Goal: Task Accomplishment & Management: Manage account settings

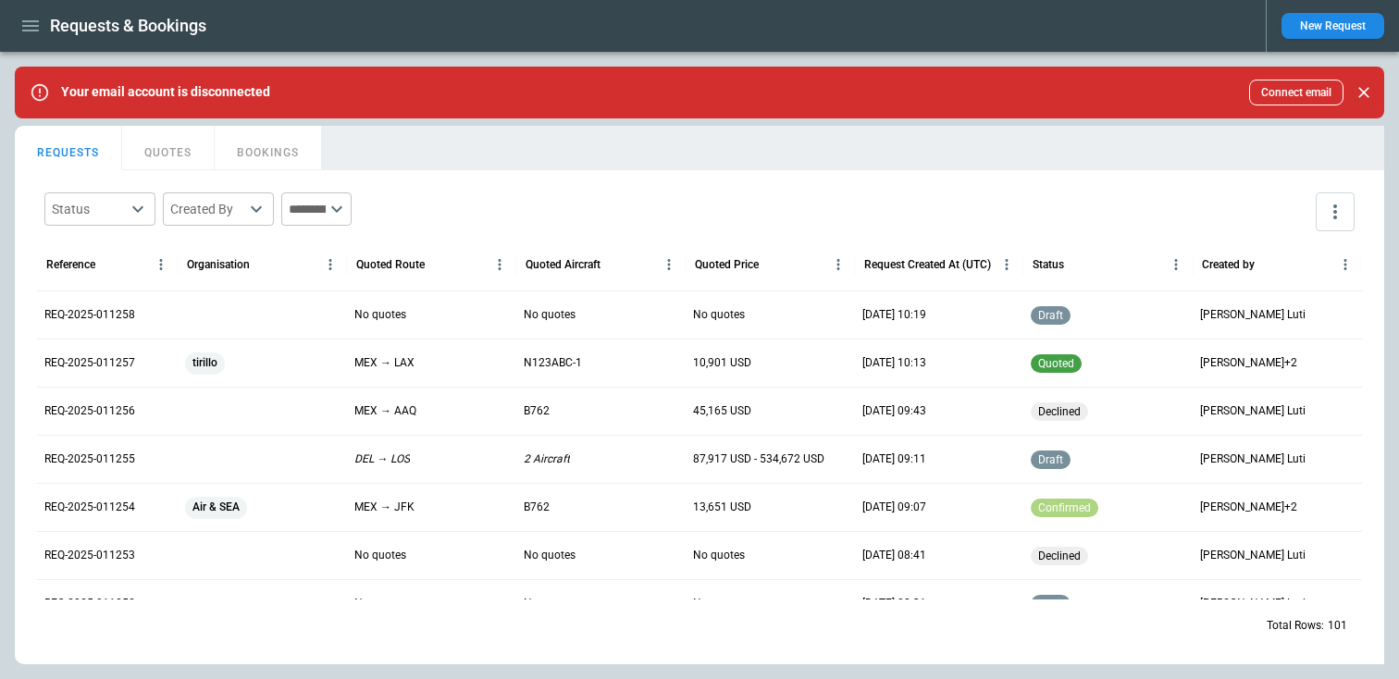
click at [130, 300] on div "REQ-2025-011258" at bounding box center [107, 315] width 141 height 48
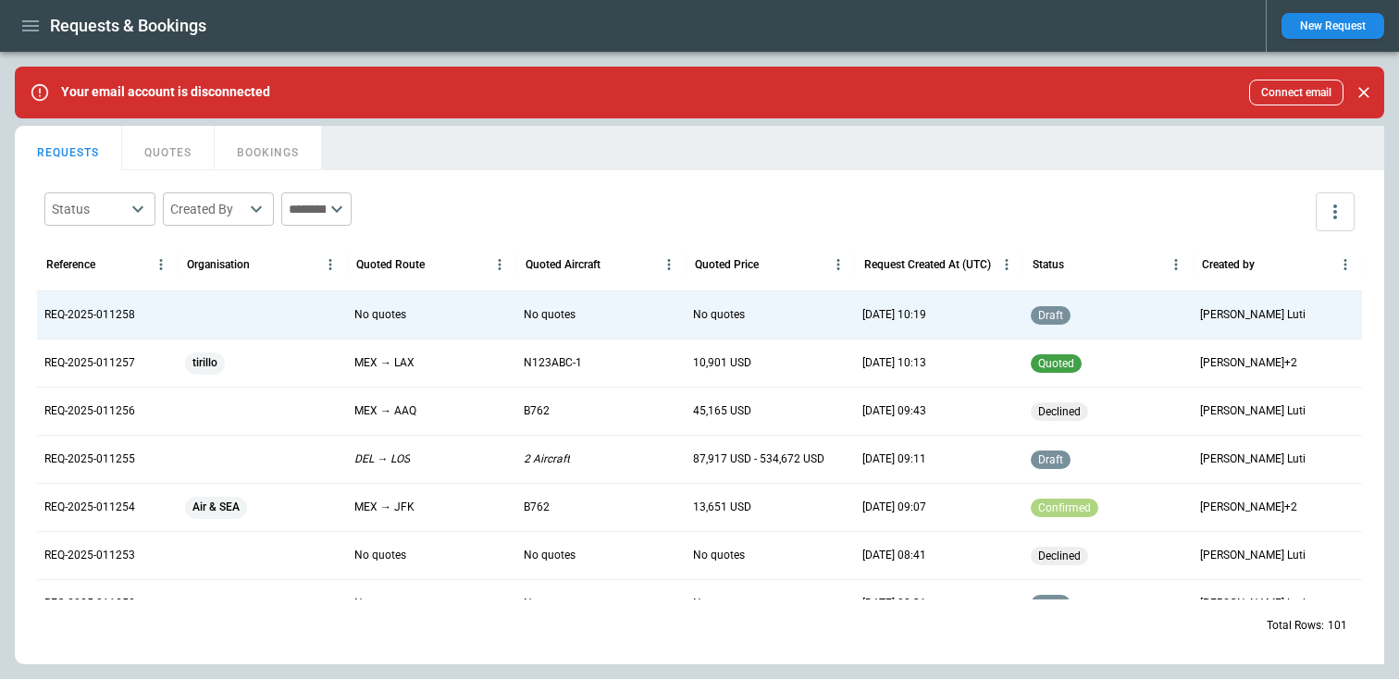
click at [99, 325] on div "REQ-2025-011258" at bounding box center [107, 315] width 141 height 48
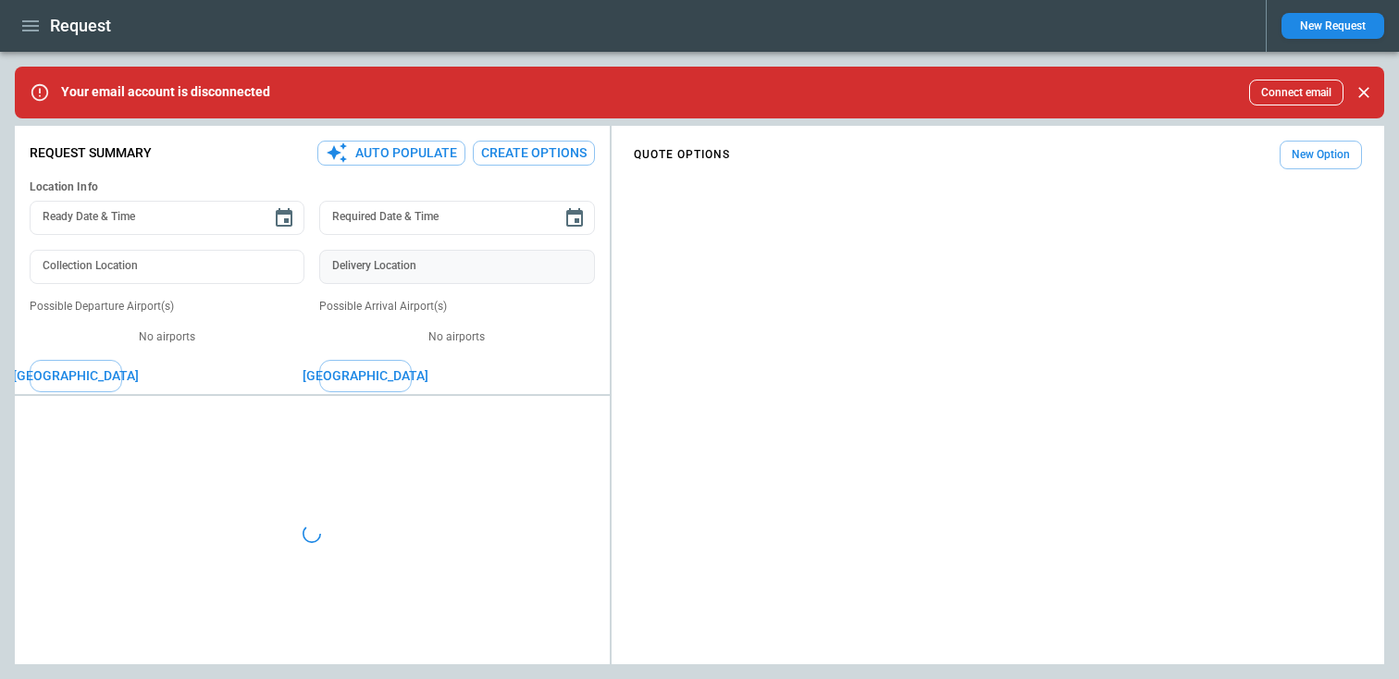
type textarea "*"
type input "**********"
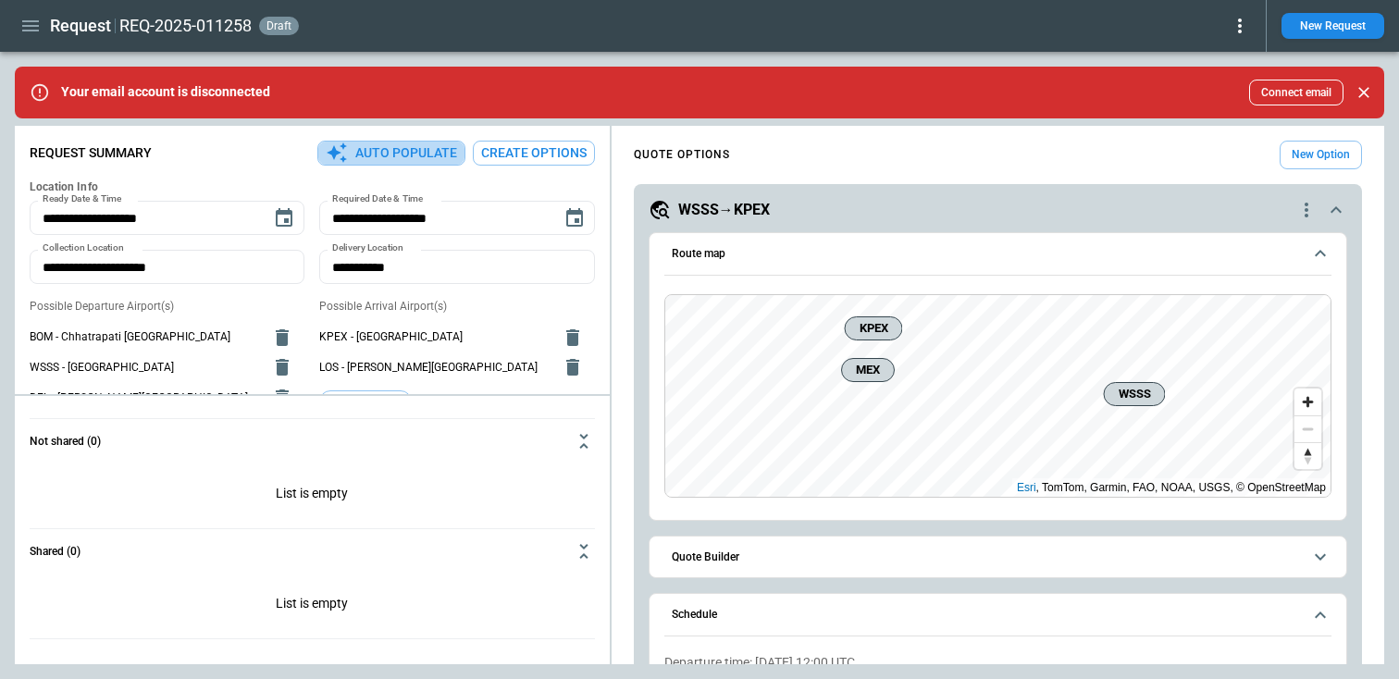
click at [402, 158] on button "Auto Populate" at bounding box center [391, 153] width 148 height 25
type textarea "*"
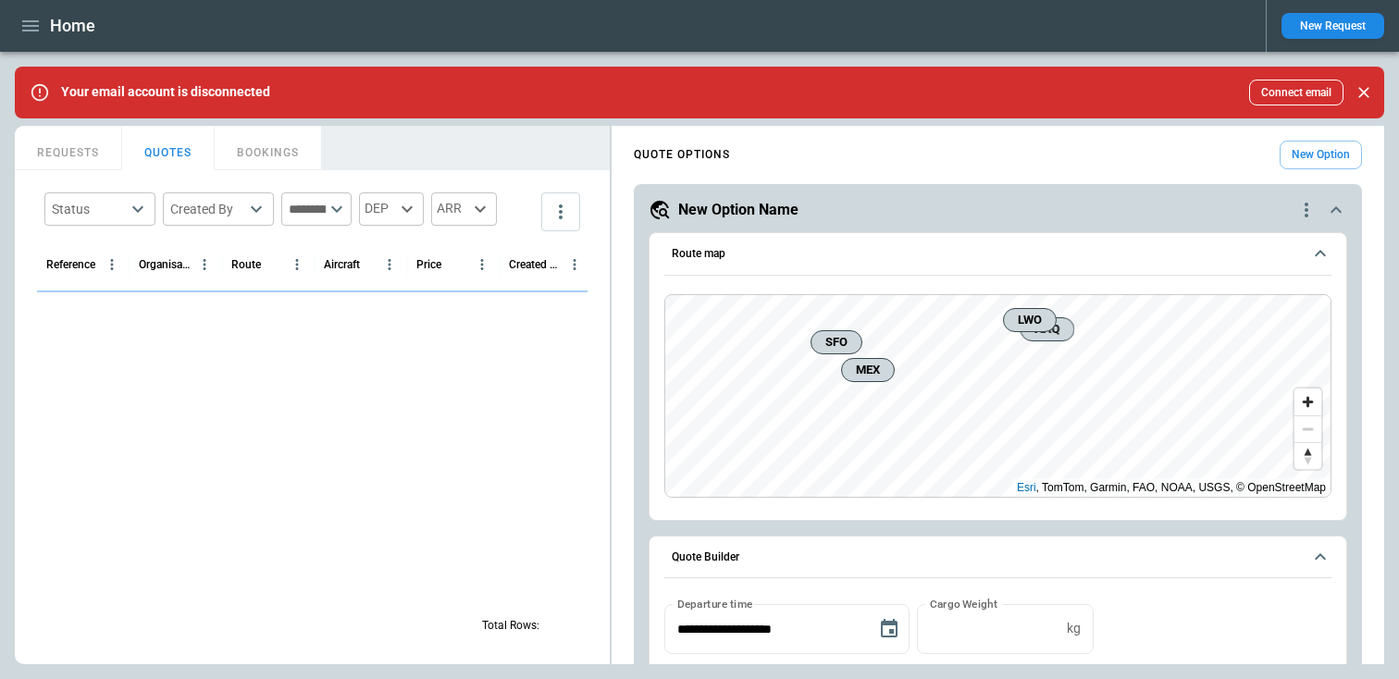
click at [63, 137] on button "REQUESTS" at bounding box center [68, 148] width 107 height 44
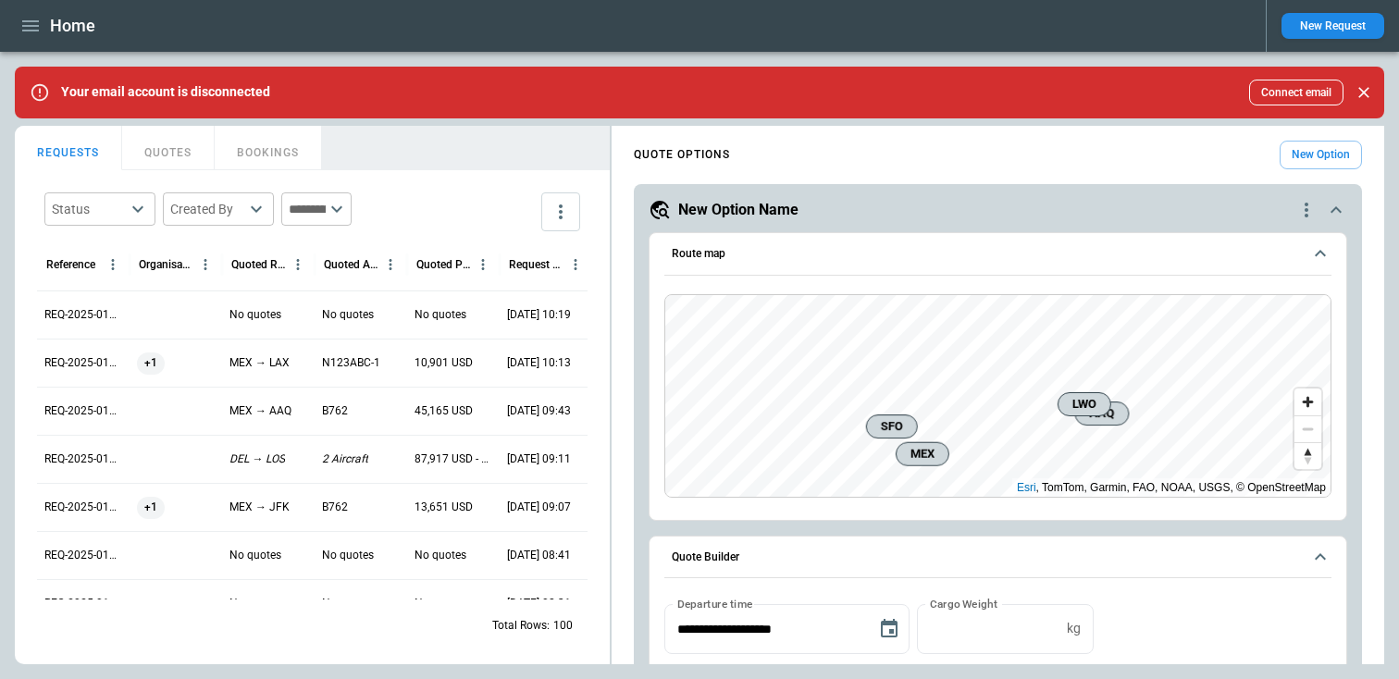
click at [63, 315] on p "REQ-2025-011258" at bounding box center [83, 315] width 78 height 16
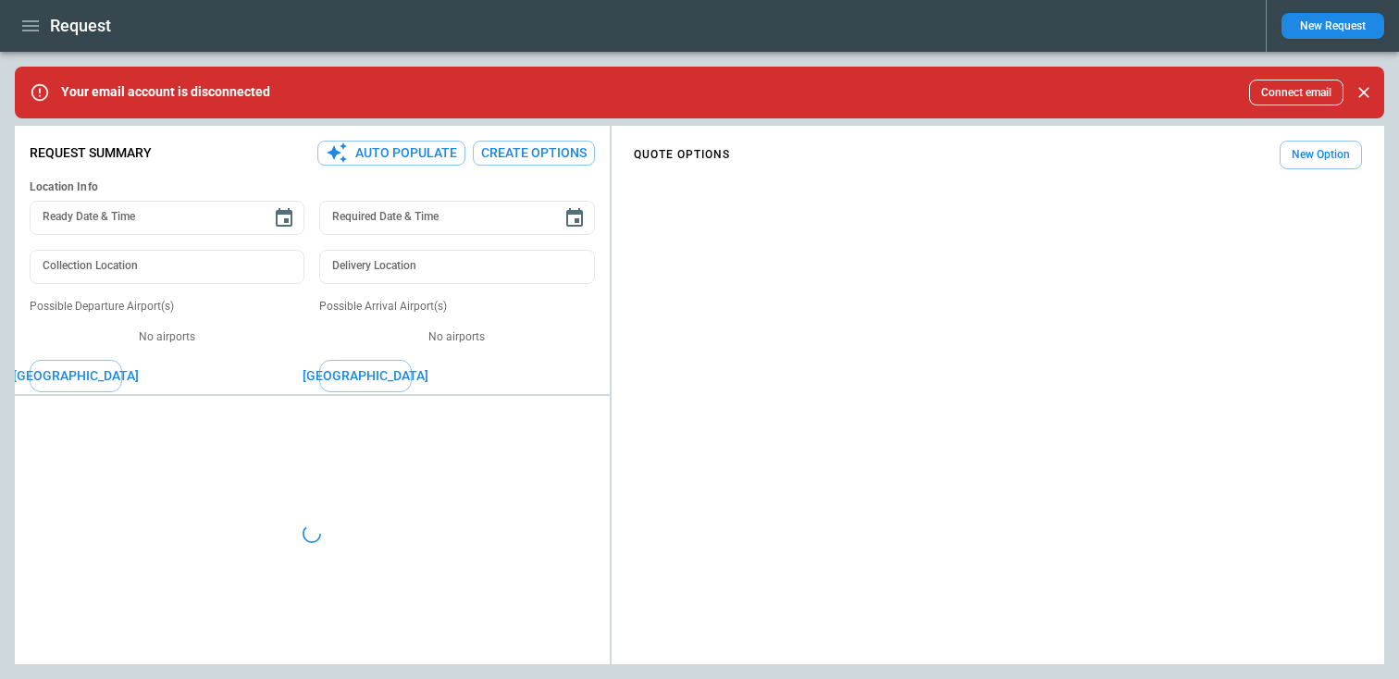
click at [395, 139] on div "Request Summary Auto Populate Create Options Location Info Ready Date & Time Re…" at bounding box center [312, 450] width 595 height 635
type textarea "*"
type input "**********"
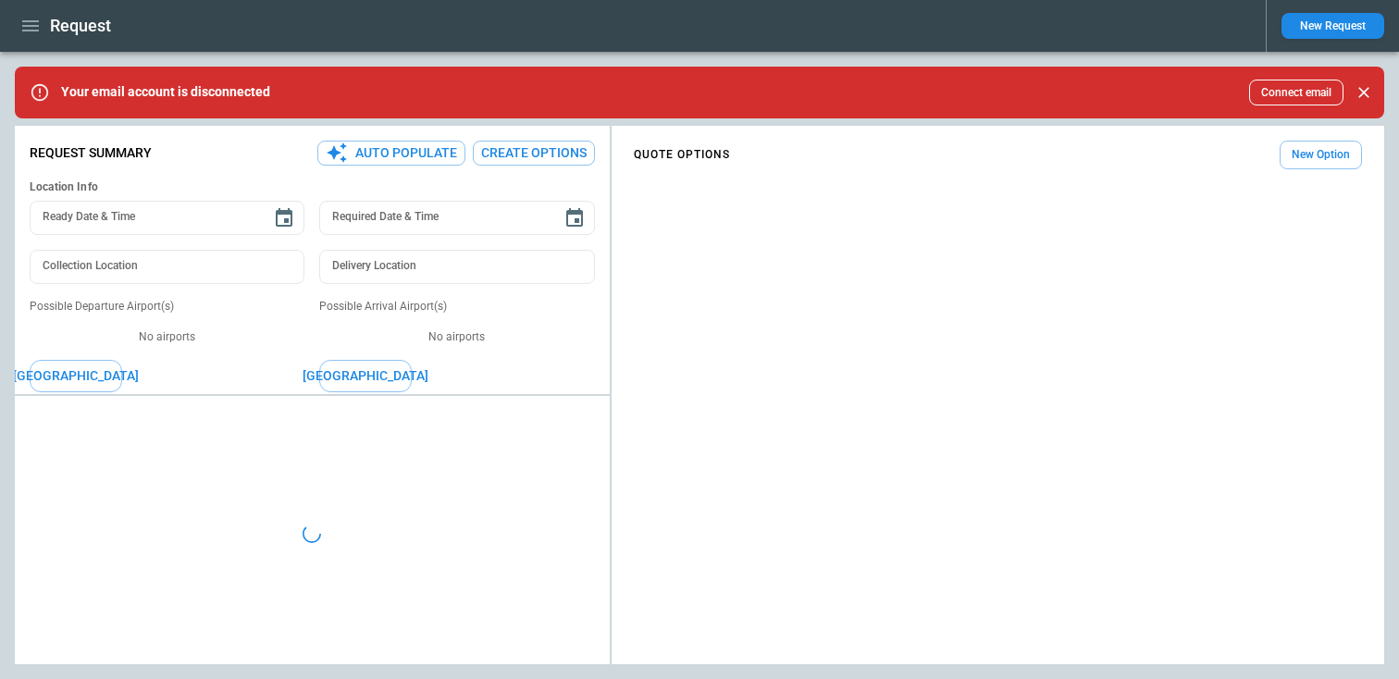
type input "**********"
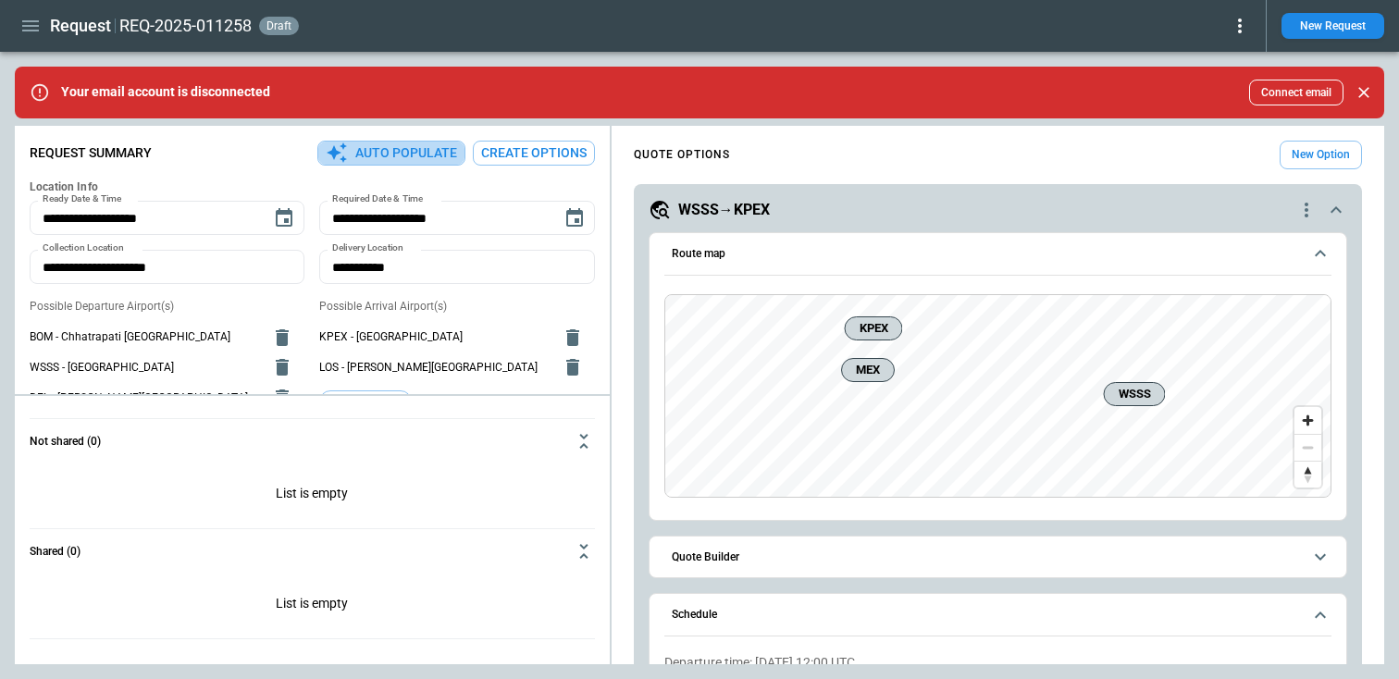
click at [369, 156] on button "Auto Populate" at bounding box center [391, 153] width 148 height 25
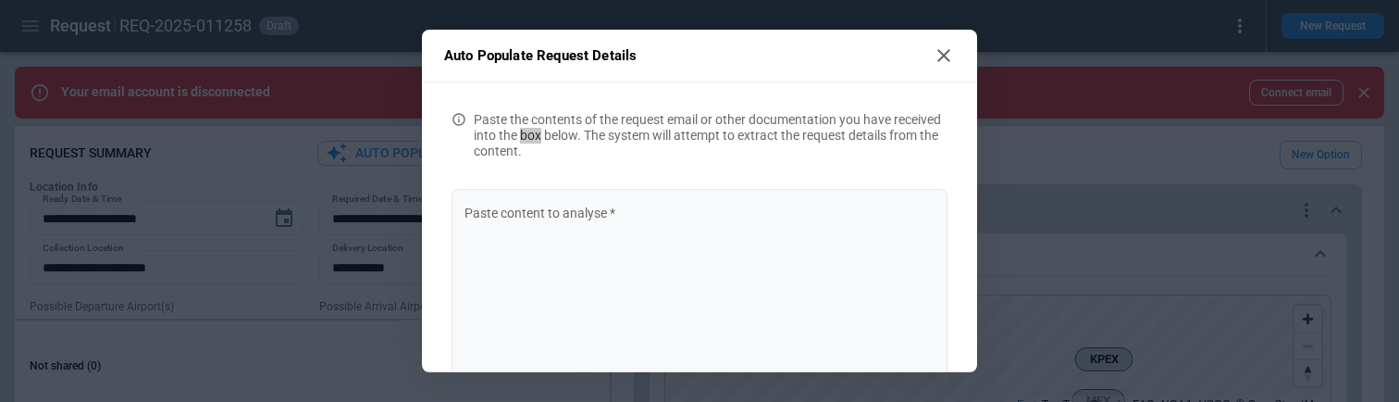
type textarea "*"
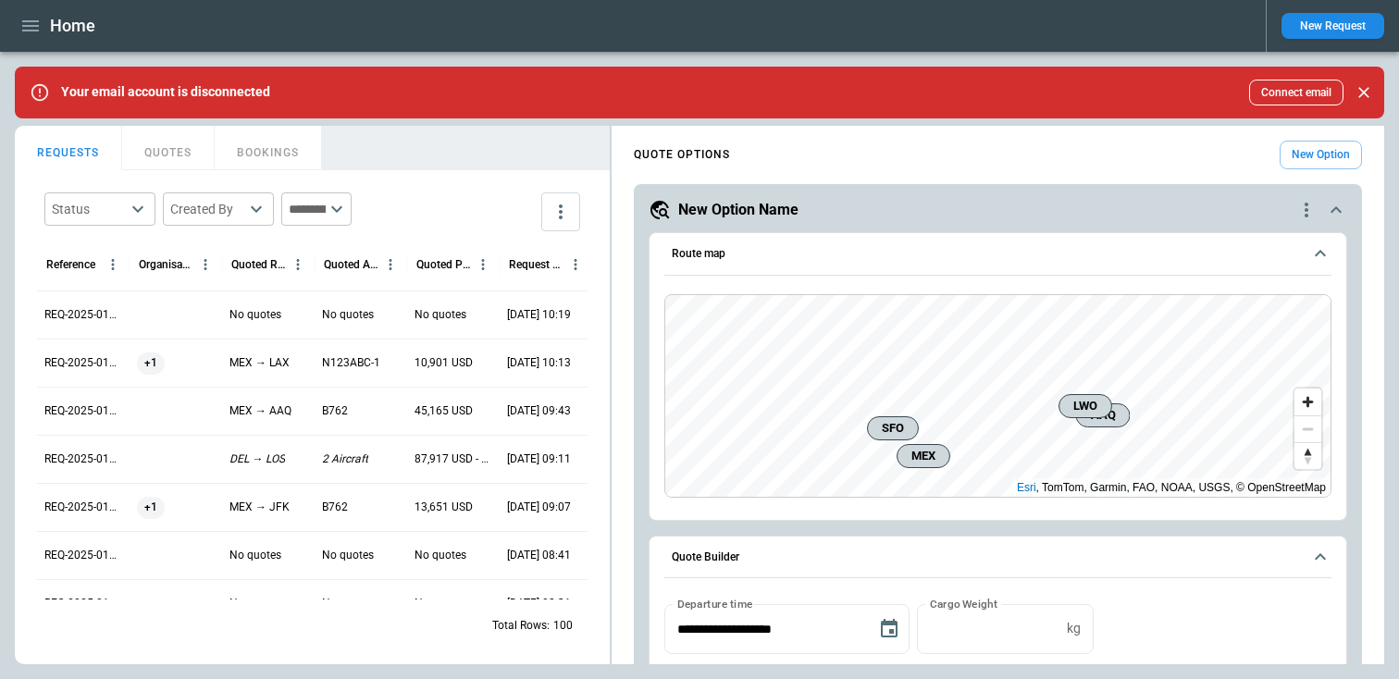
click at [1345, 25] on button "New Request" at bounding box center [1332, 26] width 103 height 26
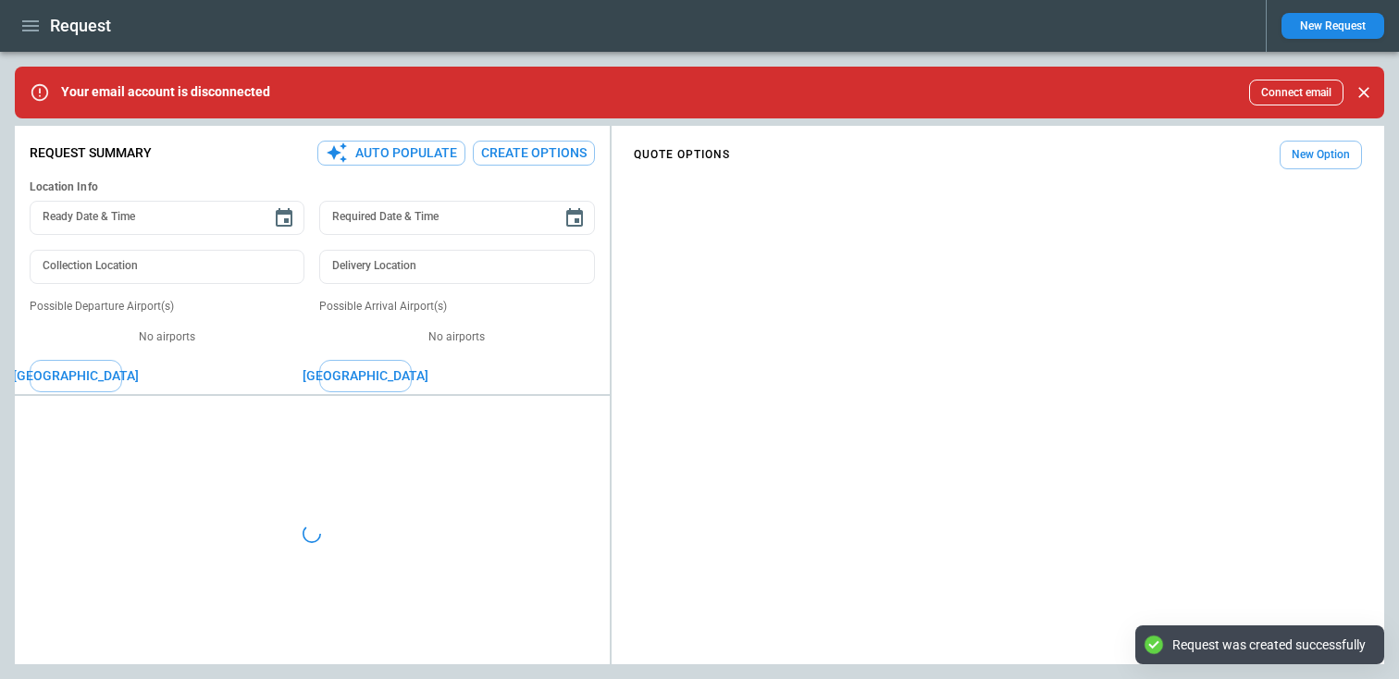
type textarea "*"
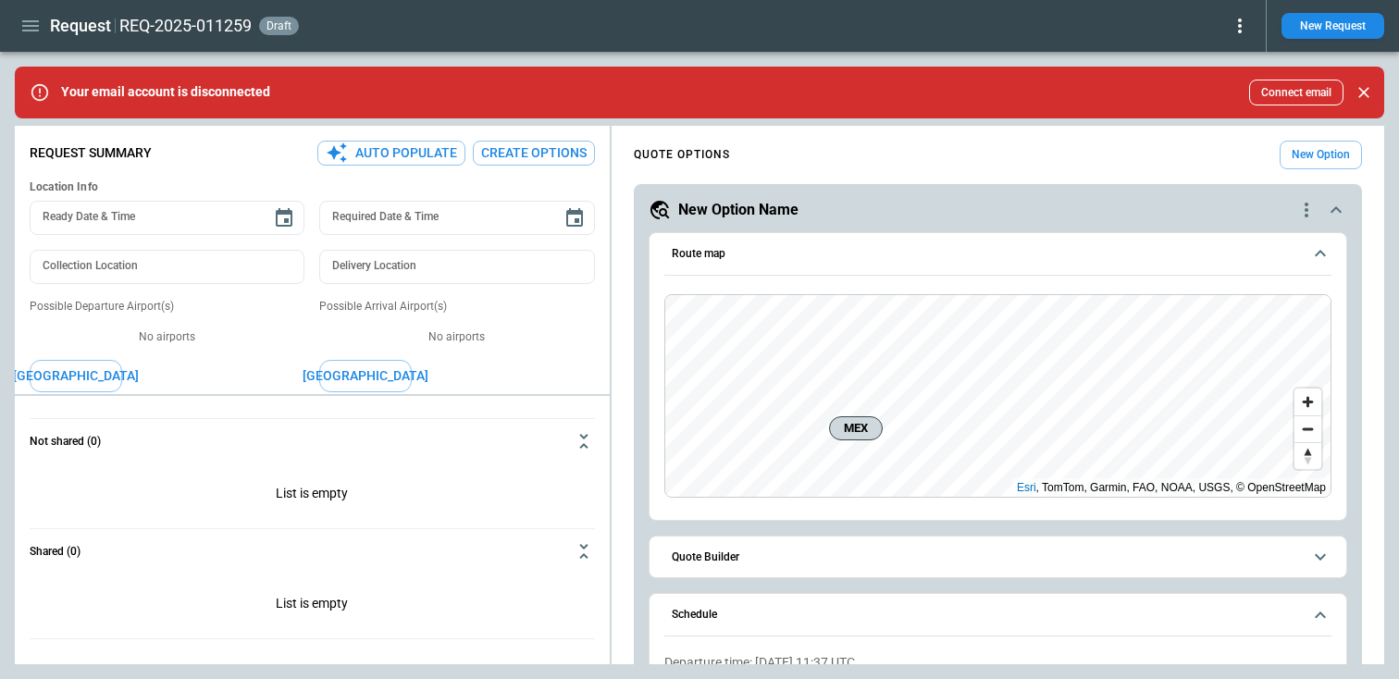
click at [736, 582] on div "**********" at bounding box center [998, 598] width 699 height 732
click at [733, 565] on button "Quote Builder" at bounding box center [997, 558] width 667 height 42
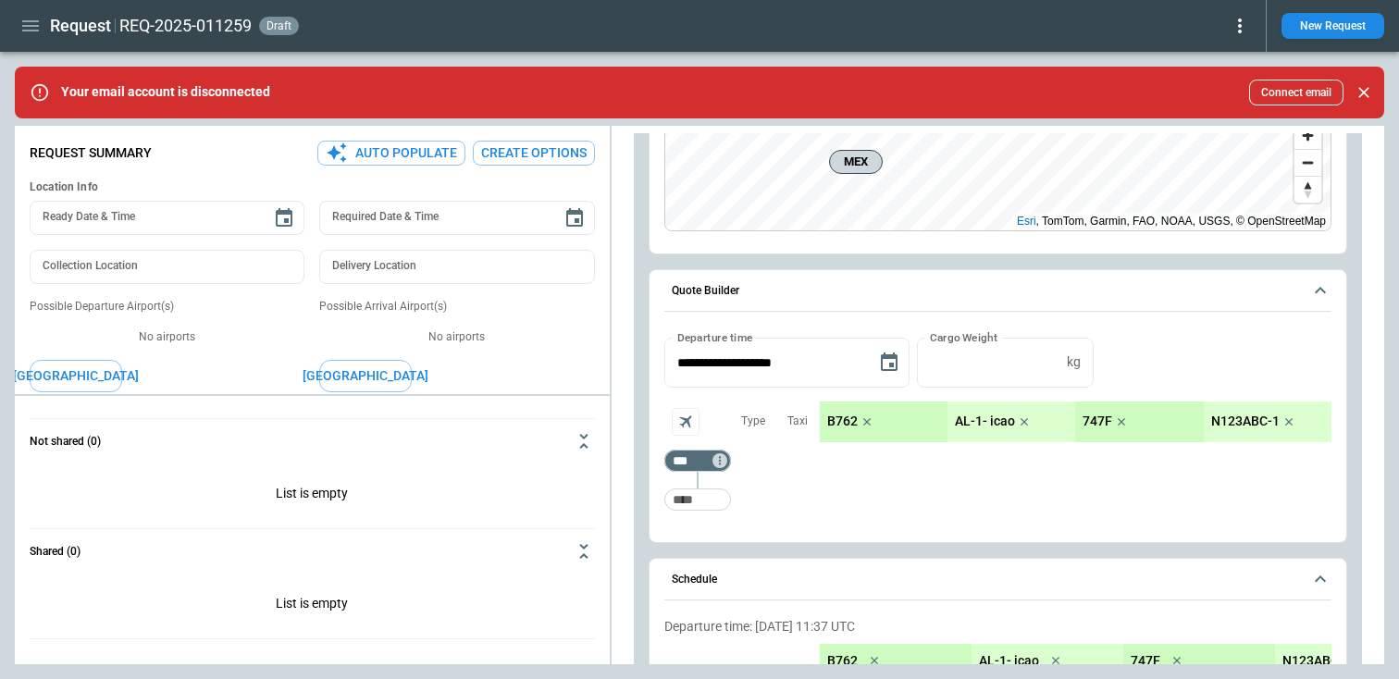
scroll to position [285, 0]
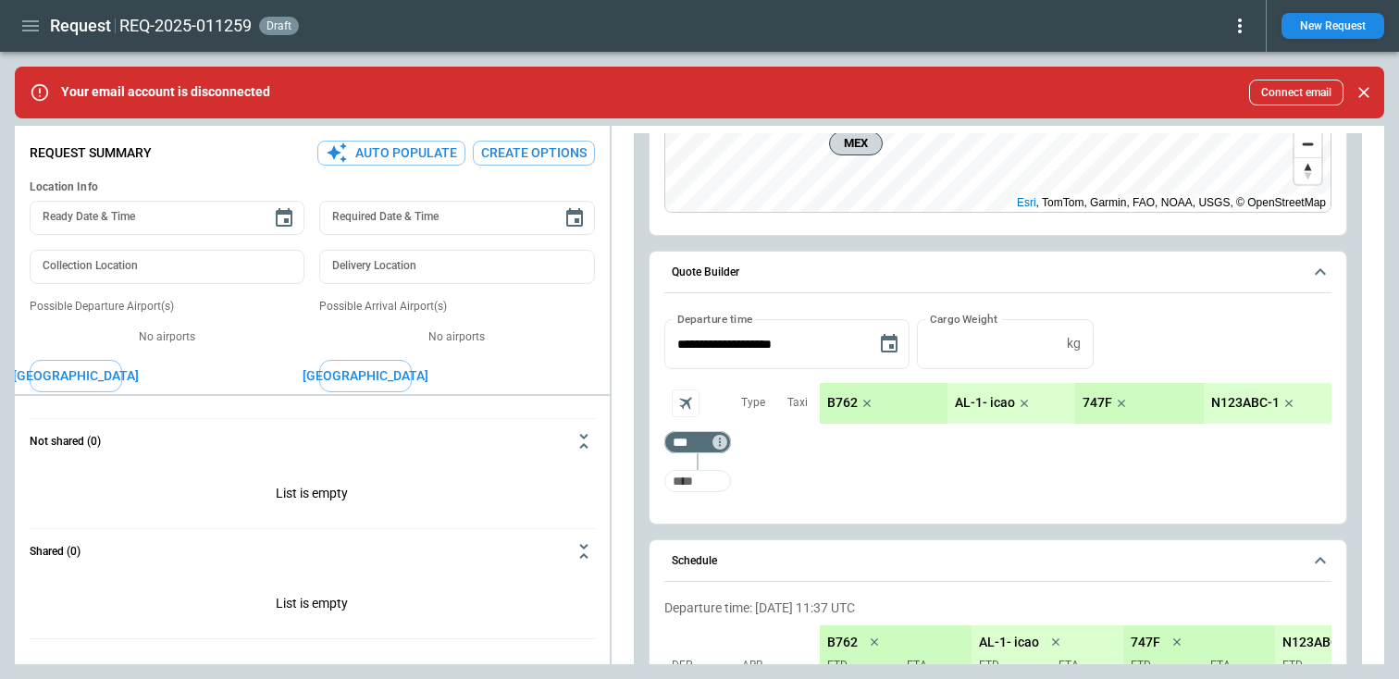
click at [694, 488] on input "Too short" at bounding box center [697, 480] width 59 height 33
type input "***"
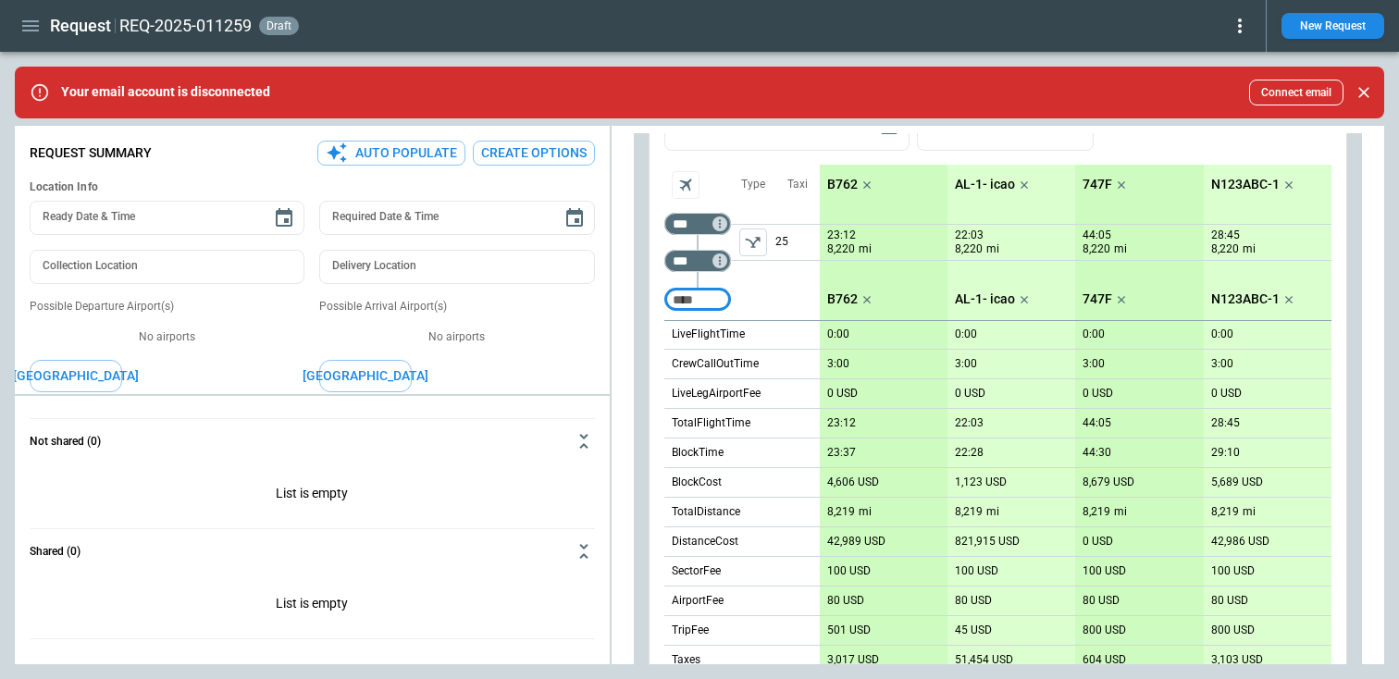
scroll to position [440, 0]
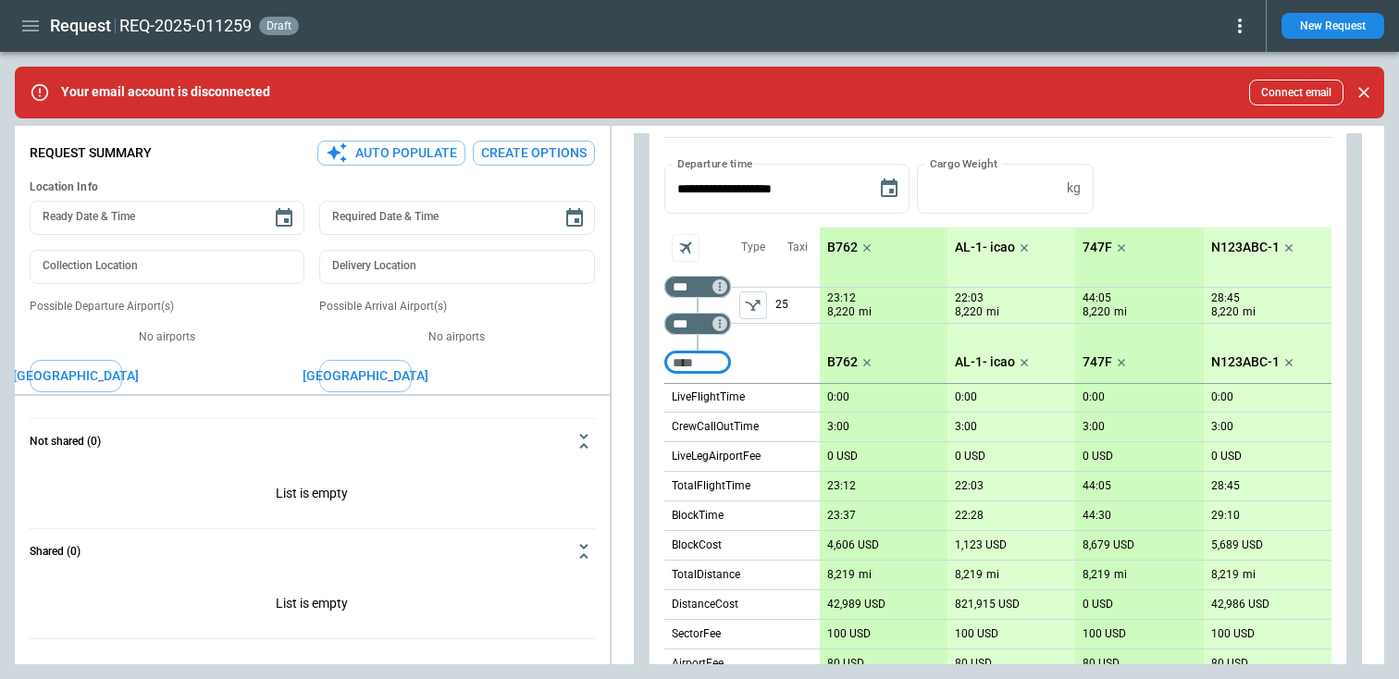
click at [752, 305] on icon "left aligned" at bounding box center [752, 305] width 15 height 11
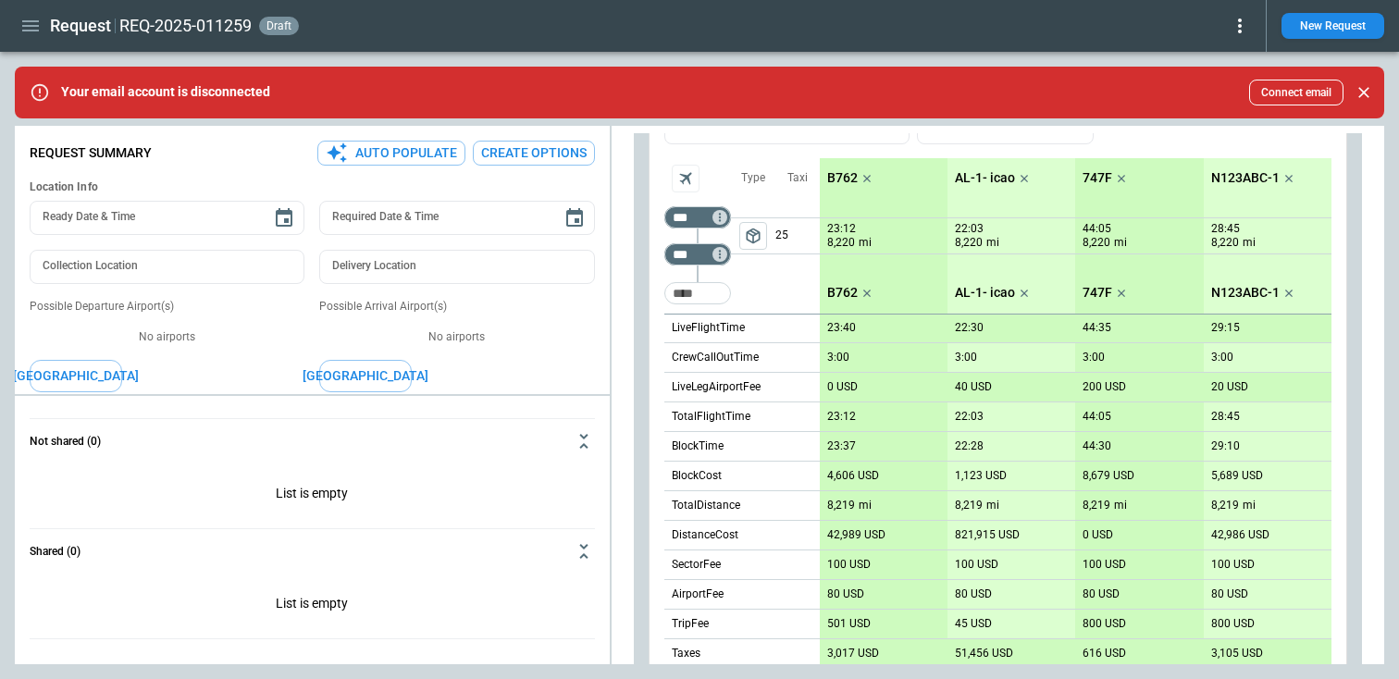
scroll to position [730, 0]
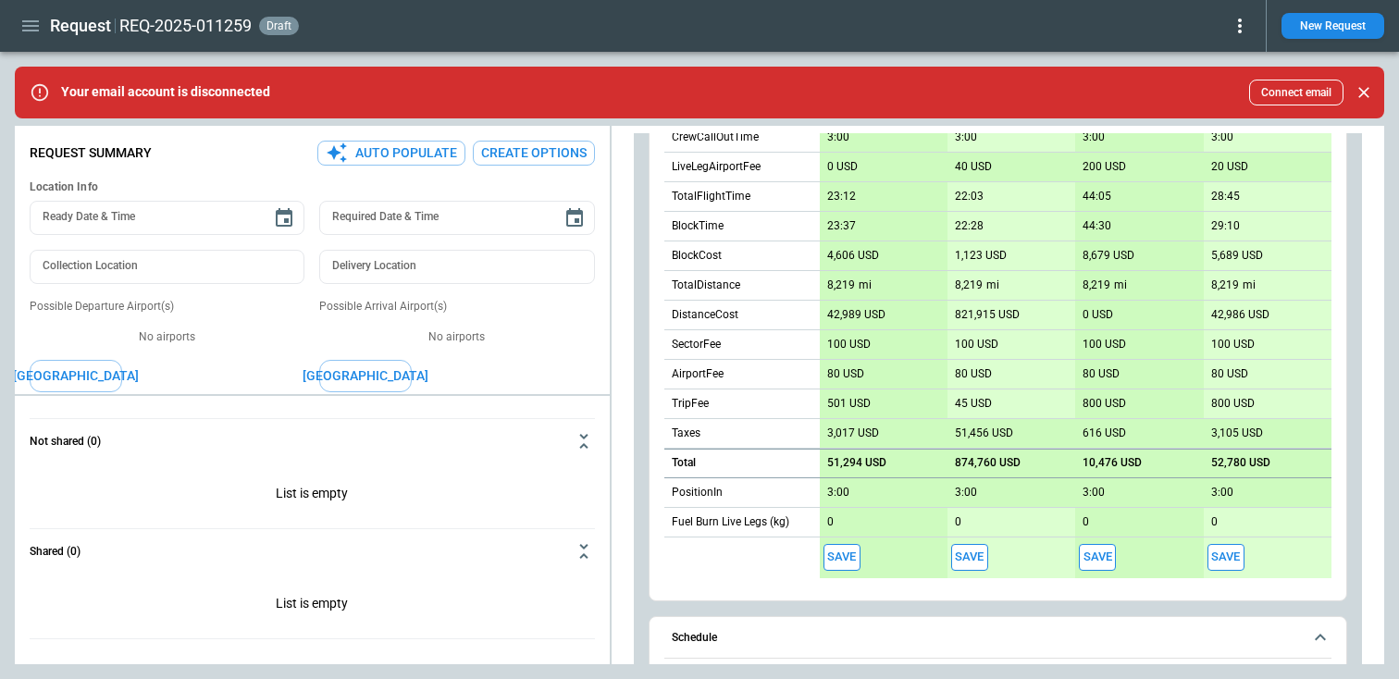
click at [1234, 545] on button "Save" at bounding box center [1225, 557] width 37 height 27
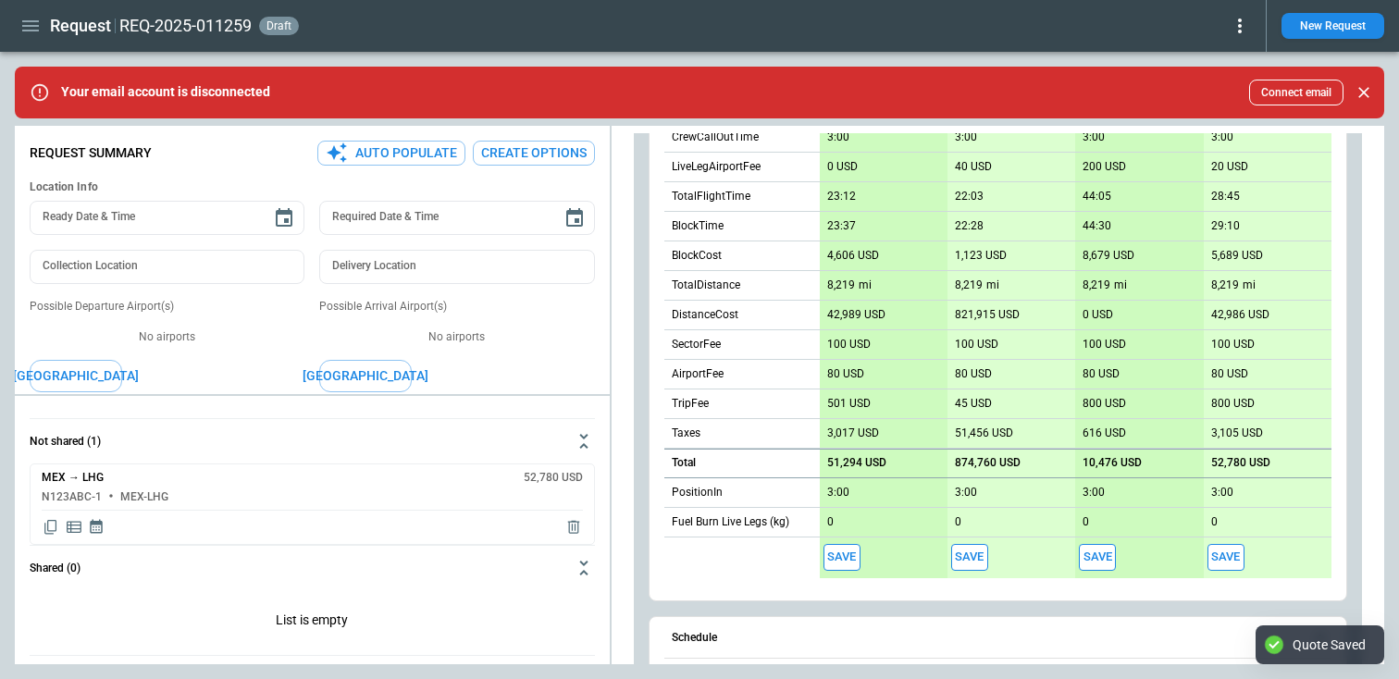
type textarea "*"
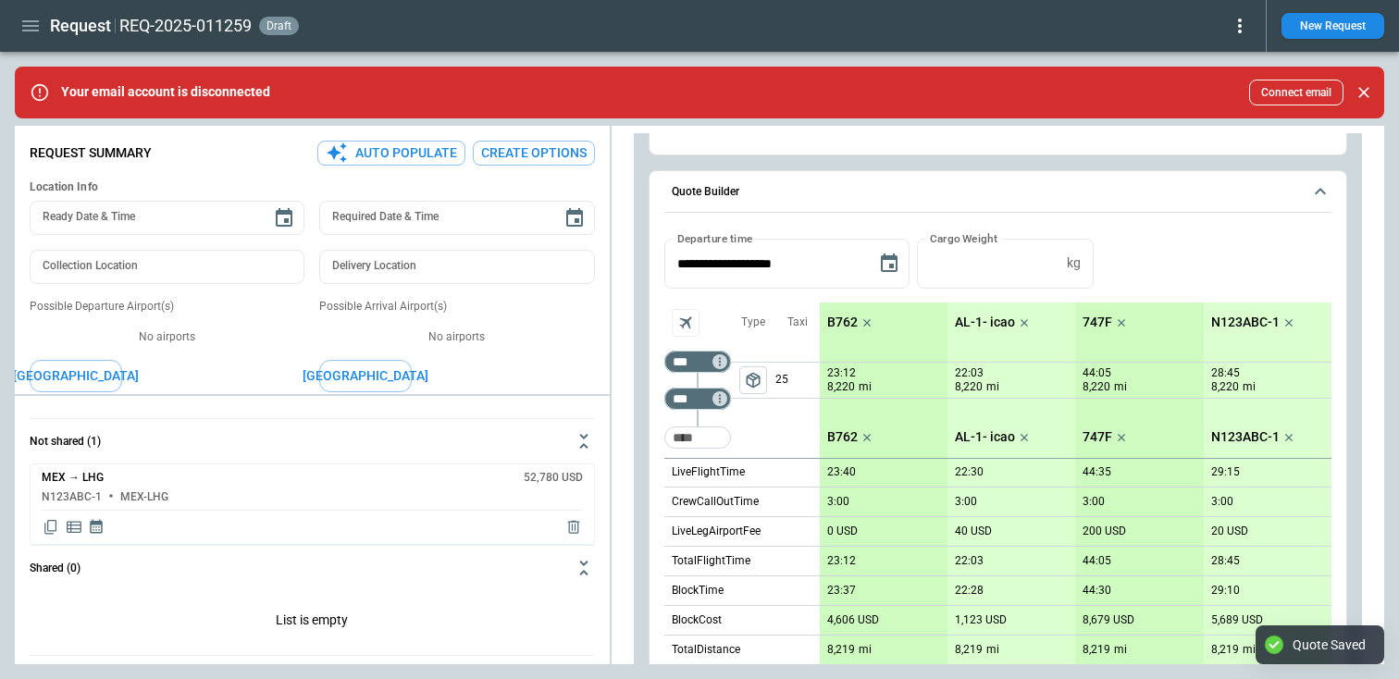
scroll to position [0, 0]
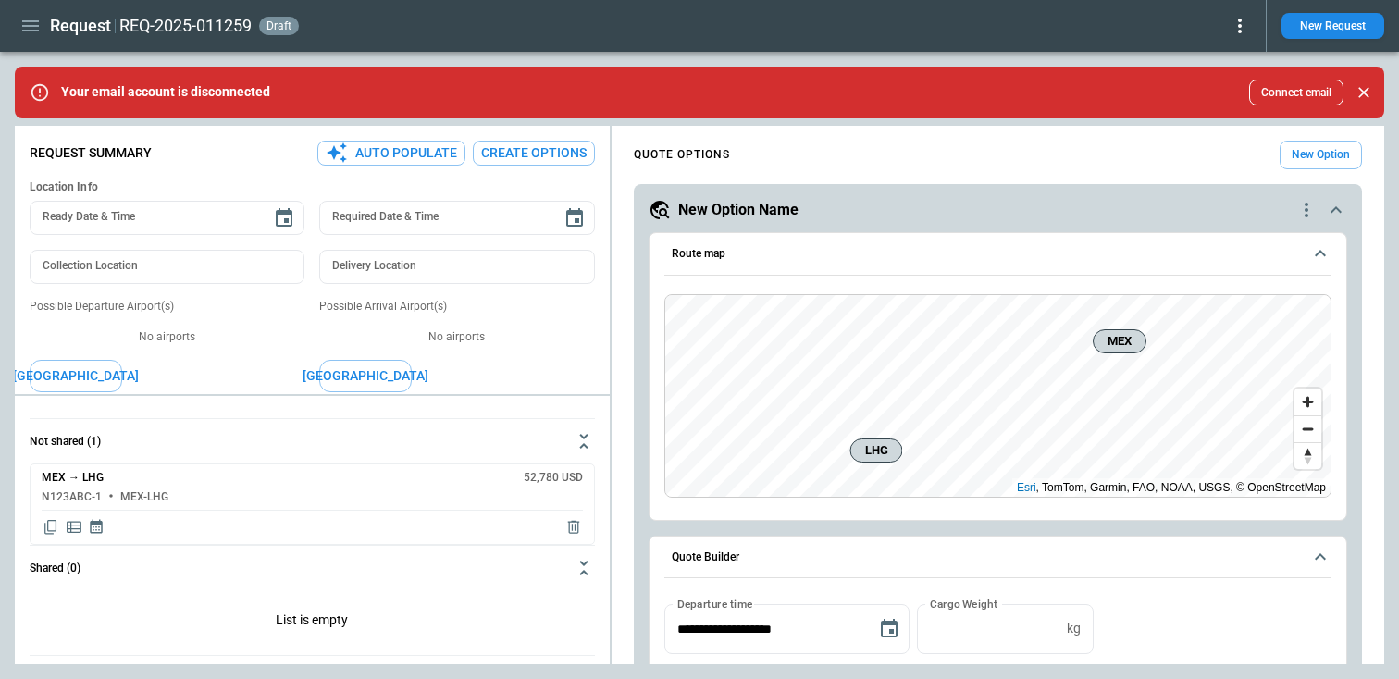
click at [26, 35] on icon "button" at bounding box center [30, 26] width 22 height 22
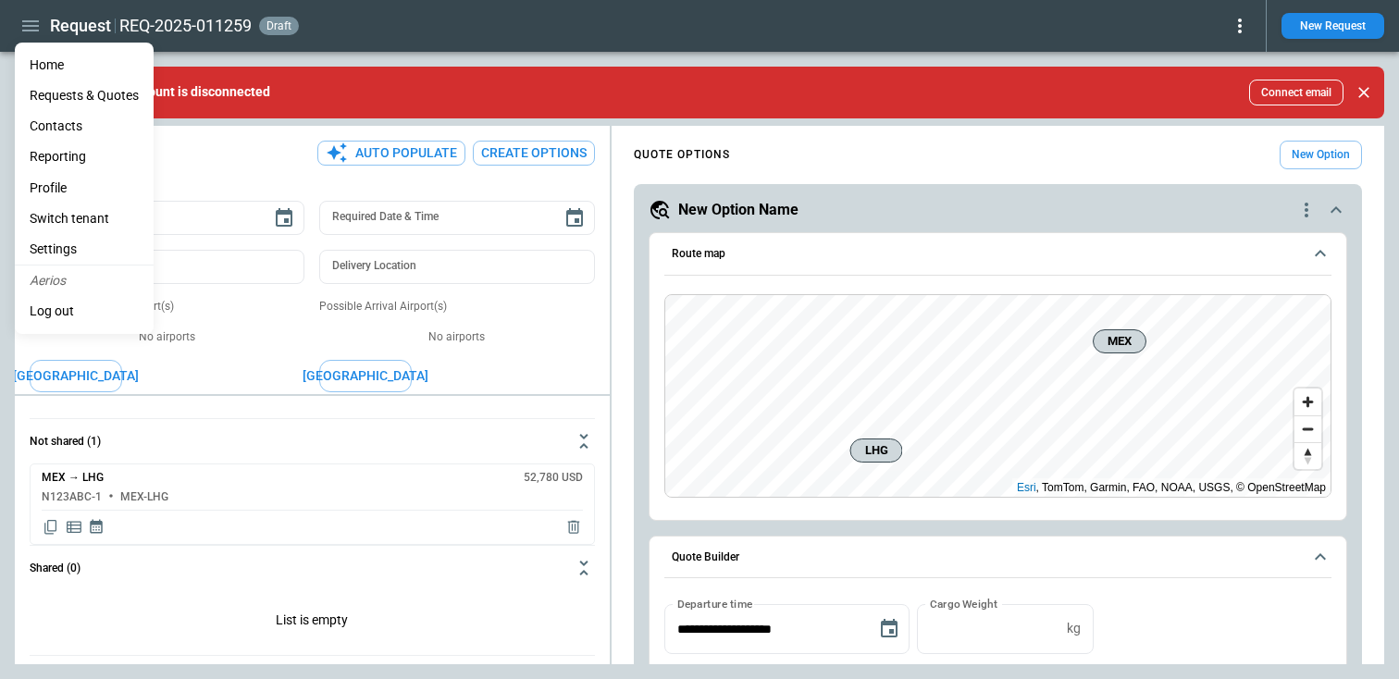
click at [72, 94] on Quotes "Requests & Quotes" at bounding box center [84, 95] width 139 height 31
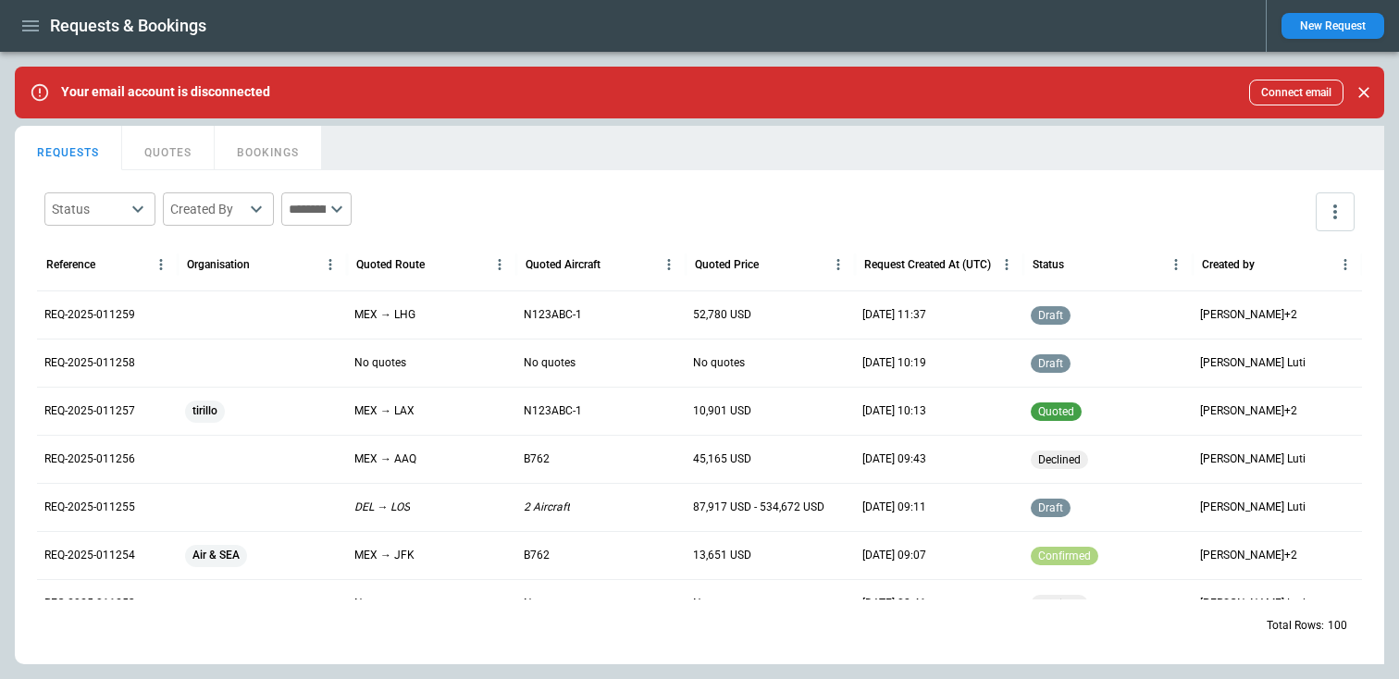
click at [164, 155] on button "QUOTES" at bounding box center [168, 148] width 93 height 44
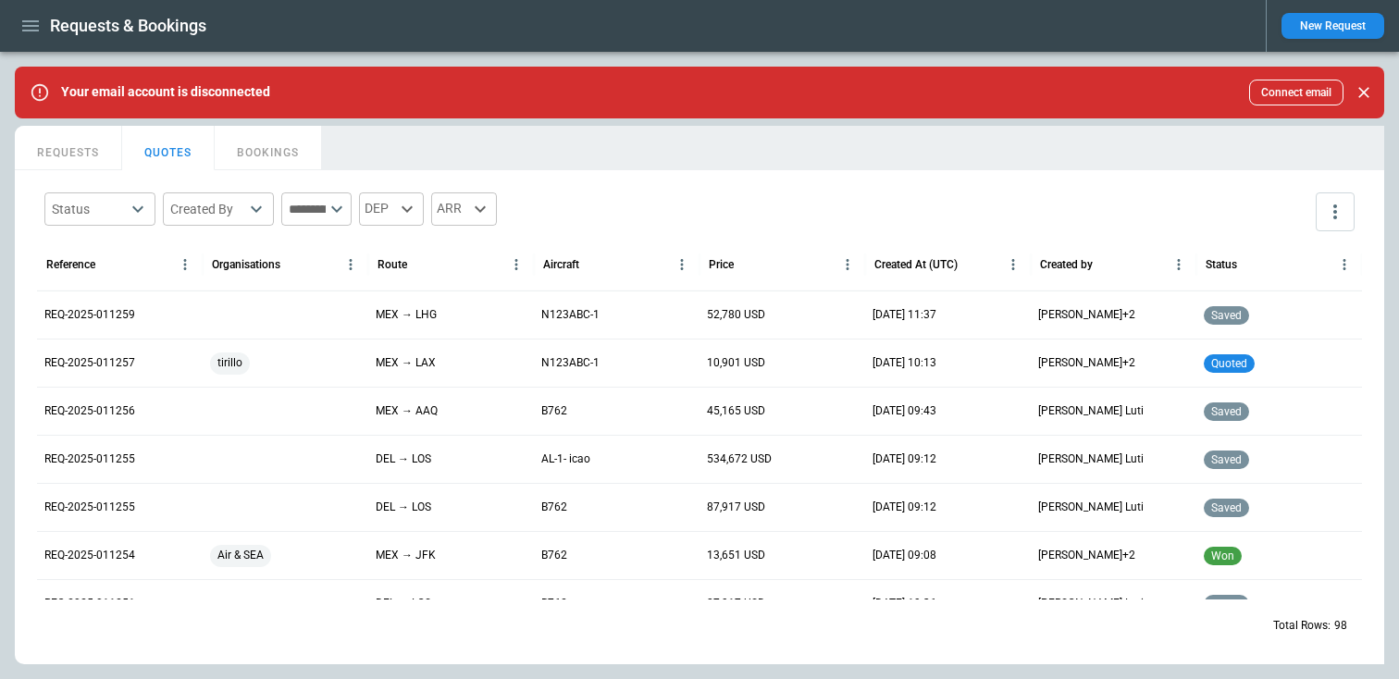
click at [81, 155] on button "REQUESTS" at bounding box center [68, 148] width 107 height 44
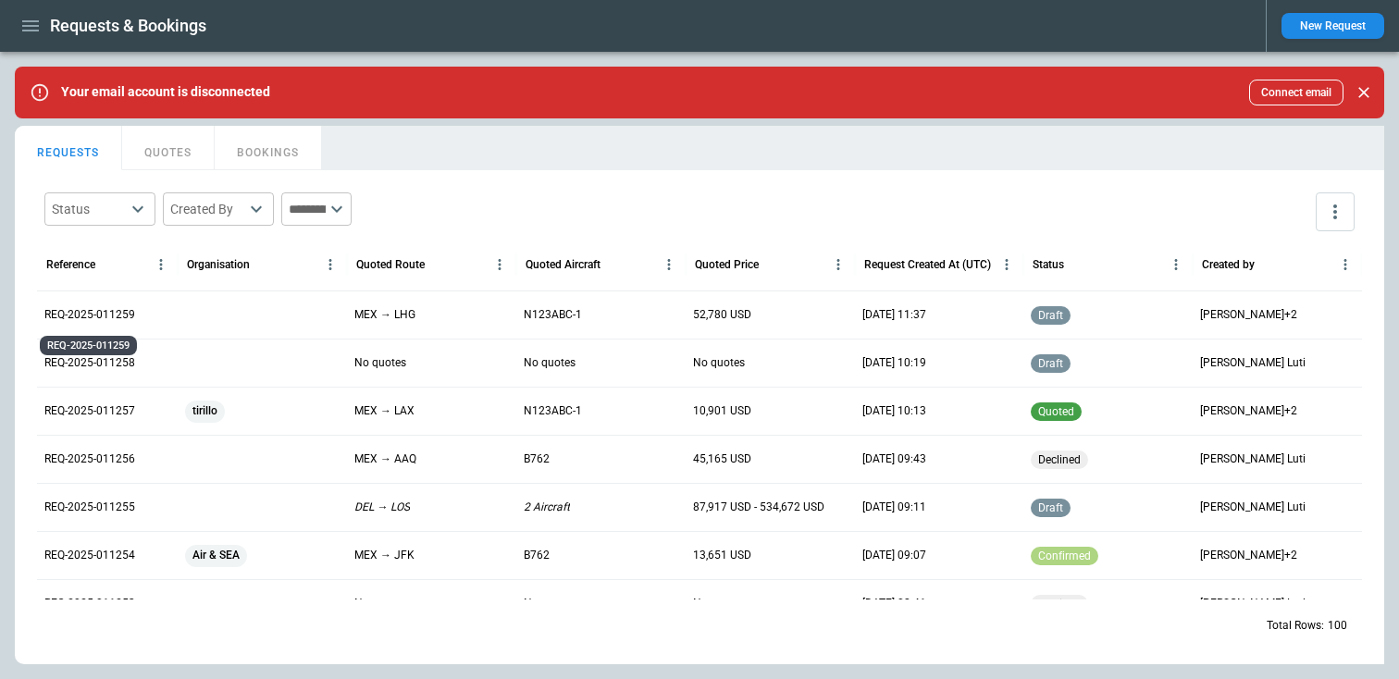
click at [103, 312] on p "REQ-2025-011259" at bounding box center [89, 315] width 91 height 16
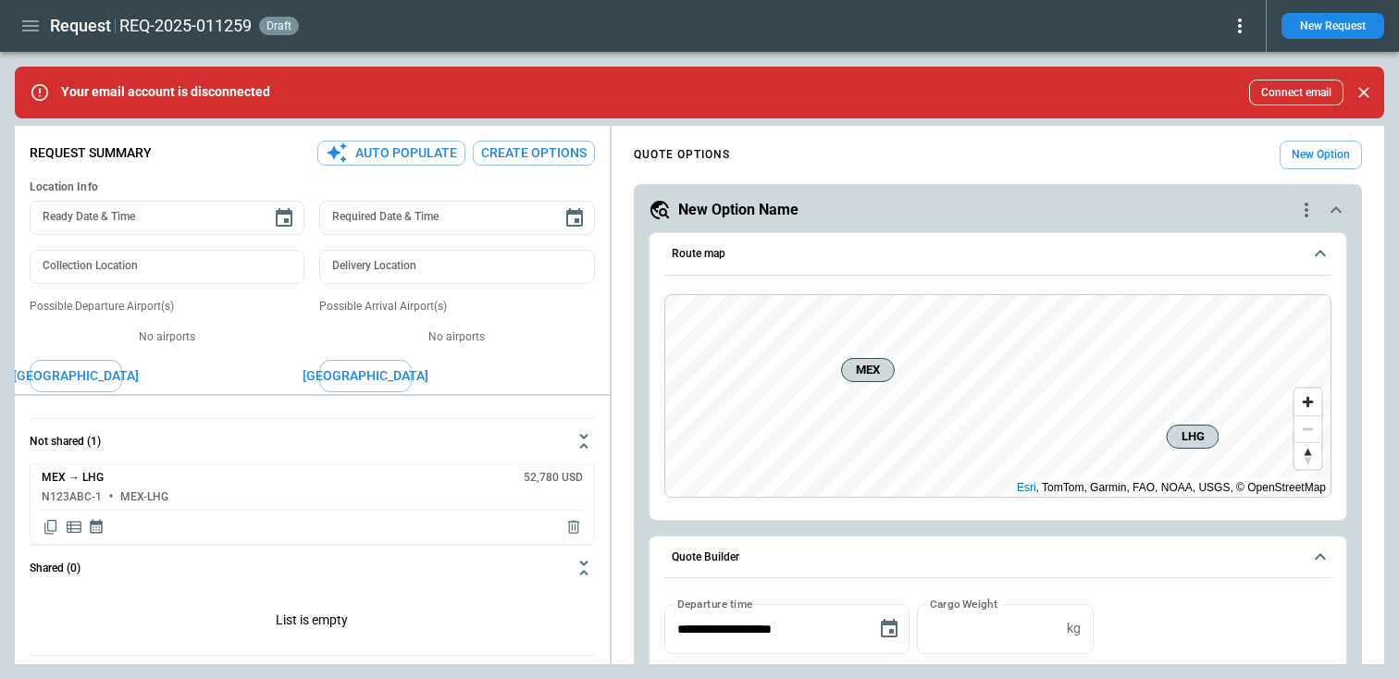
click at [1240, 26] on icon at bounding box center [1240, 26] width 4 height 15
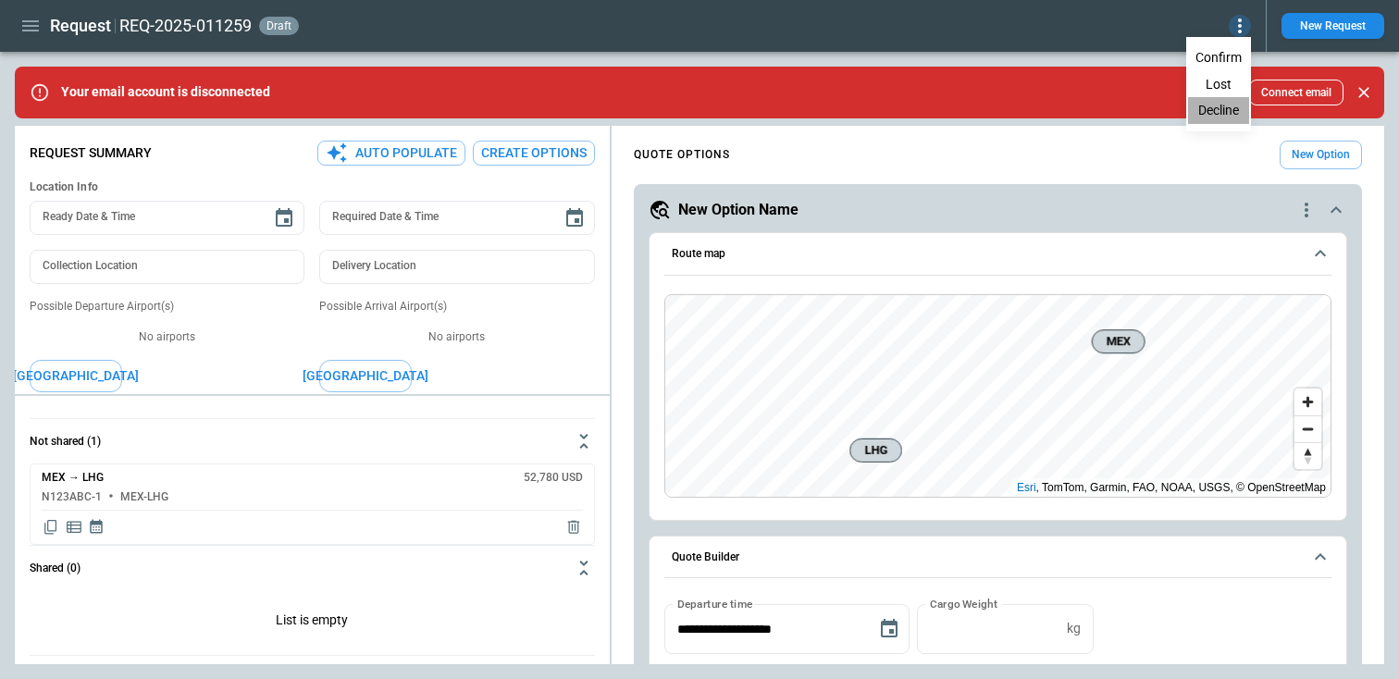
click at [1206, 105] on button "Decline" at bounding box center [1218, 110] width 61 height 27
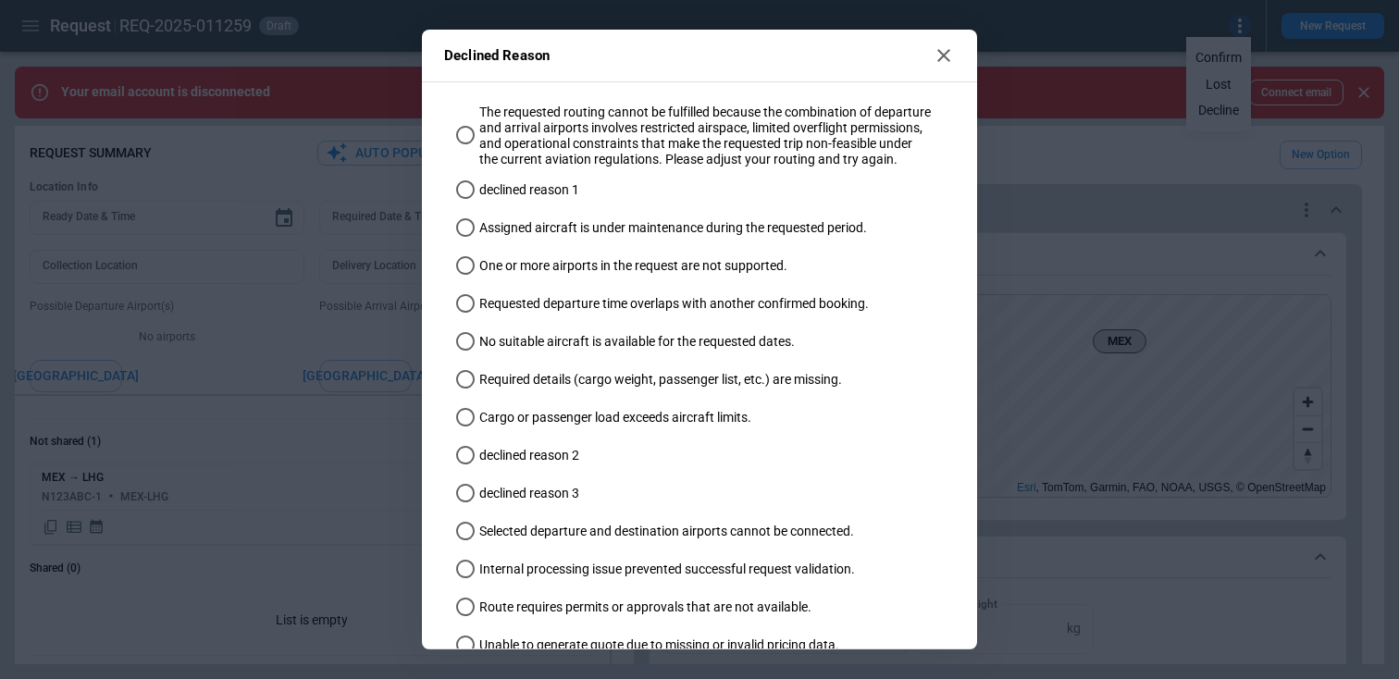
click at [559, 244] on label "Assigned aircraft is under maintenance during the requested period." at bounding box center [691, 229] width 484 height 31
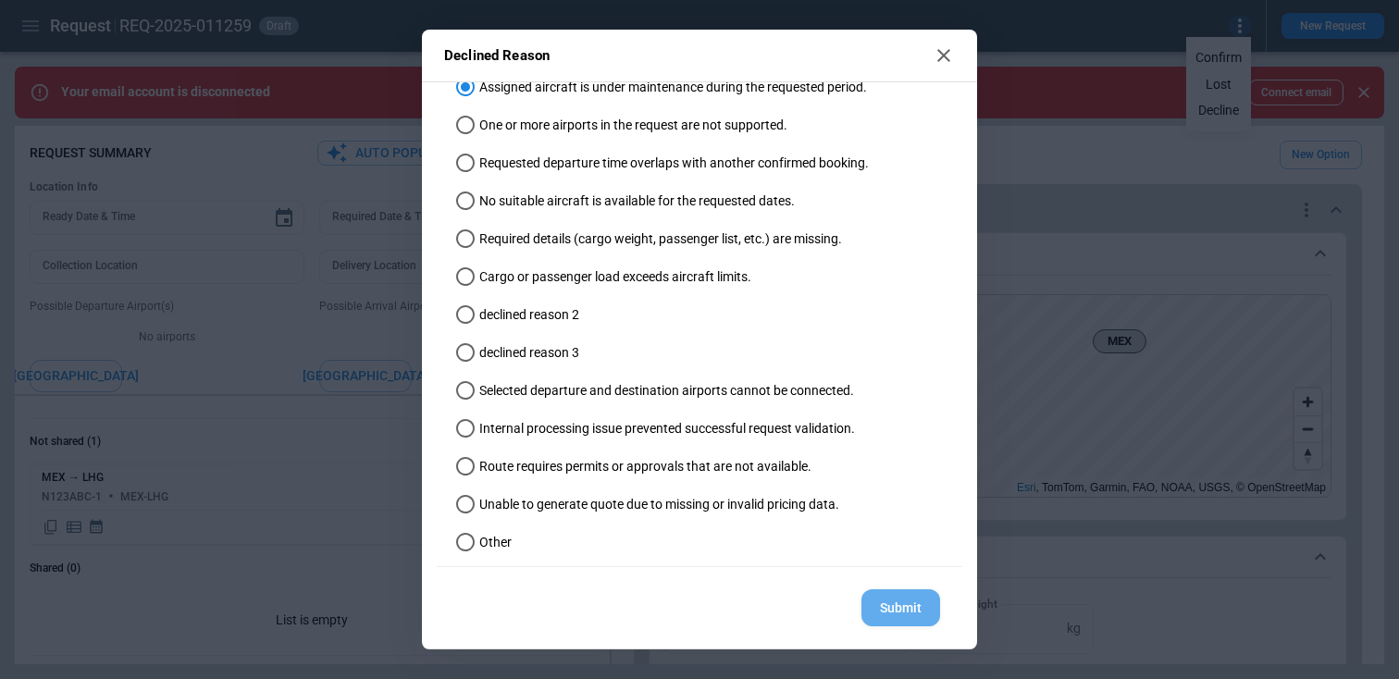
click at [890, 603] on button "Submit" at bounding box center [900, 608] width 79 height 38
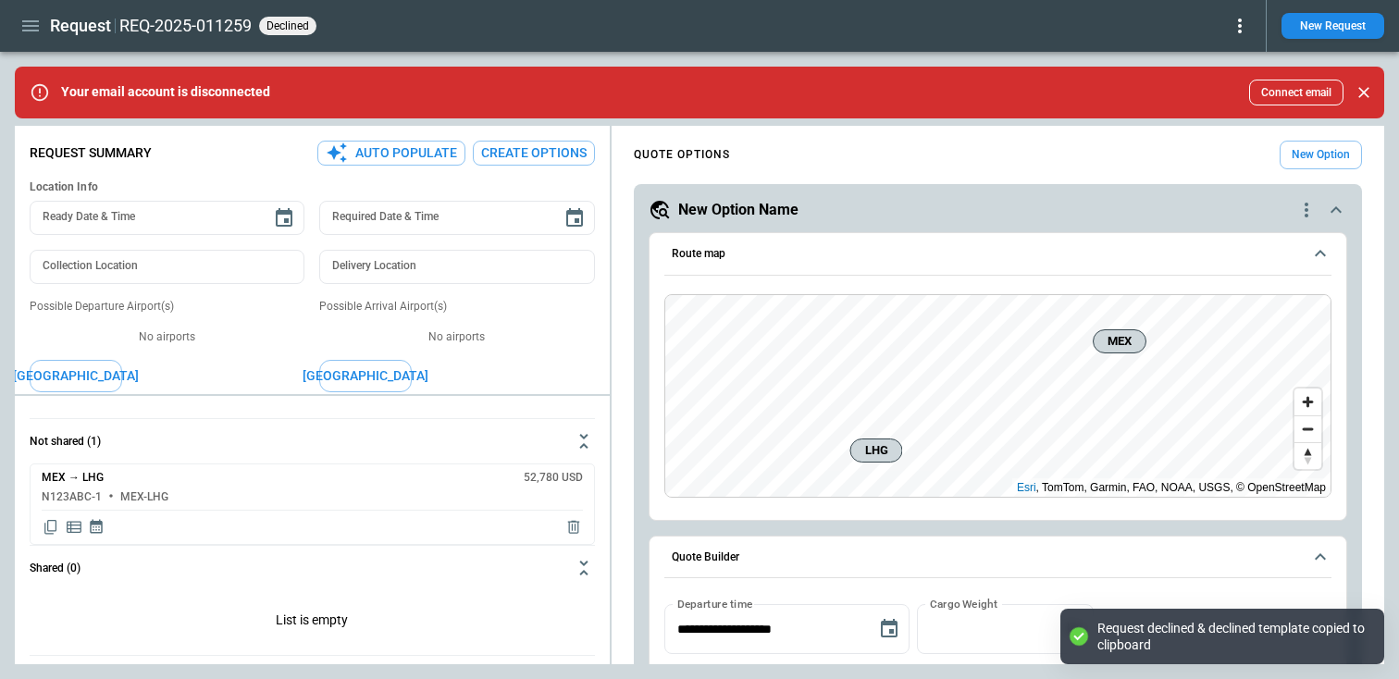
type textarea "*"
click at [25, 21] on icon "button" at bounding box center [30, 25] width 17 height 11
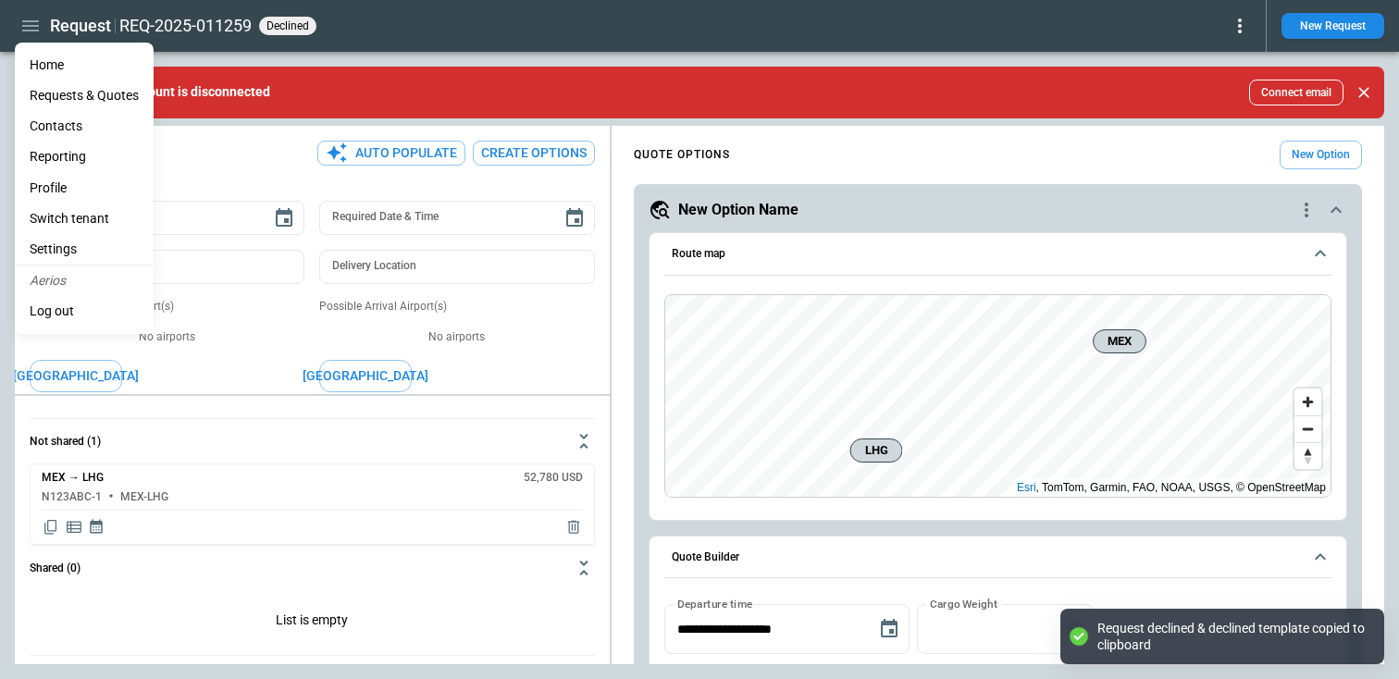
click at [65, 93] on Quotes "Requests & Quotes" at bounding box center [84, 95] width 139 height 31
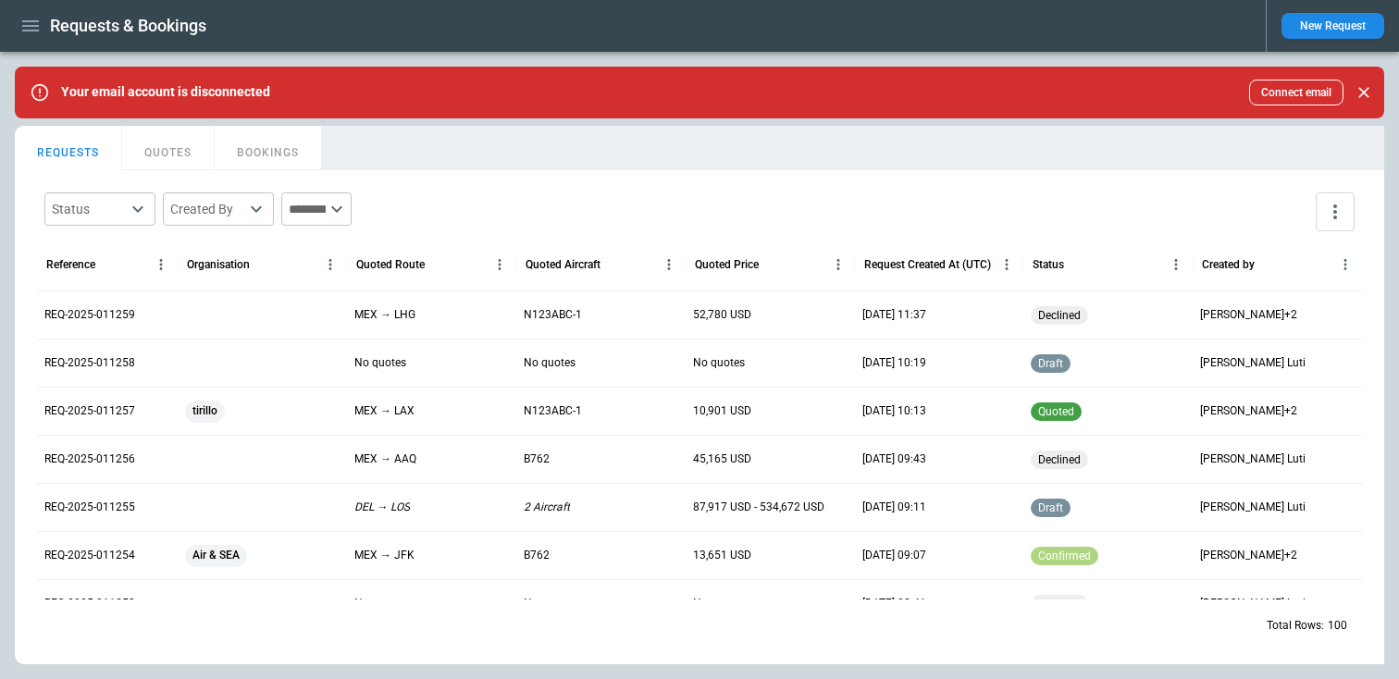
click at [181, 140] on button "QUOTES" at bounding box center [168, 148] width 93 height 44
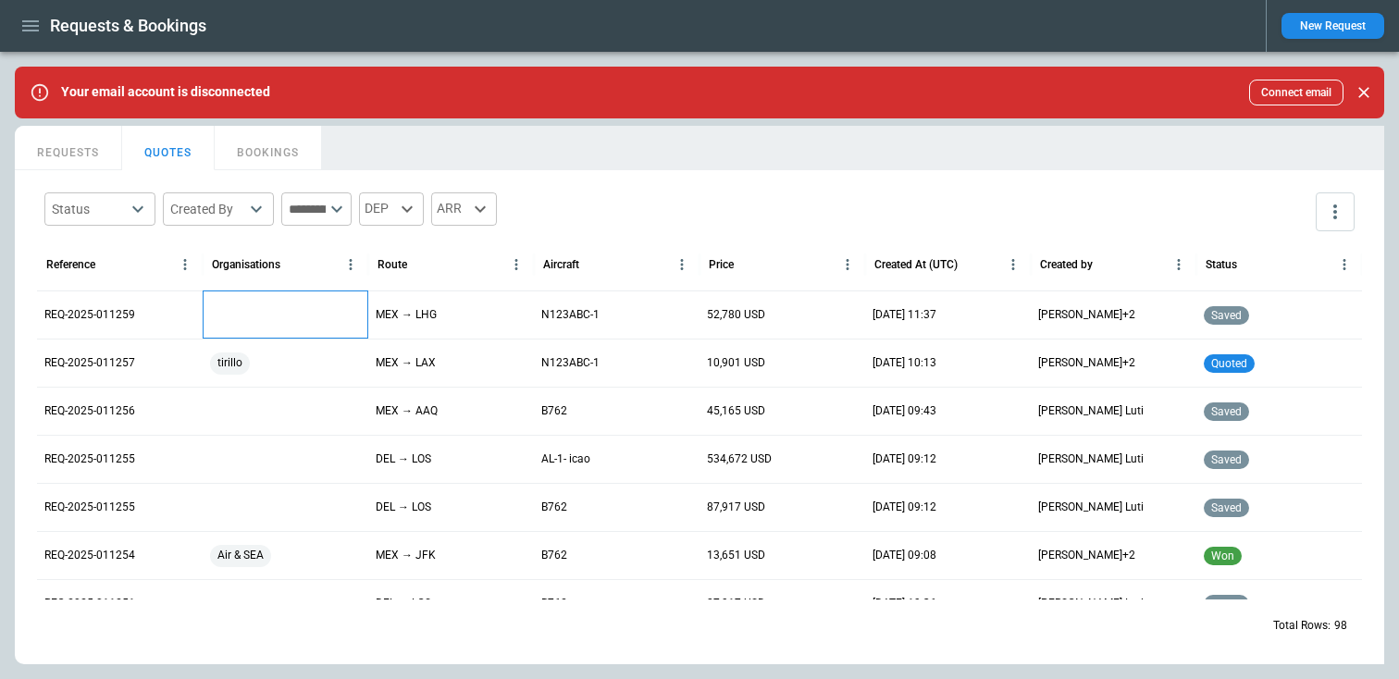
click at [227, 309] on div at bounding box center [286, 315] width 166 height 48
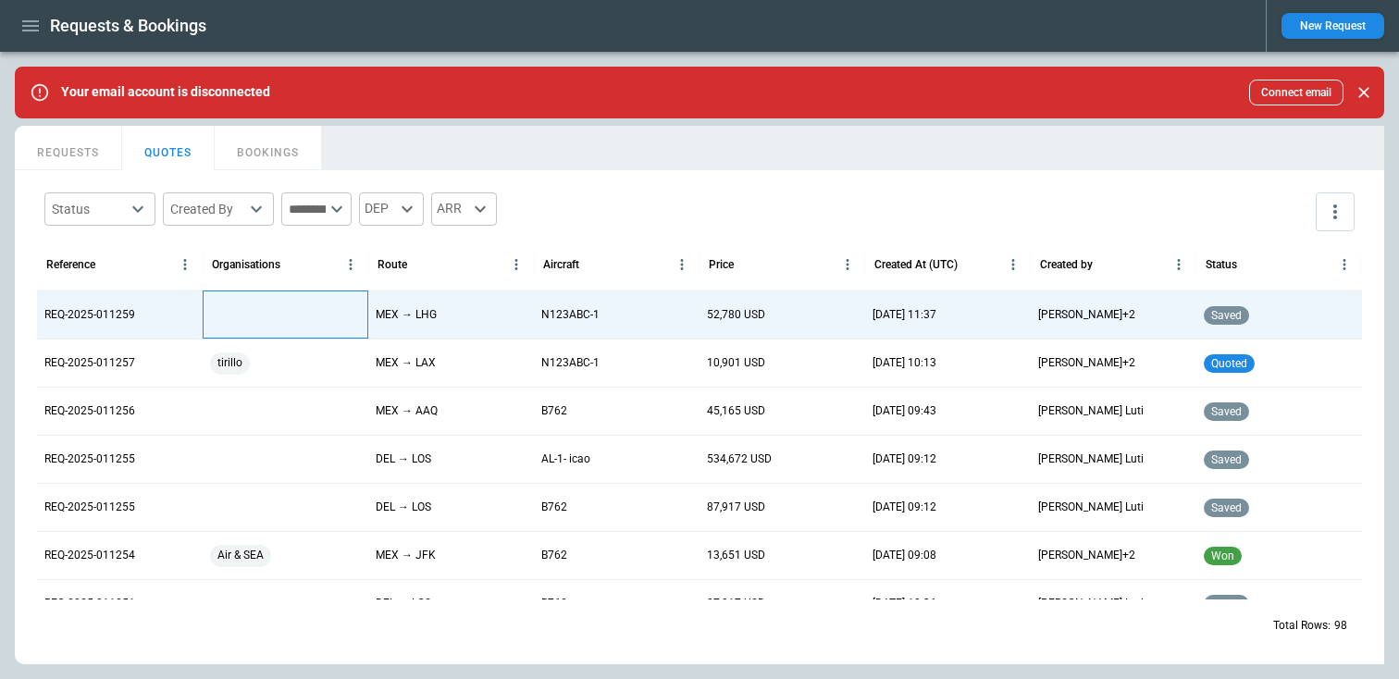
click at [254, 311] on div at bounding box center [286, 315] width 166 height 48
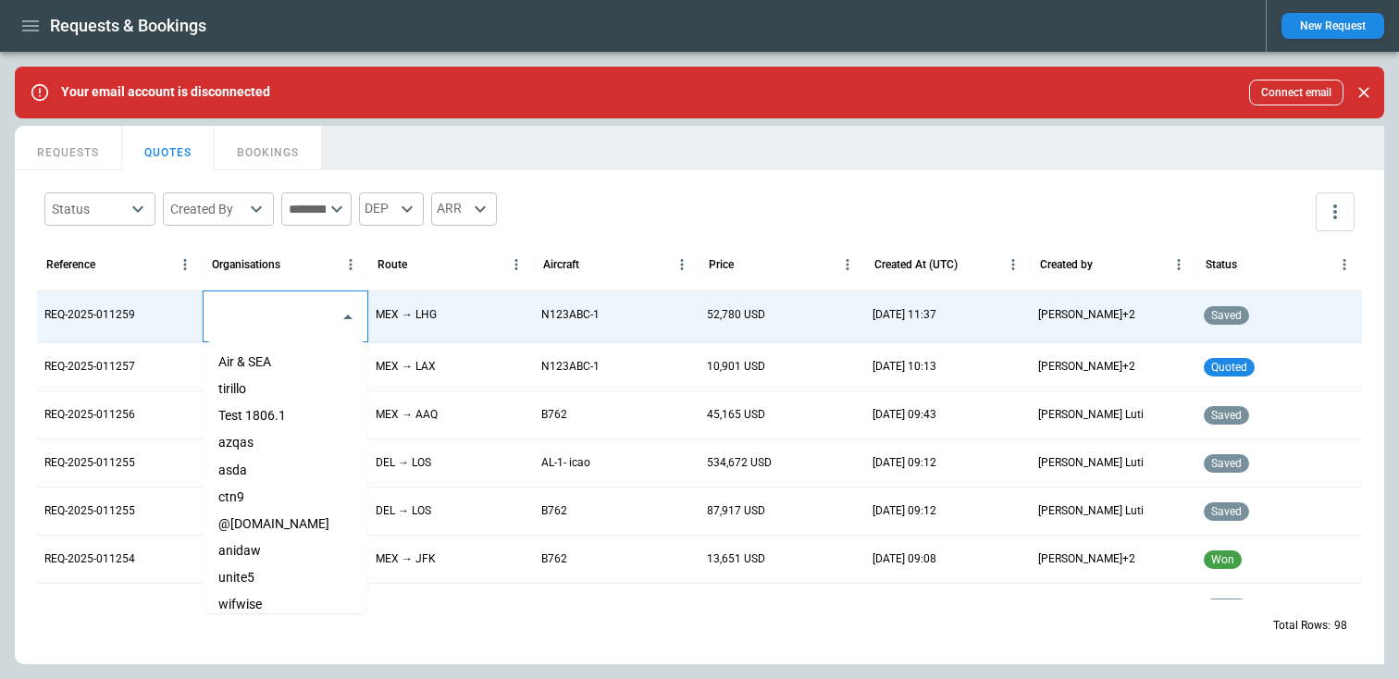
click at [254, 311] on input "text" at bounding box center [271, 317] width 119 height 32
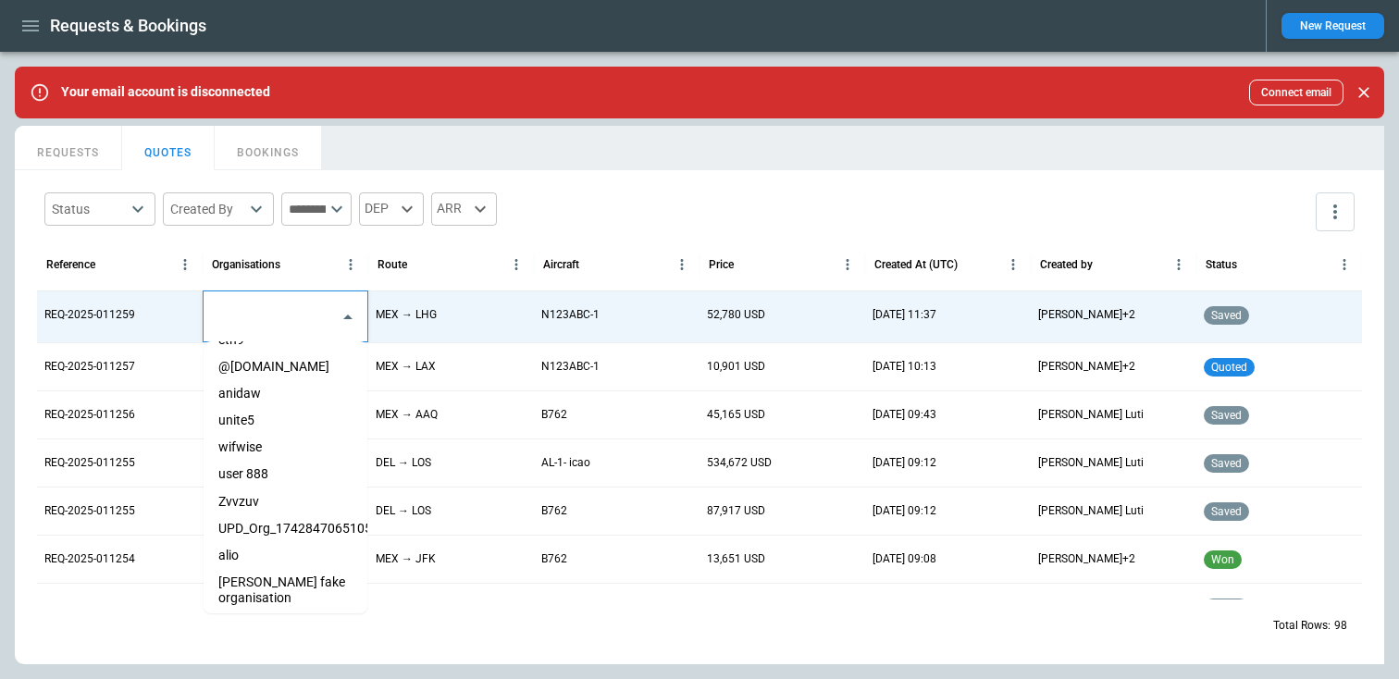
scroll to position [423, 0]
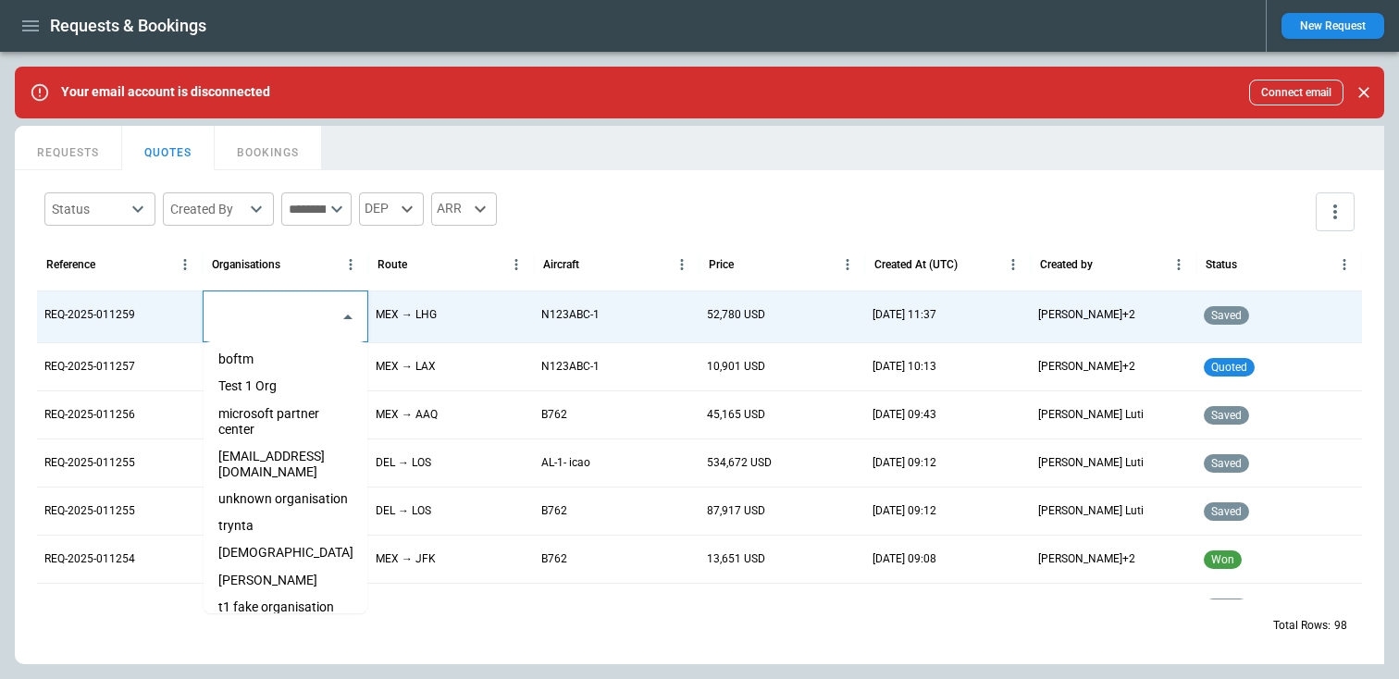
click at [255, 423] on li "microsoft partner center" at bounding box center [286, 422] width 164 height 43
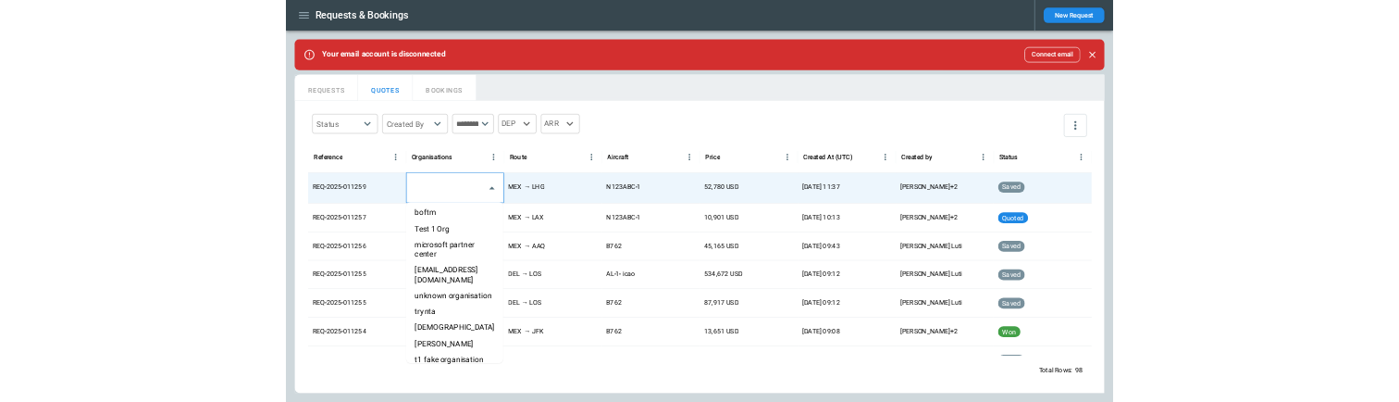
scroll to position [0, 0]
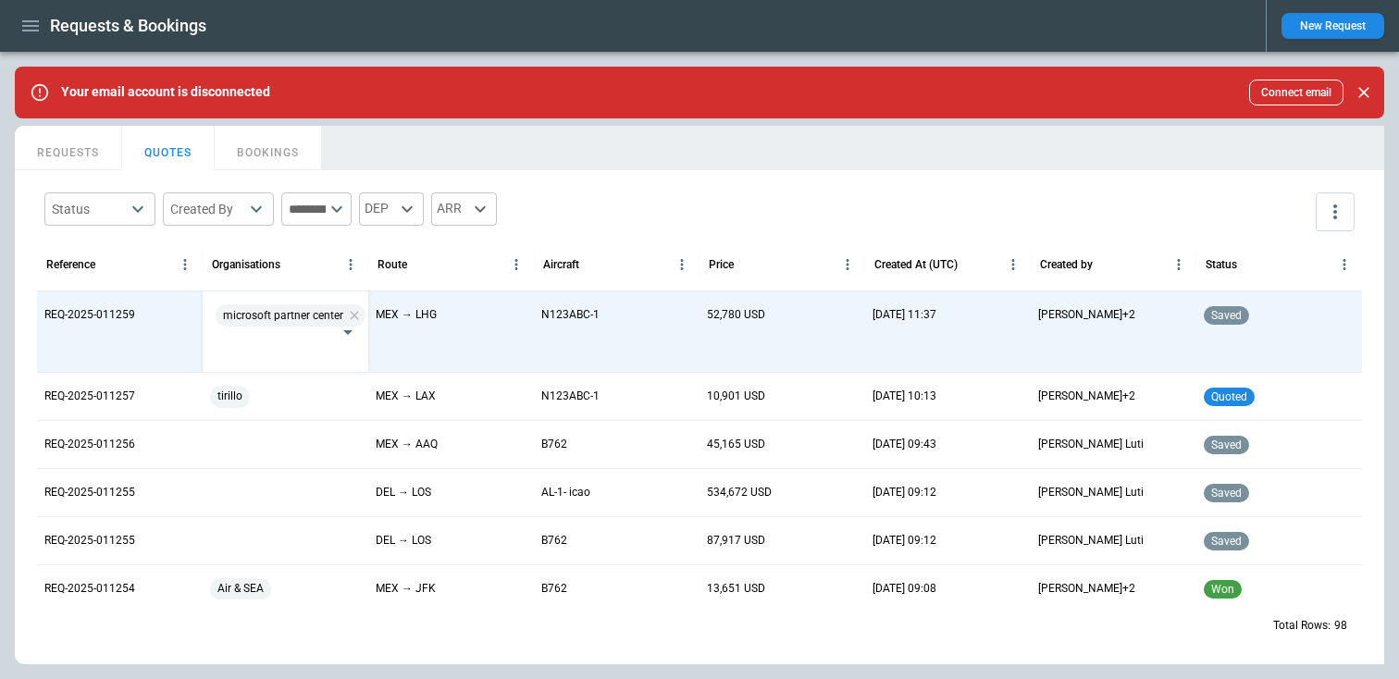
click at [643, 196] on div "Status ​ Created By ​ ​ DEP ARR" at bounding box center [699, 212] width 1325 height 54
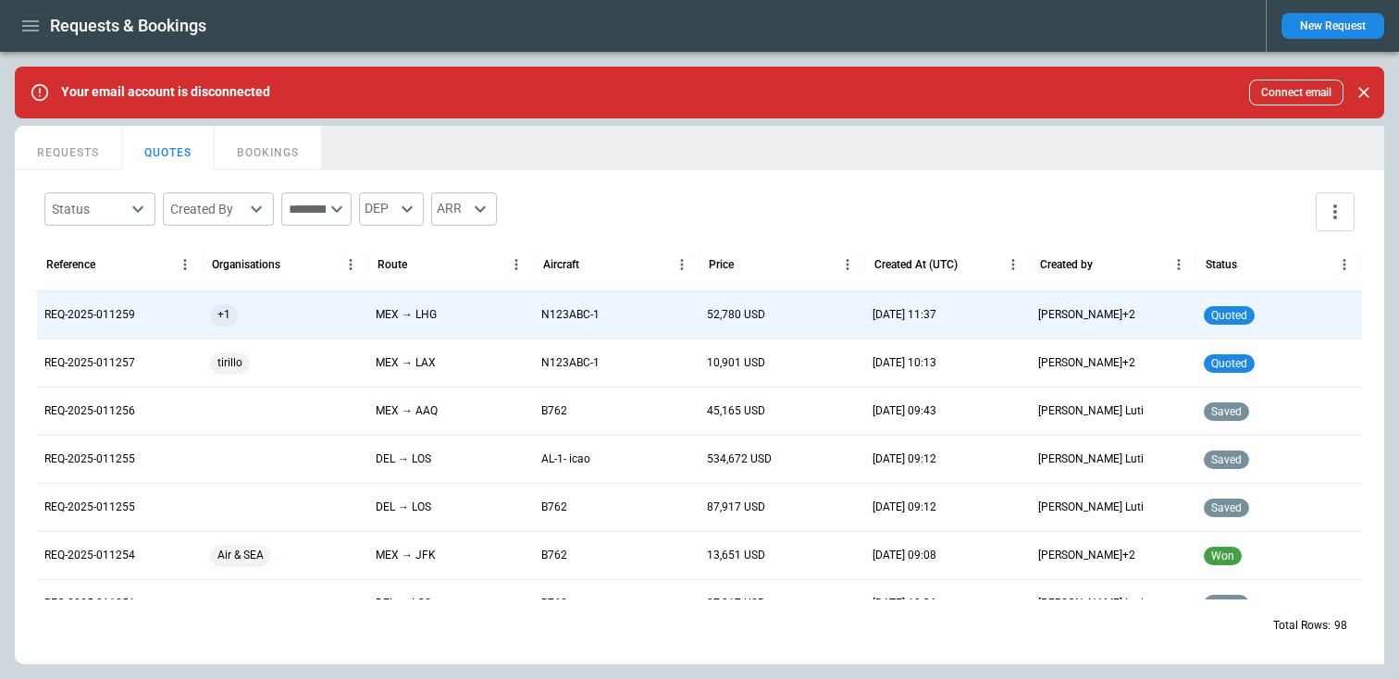
click at [88, 154] on button "REQUESTS" at bounding box center [68, 148] width 107 height 44
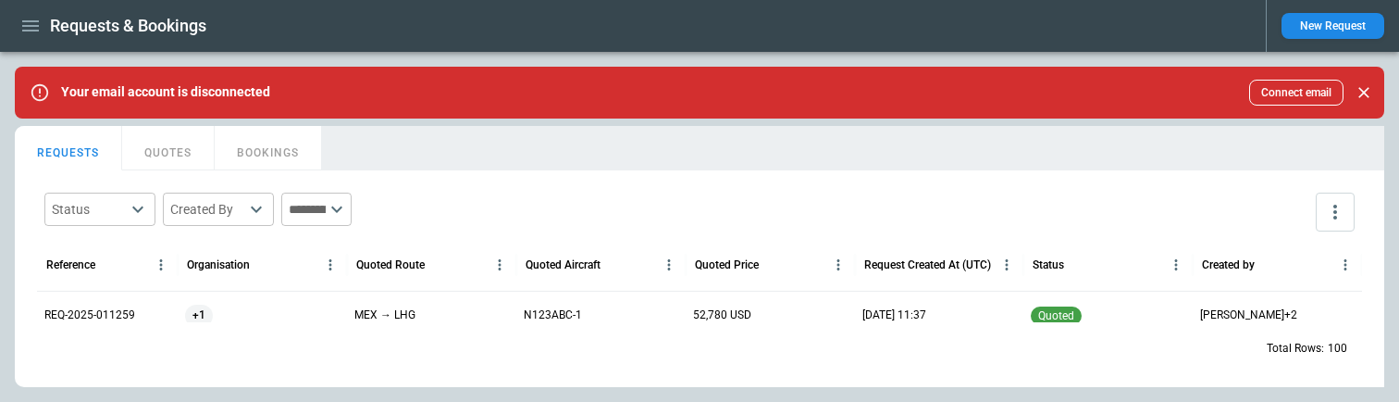
click at [192, 146] on button "QUOTES" at bounding box center [168, 148] width 93 height 44
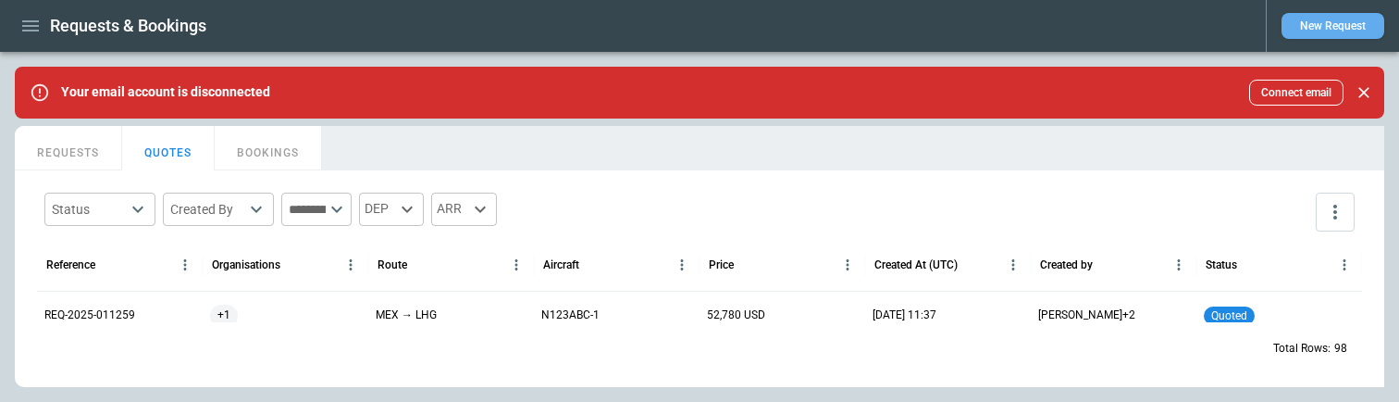
click at [1330, 31] on button "New Request" at bounding box center [1332, 26] width 103 height 26
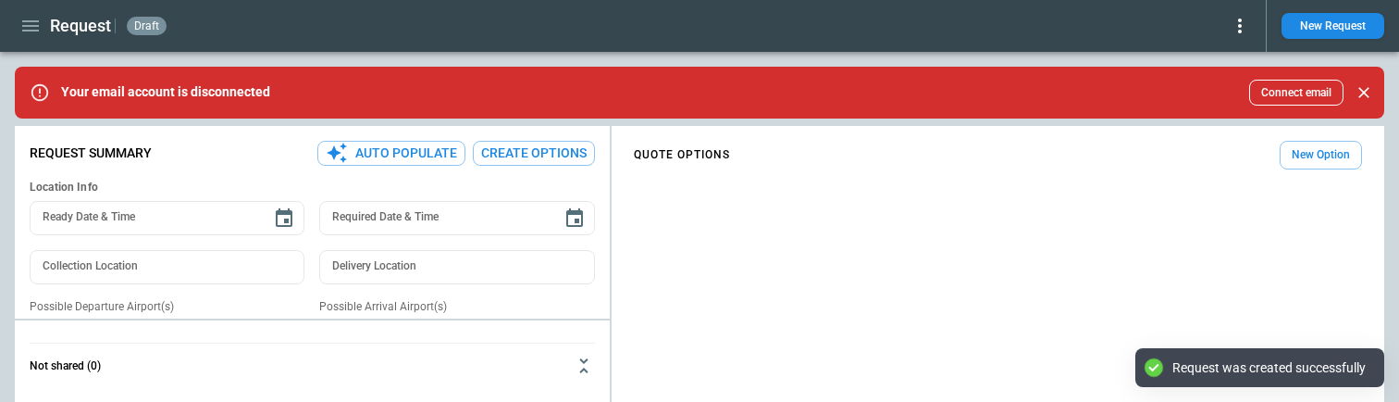
type textarea "*"
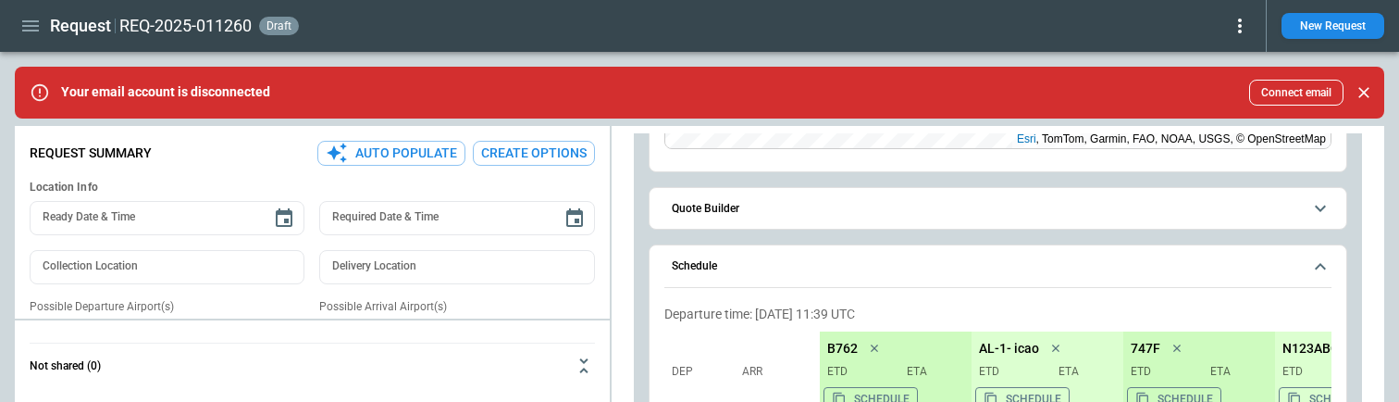
scroll to position [267, 0]
click at [794, 211] on span "Quote Builder" at bounding box center [987, 207] width 630 height 12
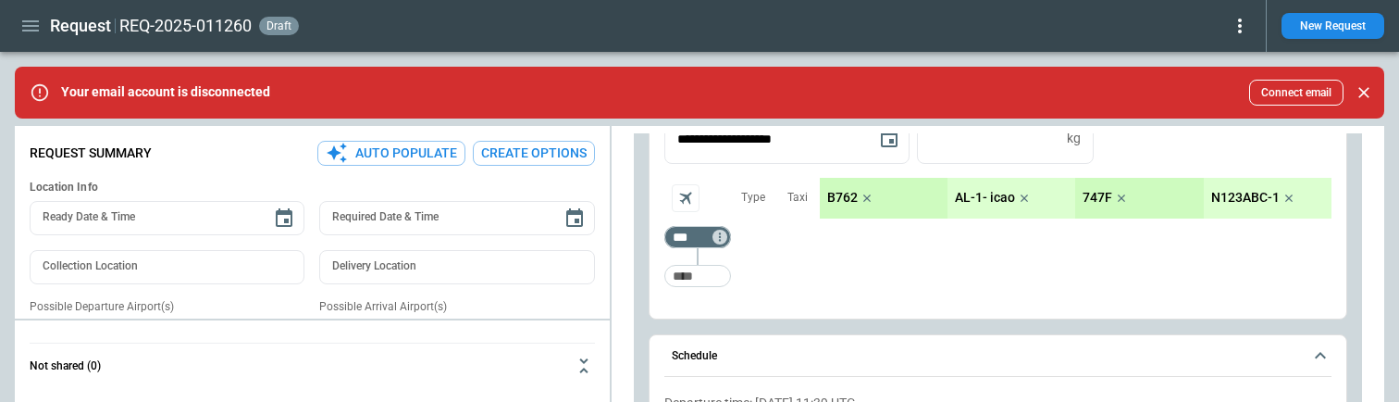
scroll to position [410, 0]
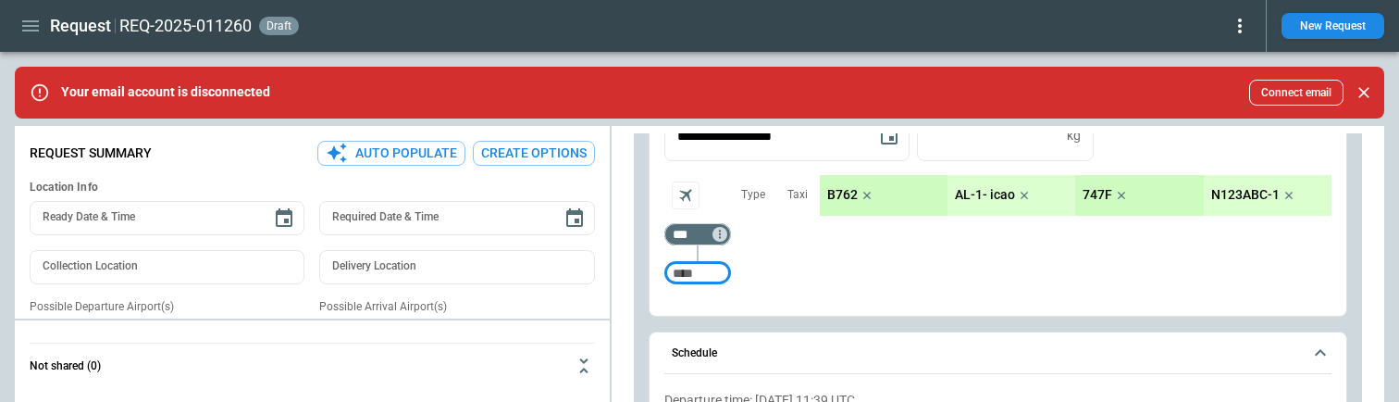
click at [697, 270] on input "Too short" at bounding box center [697, 271] width 59 height 33
type input "***"
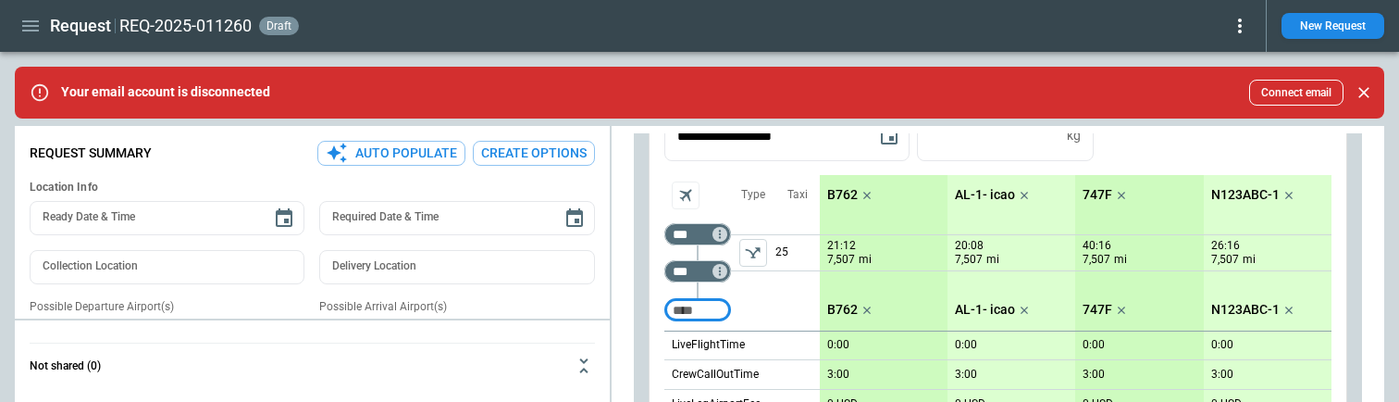
click at [744, 244] on icon "left aligned" at bounding box center [753, 252] width 19 height 19
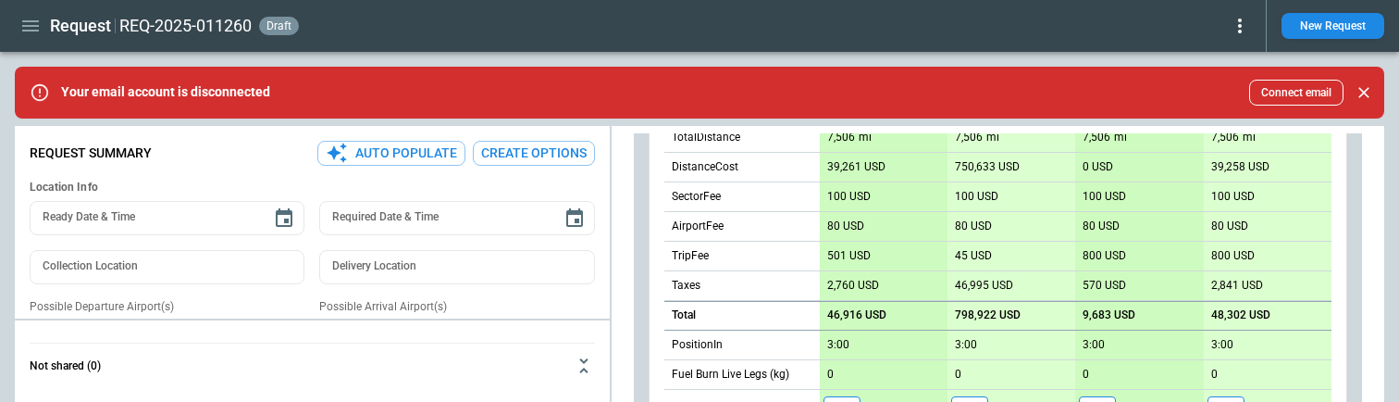
scroll to position [956, 0]
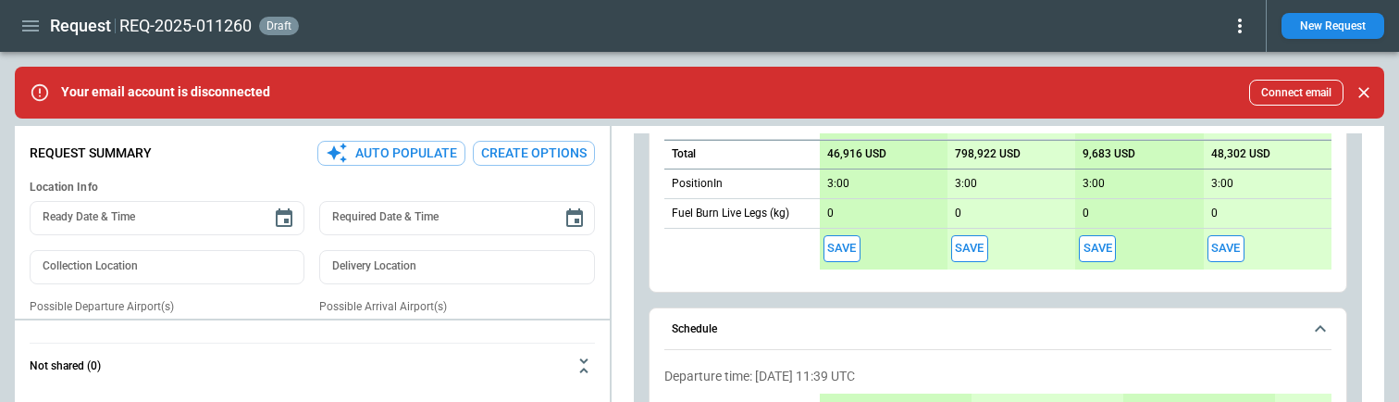
click at [1096, 252] on button "Save" at bounding box center [1097, 248] width 37 height 27
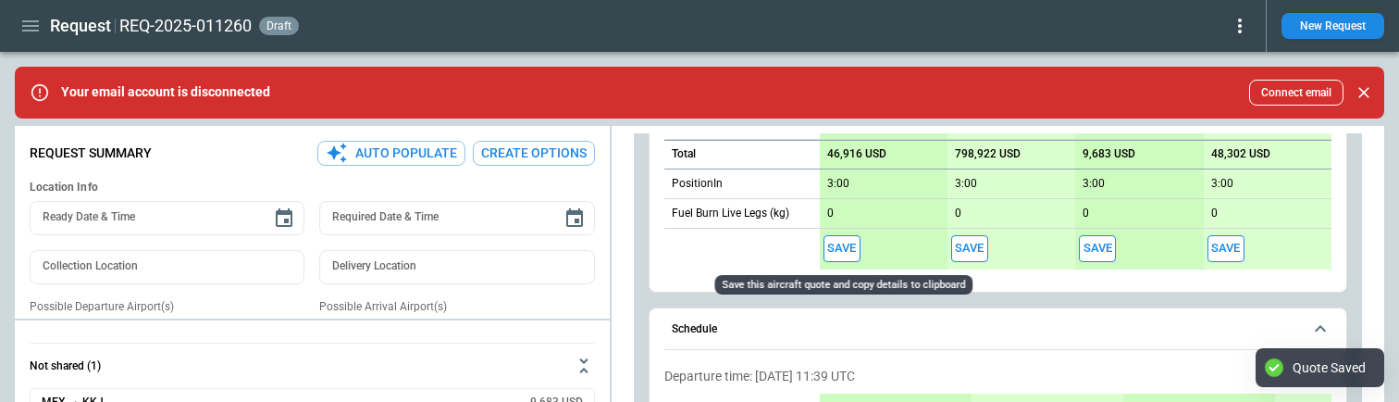
type textarea "*"
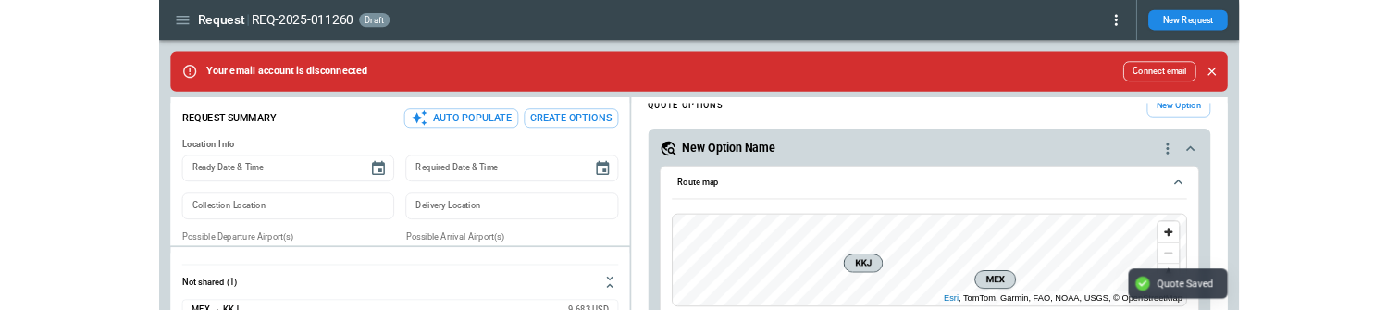
scroll to position [0, 0]
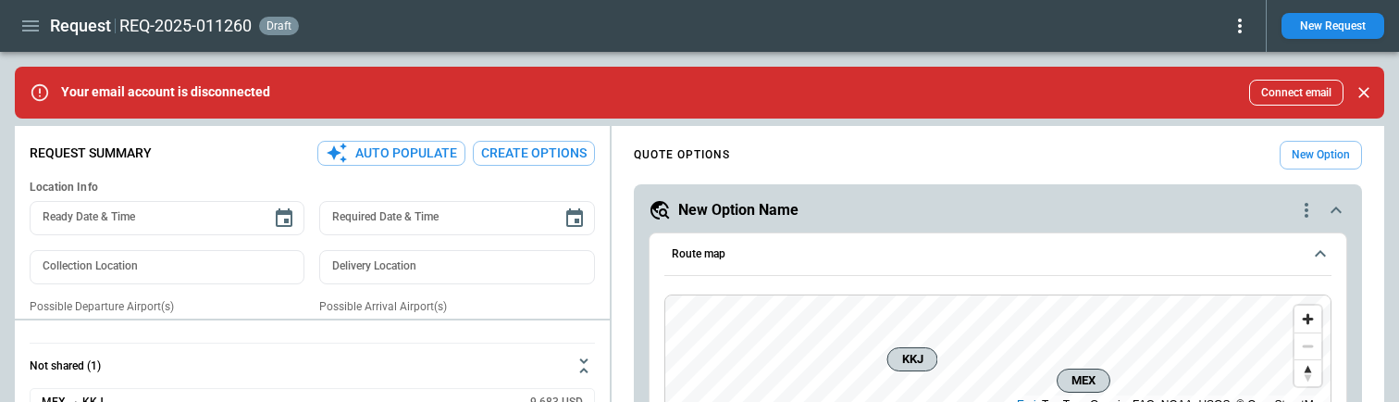
click at [34, 28] on icon "button" at bounding box center [30, 26] width 22 height 22
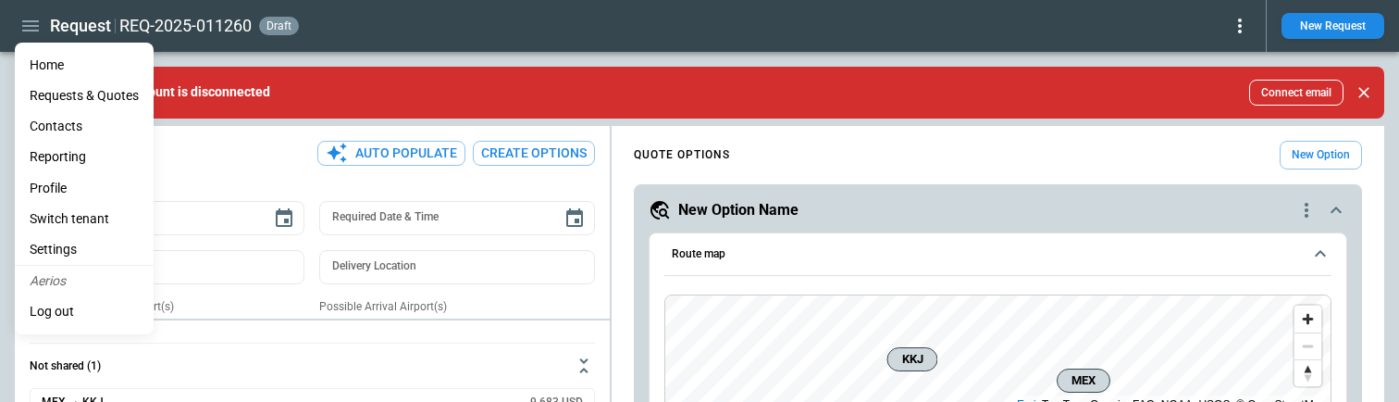
click at [80, 93] on Quotes "Requests & Quotes" at bounding box center [84, 95] width 139 height 31
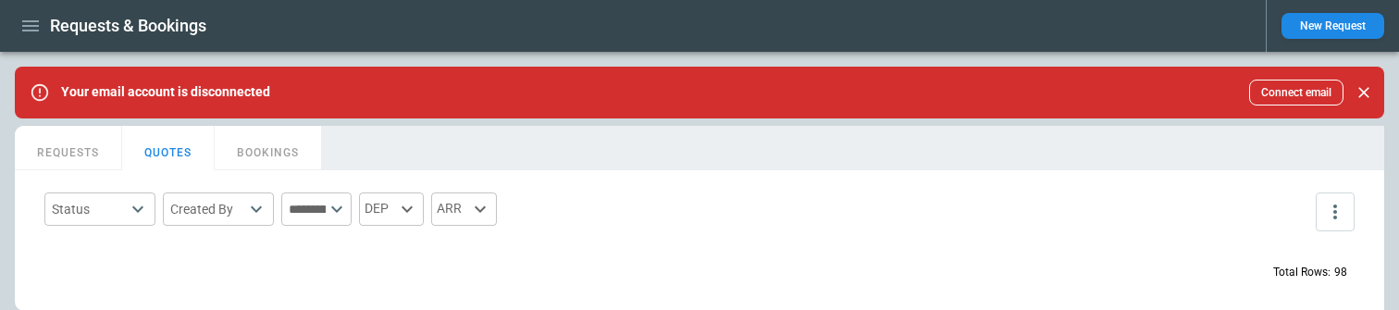
scroll to position [1, 0]
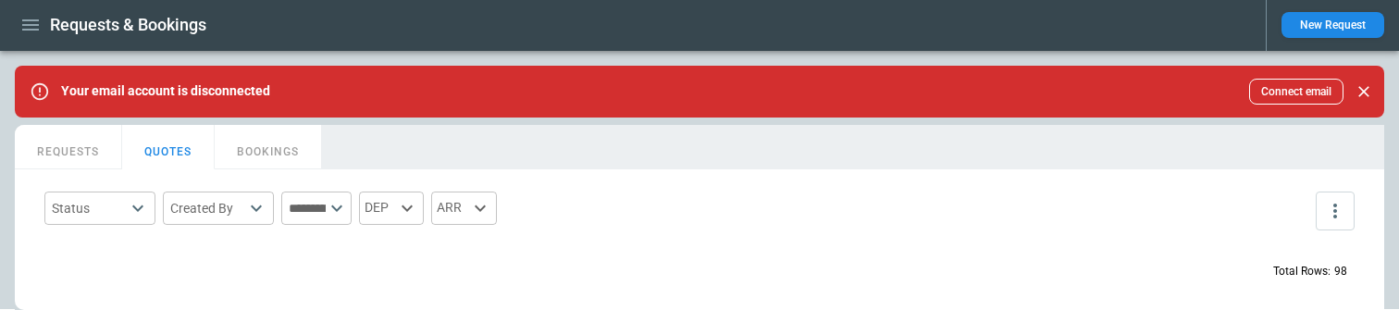
click at [652, 218] on div "Status ​ Created By ​ ​ DEP ARR" at bounding box center [699, 211] width 1325 height 54
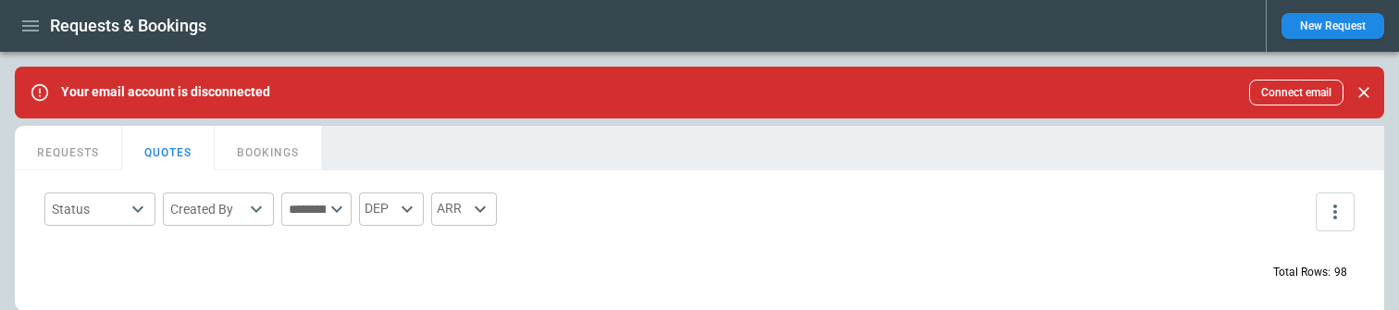
click at [87, 147] on button "REQUESTS" at bounding box center [68, 148] width 107 height 44
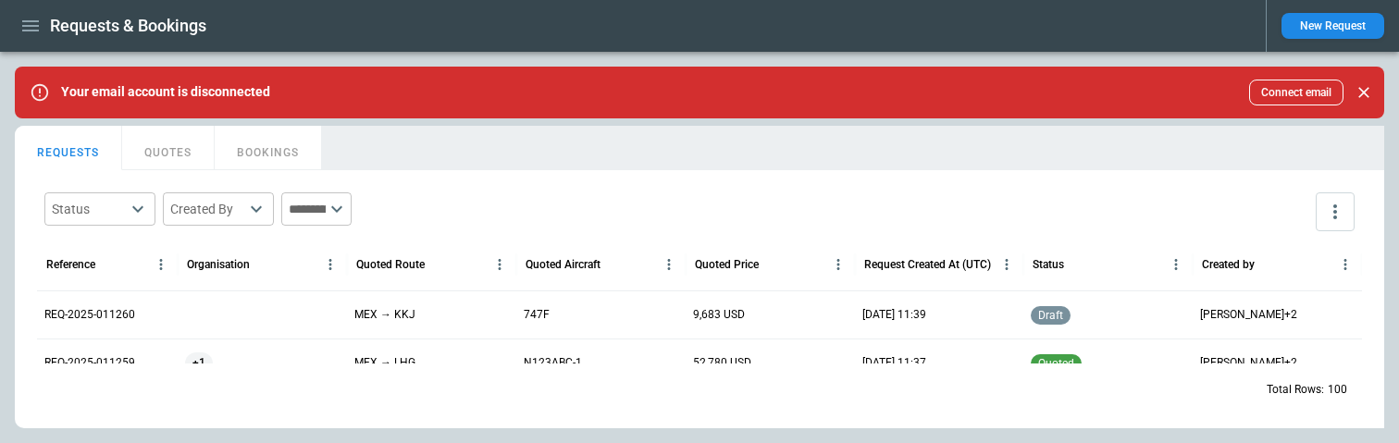
click at [178, 145] on button "QUOTES" at bounding box center [168, 148] width 93 height 44
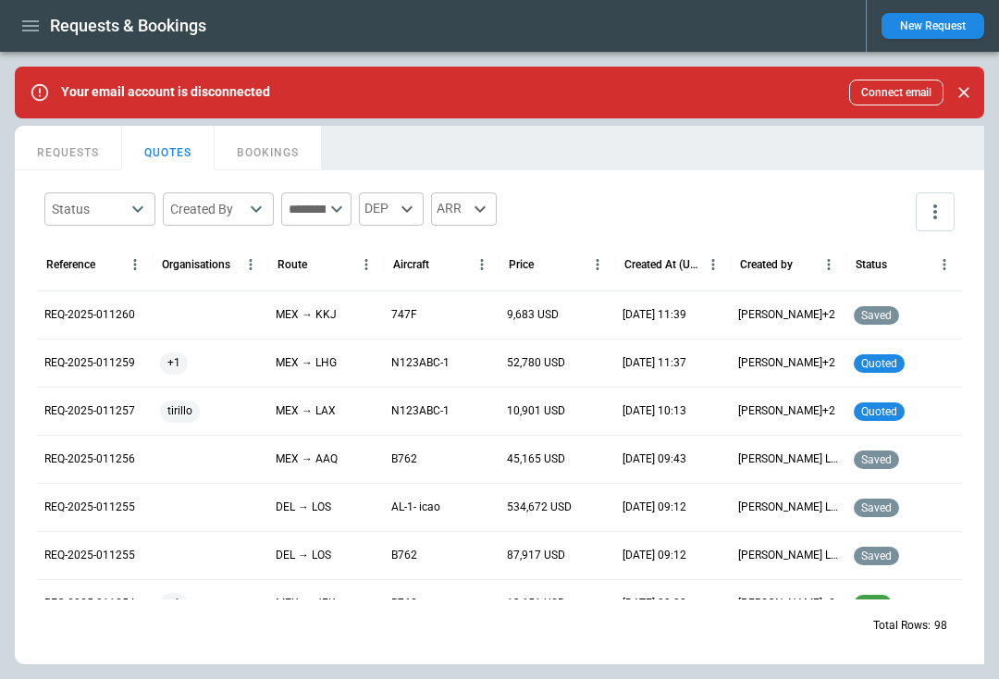
click at [80, 149] on button "REQUESTS" at bounding box center [68, 148] width 107 height 44
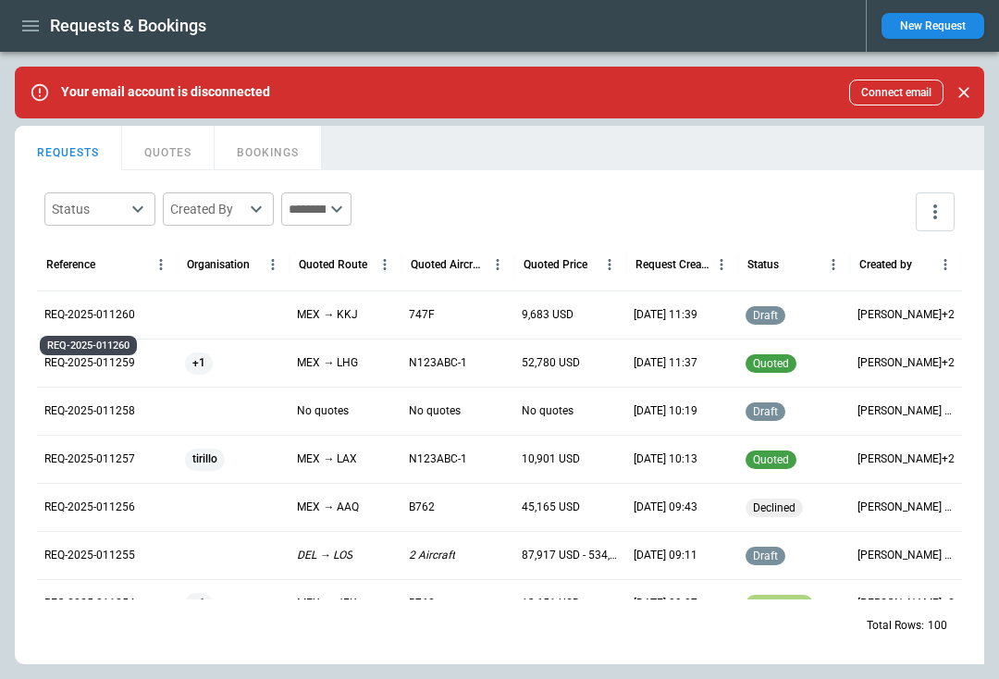
click at [118, 315] on p "REQ-2025-011260" at bounding box center [89, 315] width 91 height 16
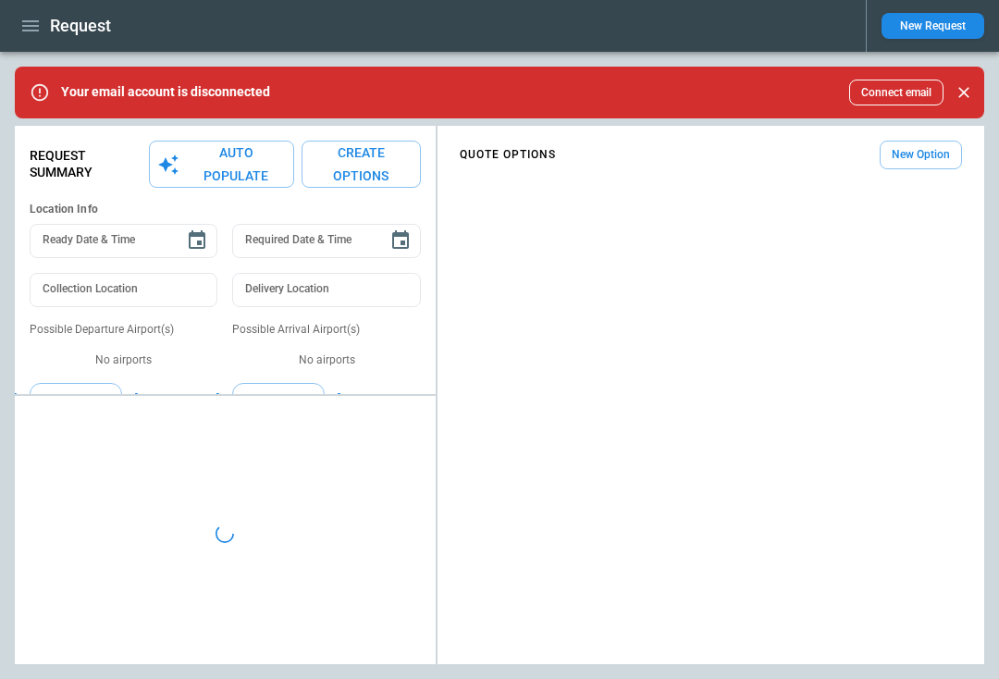
type textarea "*"
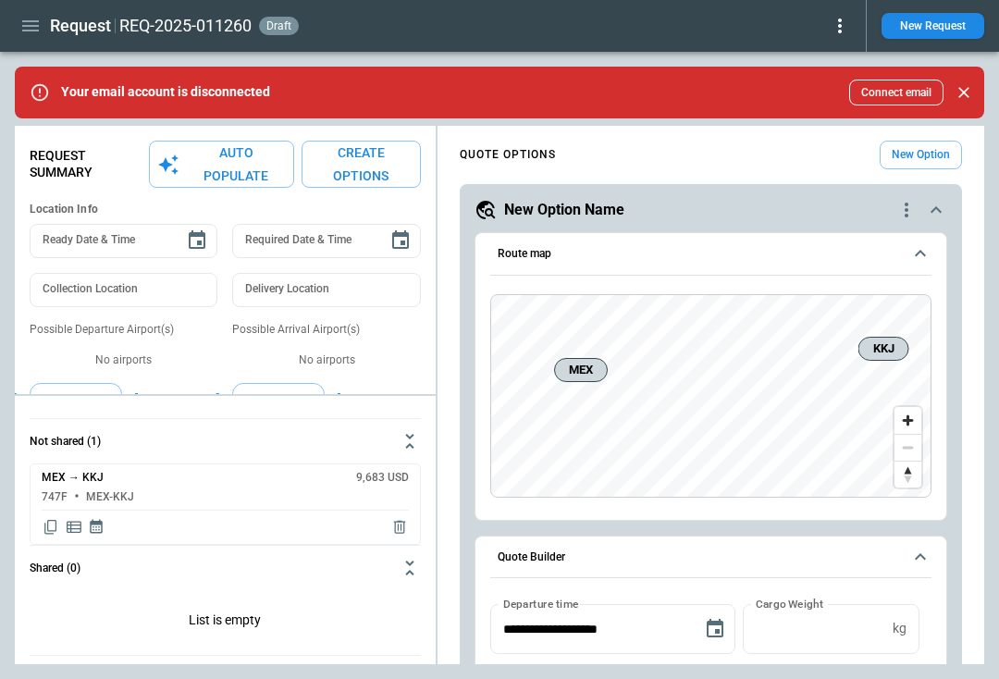
click at [840, 30] on icon at bounding box center [840, 26] width 4 height 15
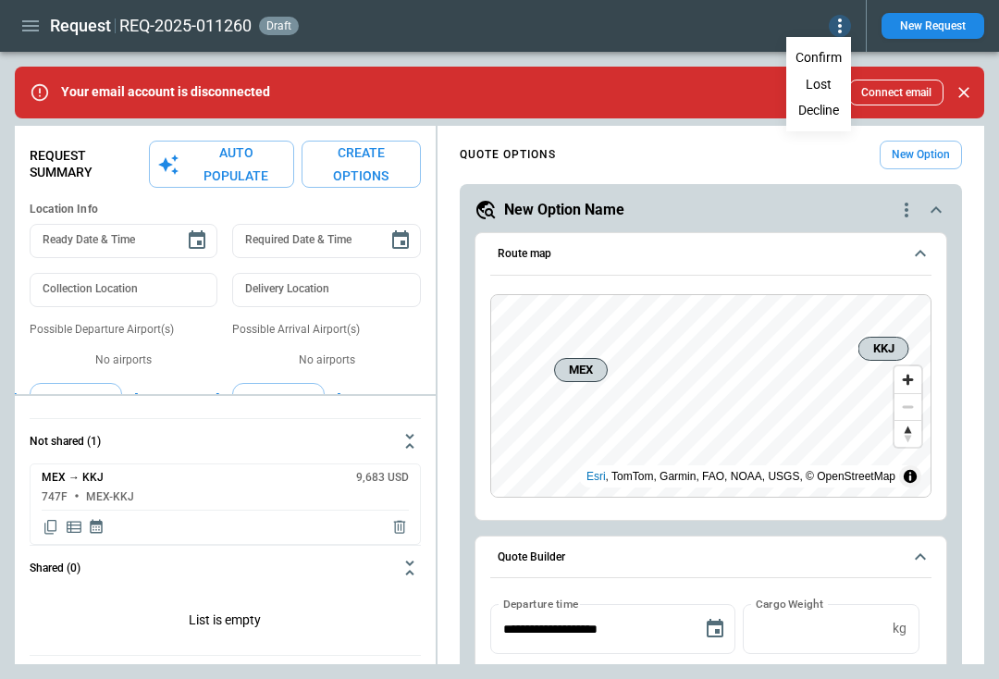
click at [821, 106] on button "Decline" at bounding box center [818, 110] width 61 height 27
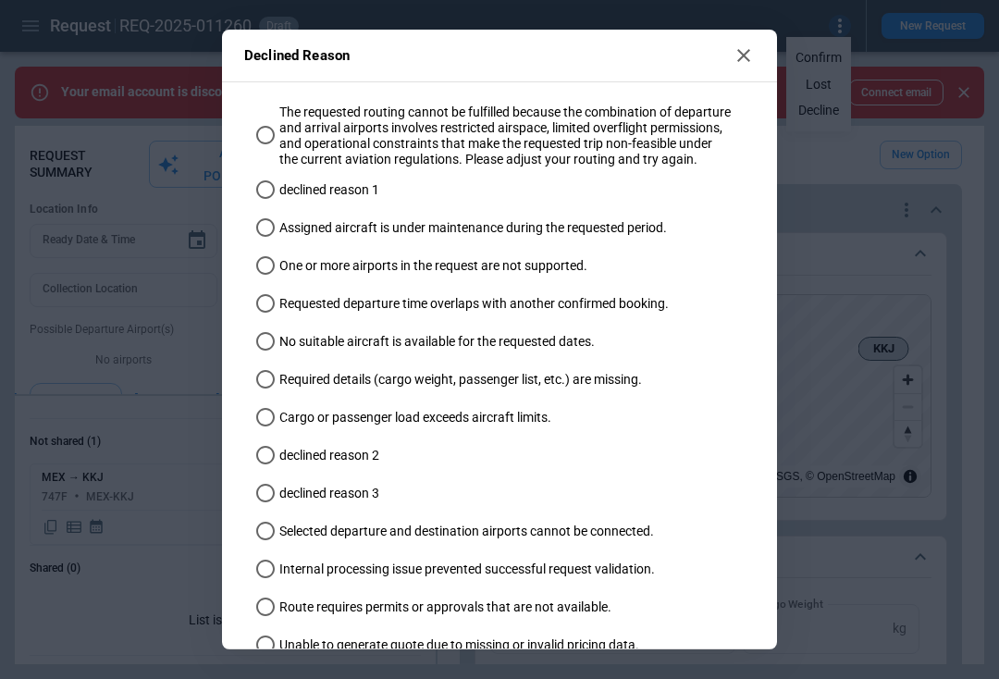
click at [444, 262] on div "The requested routing cannot be fulfilled because the combination of departure …" at bounding box center [503, 402] width 489 height 595
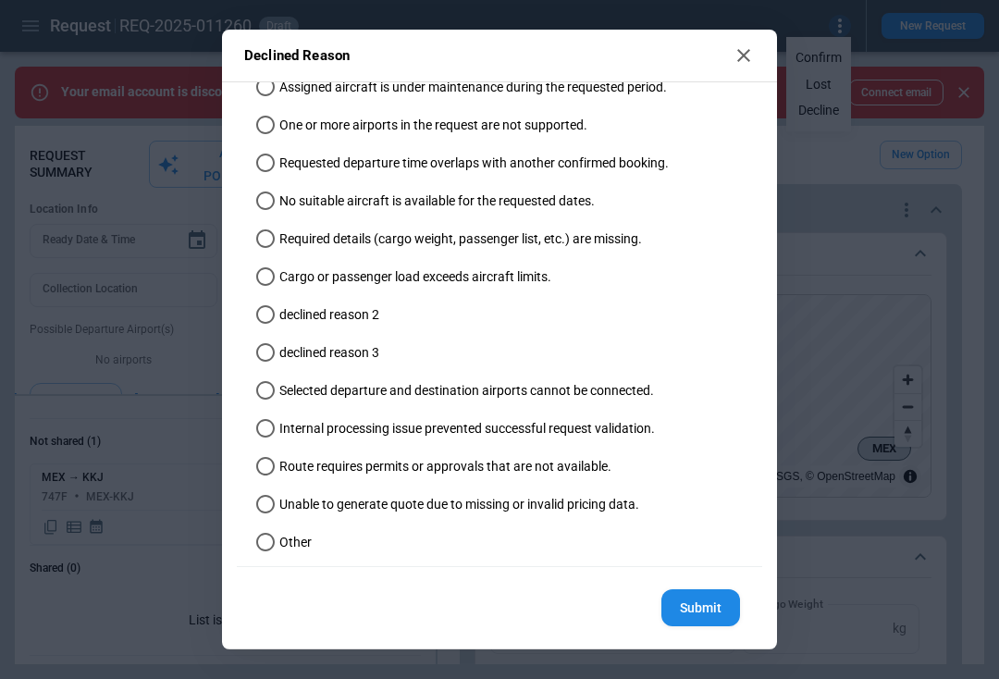
click at [286, 559] on div "The requested routing cannot be fulfilled because the combination of departure …" at bounding box center [500, 262] width 526 height 611
click at [286, 548] on span "Other" at bounding box center [295, 543] width 32 height 16
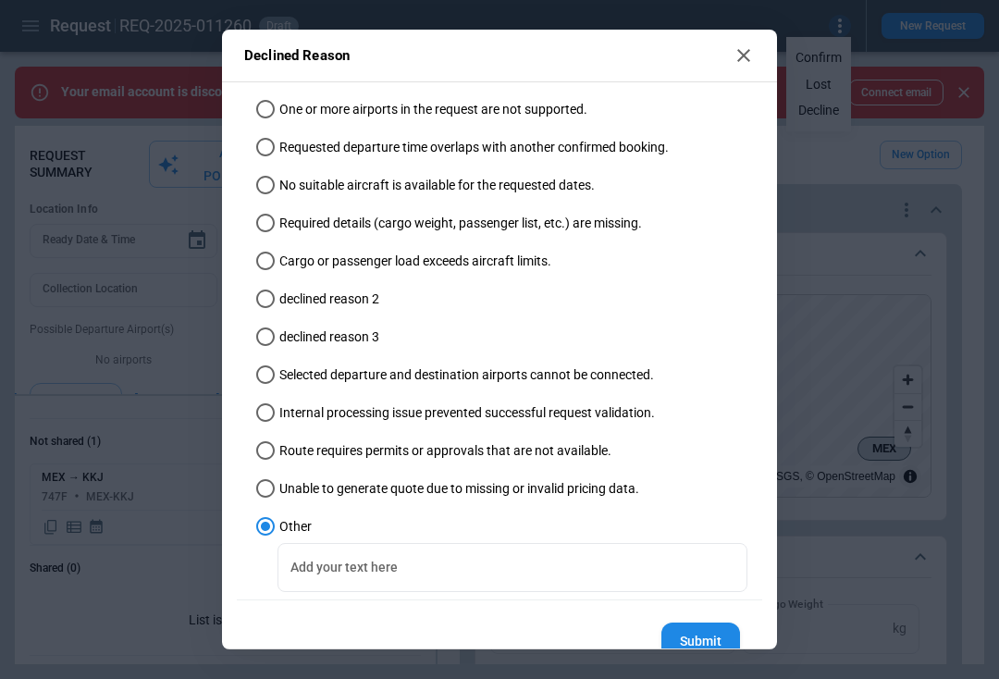
scroll to position [205, 0]
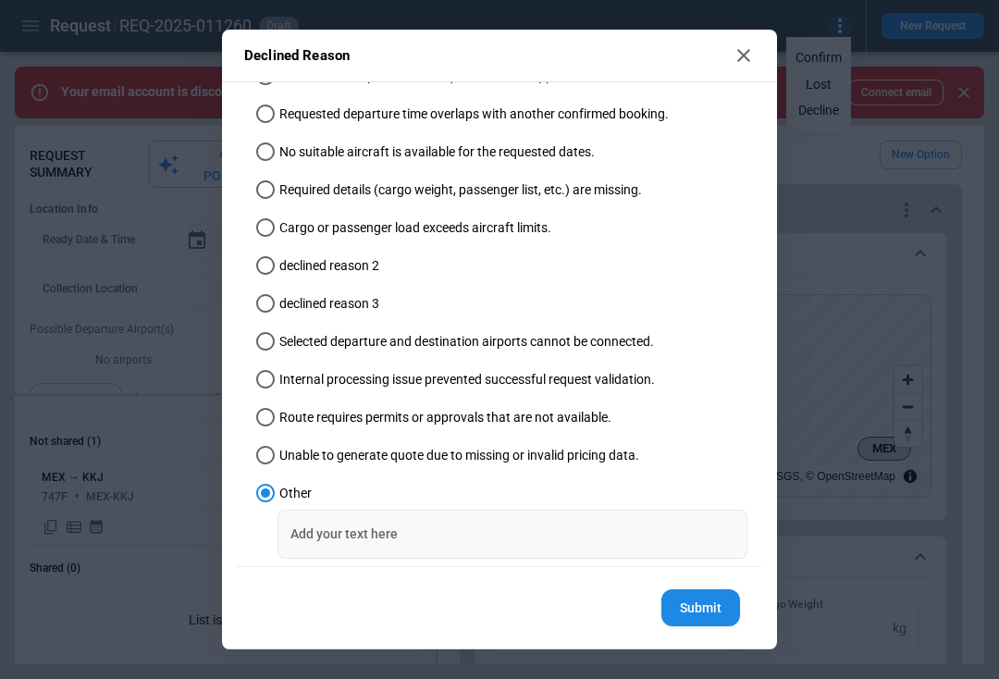
click at [363, 515] on div "Add your text here Add your text here" at bounding box center [513, 534] width 470 height 49
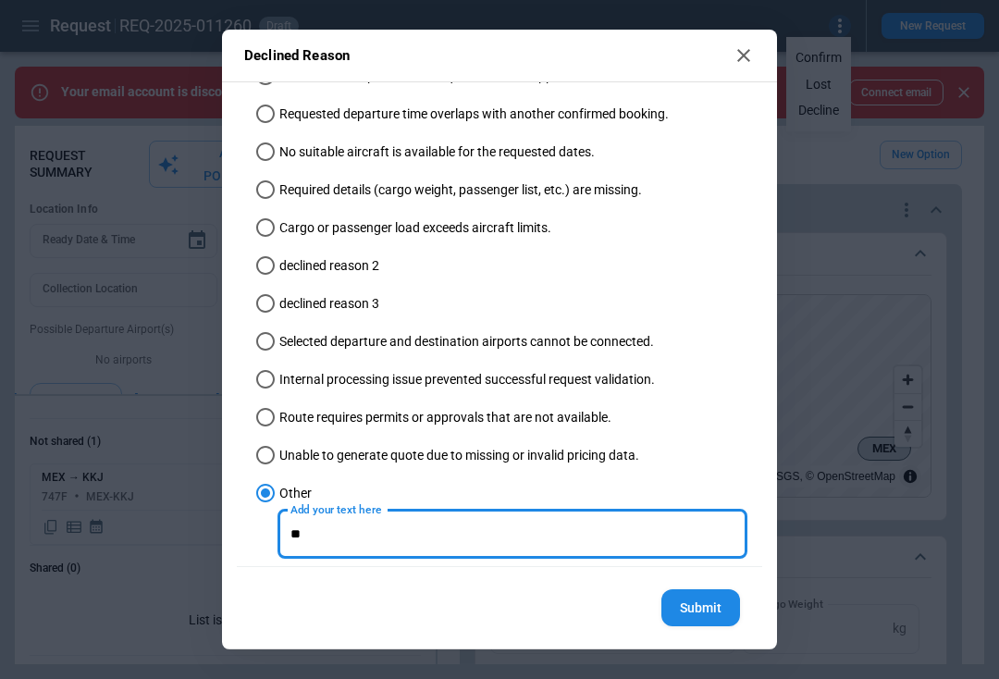
type input "**"
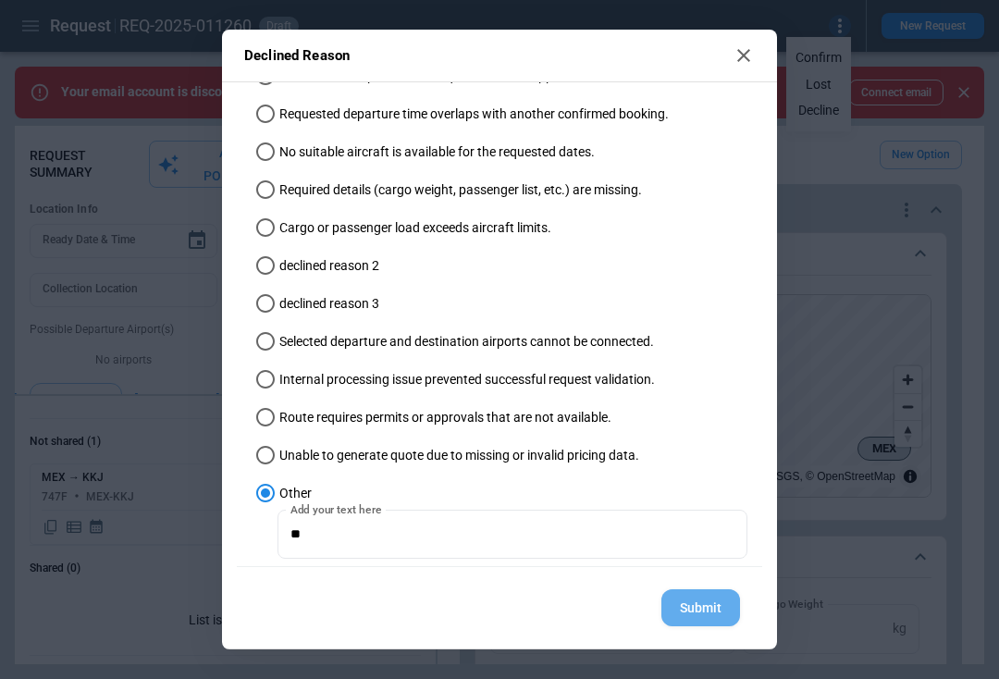
click at [679, 597] on button "Submit" at bounding box center [701, 608] width 79 height 38
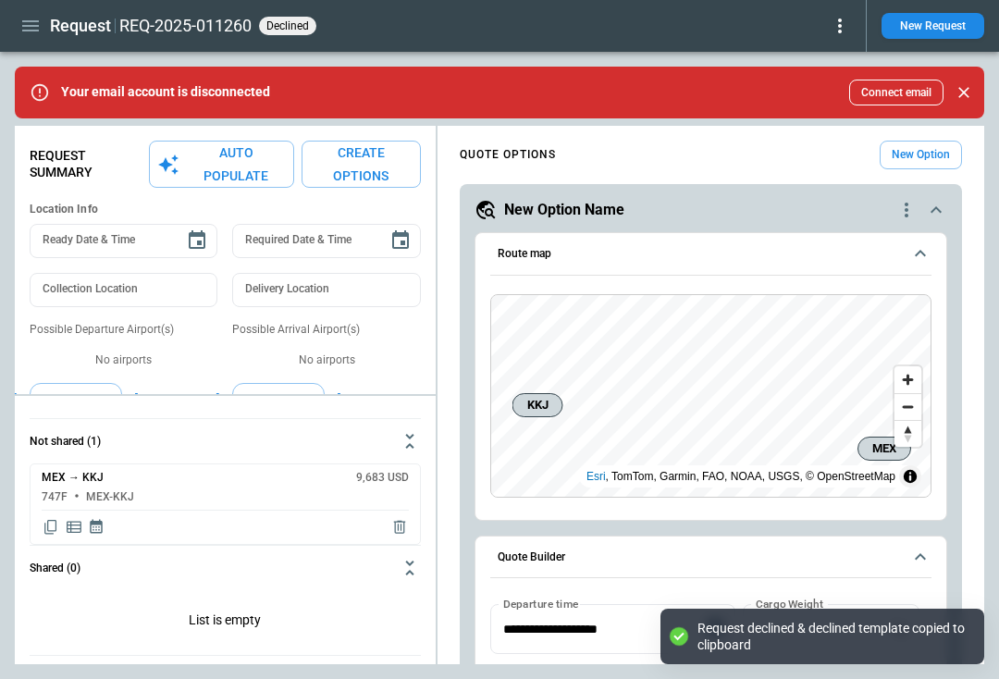
type textarea "*"
click at [30, 31] on icon "button" at bounding box center [30, 25] width 17 height 11
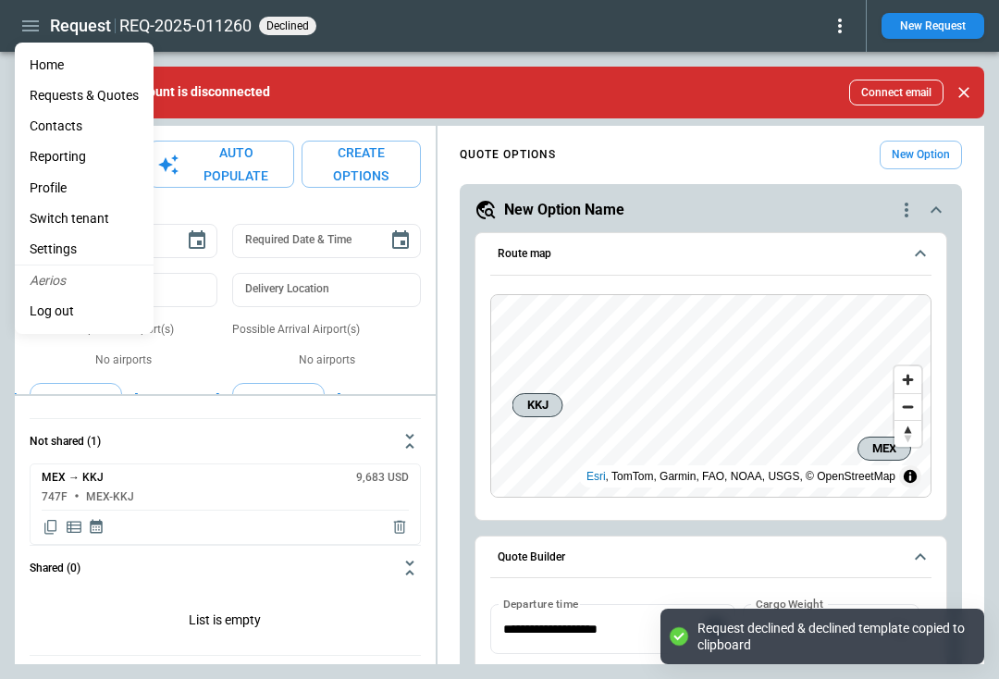
click at [70, 97] on Quotes "Requests & Quotes" at bounding box center [84, 95] width 139 height 31
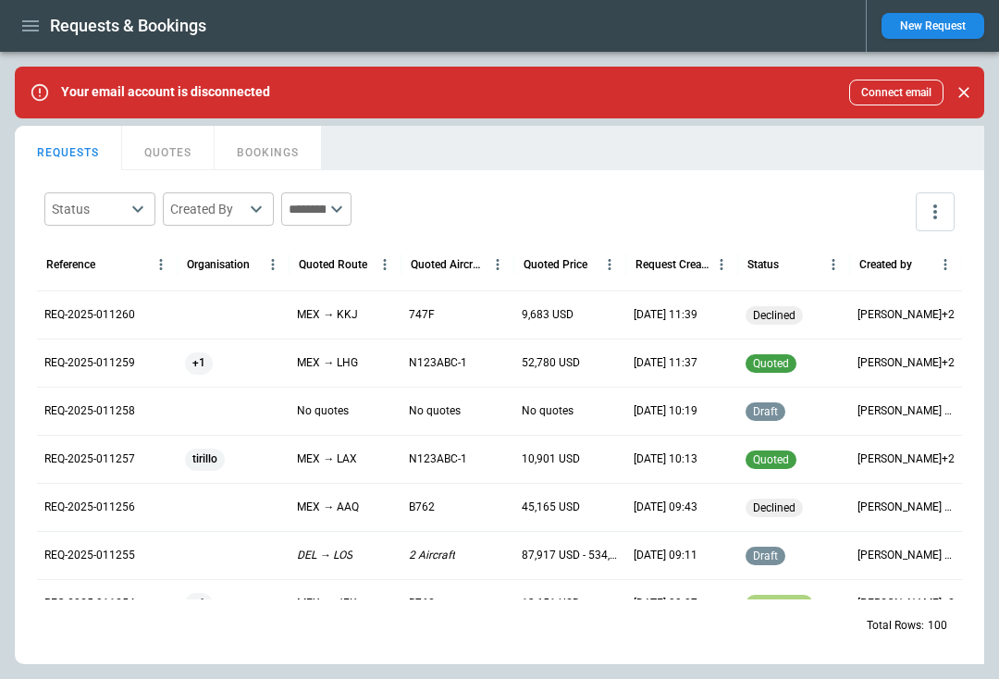
click at [155, 157] on button "QUOTES" at bounding box center [168, 148] width 93 height 44
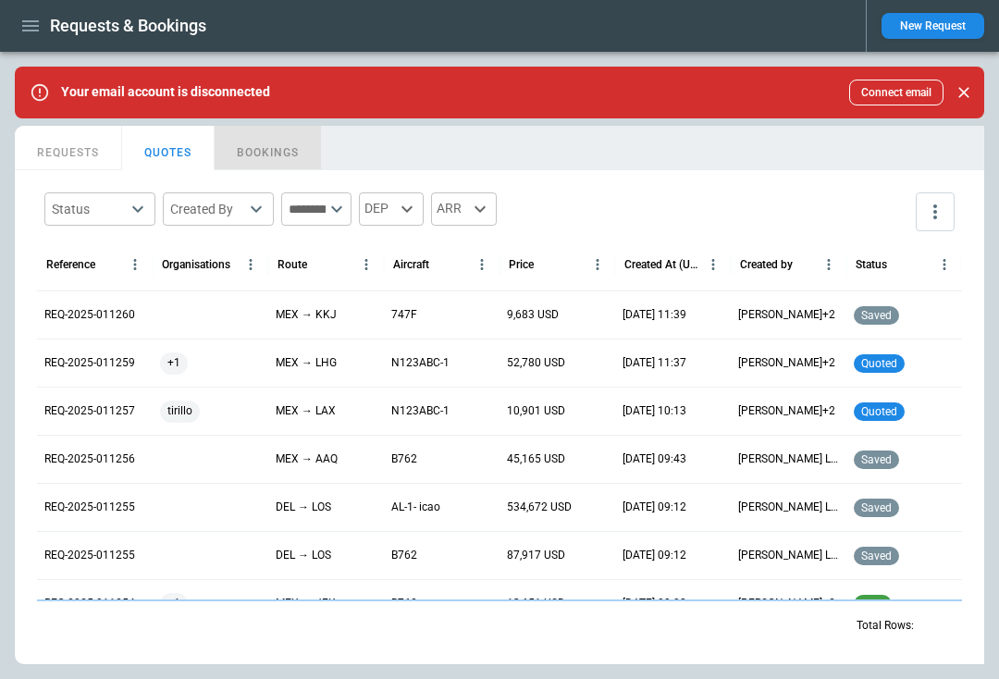
click at [223, 162] on button "BOOKINGS" at bounding box center [268, 148] width 107 height 44
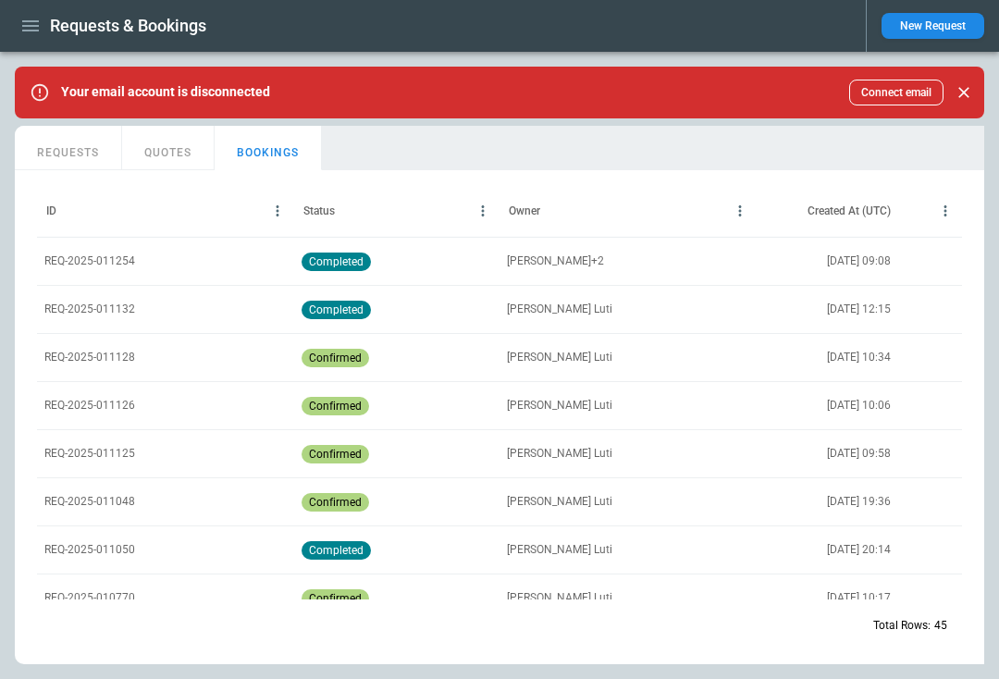
click at [194, 159] on button "QUOTES" at bounding box center [168, 148] width 93 height 44
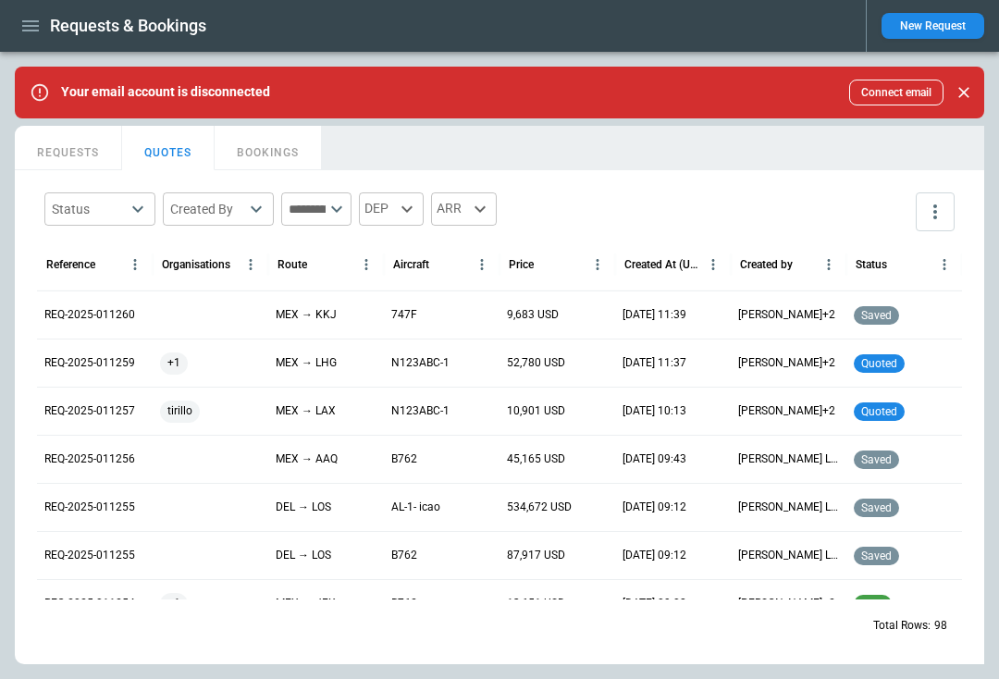
click at [96, 143] on button "REQUESTS" at bounding box center [68, 148] width 107 height 44
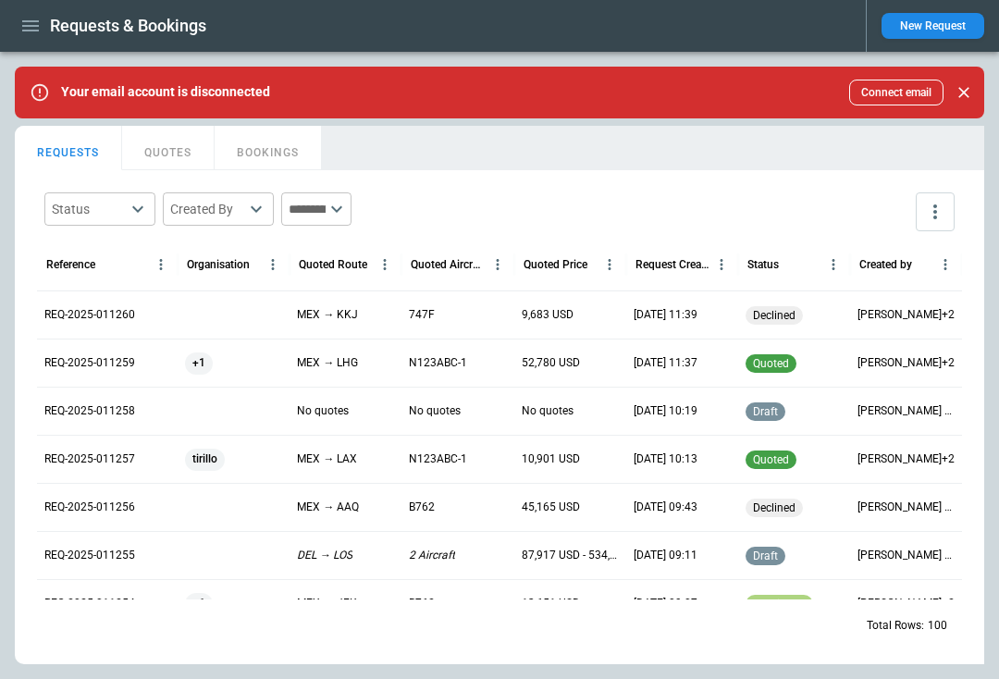
click at [176, 153] on button "QUOTES" at bounding box center [168, 148] width 93 height 44
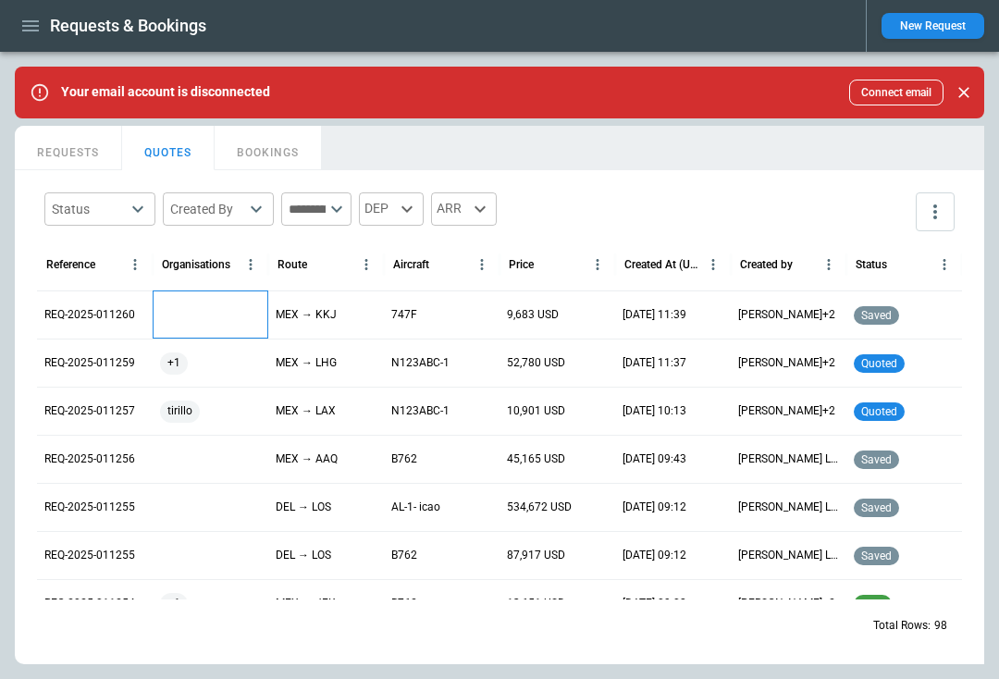
click at [190, 318] on div at bounding box center [211, 315] width 116 height 48
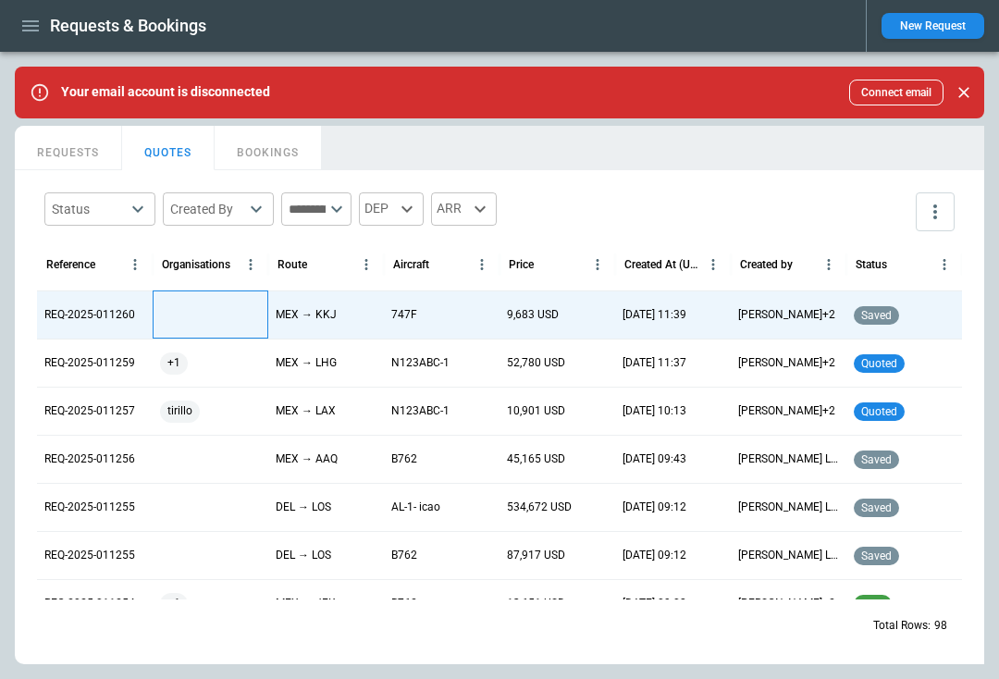
click at [184, 308] on div at bounding box center [211, 315] width 116 height 48
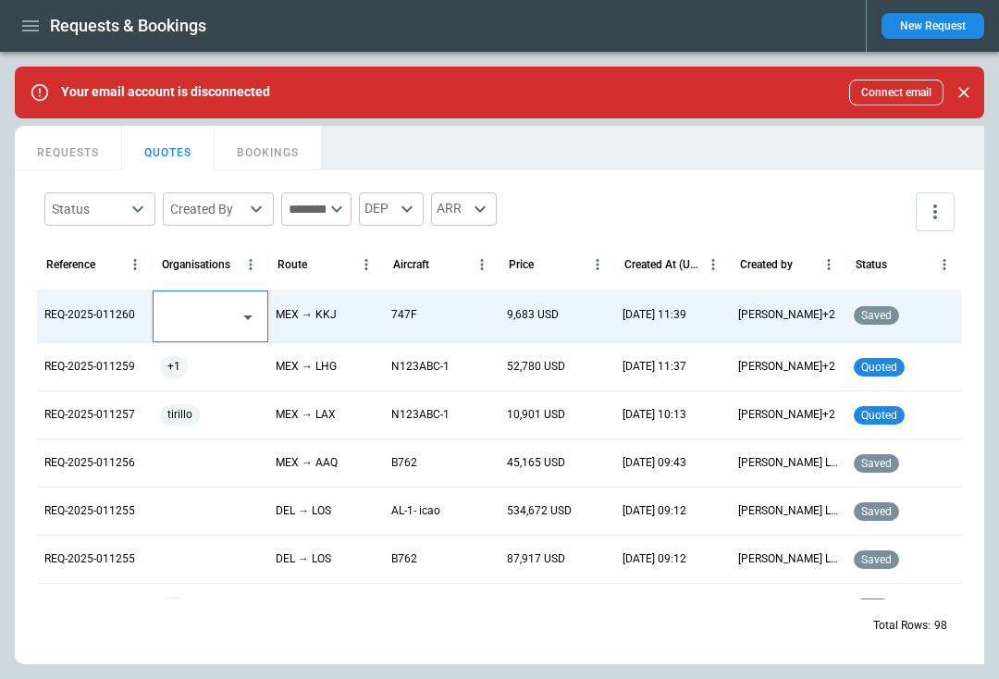
click at [184, 308] on input "text" at bounding box center [196, 317] width 69 height 32
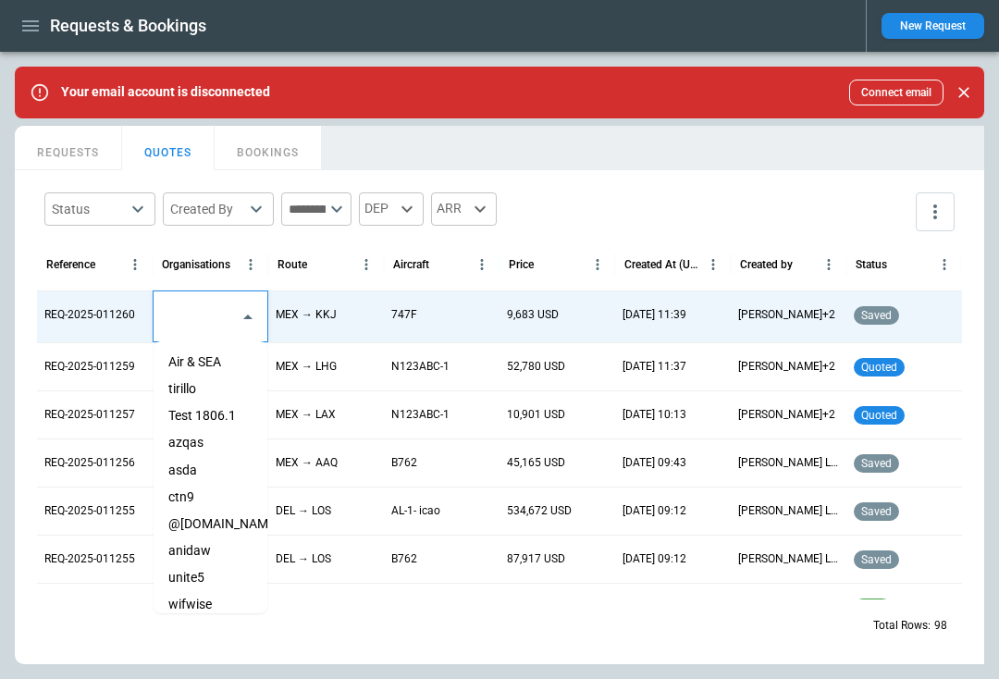
click at [184, 308] on input "text" at bounding box center [196, 317] width 69 height 32
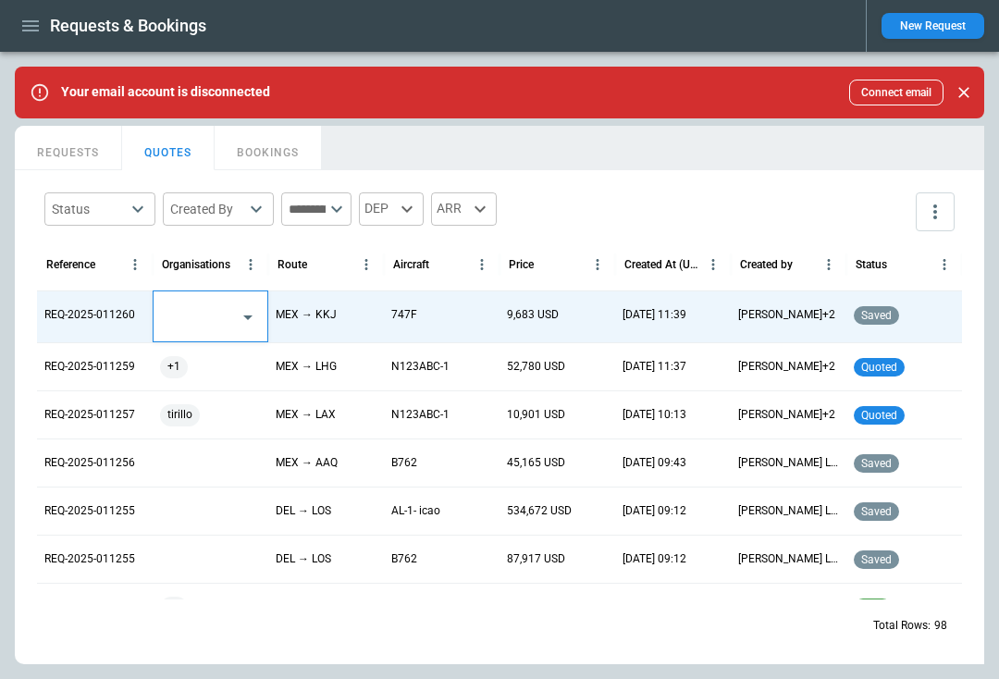
click at [184, 308] on input "text" at bounding box center [196, 317] width 69 height 32
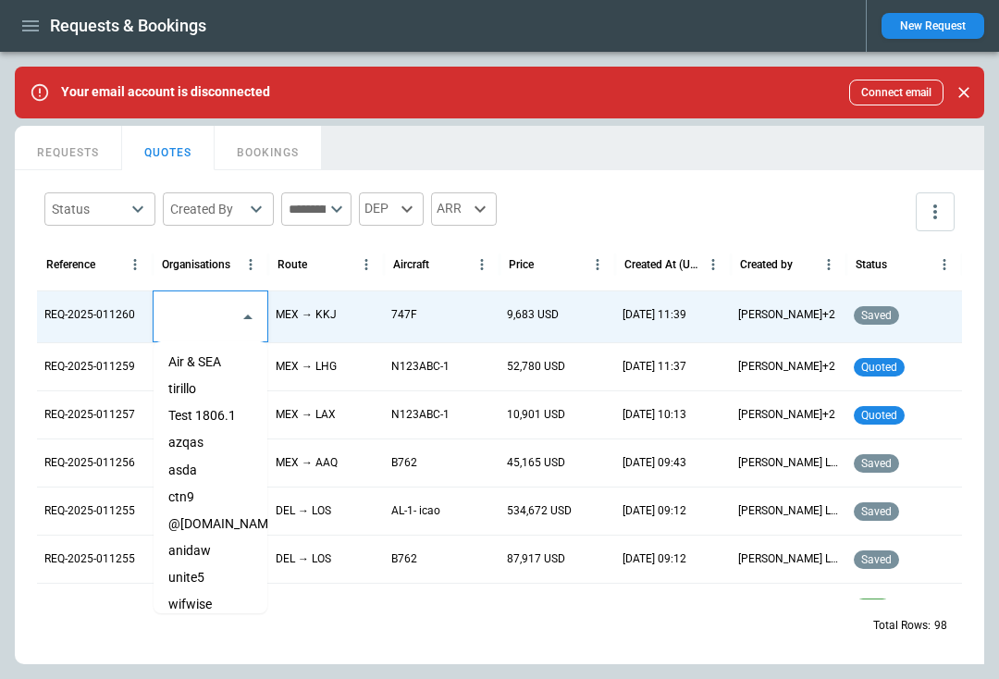
click at [219, 412] on li "Test 1806.1" at bounding box center [211, 415] width 114 height 27
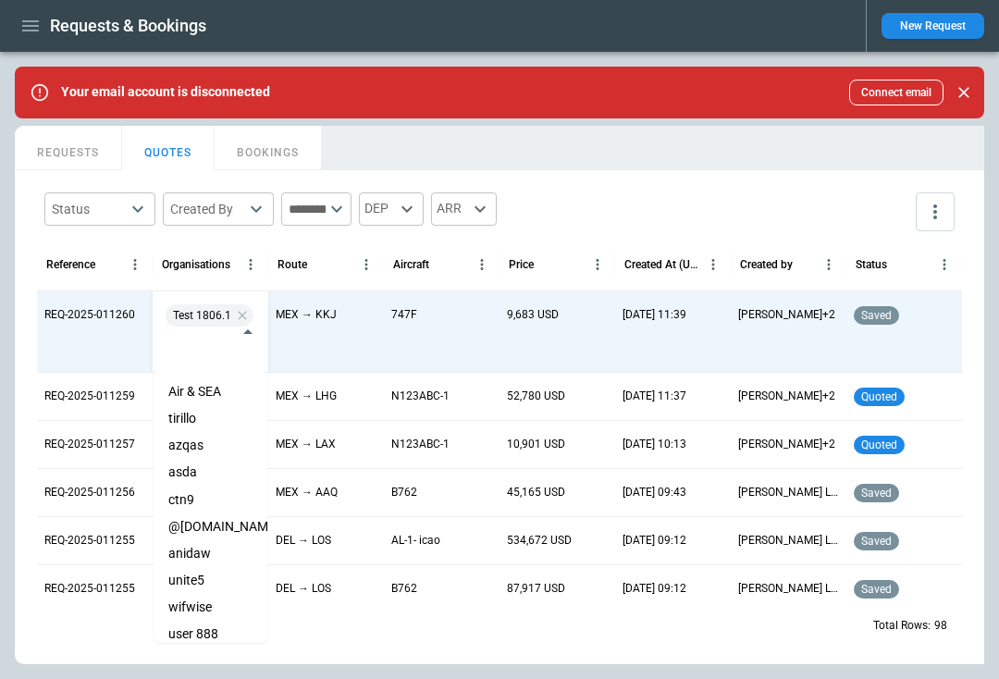
click at [622, 219] on div "Status ​ Created By ​ ​ DEP ARR" at bounding box center [499, 212] width 925 height 54
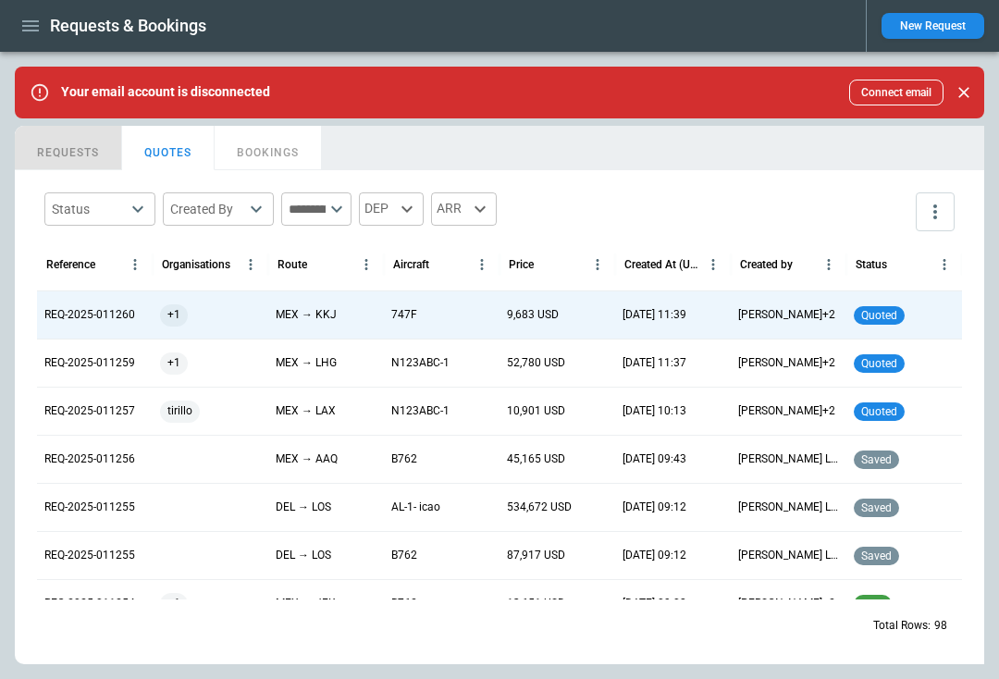
click at [88, 153] on button "REQUESTS" at bounding box center [68, 148] width 107 height 44
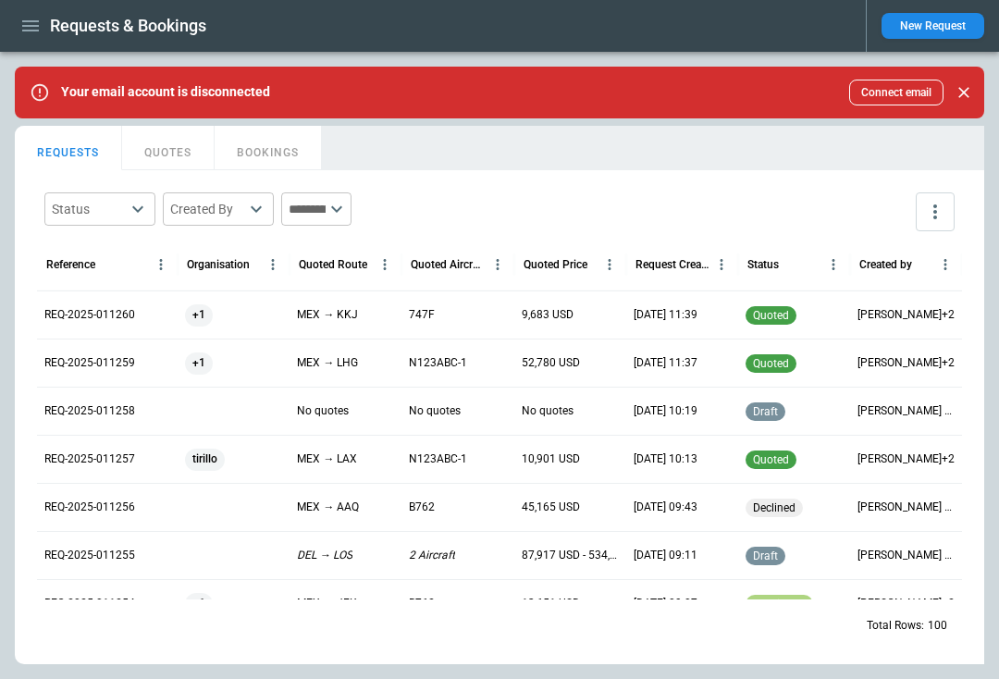
click at [197, 397] on div at bounding box center [234, 411] width 112 height 48
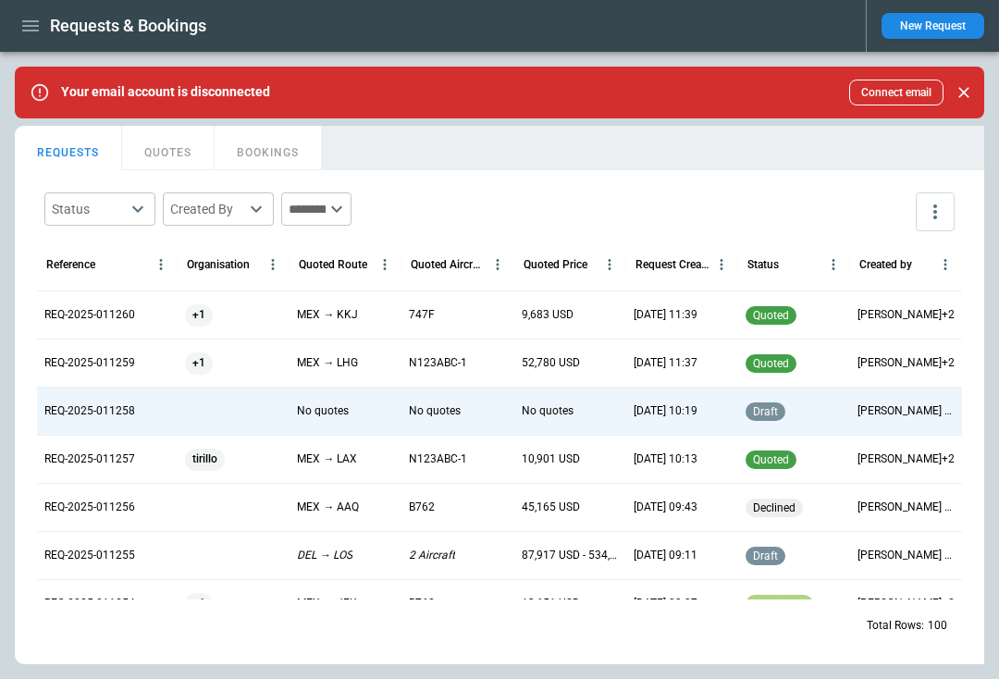
click at [204, 417] on div at bounding box center [234, 411] width 112 height 48
click at [209, 405] on div at bounding box center [234, 411] width 112 height 48
click at [922, 32] on button "New Request" at bounding box center [933, 26] width 103 height 26
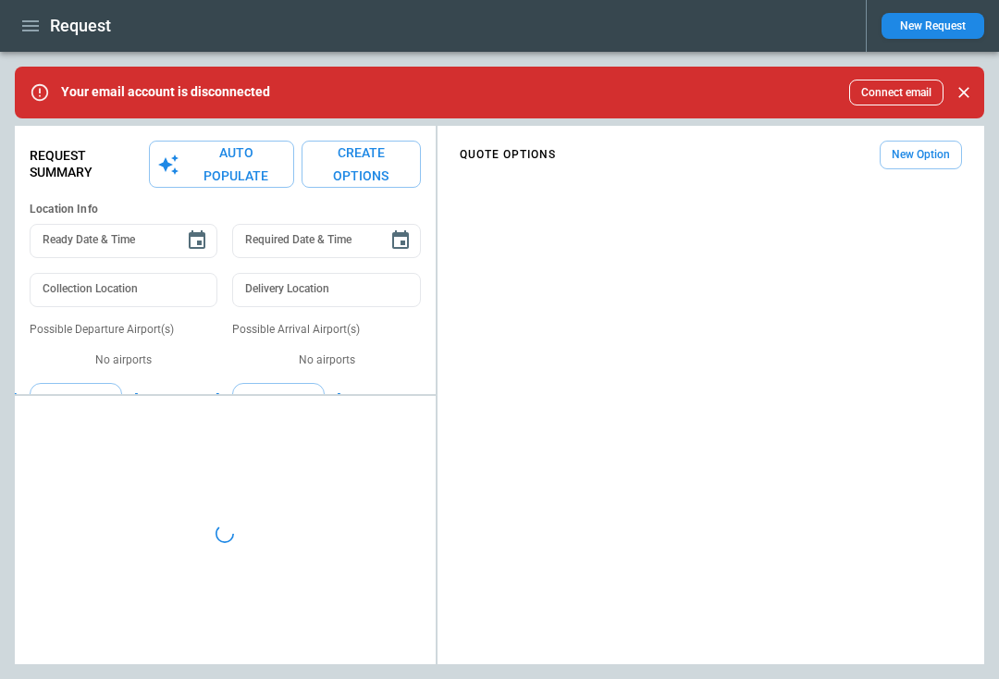
type textarea "*"
type input "**********"
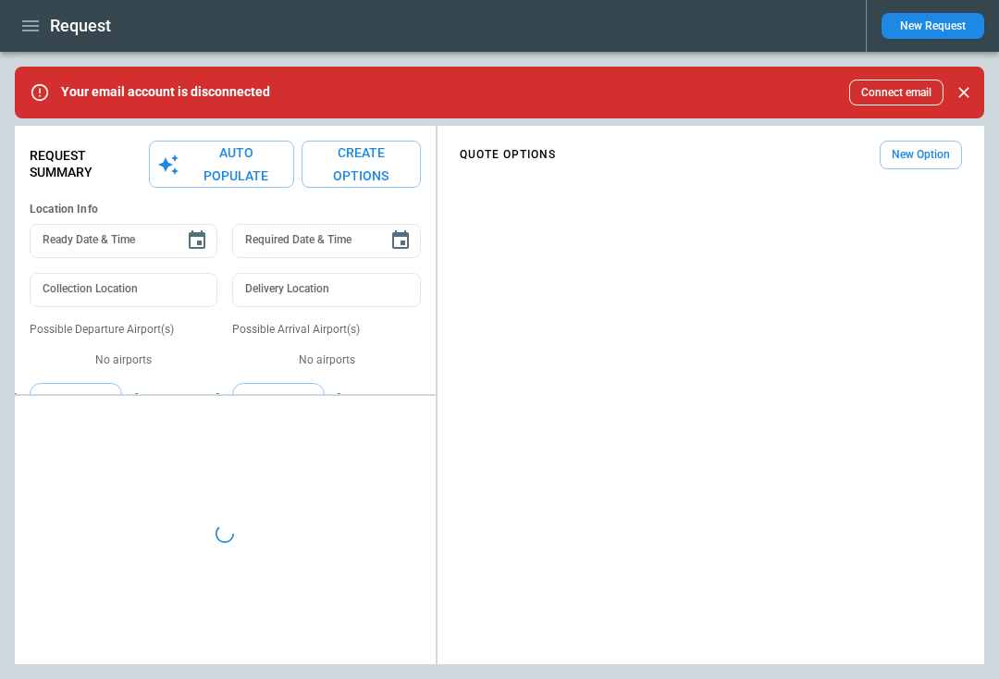
type textarea "*"
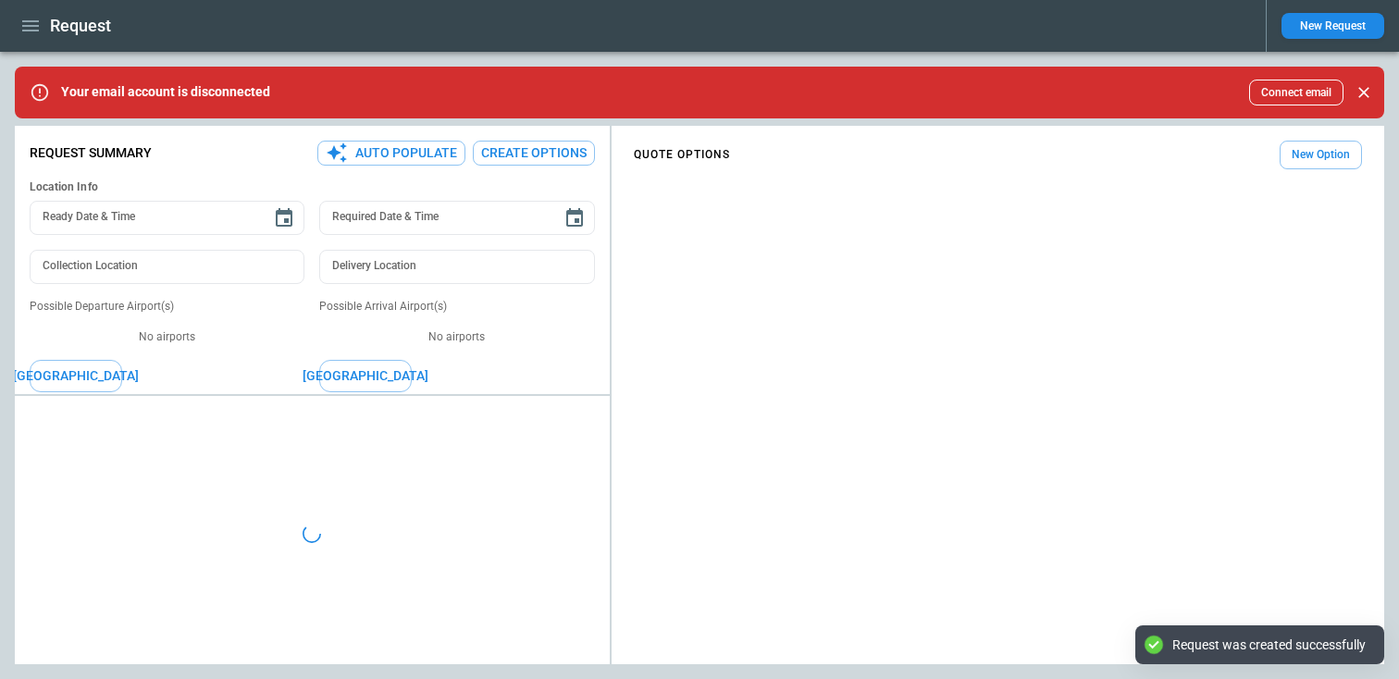
type textarea "*"
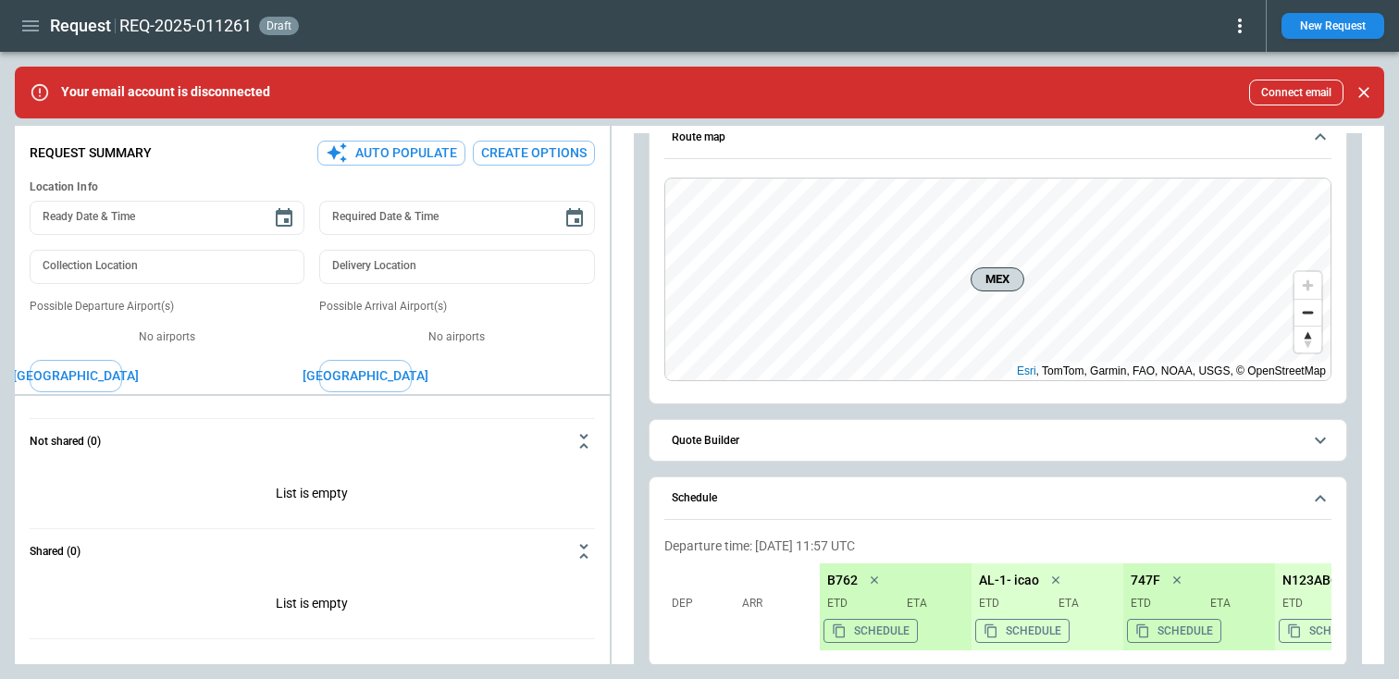
scroll to position [108, 0]
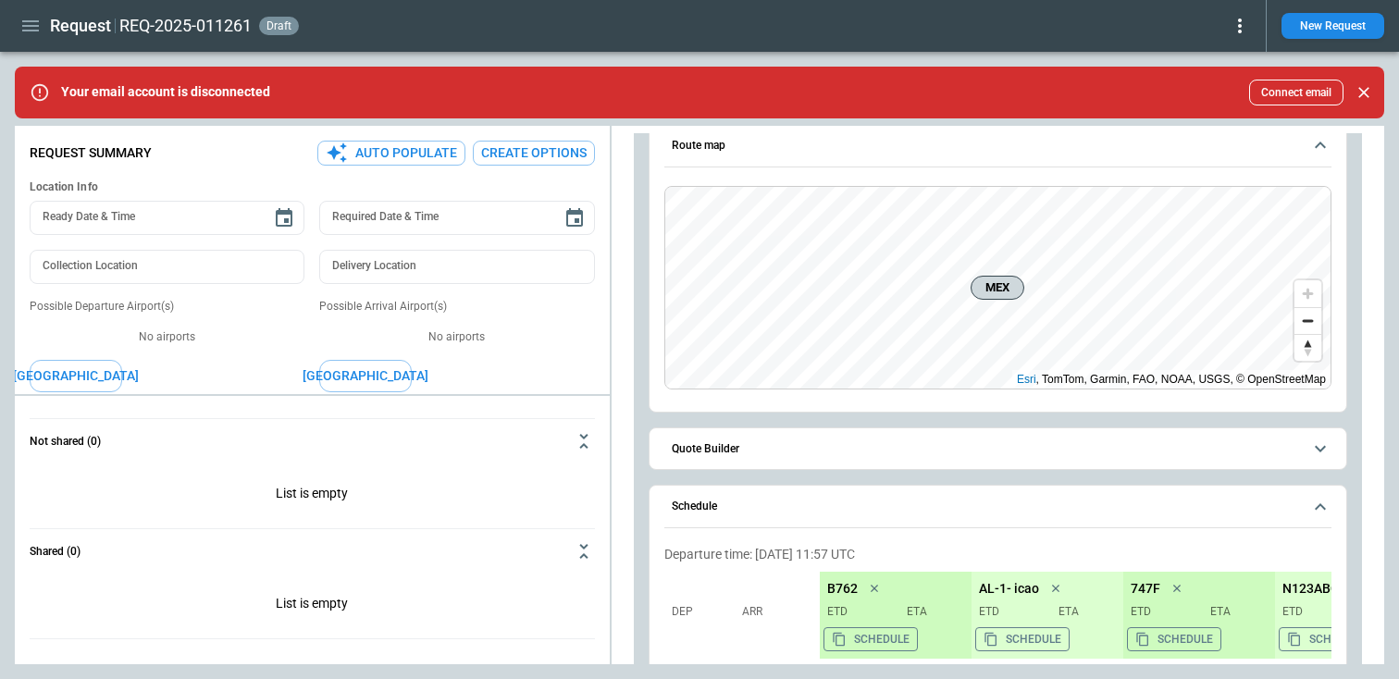
click at [778, 451] on span "Quote Builder" at bounding box center [987, 449] width 630 height 12
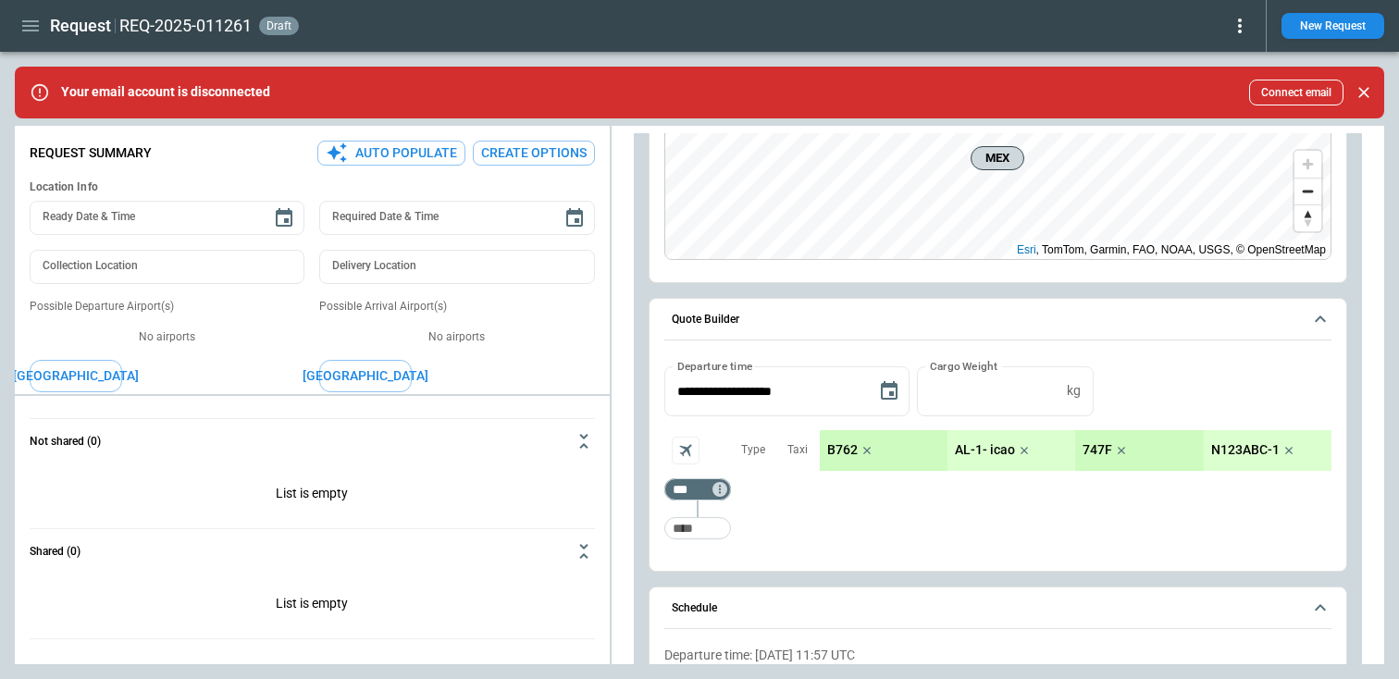
scroll to position [240, 0]
click at [712, 525] on input "Too short" at bounding box center [697, 525] width 59 height 33
type input "***"
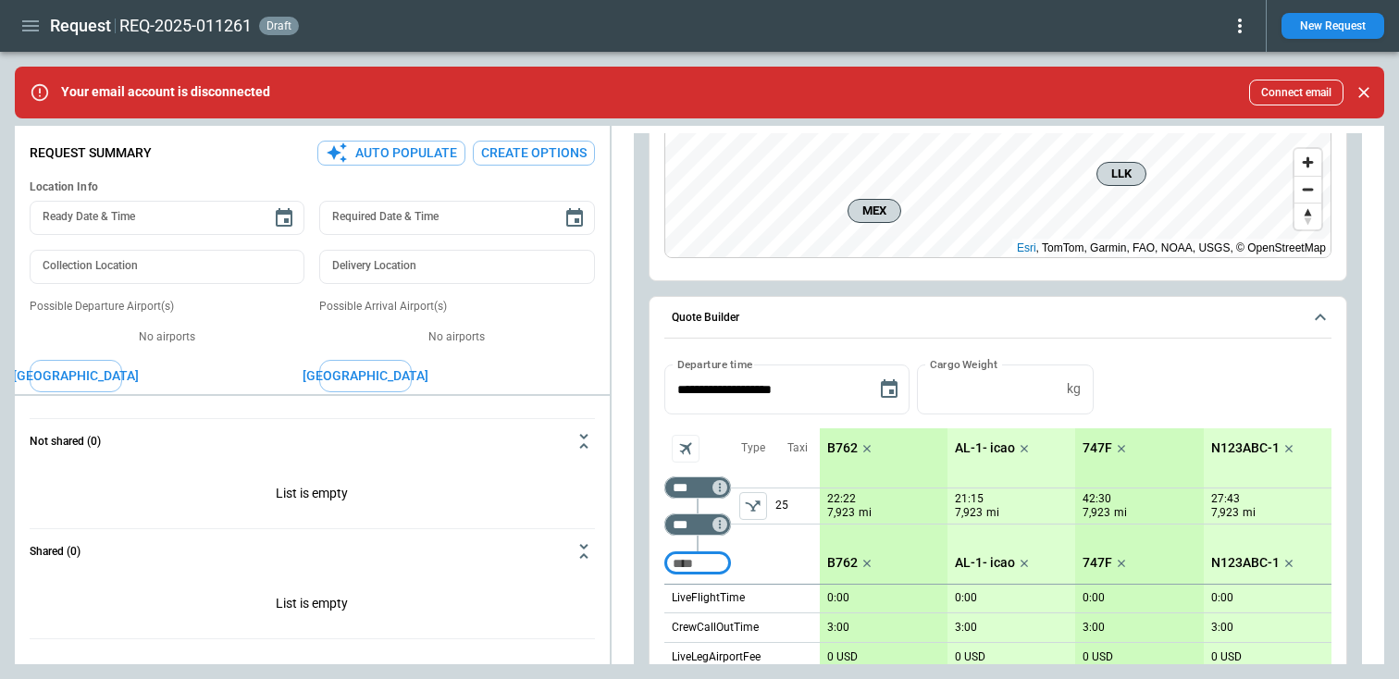
click at [752, 509] on icon "left aligned" at bounding box center [752, 506] width 15 height 11
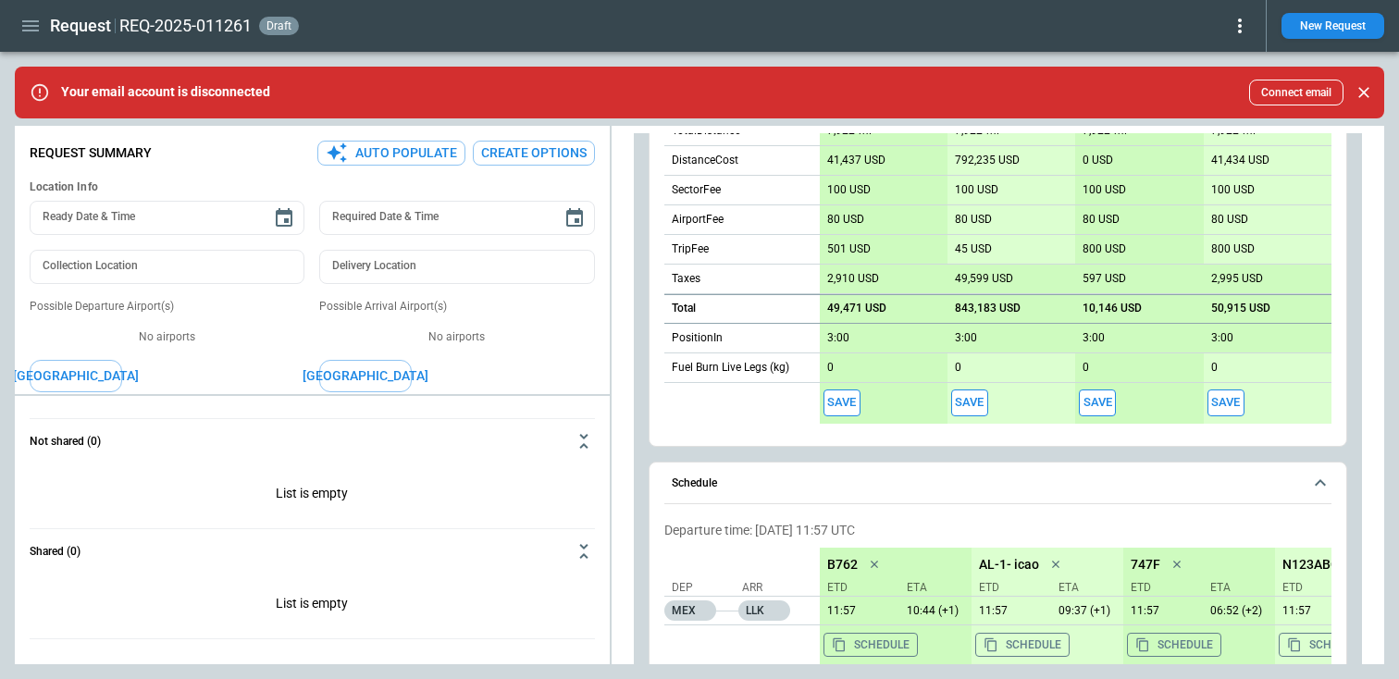
scroll to position [916, 0]
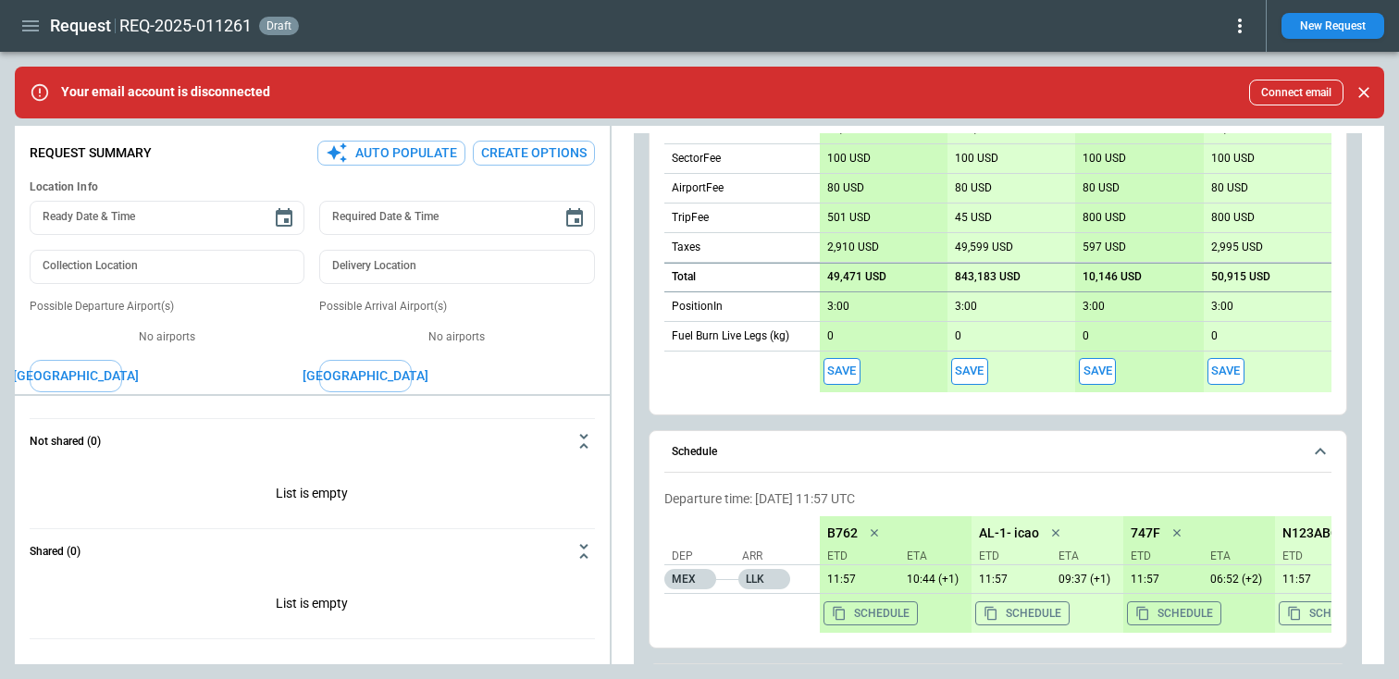
click at [969, 375] on button "Save" at bounding box center [969, 371] width 37 height 27
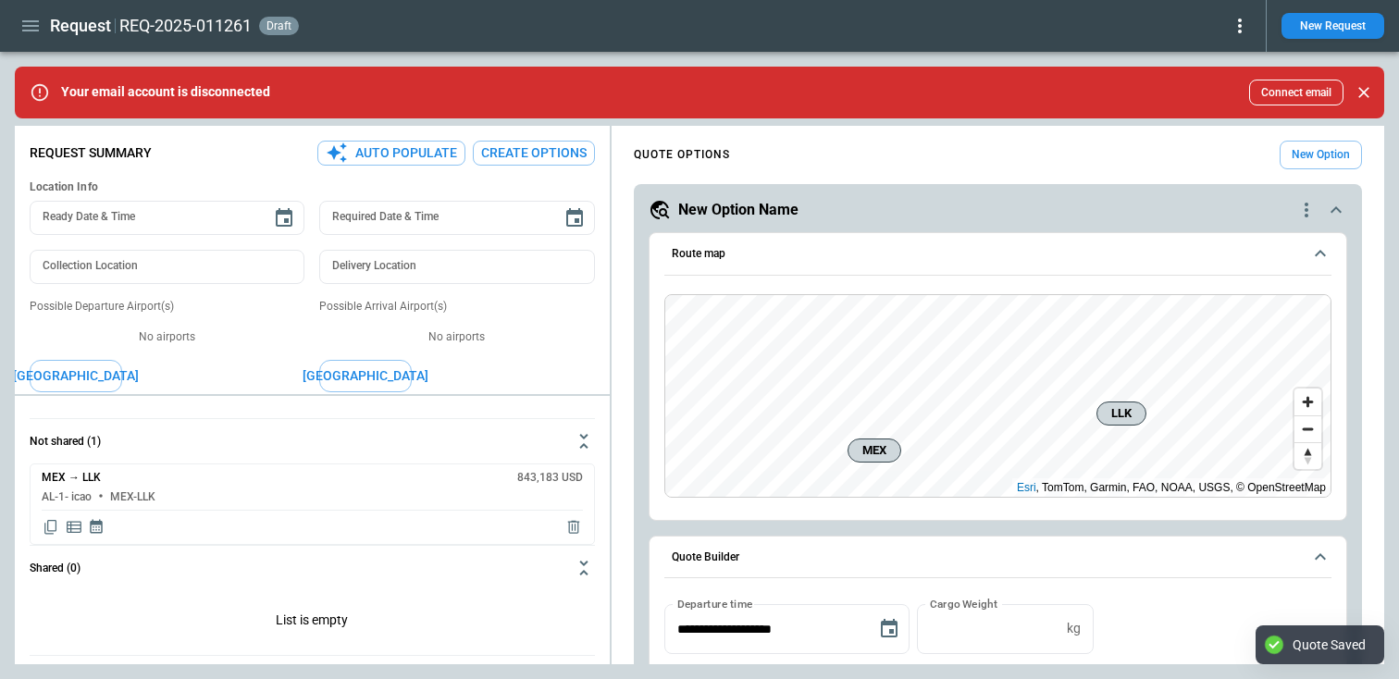
click at [998, 30] on icon at bounding box center [1240, 26] width 22 height 22
click at [998, 110] on button "Decline" at bounding box center [1218, 110] width 61 height 27
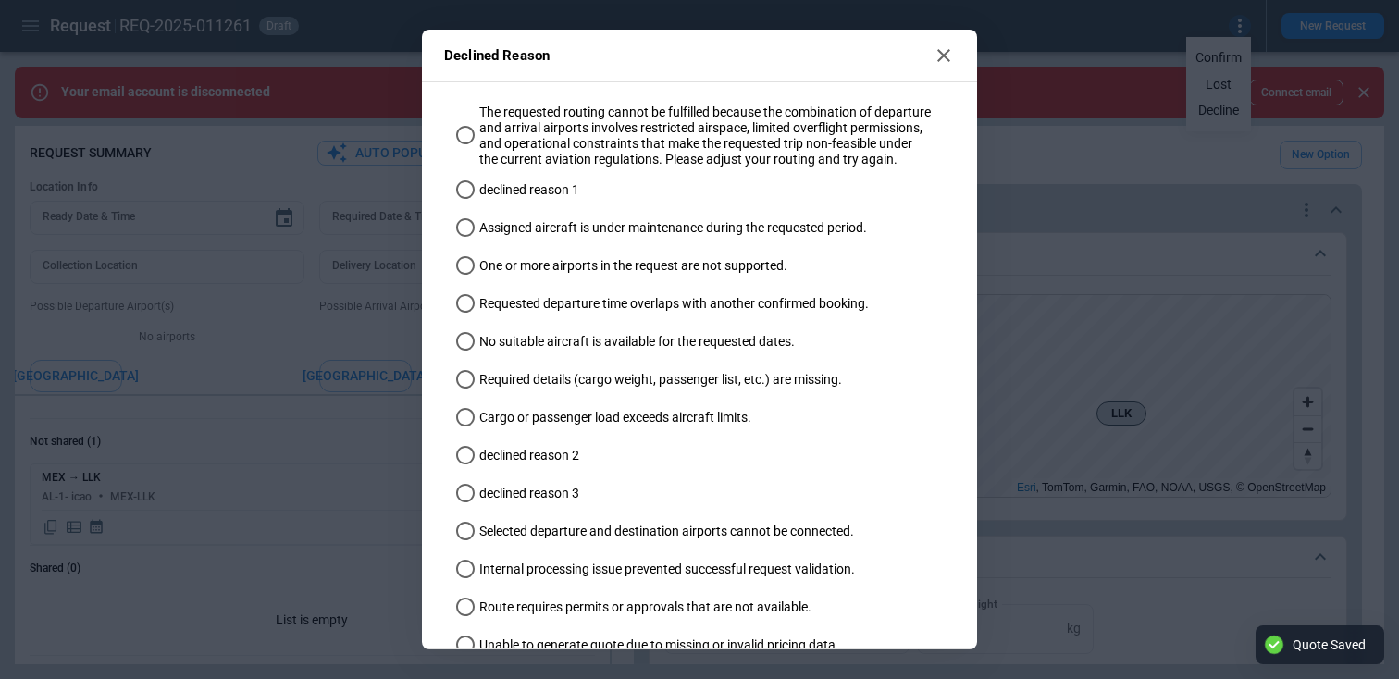
click at [557, 198] on span "declined reason 1" at bounding box center [529, 190] width 100 height 16
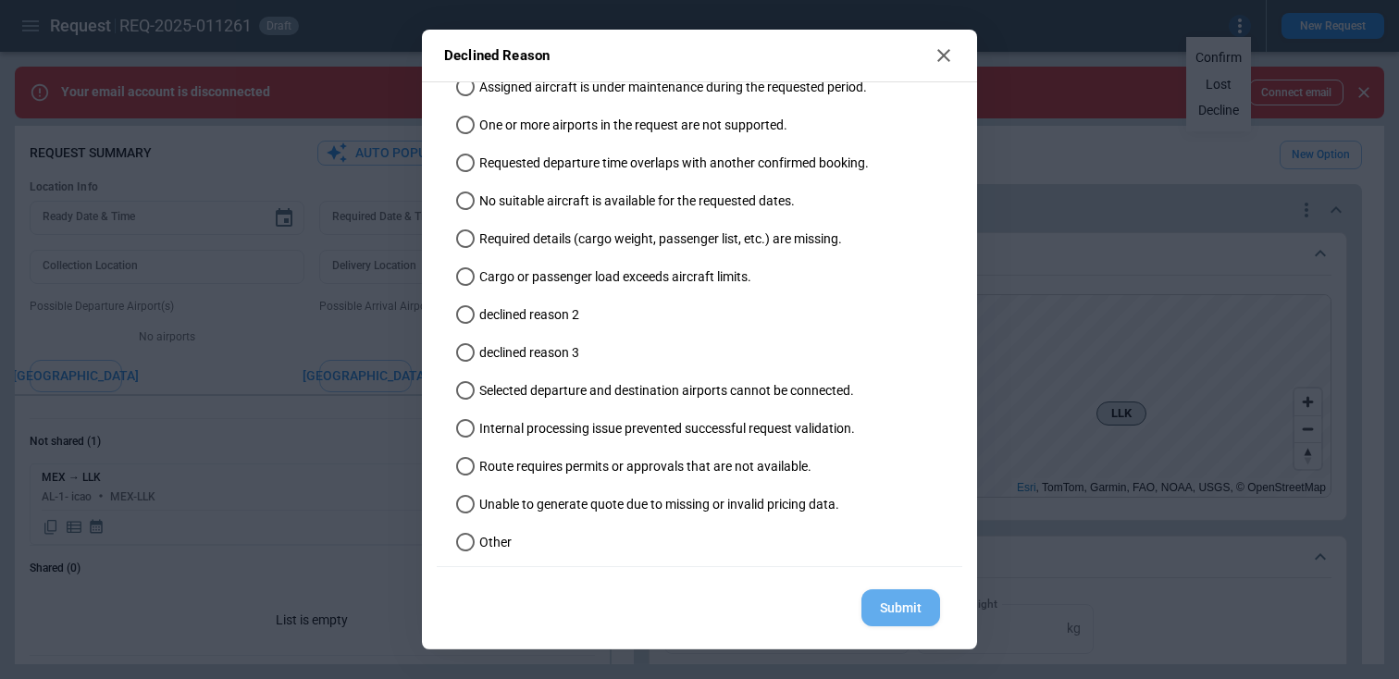
click at [883, 613] on button "Submit" at bounding box center [900, 608] width 79 height 38
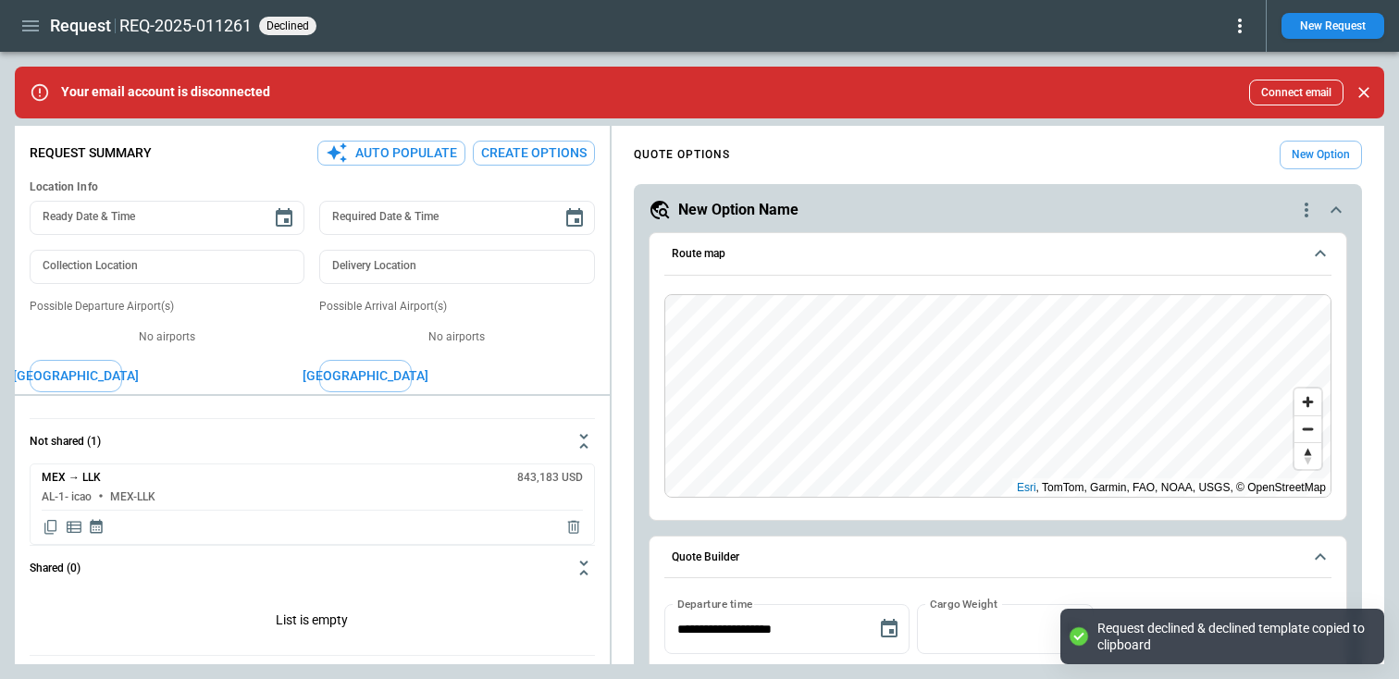
type textarea "*"
click at [23, 25] on icon "button" at bounding box center [30, 25] width 17 height 11
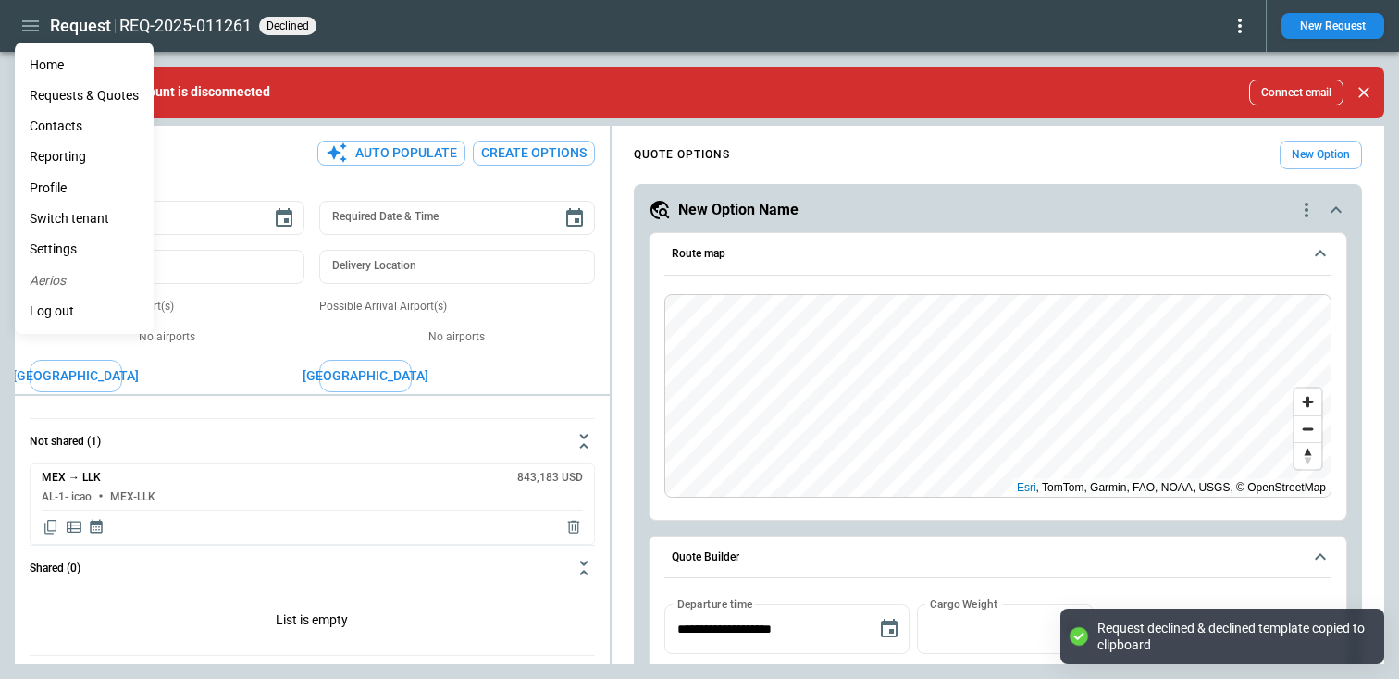
click at [79, 95] on Quotes "Requests & Quotes" at bounding box center [84, 95] width 139 height 31
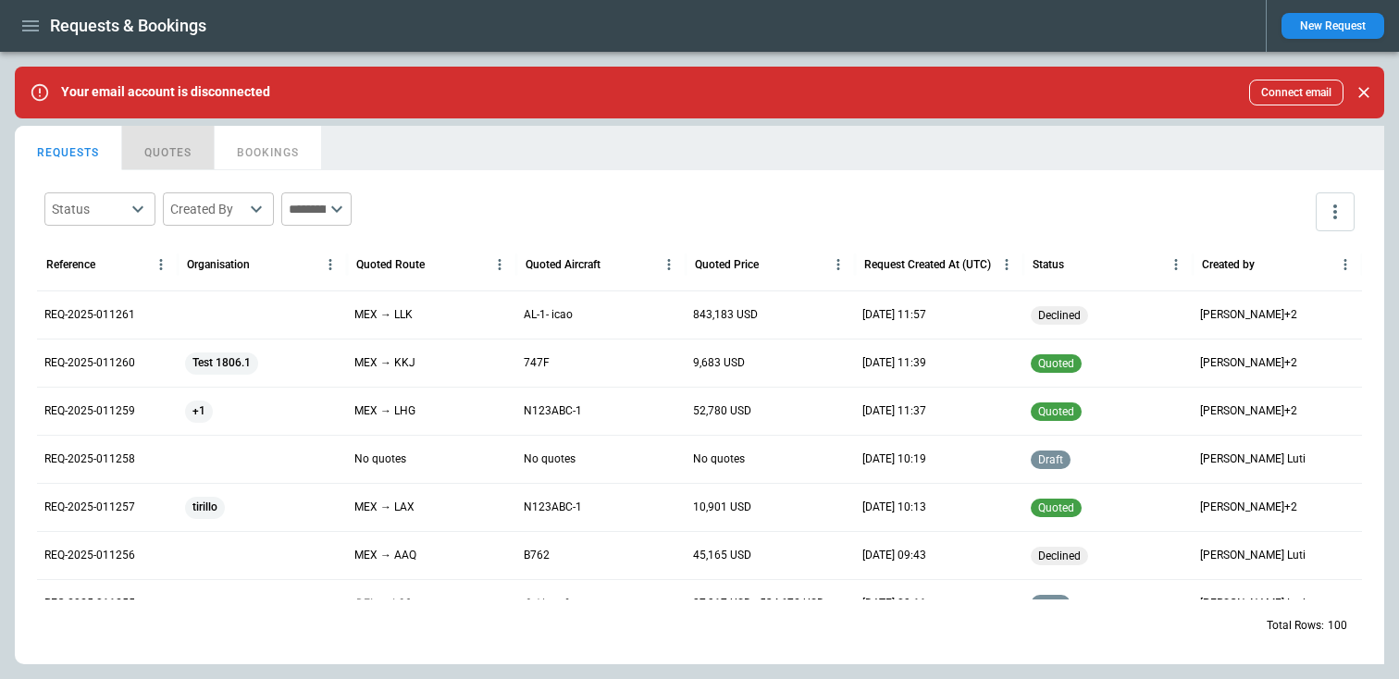
click at [179, 151] on button "QUOTES" at bounding box center [168, 148] width 93 height 44
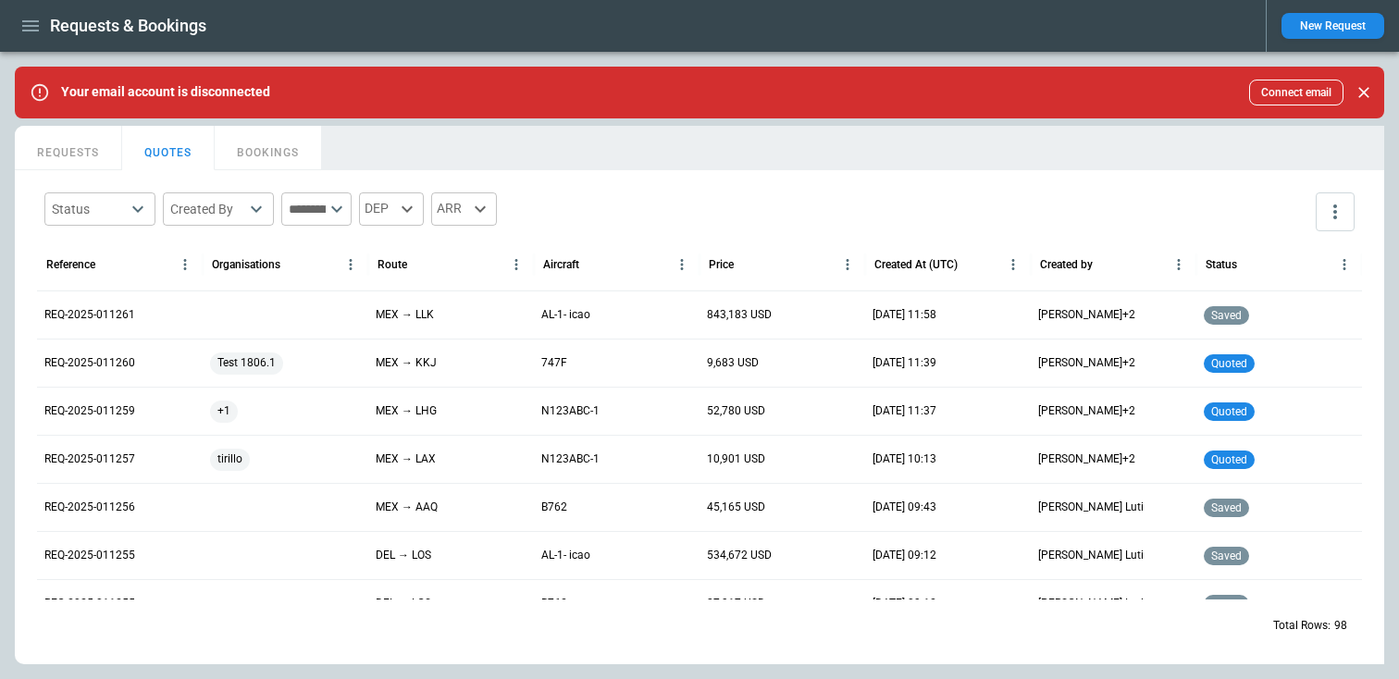
click at [63, 156] on button "REQUESTS" at bounding box center [68, 148] width 107 height 44
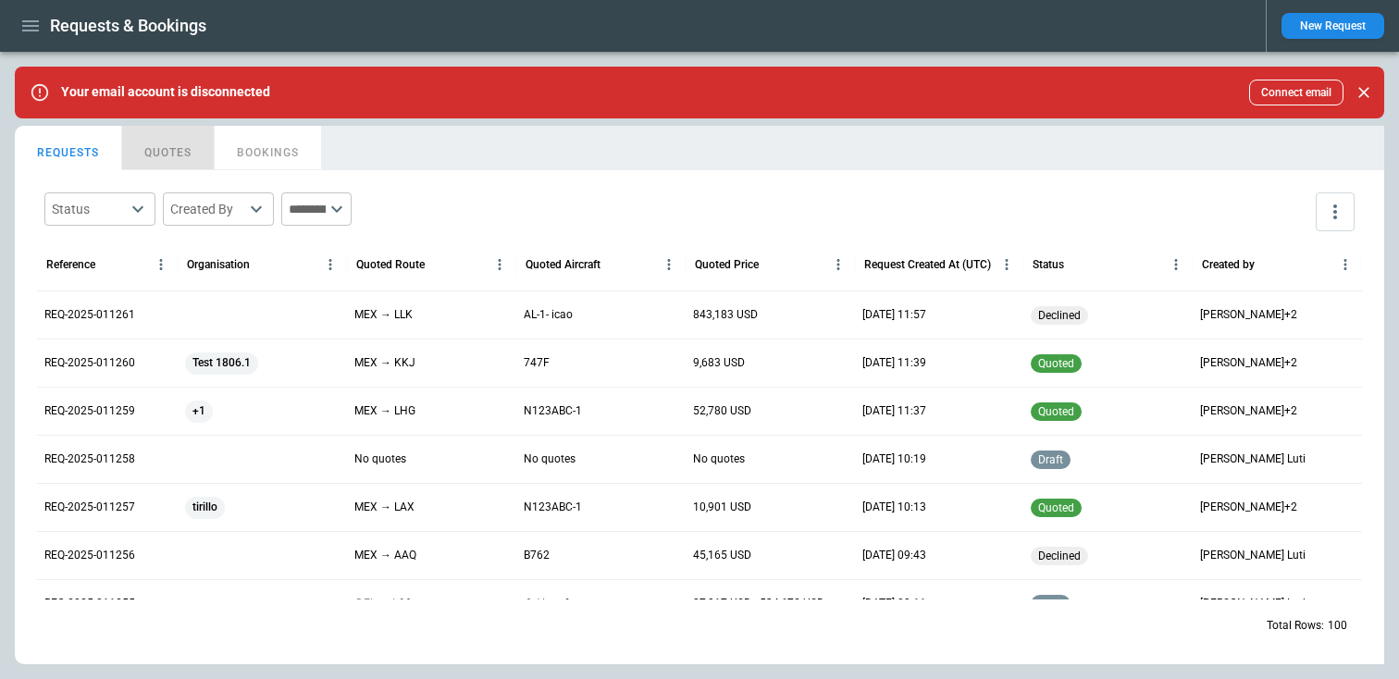
click at [158, 145] on button "QUOTES" at bounding box center [168, 148] width 93 height 44
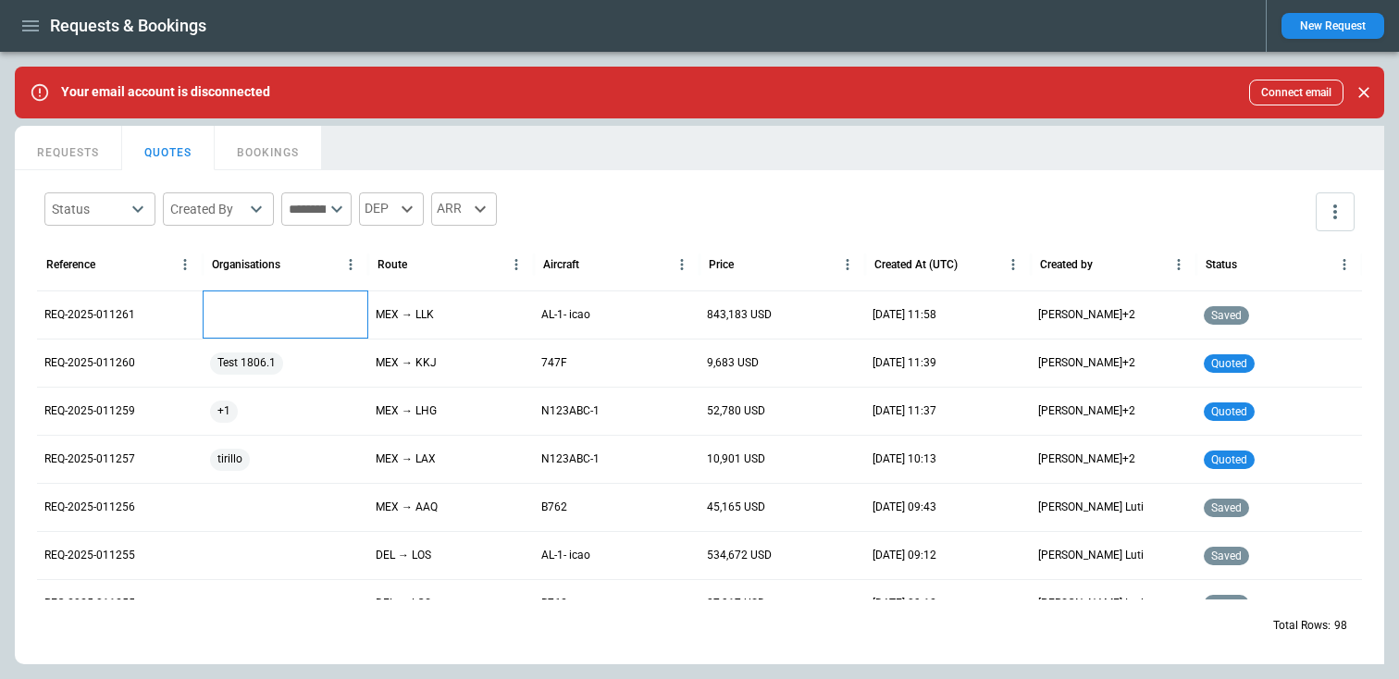
click at [252, 314] on div at bounding box center [286, 315] width 166 height 48
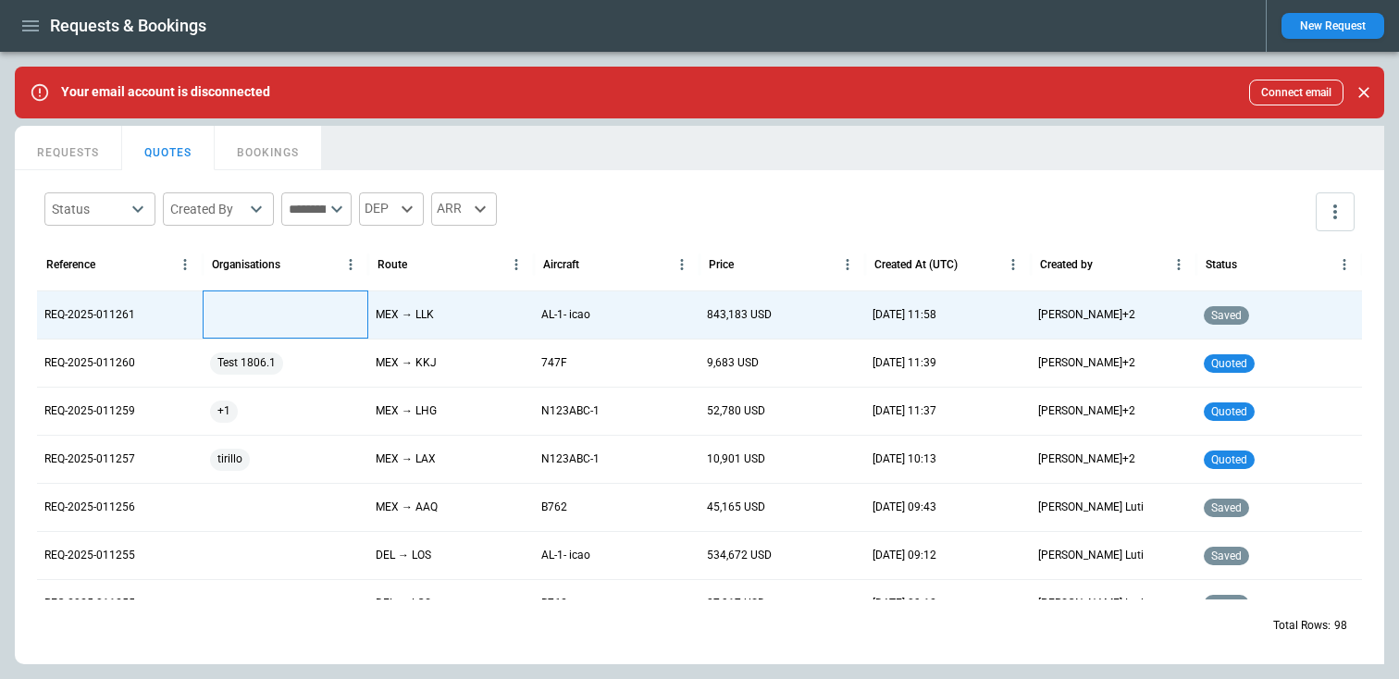
click at [252, 314] on div at bounding box center [286, 315] width 166 height 48
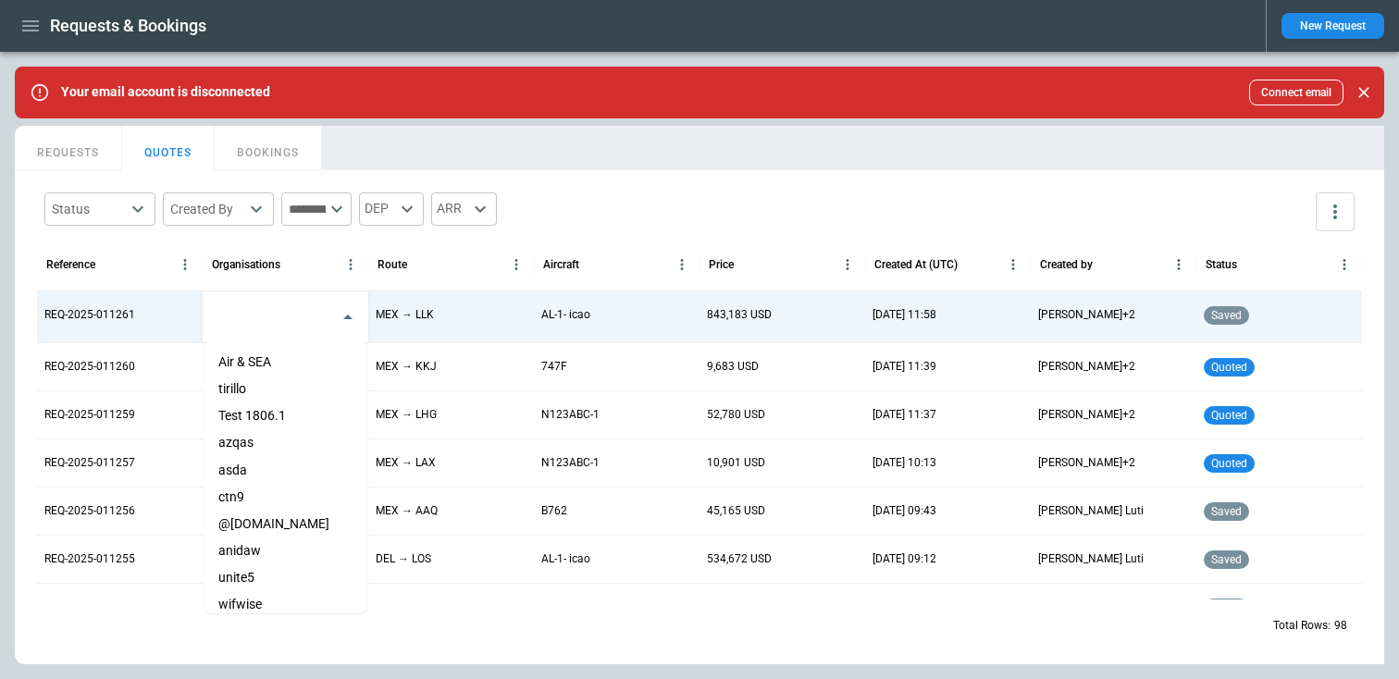
click at [249, 354] on li "Air & SEA" at bounding box center [286, 362] width 164 height 27
click at [175, 277] on div at bounding box center [185, 264] width 26 height 51
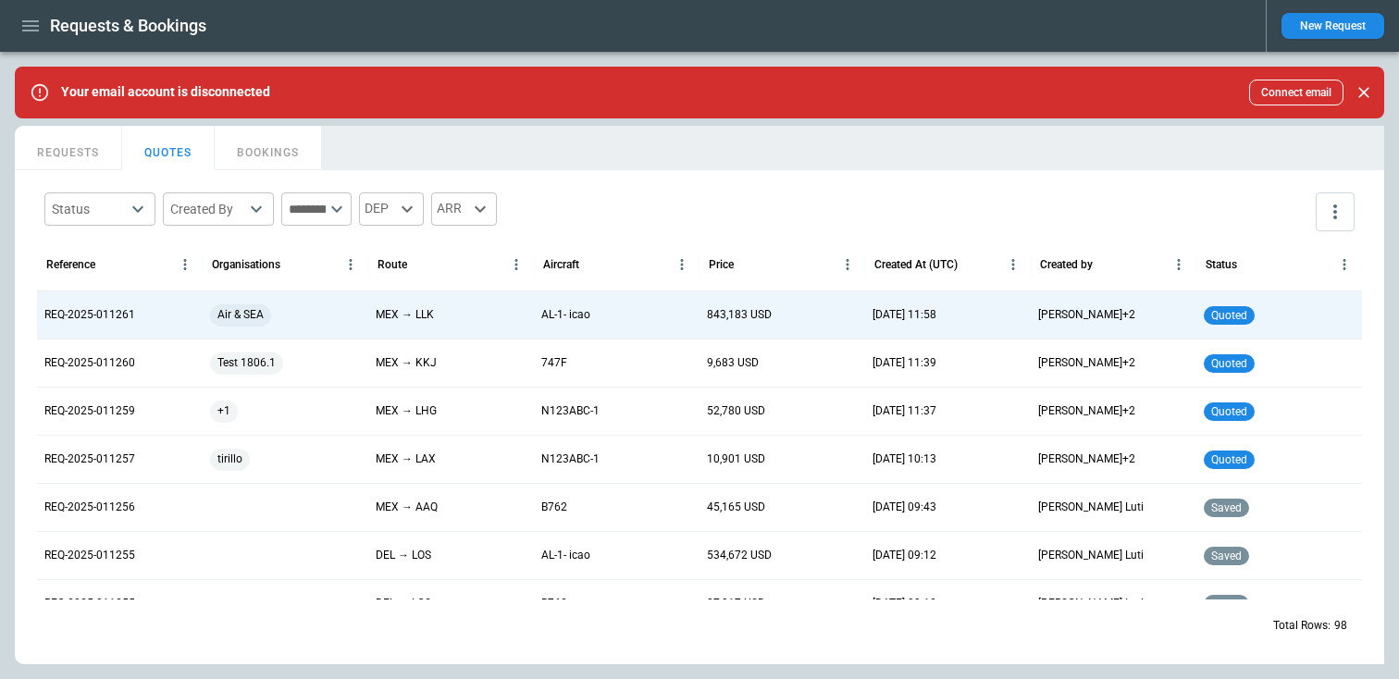
click at [77, 144] on button "REQUESTS" at bounding box center [68, 148] width 107 height 44
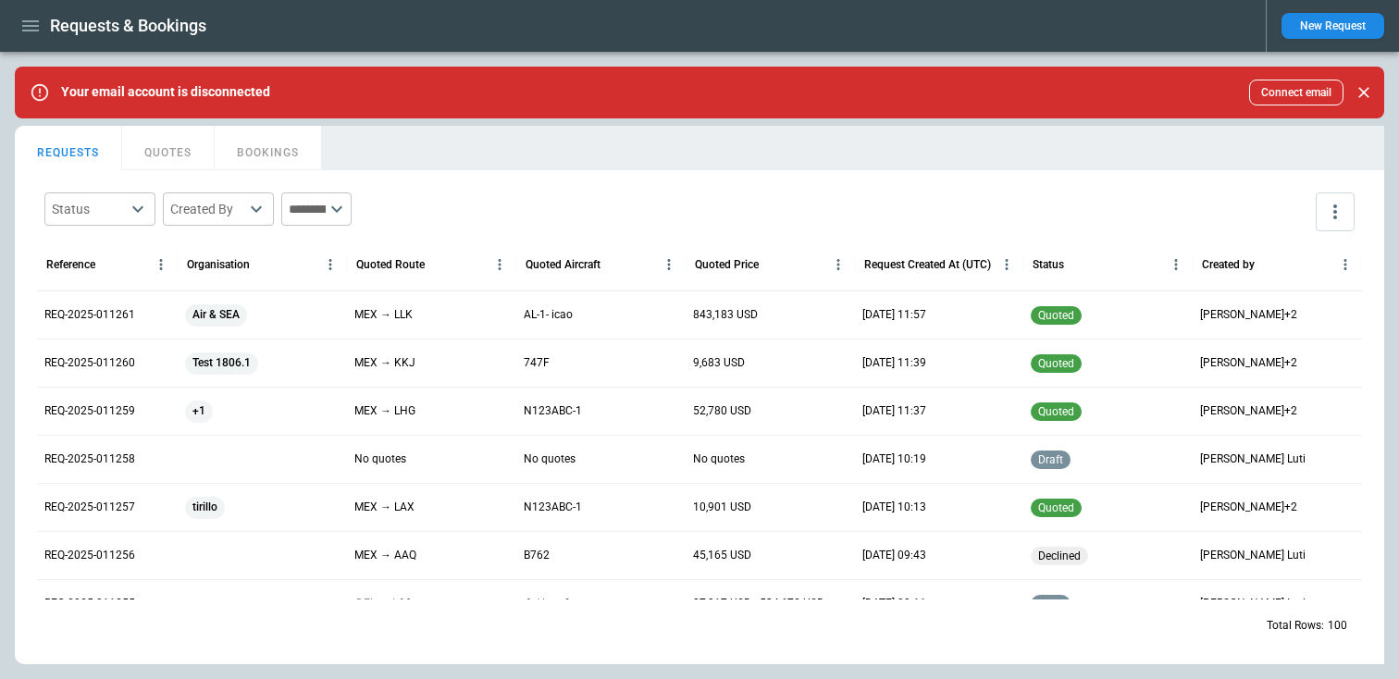
click at [267, 312] on div "Air & SEA" at bounding box center [262, 315] width 155 height 22
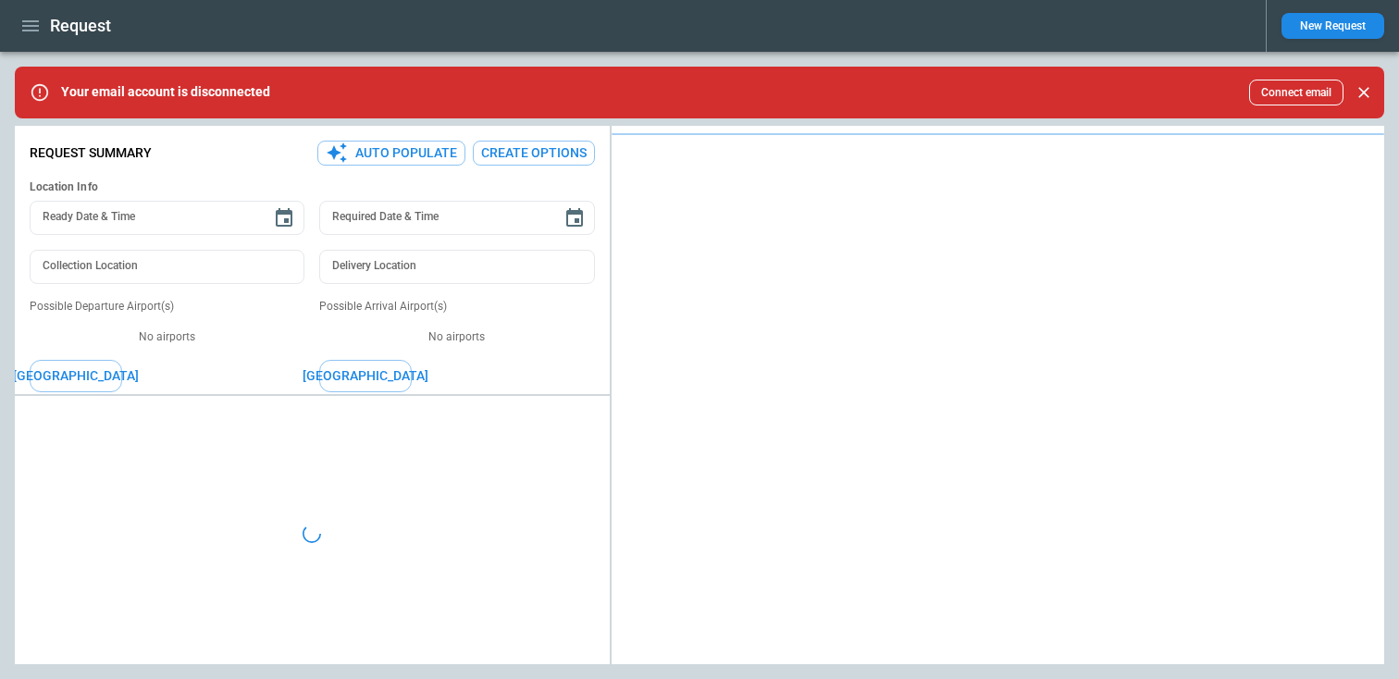
click at [259, 315] on ul at bounding box center [167, 322] width 275 height 15
type textarea "*"
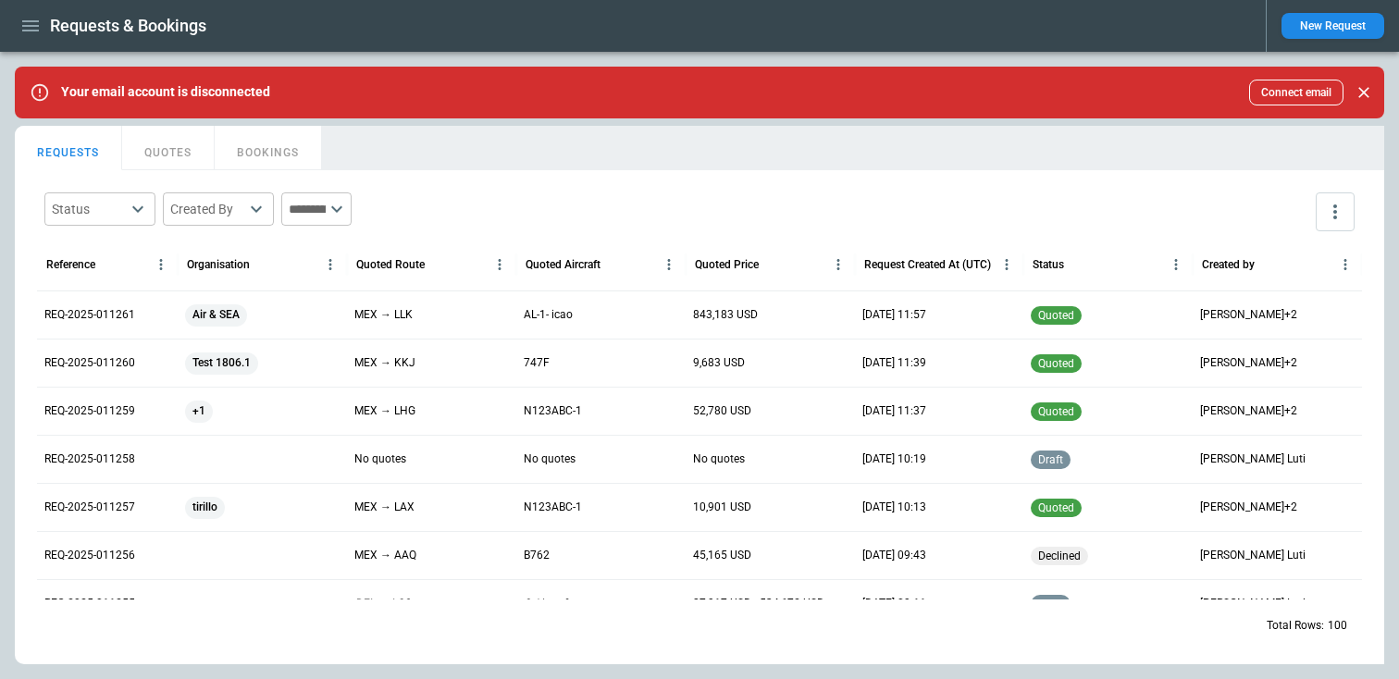
click at [189, 150] on button "QUOTES" at bounding box center [168, 148] width 93 height 44
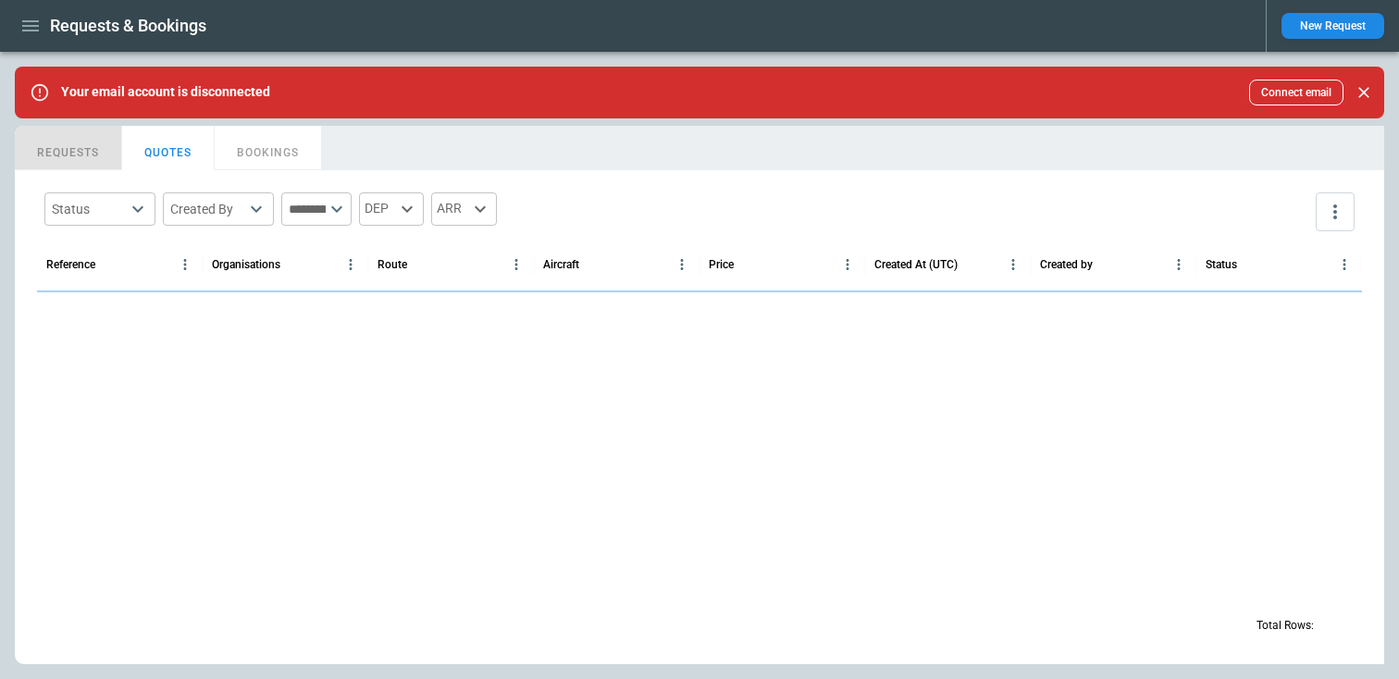
click at [87, 138] on button "REQUESTS" at bounding box center [68, 148] width 107 height 44
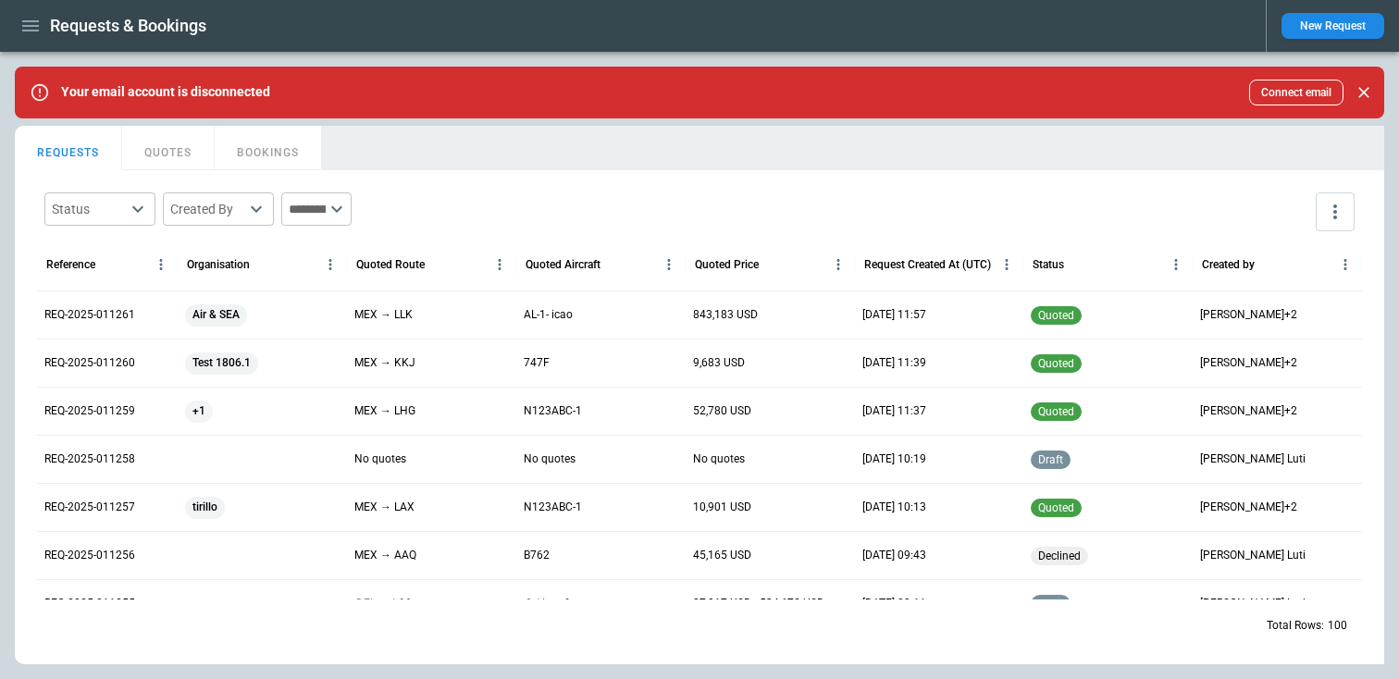
click at [257, 306] on div "Air & SEA" at bounding box center [262, 315] width 155 height 22
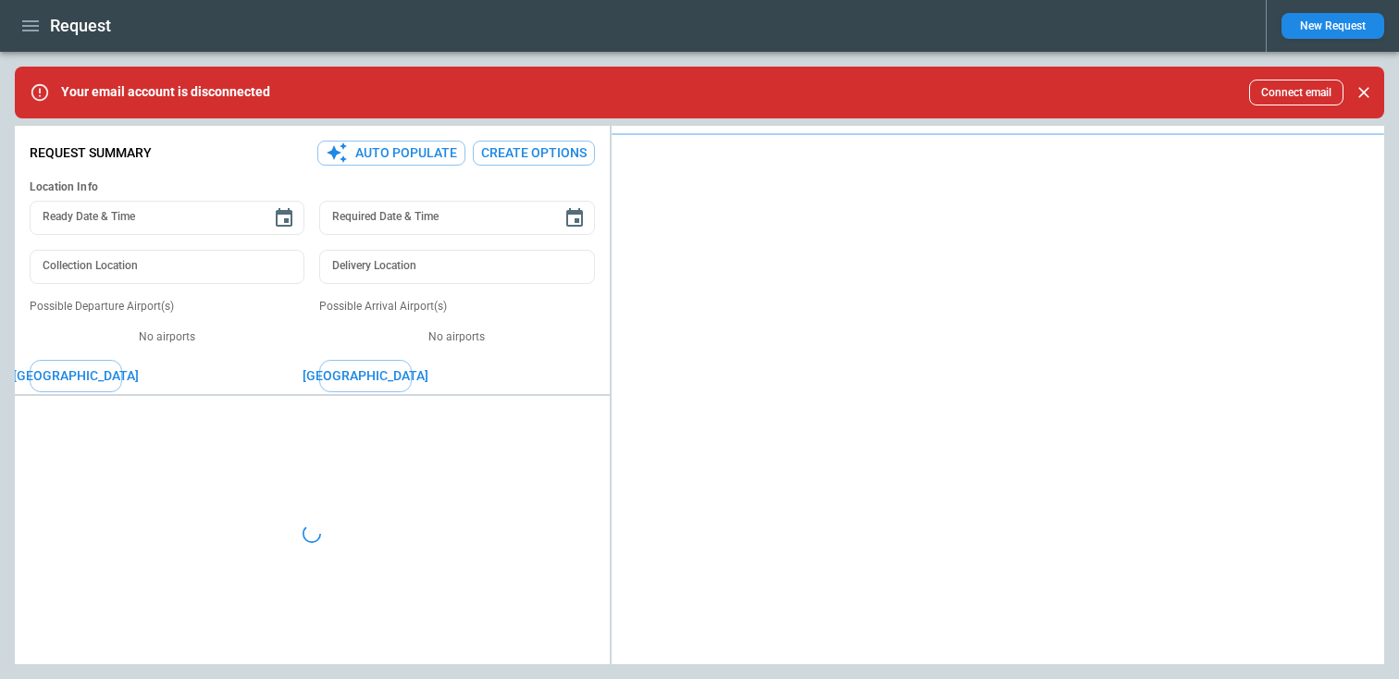
click at [265, 334] on p "No airports" at bounding box center [167, 337] width 275 height 16
type textarea "*"
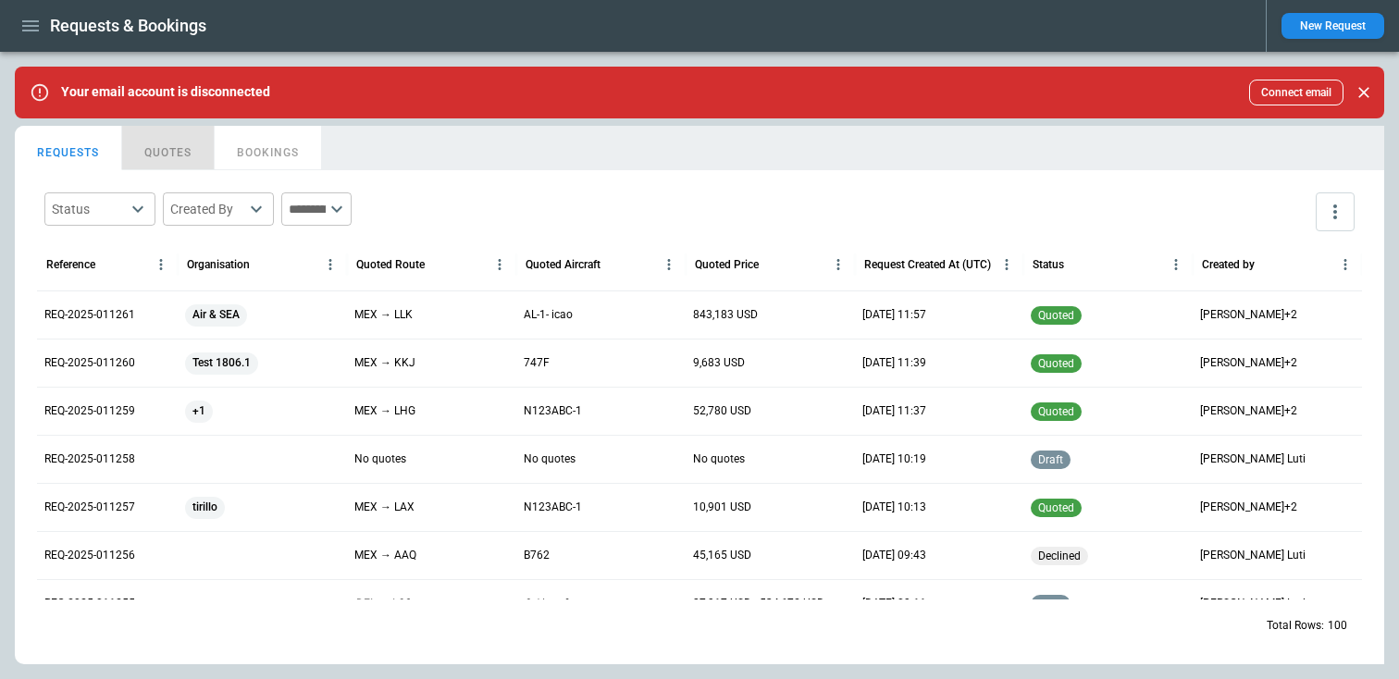
click at [161, 140] on button "QUOTES" at bounding box center [168, 148] width 93 height 44
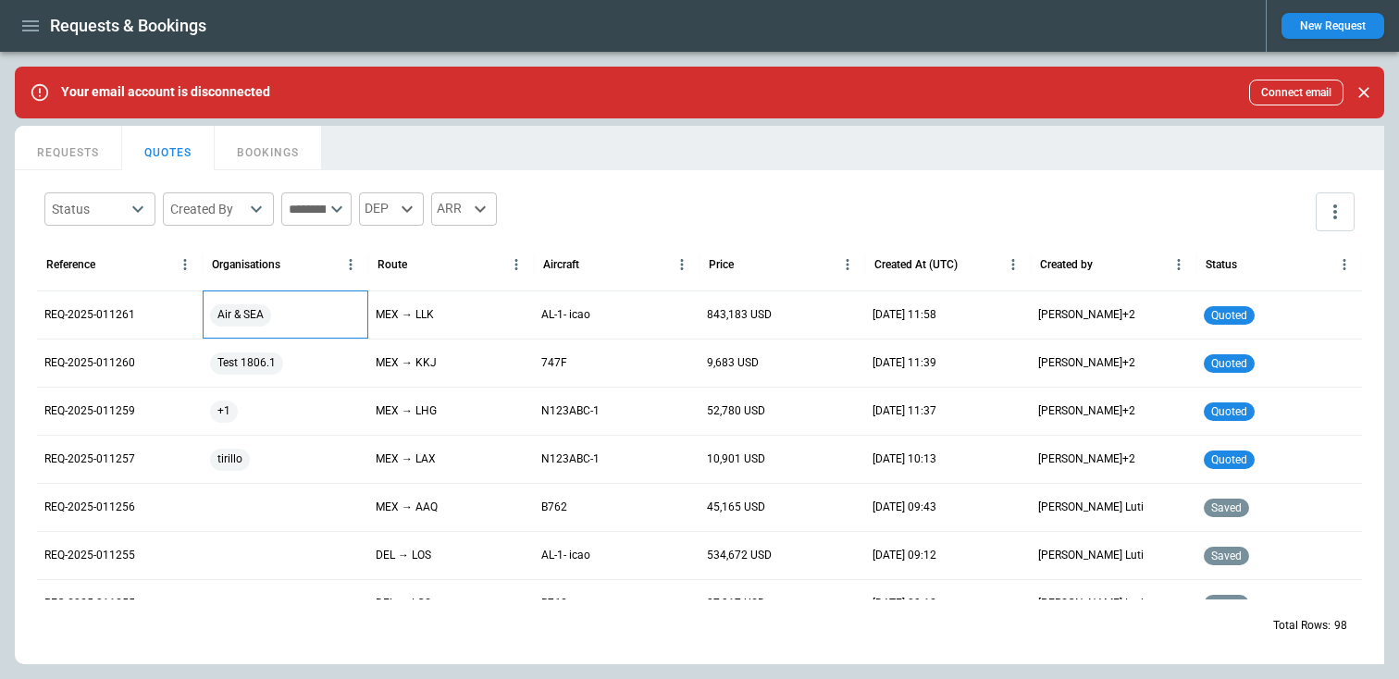
click at [303, 325] on div "Air & SEA" at bounding box center [285, 315] width 151 height 22
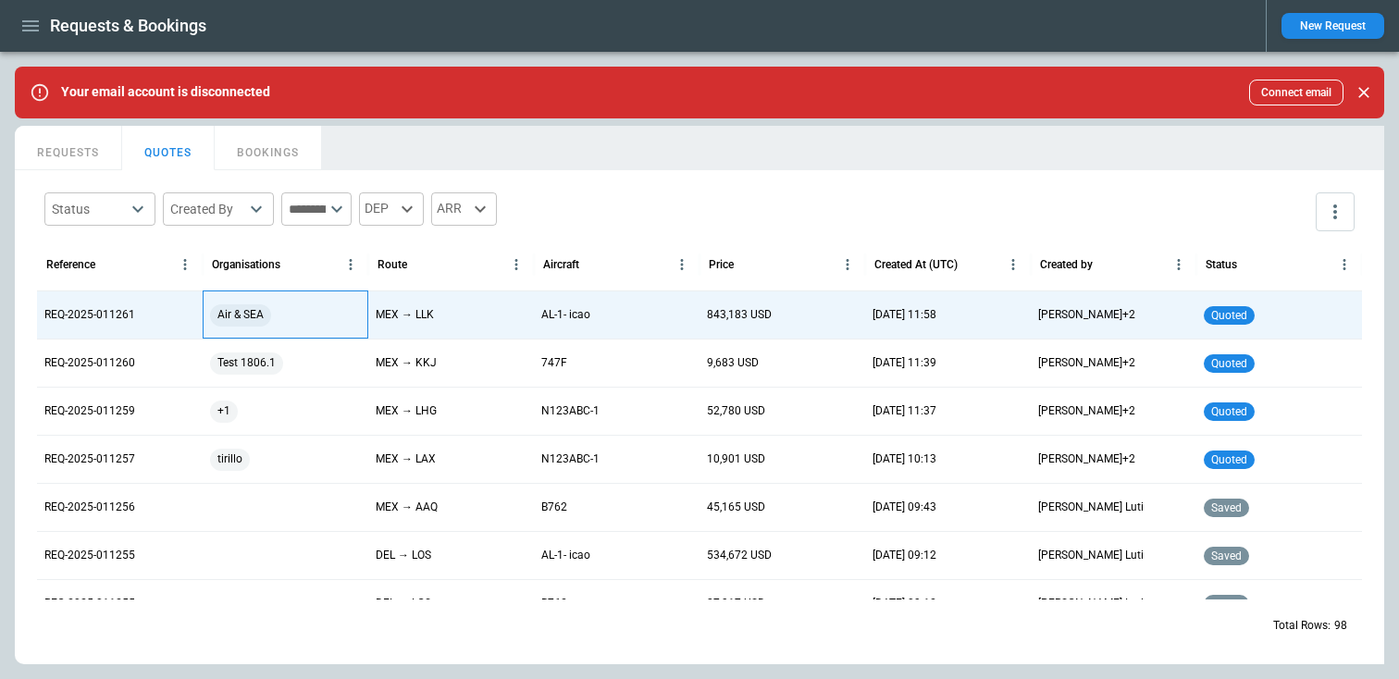
click at [300, 319] on div "Air & SEA" at bounding box center [285, 315] width 151 height 22
click at [295, 318] on div "Air & SEA" at bounding box center [285, 315] width 151 height 22
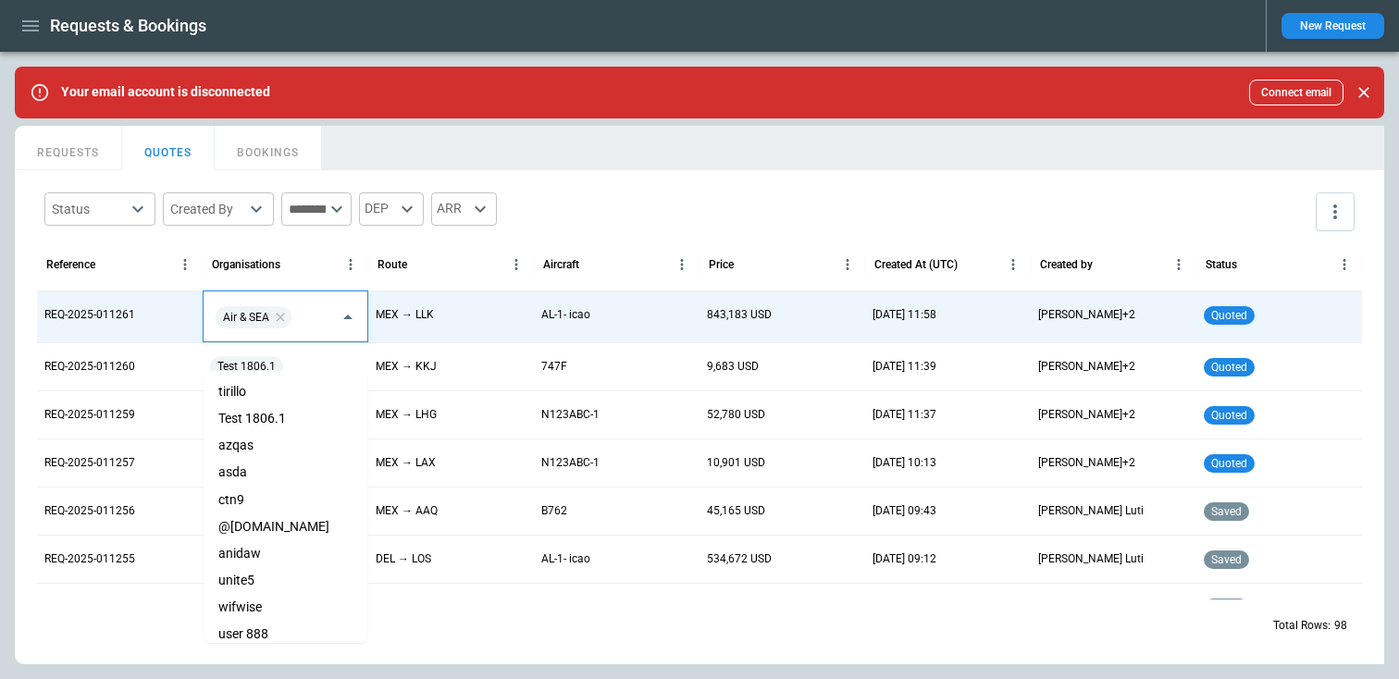
click at [295, 333] on input "text" at bounding box center [313, 317] width 36 height 32
click at [241, 449] on li "azqas" at bounding box center [286, 445] width 164 height 27
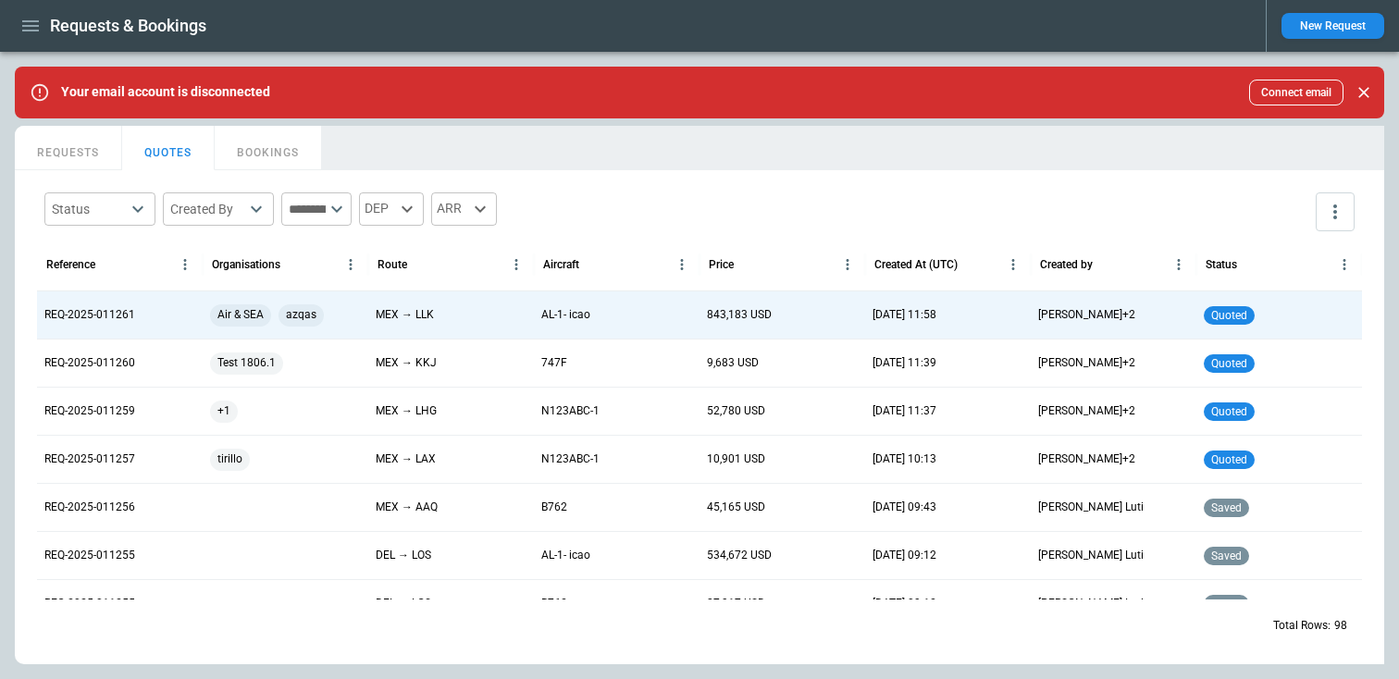
click at [943, 179] on div "Status ​ Created By ​ ​ DEP ARR Reference Organisations Route Aircraft Price Cr…" at bounding box center [699, 417] width 1369 height 494
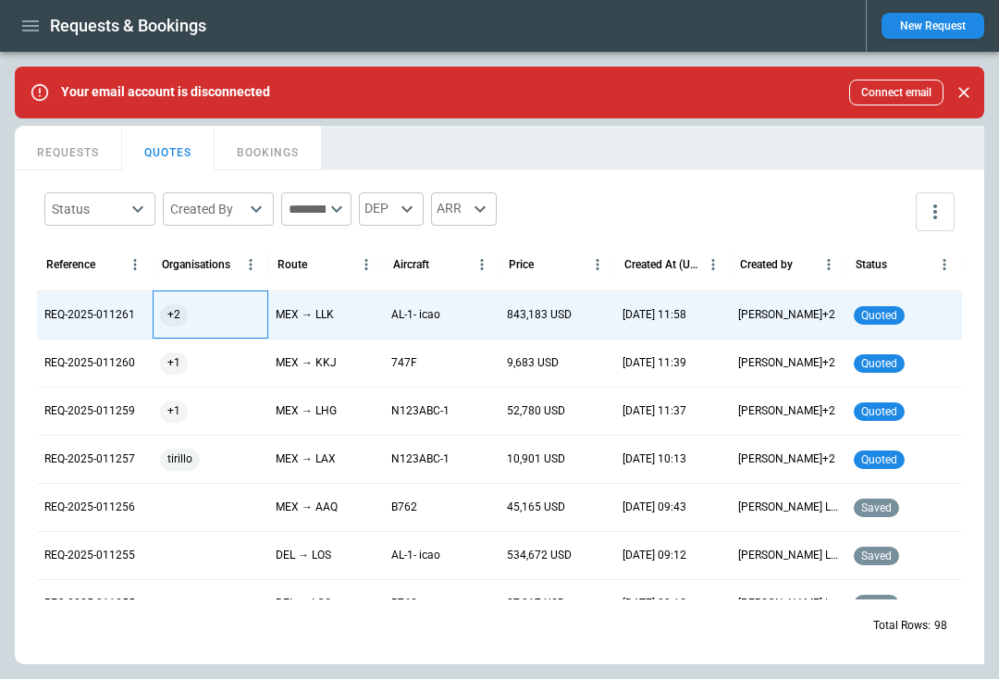
click at [255, 319] on div "+2" at bounding box center [210, 315] width 101 height 22
click at [230, 317] on div "+2" at bounding box center [210, 315] width 101 height 22
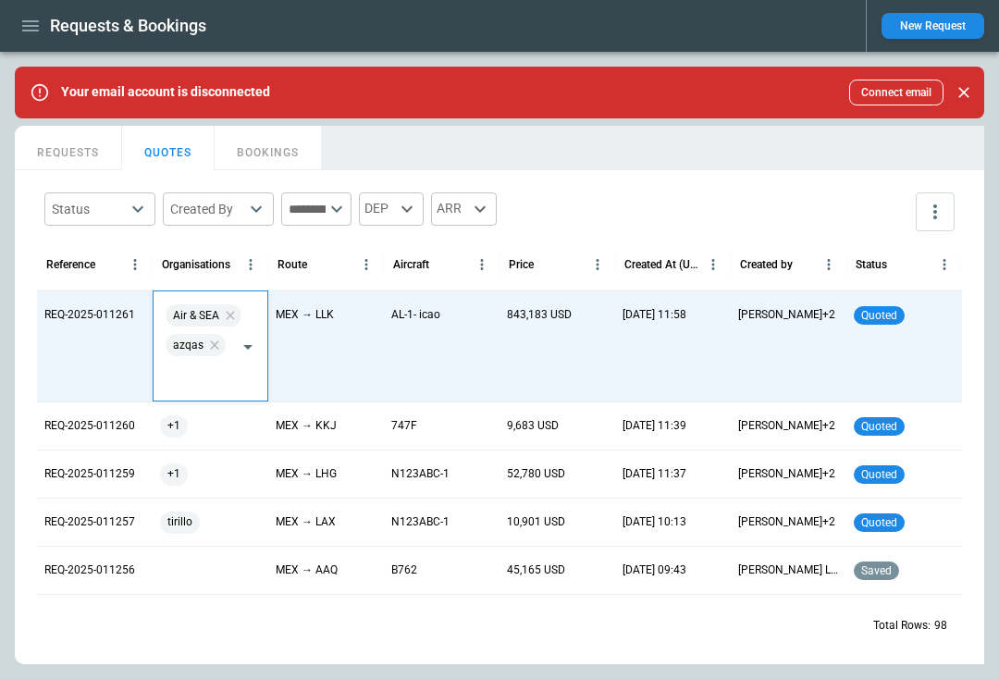
click at [204, 365] on input "text" at bounding box center [196, 376] width 69 height 32
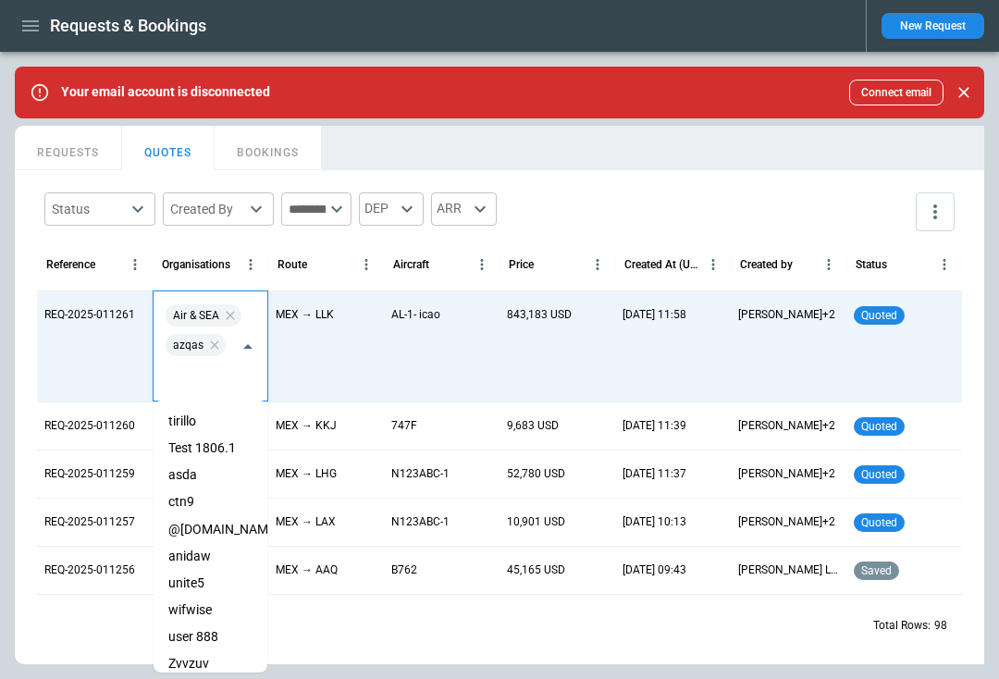
click at [198, 422] on li "tirillo" at bounding box center [211, 421] width 114 height 27
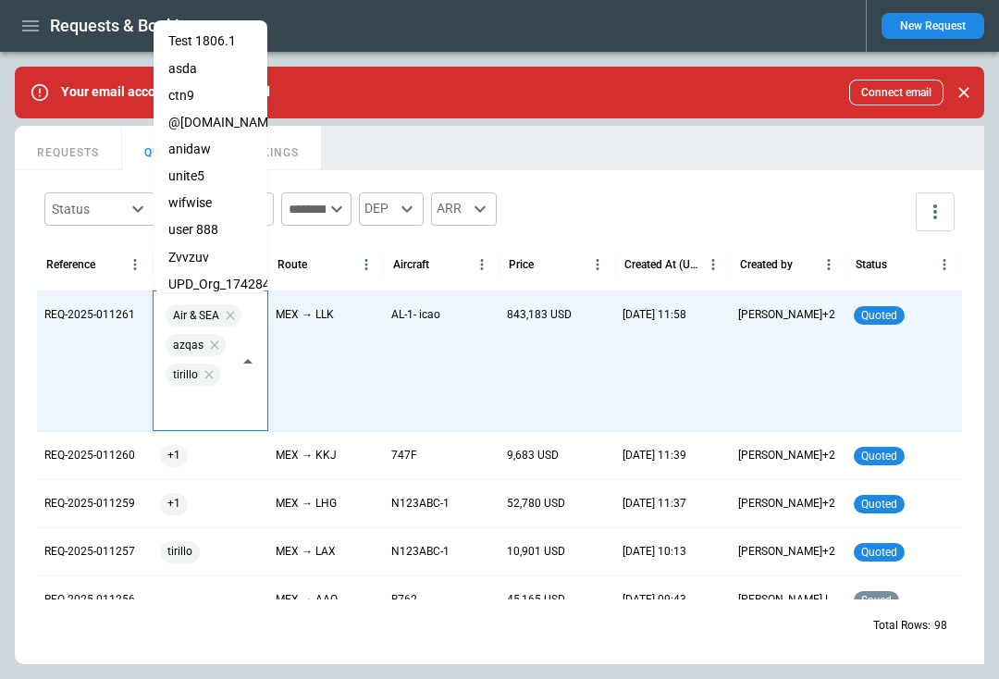
click at [216, 136] on li "anidaw" at bounding box center [211, 149] width 114 height 27
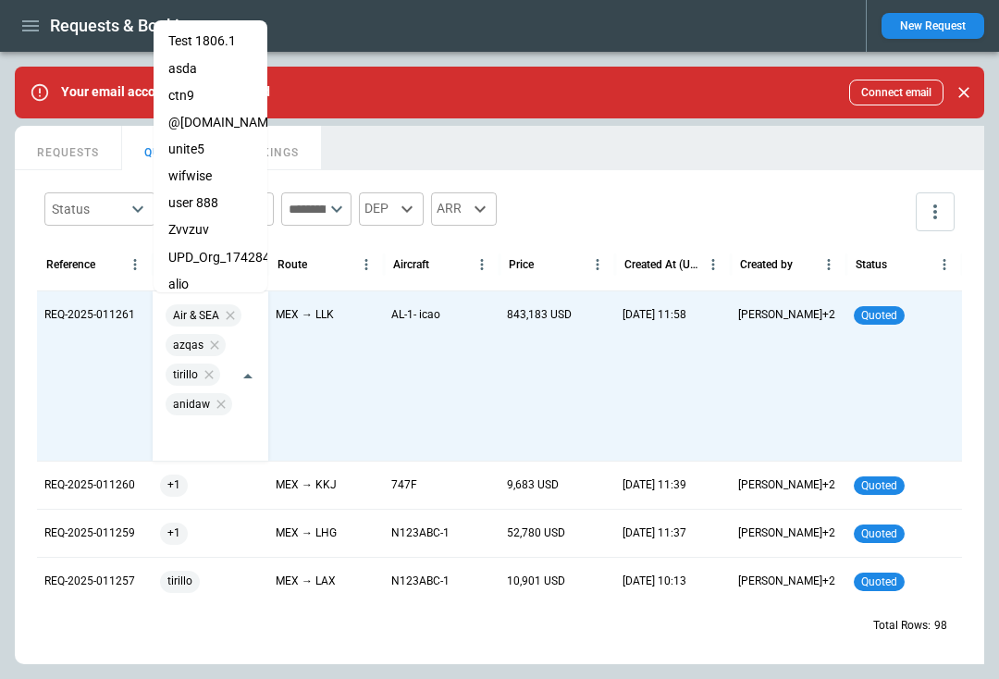
click at [672, 199] on div "Status ​ Created By ​ ​ DEP ARR" at bounding box center [499, 212] width 925 height 54
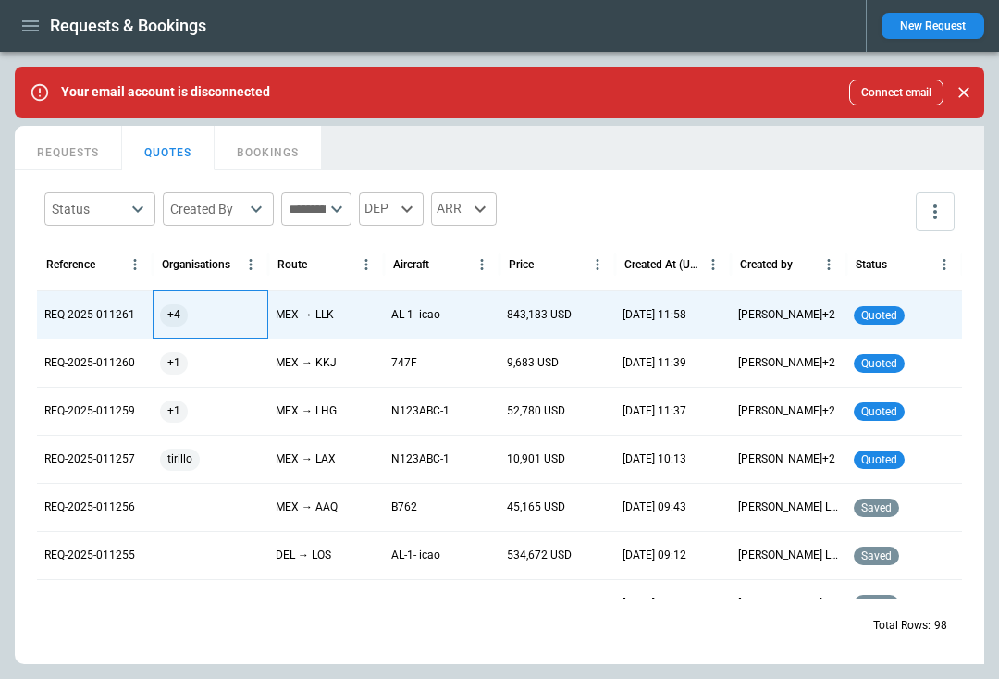
click at [258, 325] on div "+4" at bounding box center [210, 315] width 101 height 22
click at [241, 325] on div "+4" at bounding box center [210, 315] width 101 height 22
click at [233, 316] on div "+4" at bounding box center [210, 315] width 101 height 22
click at [201, 313] on div "+4" at bounding box center [210, 315] width 101 height 22
click at [239, 334] on div "+4" at bounding box center [211, 315] width 116 height 48
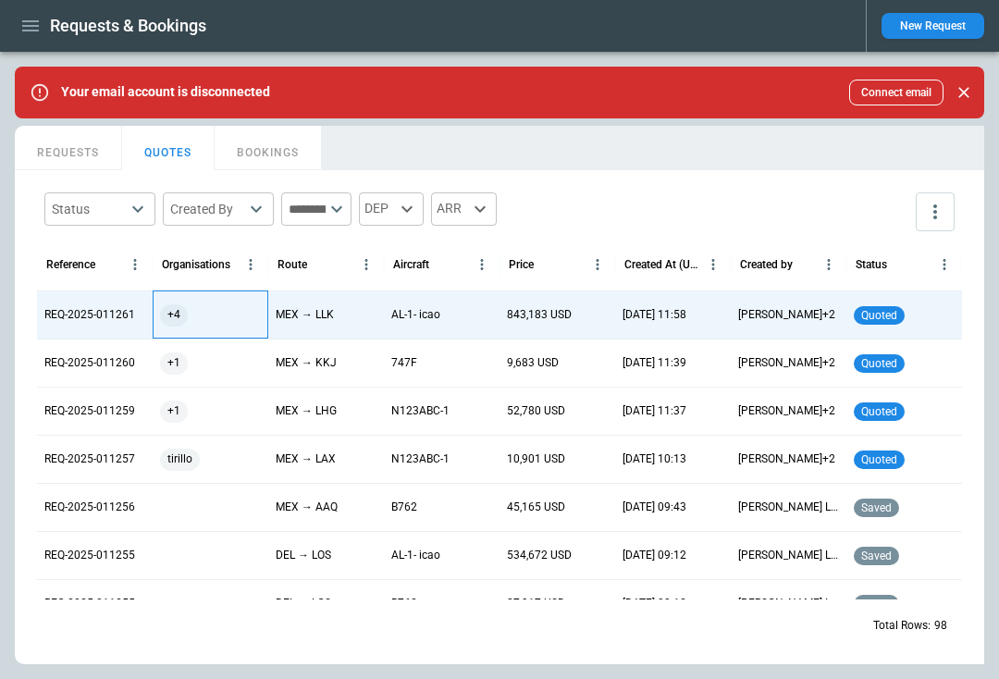
click at [215, 314] on div "+4" at bounding box center [210, 315] width 101 height 22
click at [213, 321] on div "+4" at bounding box center [210, 315] width 101 height 22
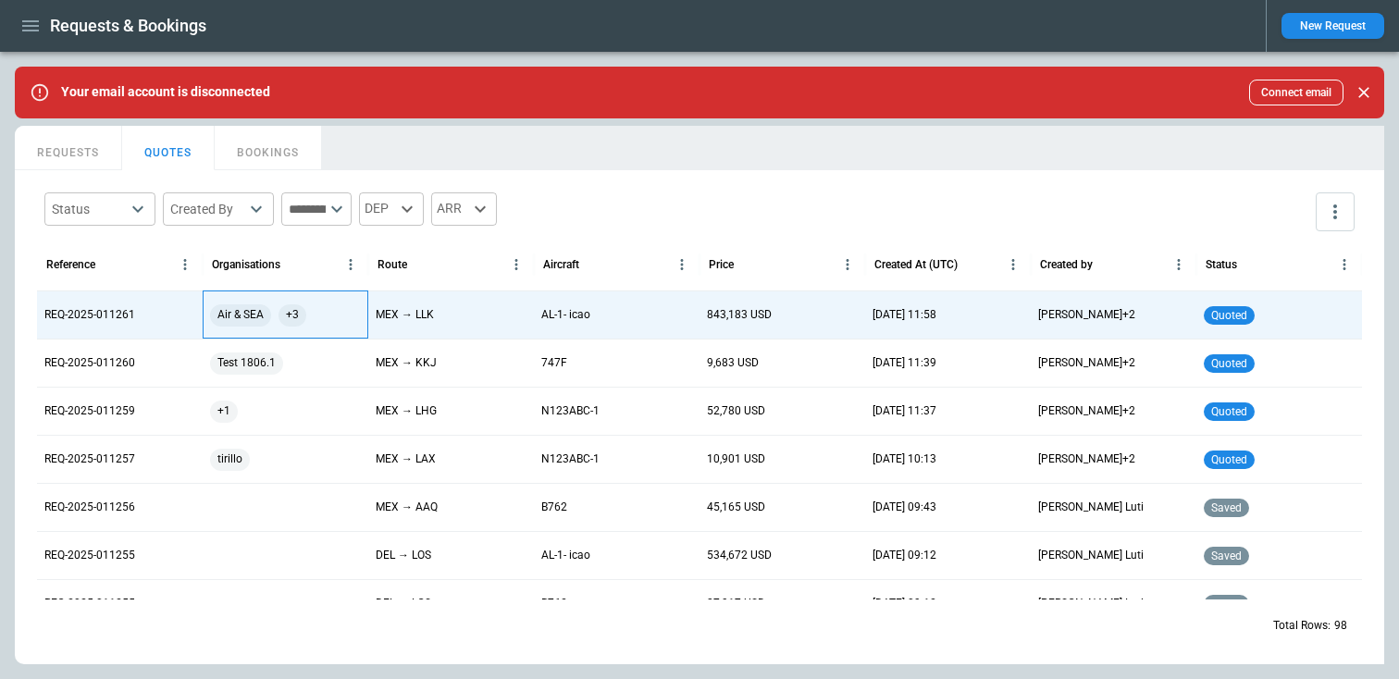
click at [325, 316] on div "Air & SEA +3" at bounding box center [285, 315] width 151 height 22
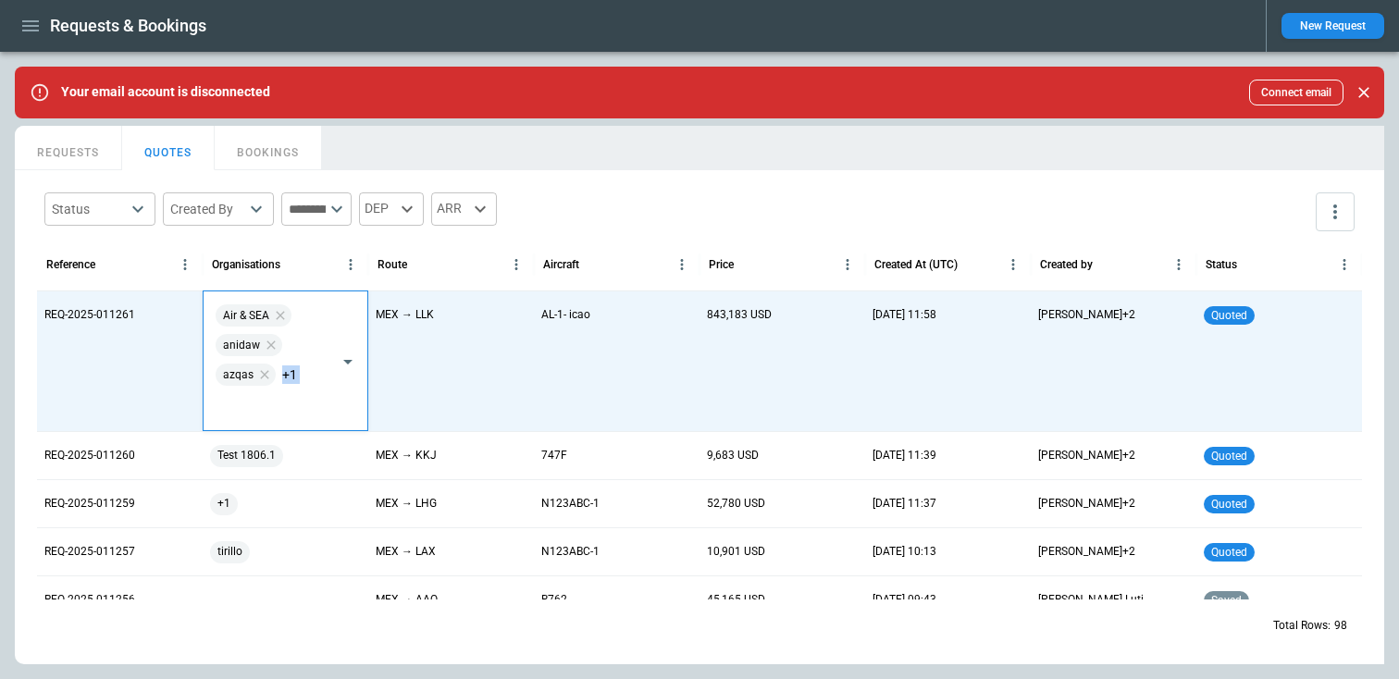
click at [325, 316] on div "Air & SEA anidaw azqas +1 ​" at bounding box center [286, 361] width 164 height 138
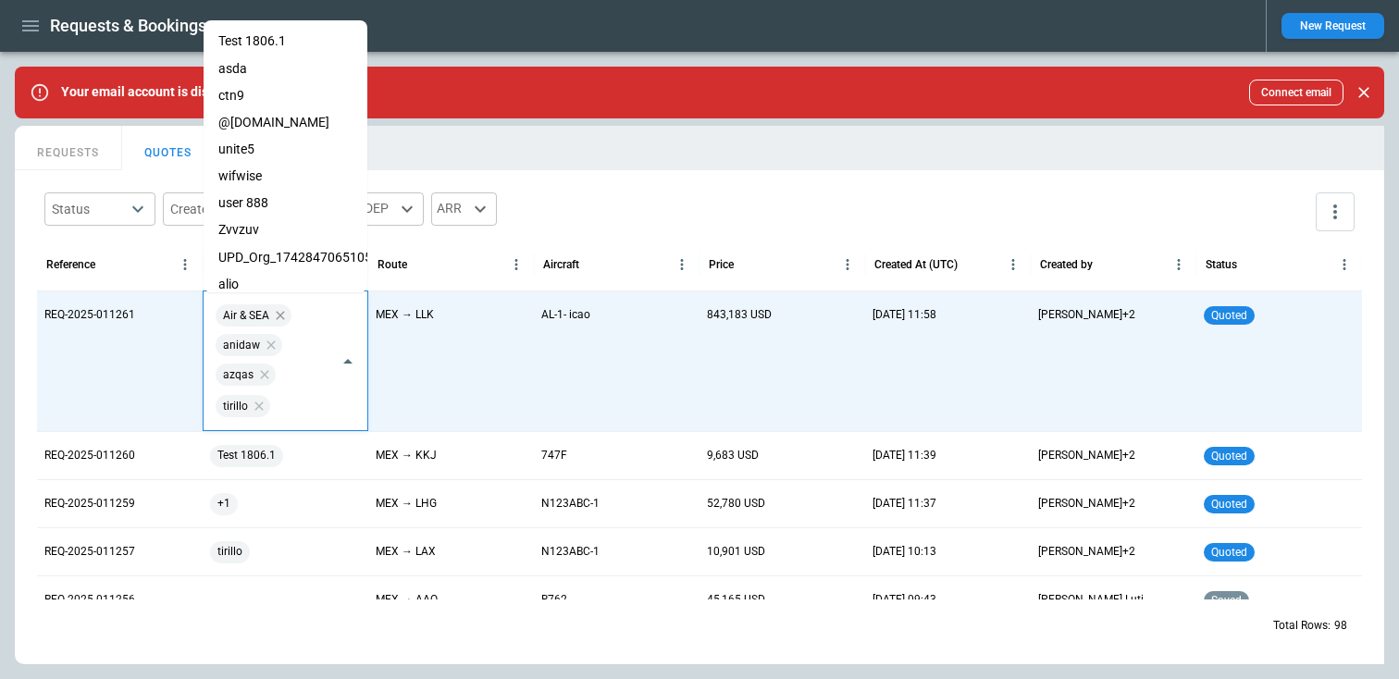
click at [277, 319] on icon at bounding box center [280, 315] width 15 height 15
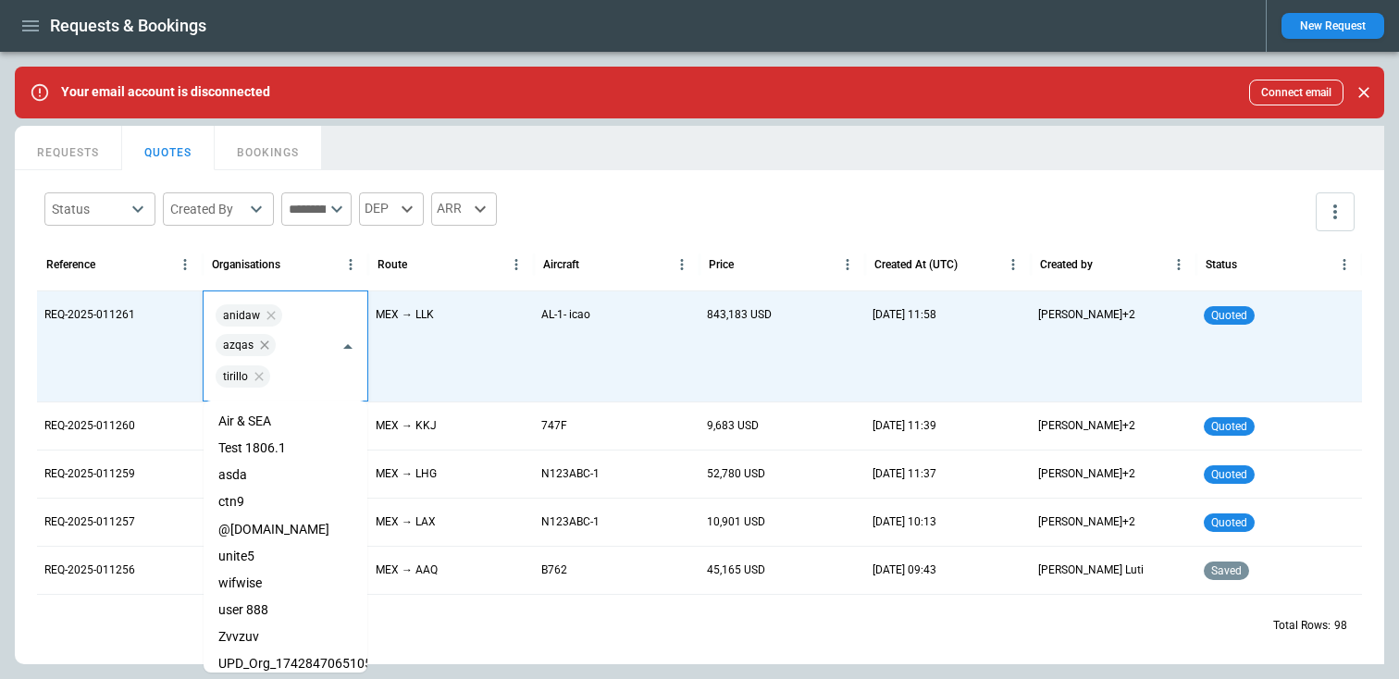
click at [262, 344] on icon at bounding box center [264, 344] width 8 height 8
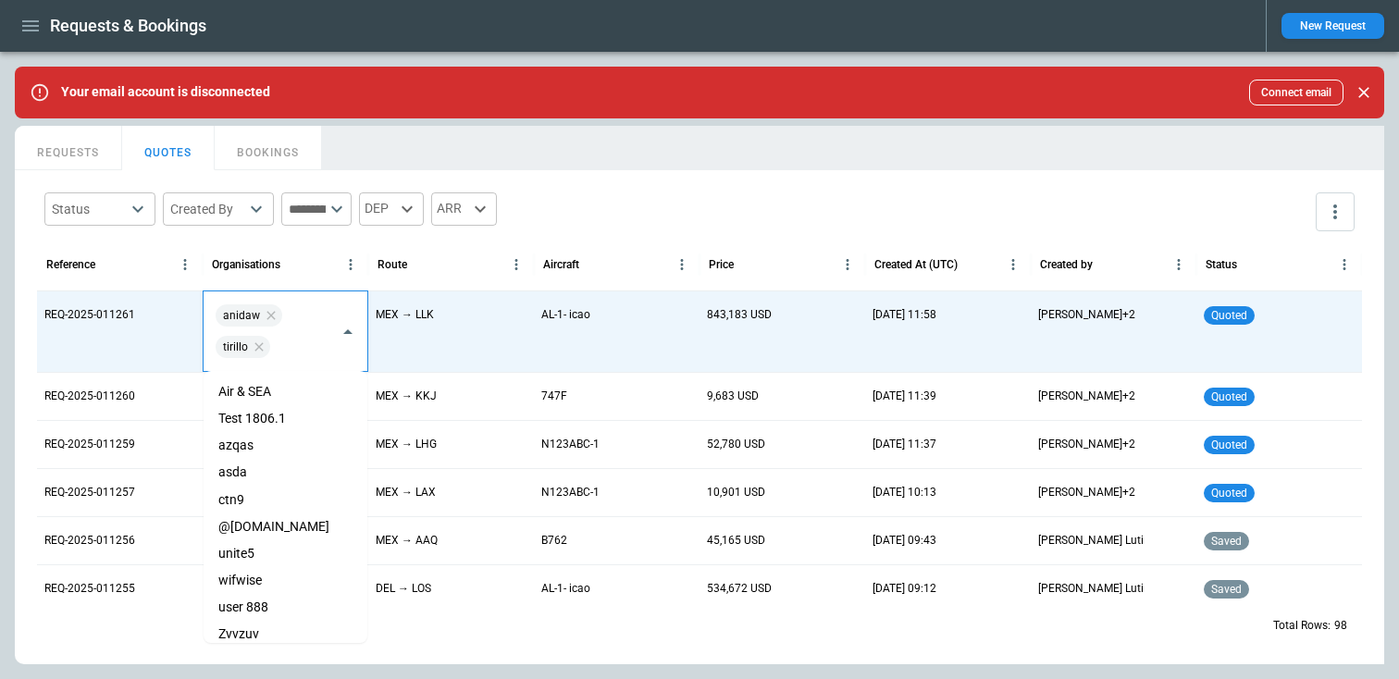
click at [254, 338] on div "tirillo" at bounding box center [243, 347] width 55 height 22
click at [256, 346] on icon at bounding box center [259, 347] width 15 height 15
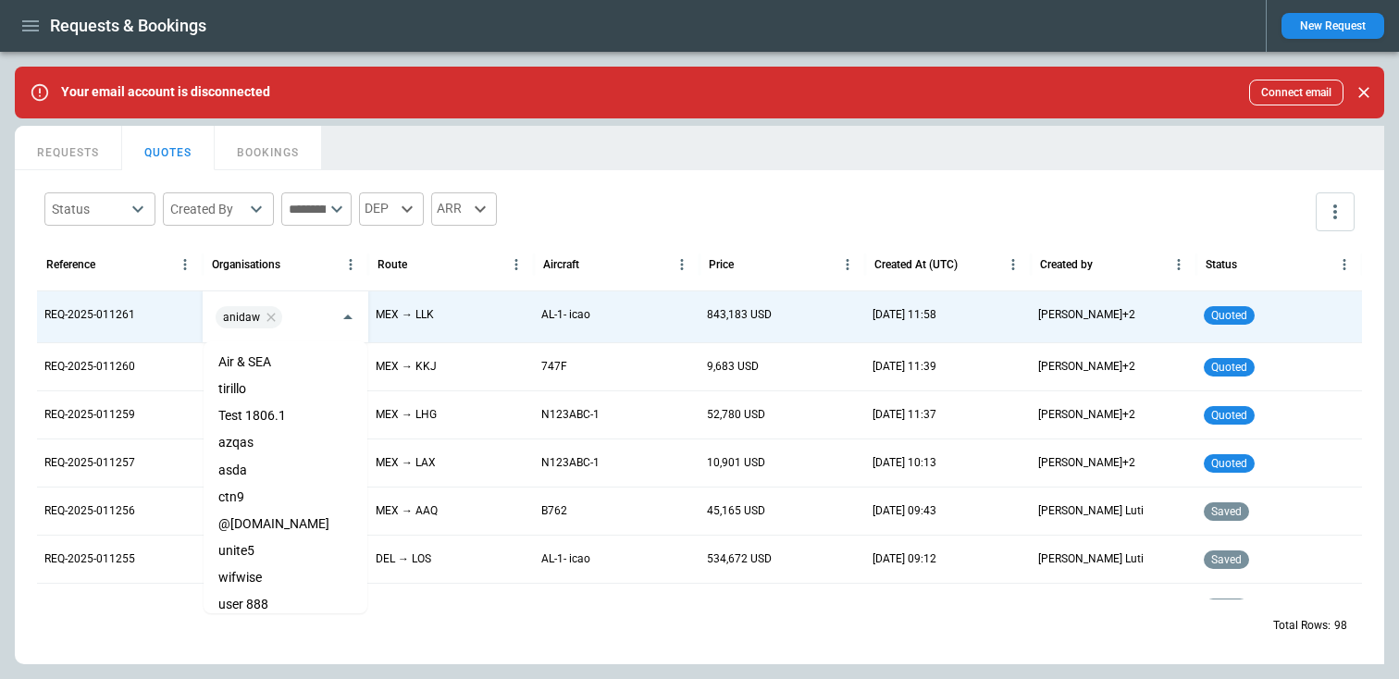
click at [707, 160] on div "REQUESTS QUOTES BOOKINGS" at bounding box center [699, 146] width 1369 height 40
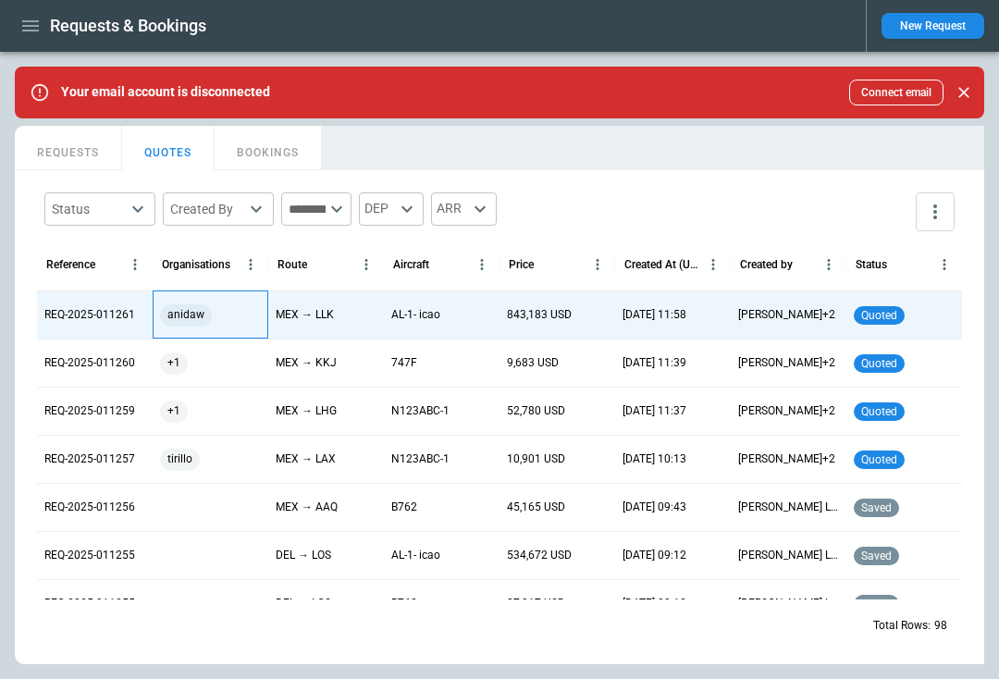
click at [229, 324] on div "anidaw" at bounding box center [210, 315] width 101 height 22
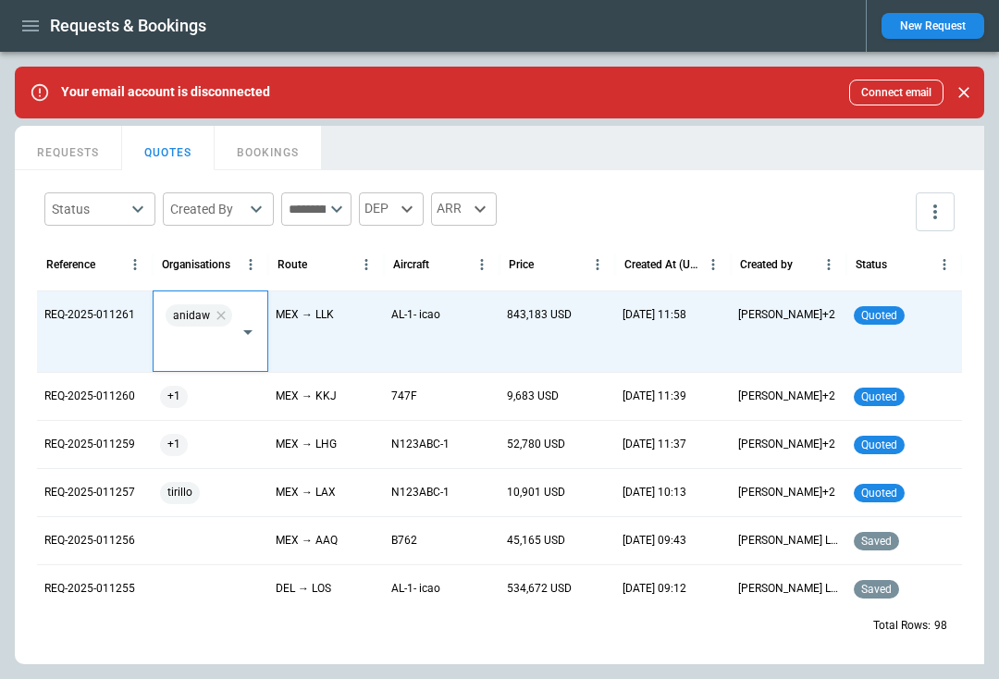
click at [217, 340] on input "text" at bounding box center [196, 346] width 69 height 32
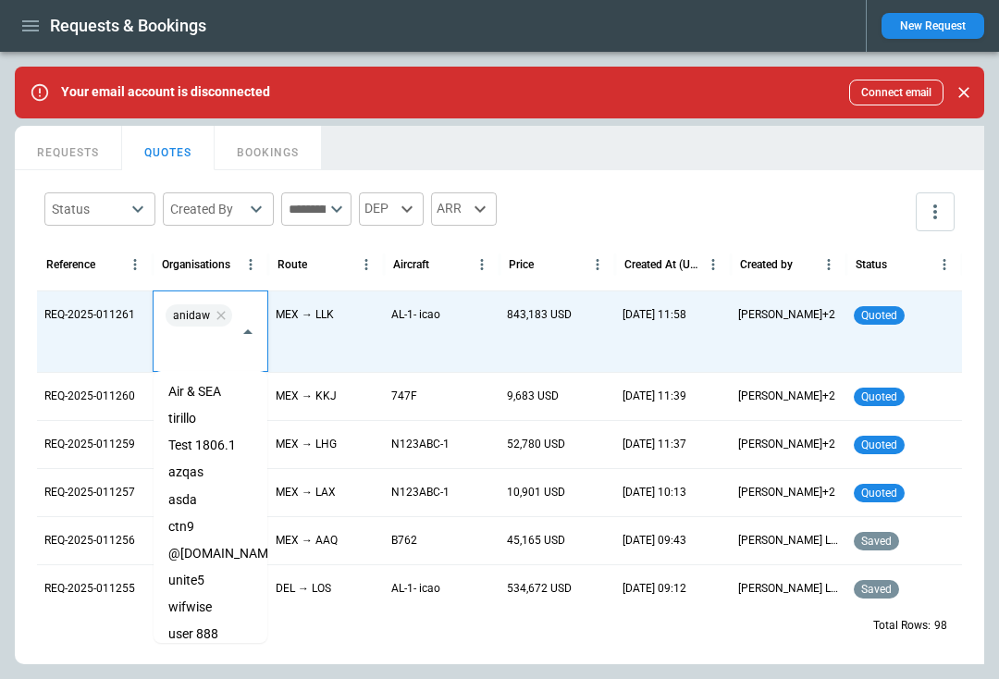
click at [200, 397] on li "Air & SEA" at bounding box center [211, 391] width 114 height 27
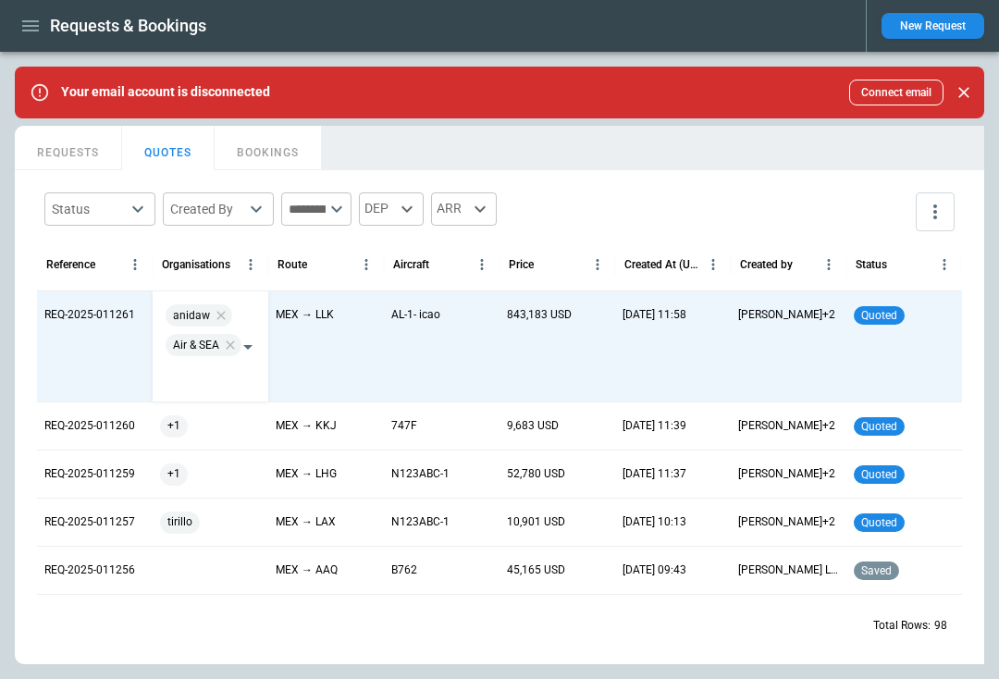
click at [611, 214] on div "Status ​ Created By ​ ​ DEP ARR" at bounding box center [499, 212] width 925 height 54
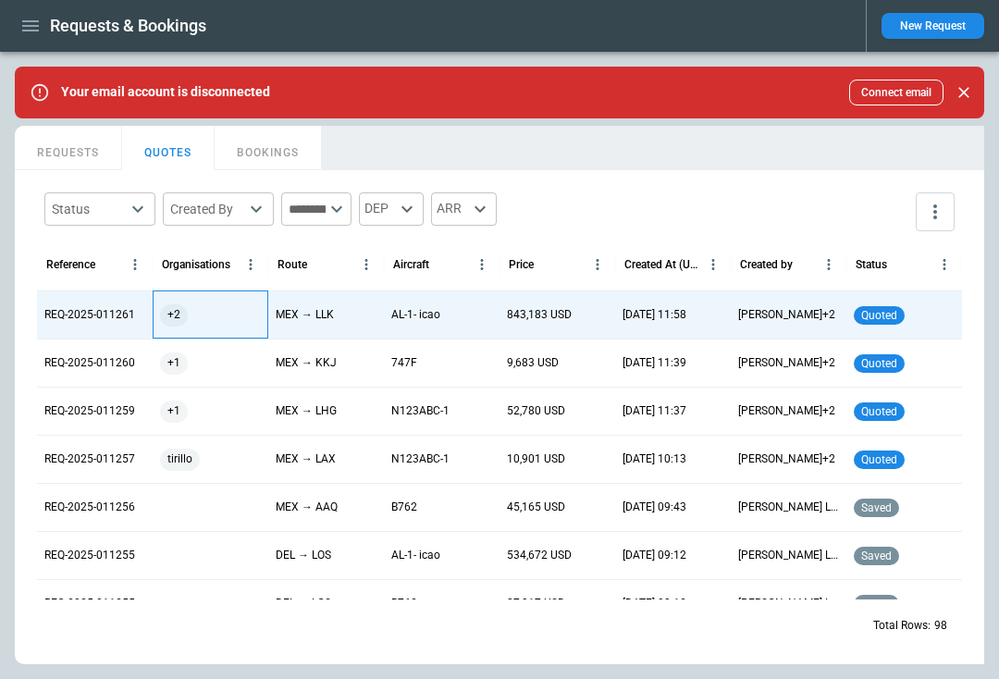
click at [214, 324] on div "+2" at bounding box center [210, 315] width 101 height 22
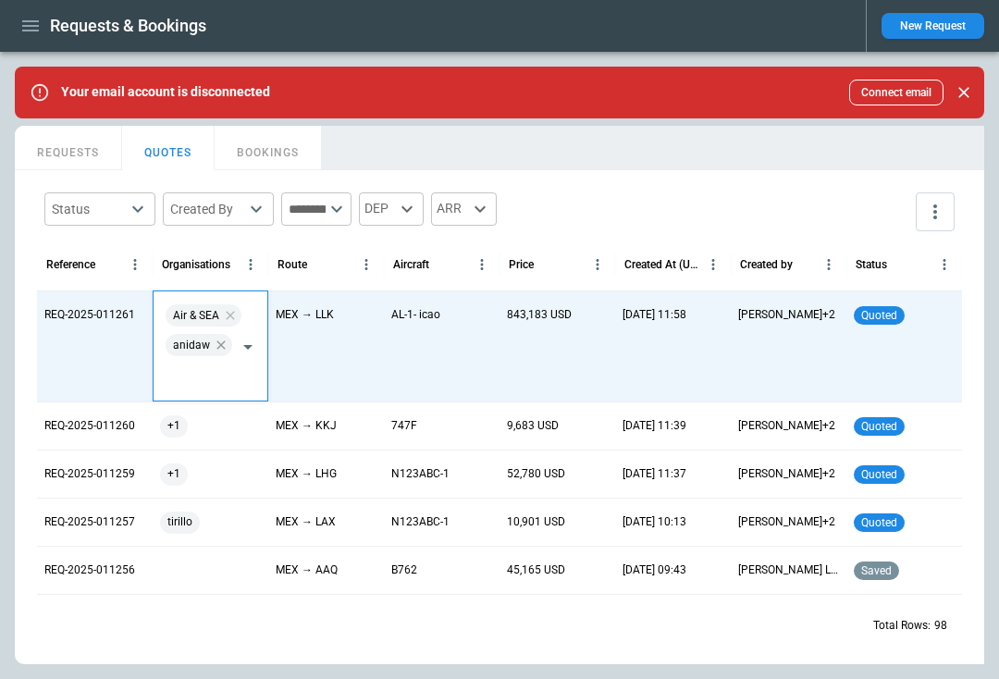
click at [215, 348] on icon at bounding box center [221, 345] width 15 height 15
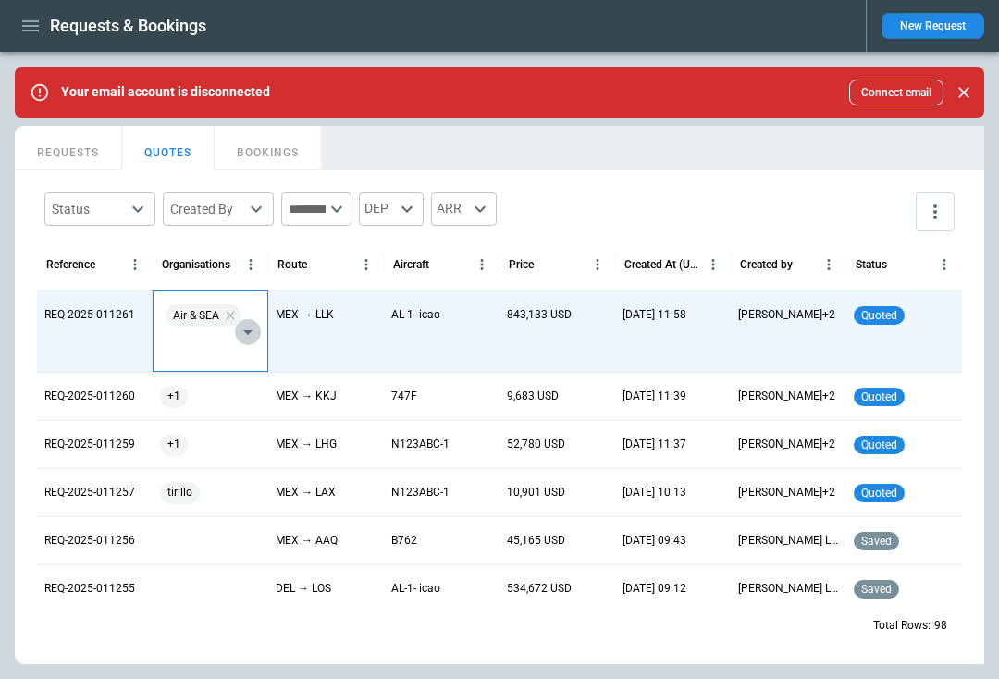
click at [244, 331] on icon "Open" at bounding box center [247, 332] width 9 height 5
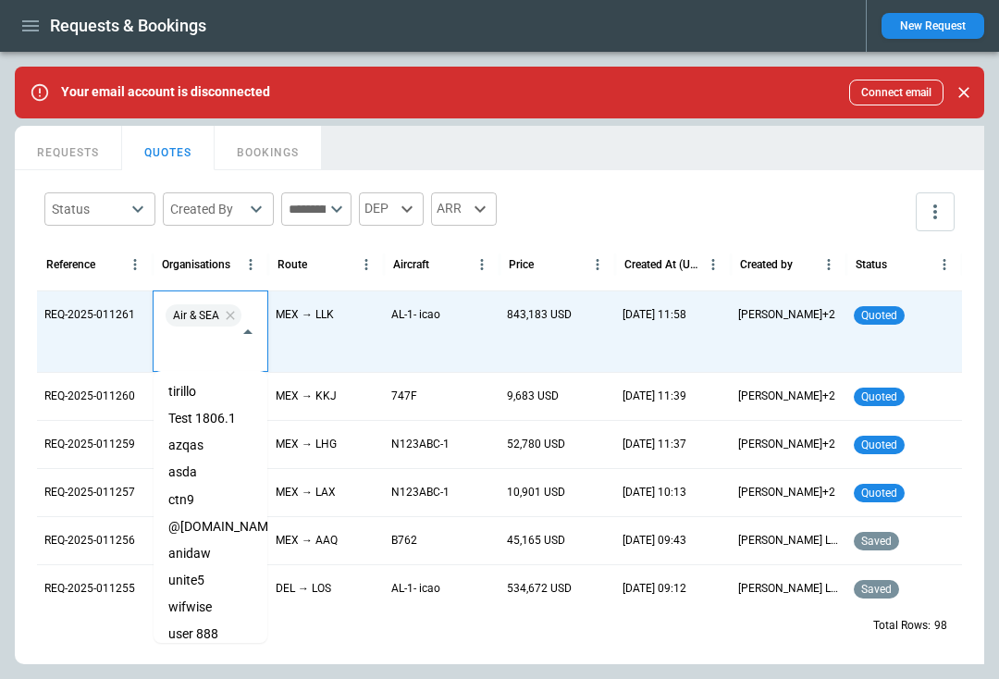
click at [192, 423] on li "Test 1806.1" at bounding box center [211, 418] width 114 height 27
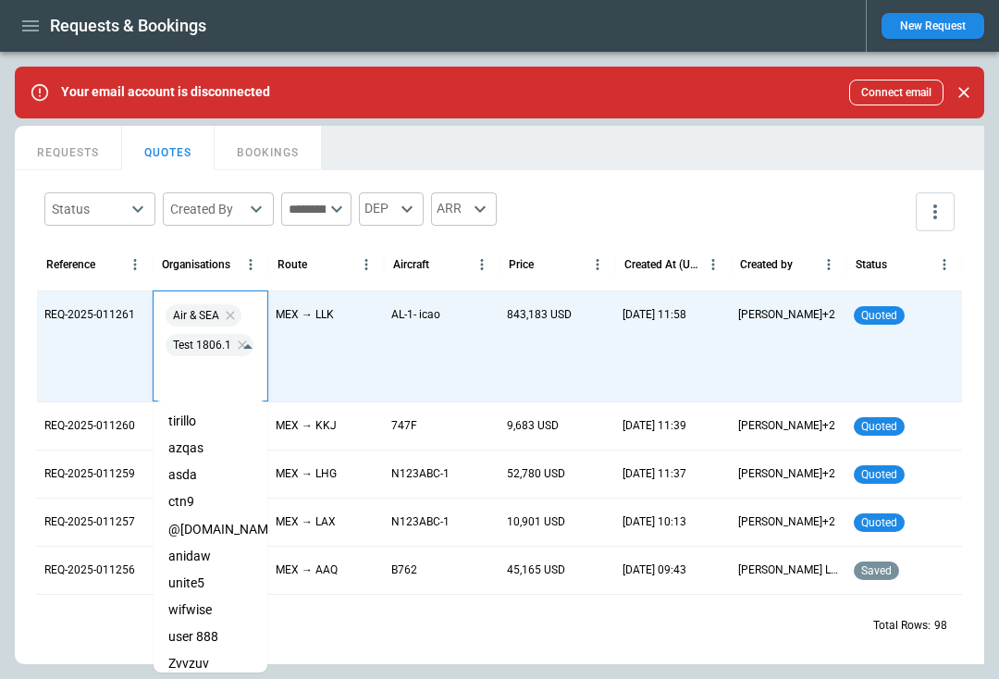
click at [201, 442] on li "azqas" at bounding box center [211, 448] width 114 height 27
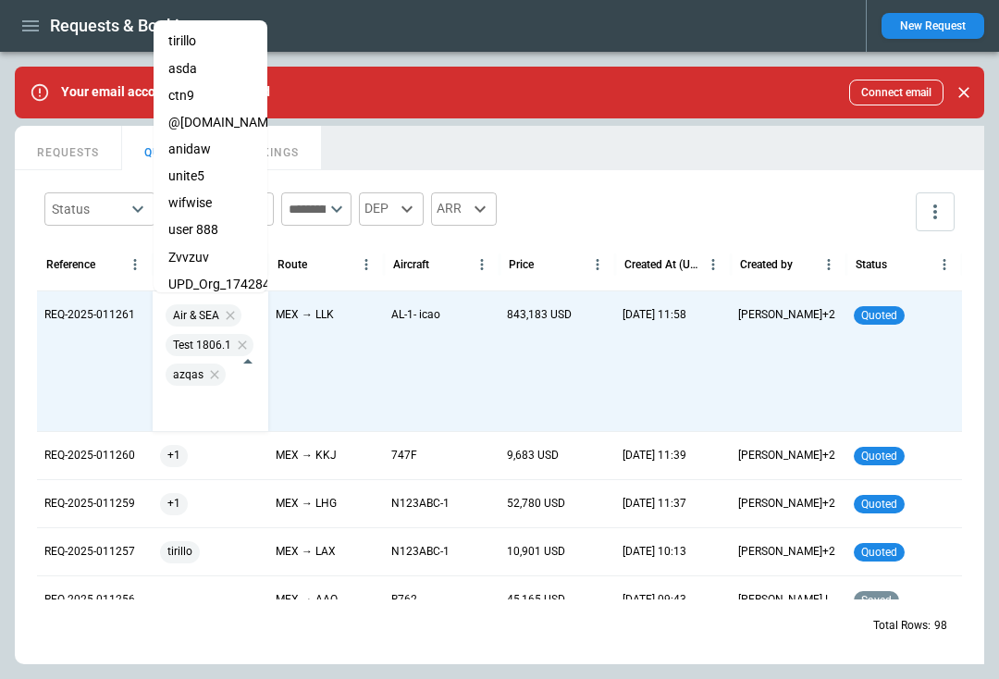
click at [594, 174] on div "Status ​ Created By ​ ​ DEP ARR Reference Organisations Route Aircraft Price Cr…" at bounding box center [500, 417] width 970 height 494
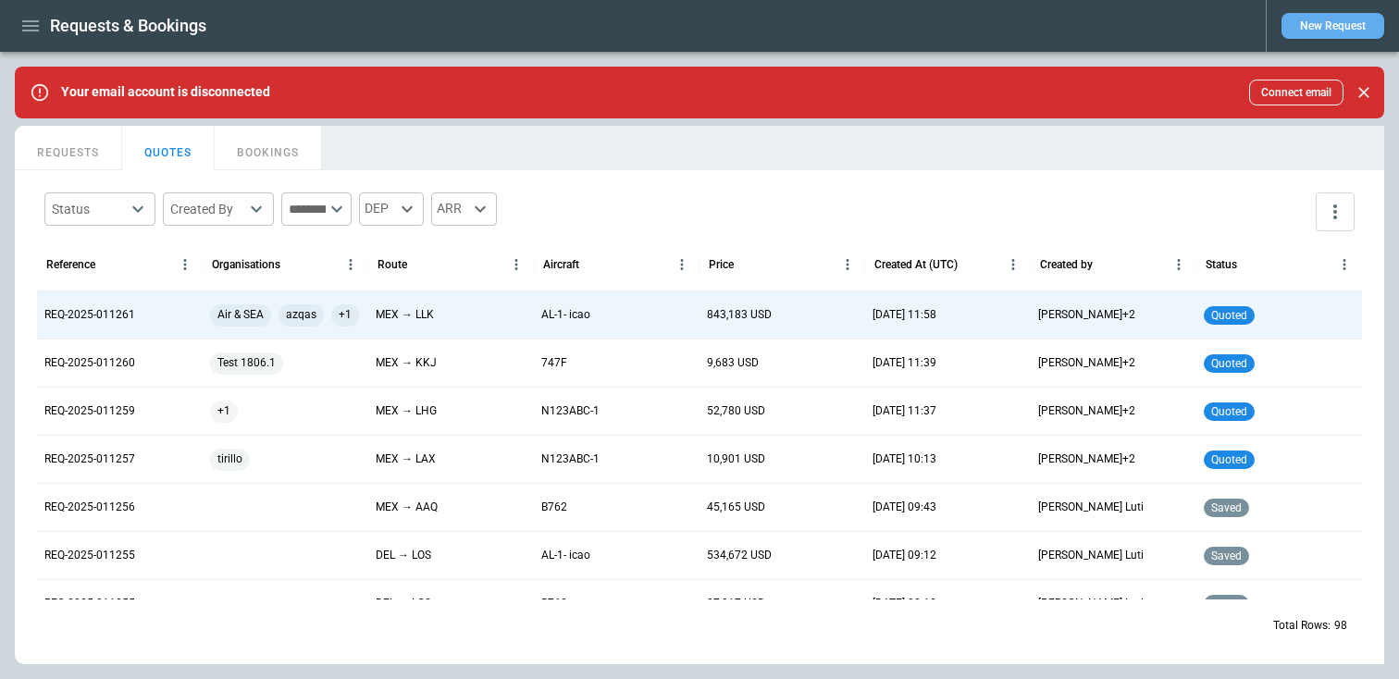
click at [998, 26] on button "New Request" at bounding box center [1332, 26] width 103 height 26
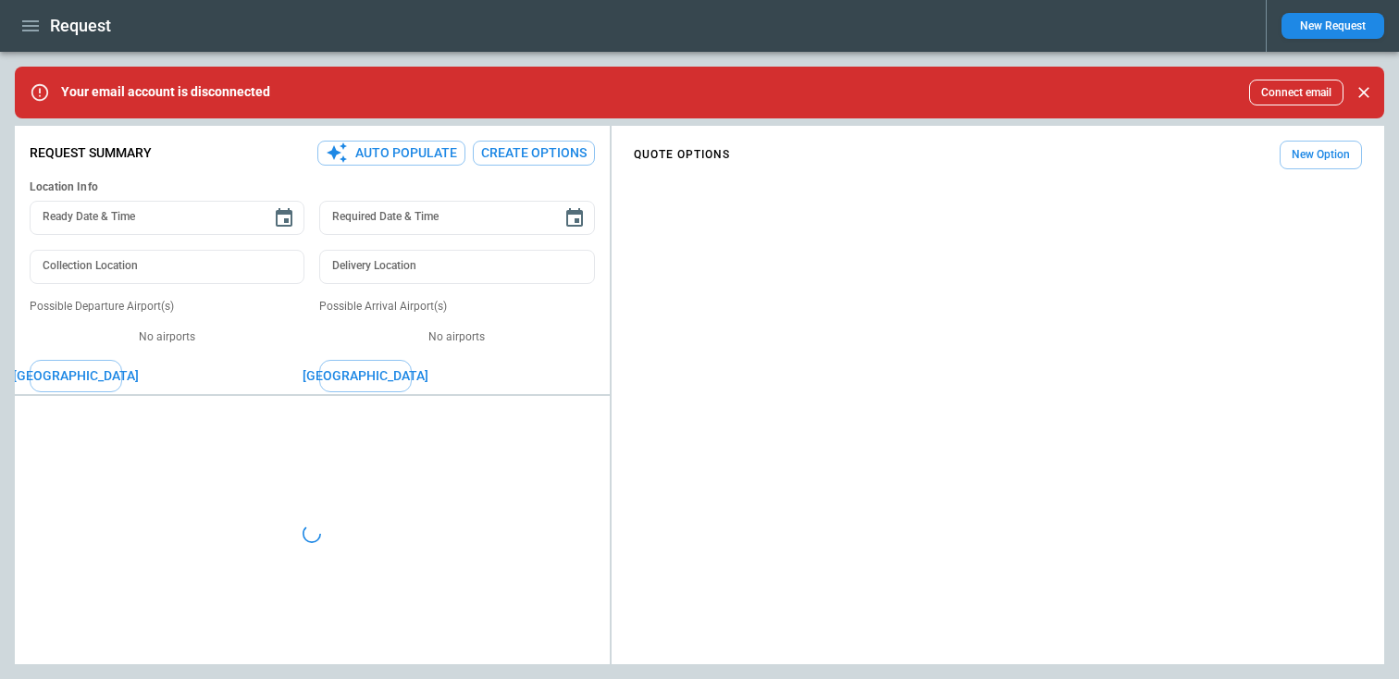
type textarea "*"
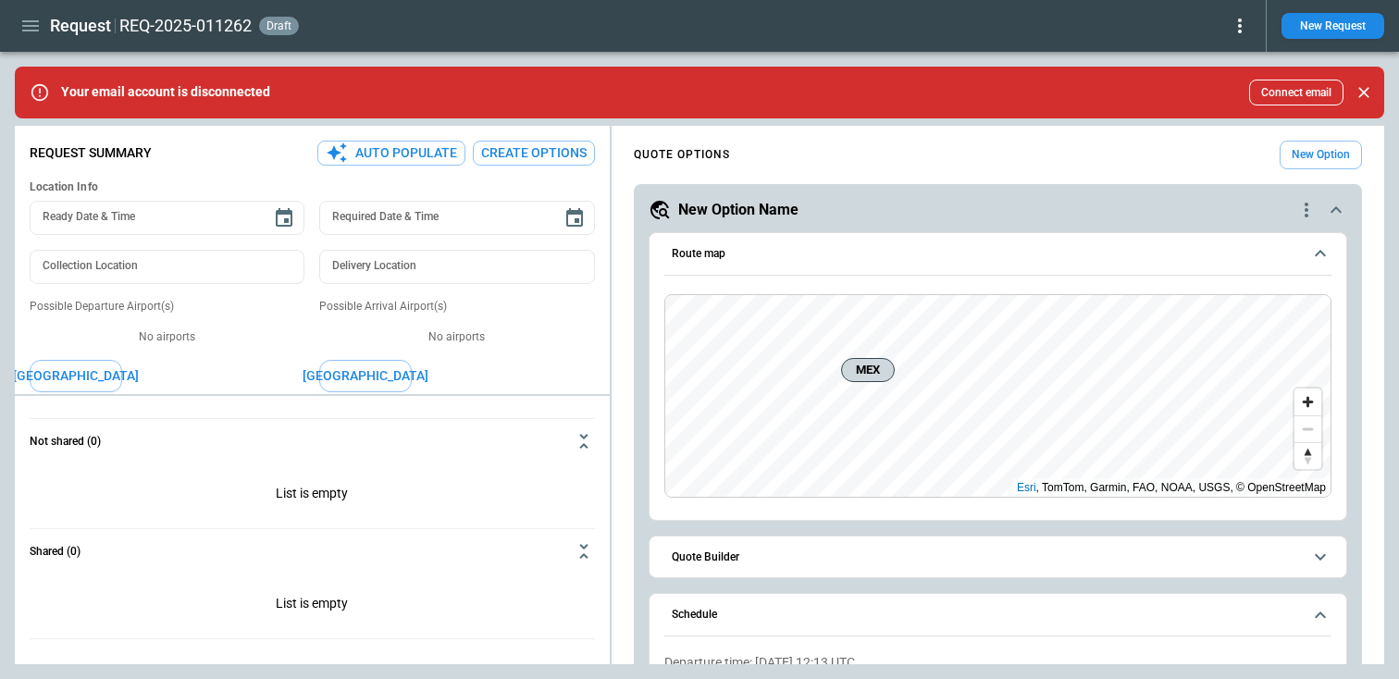
click at [998, 28] on icon at bounding box center [1240, 26] width 22 height 22
click at [810, 546] on div at bounding box center [699, 339] width 1399 height 679
click at [794, 562] on span "Quote Builder" at bounding box center [987, 557] width 630 height 12
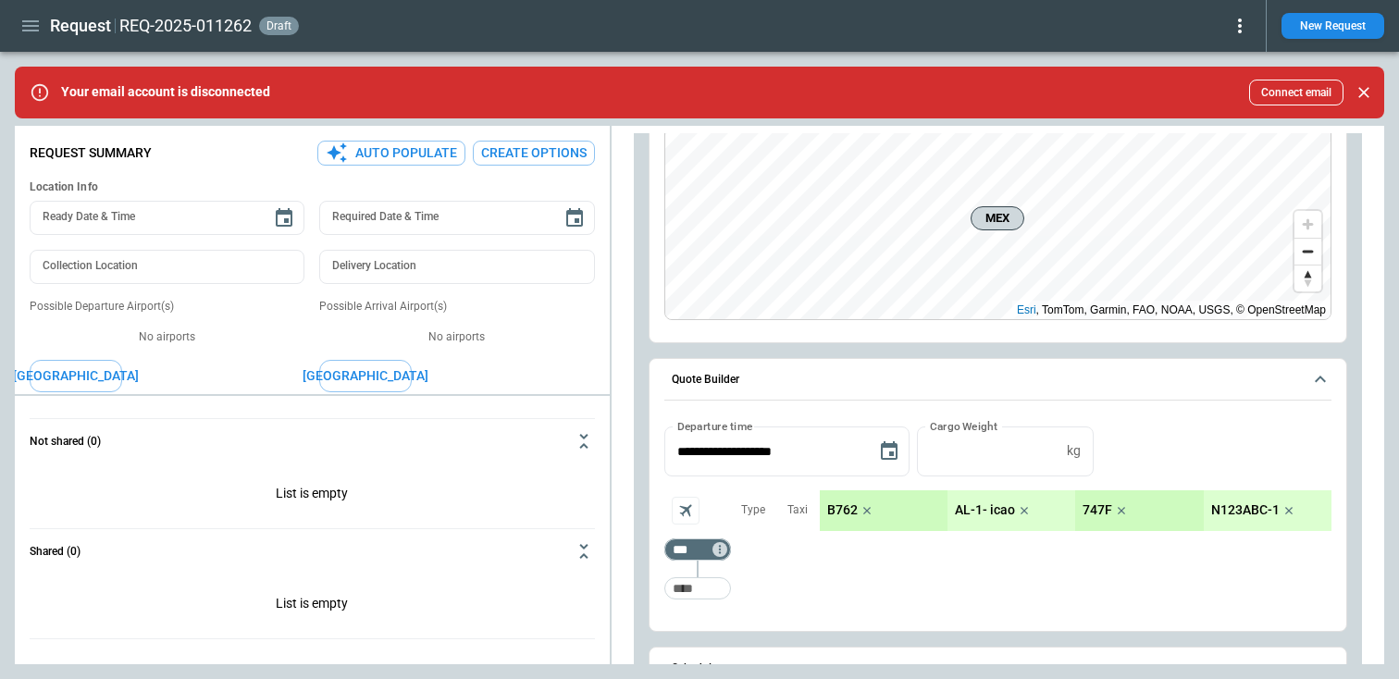
scroll to position [179, 0]
click at [687, 580] on input "Too short" at bounding box center [697, 586] width 59 height 33
type input "***"
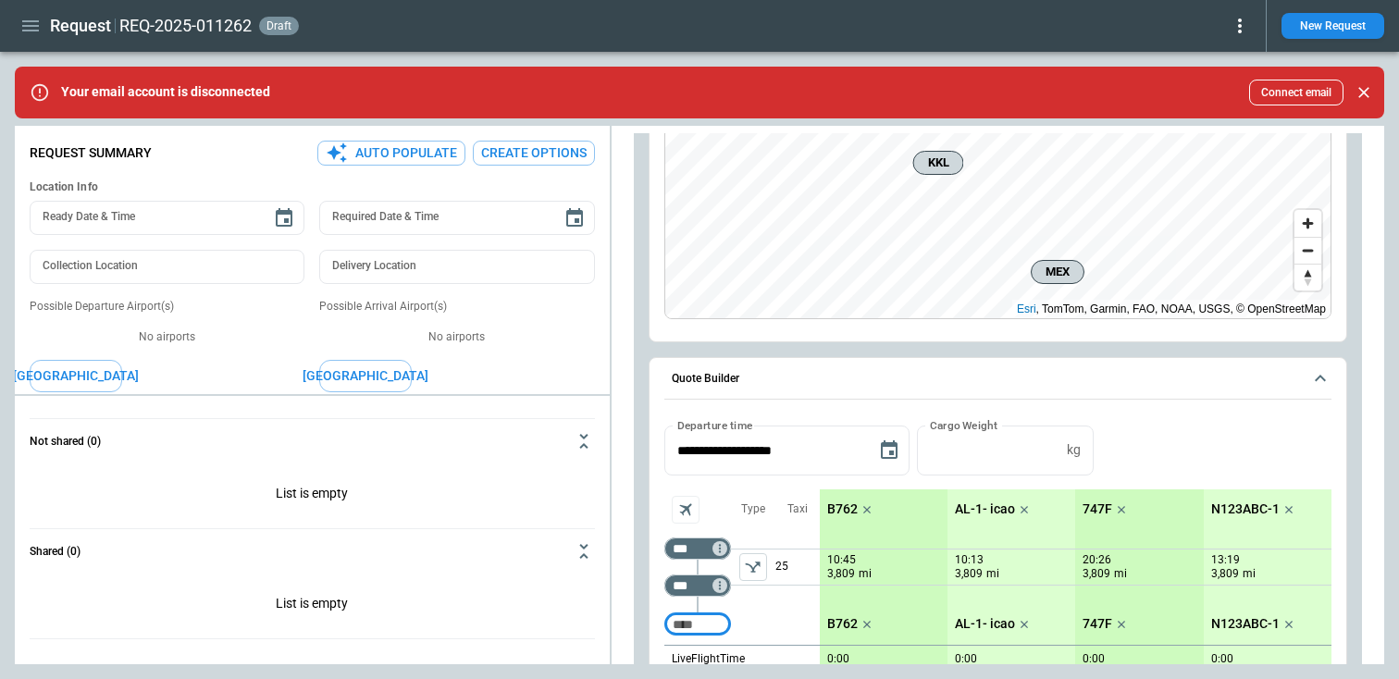
click at [753, 568] on icon "left aligned" at bounding box center [753, 567] width 19 height 19
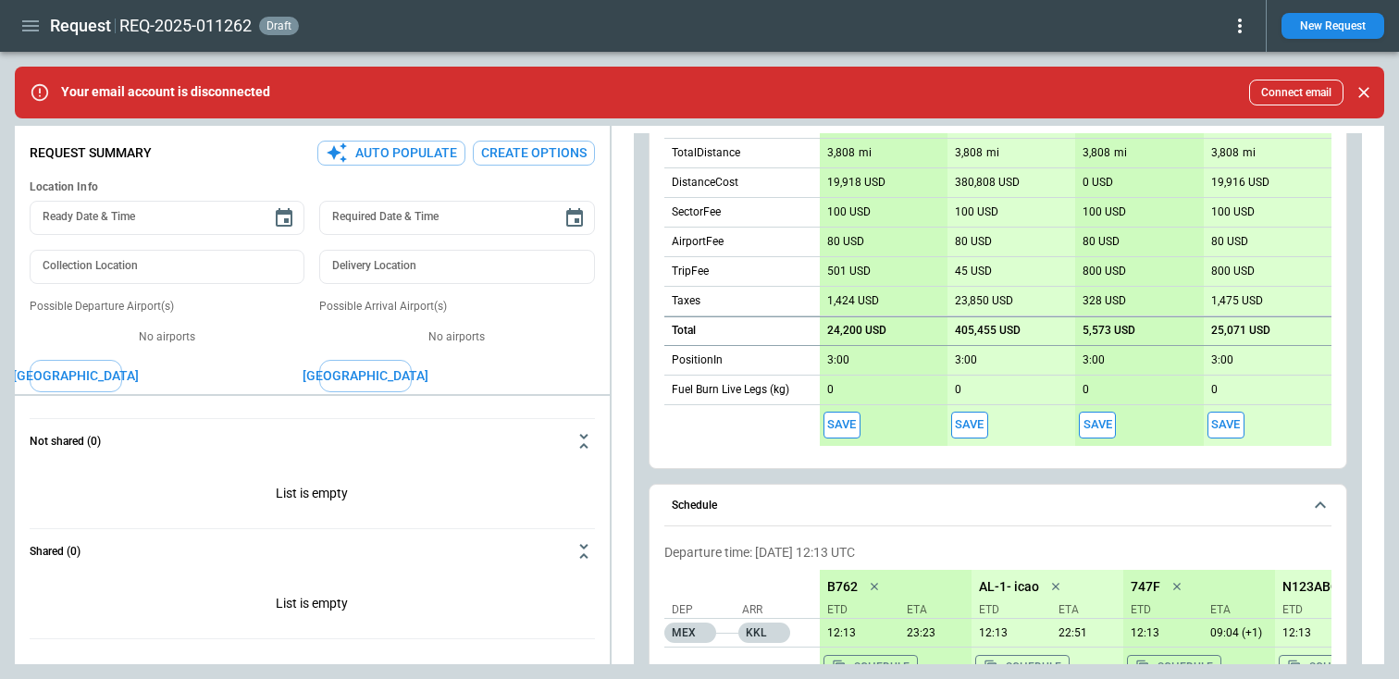
scroll to position [885, 0]
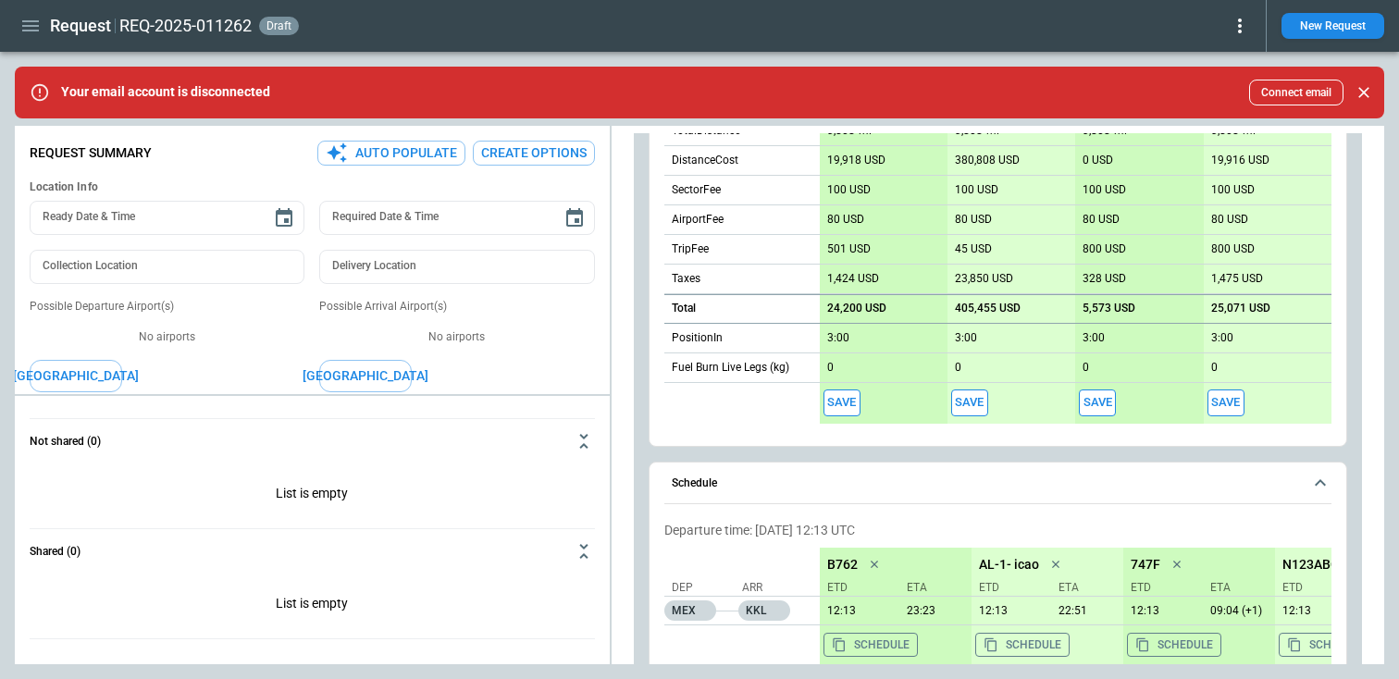
click at [963, 403] on button "Save" at bounding box center [969, 403] width 37 height 27
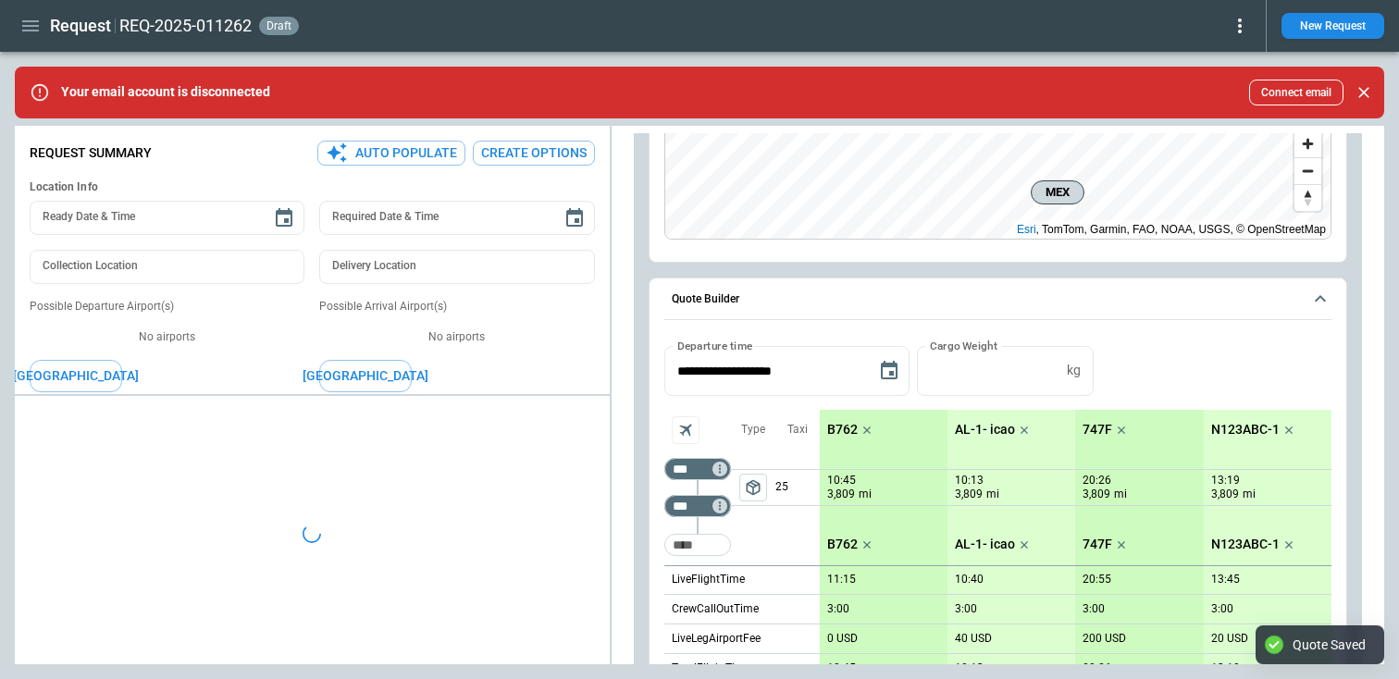
scroll to position [227, 0]
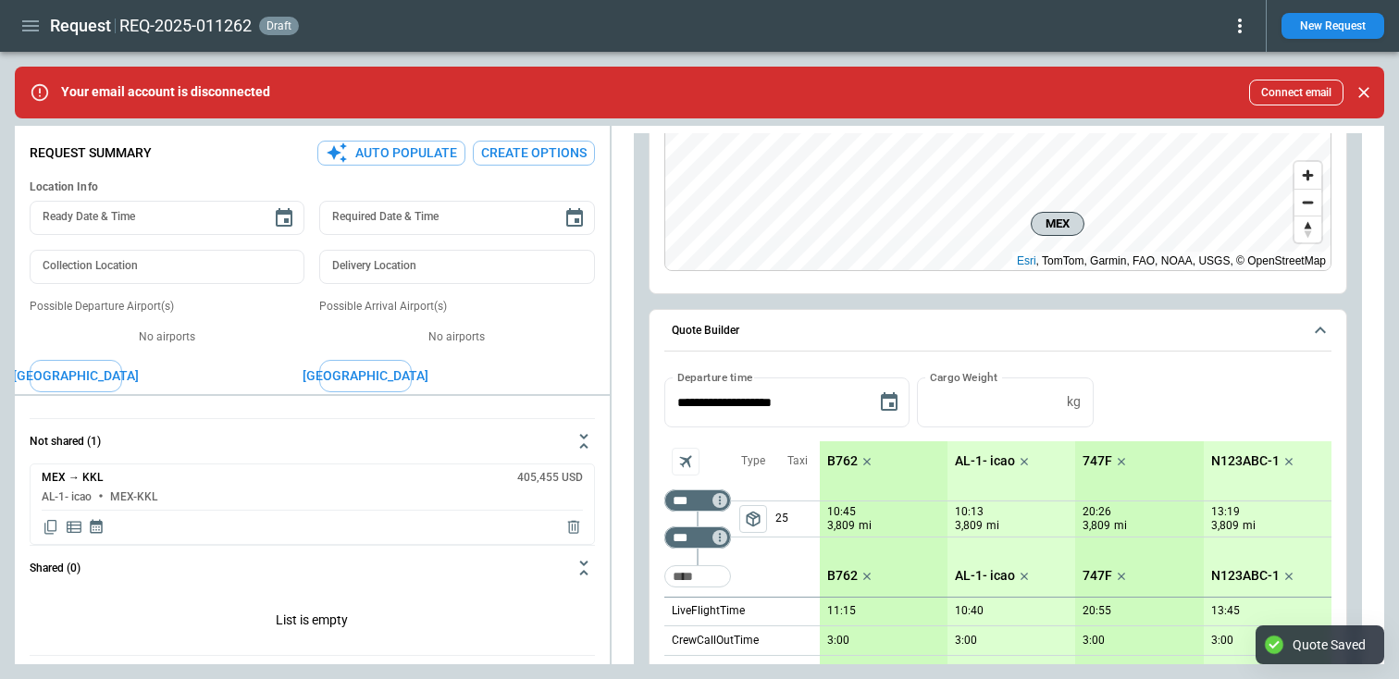
click at [998, 30] on icon at bounding box center [1240, 26] width 22 height 22
click at [998, 106] on button "Decline" at bounding box center [1218, 110] width 61 height 27
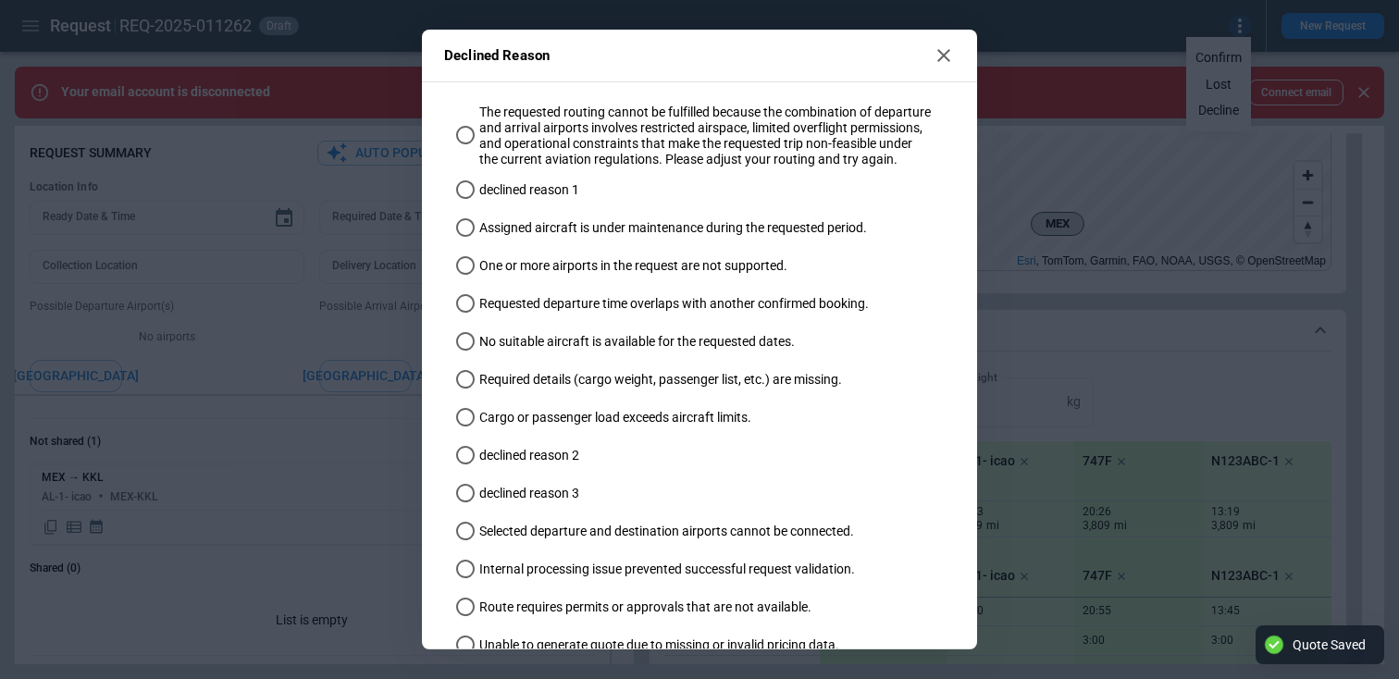
click at [527, 244] on label "Assigned aircraft is under maintenance during the requested period." at bounding box center [691, 229] width 484 height 31
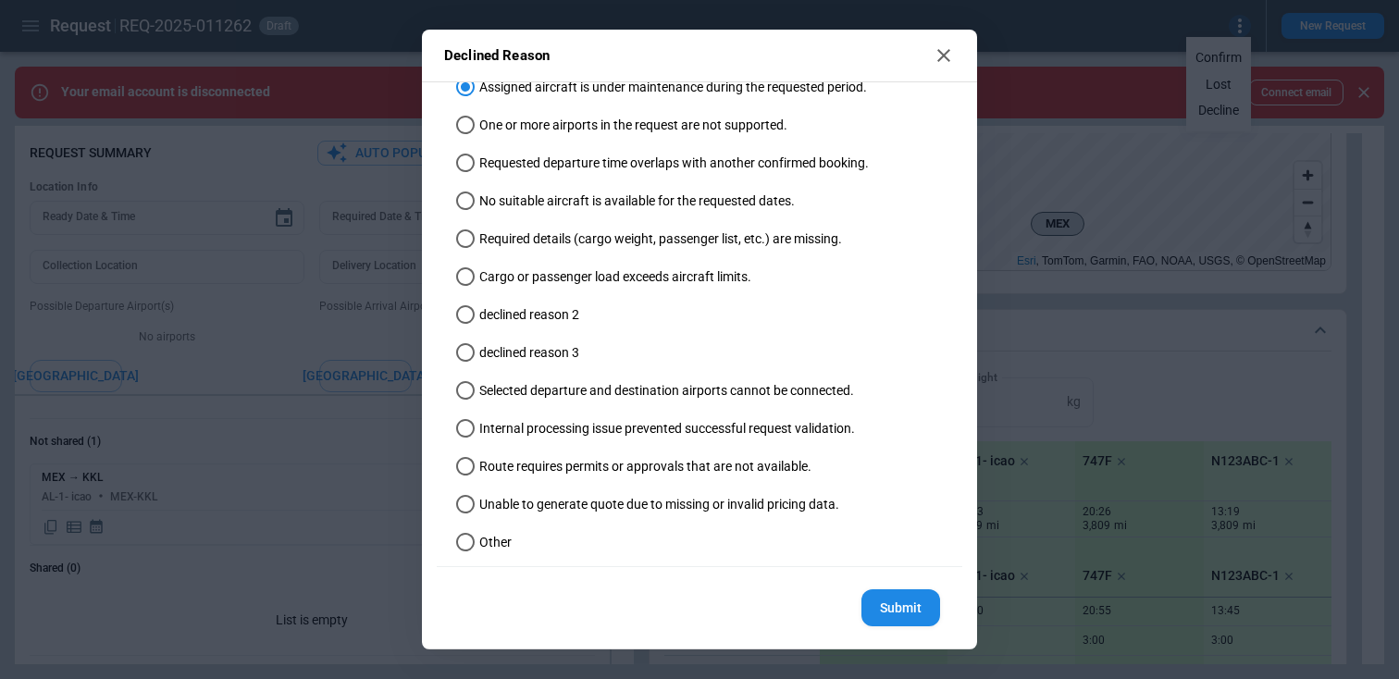
click at [882, 602] on button "Submit" at bounding box center [900, 608] width 79 height 38
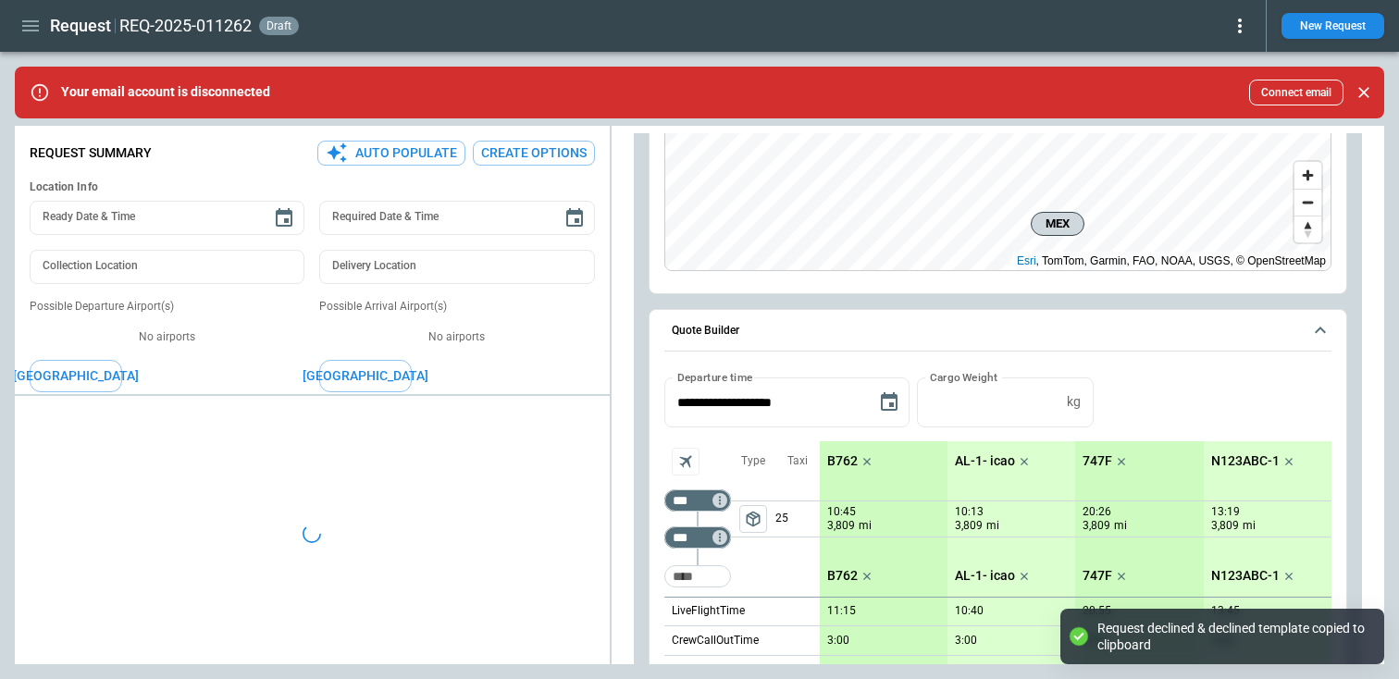
type textarea "*"
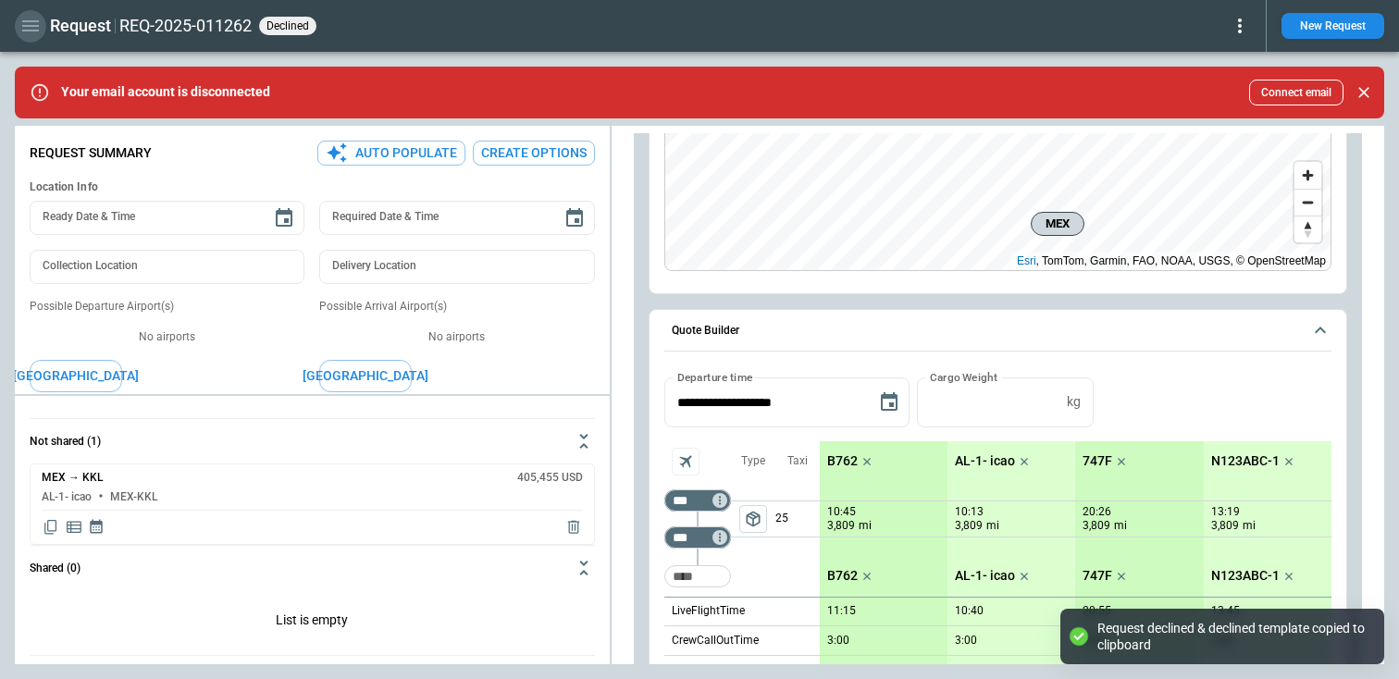
click at [19, 33] on icon "button" at bounding box center [30, 26] width 22 height 22
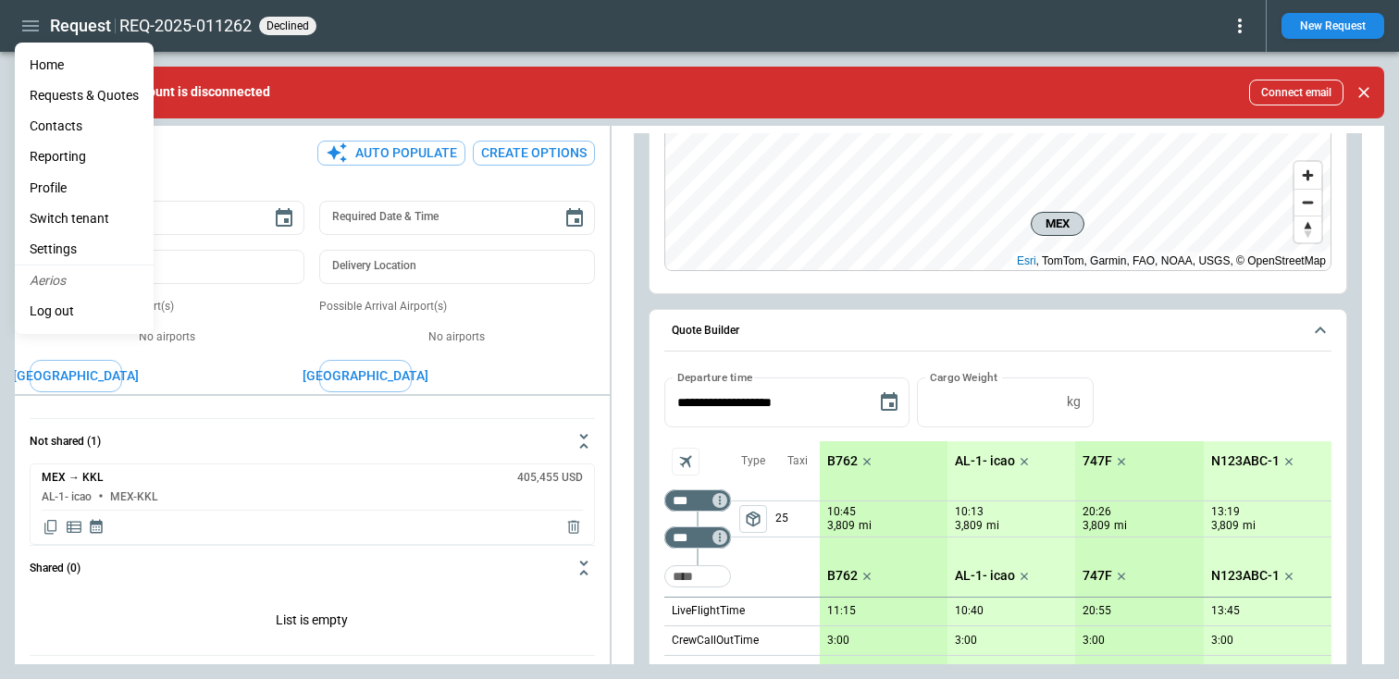
click at [70, 101] on Quotes "Requests & Quotes" at bounding box center [84, 95] width 139 height 31
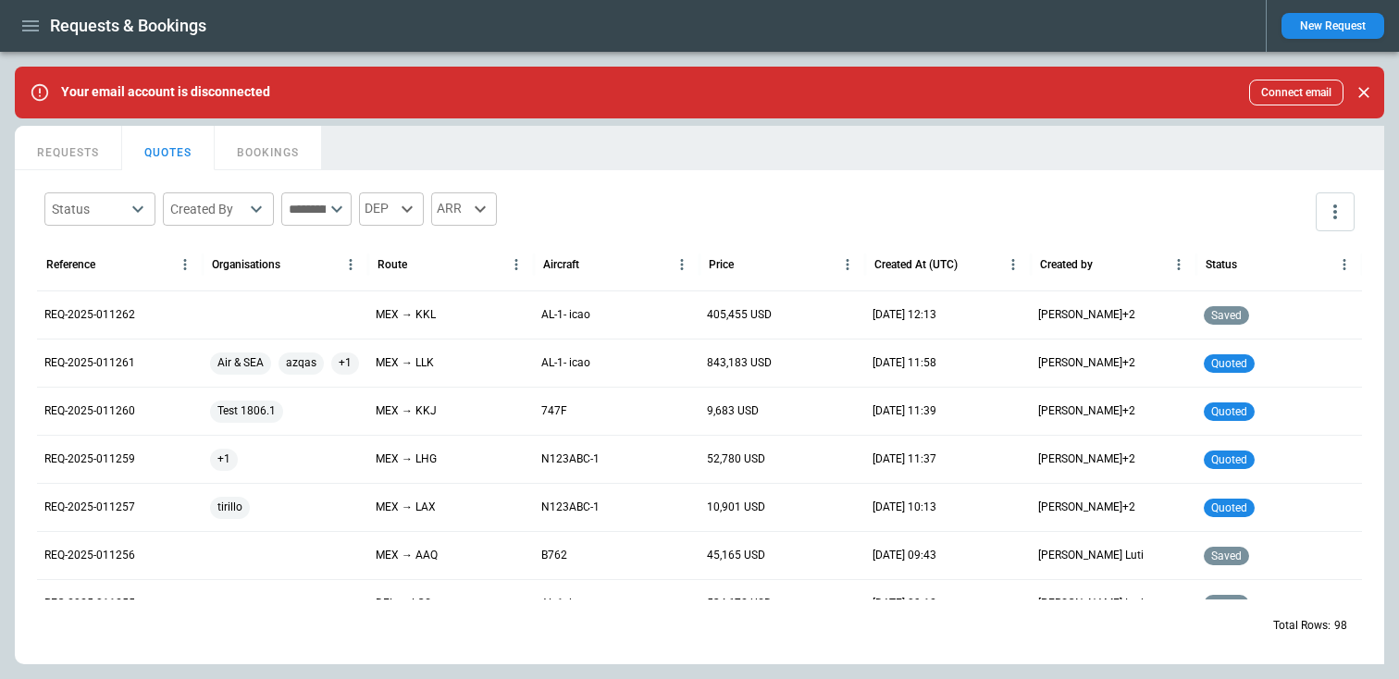
click at [83, 162] on button "REQUESTS" at bounding box center [68, 148] width 107 height 44
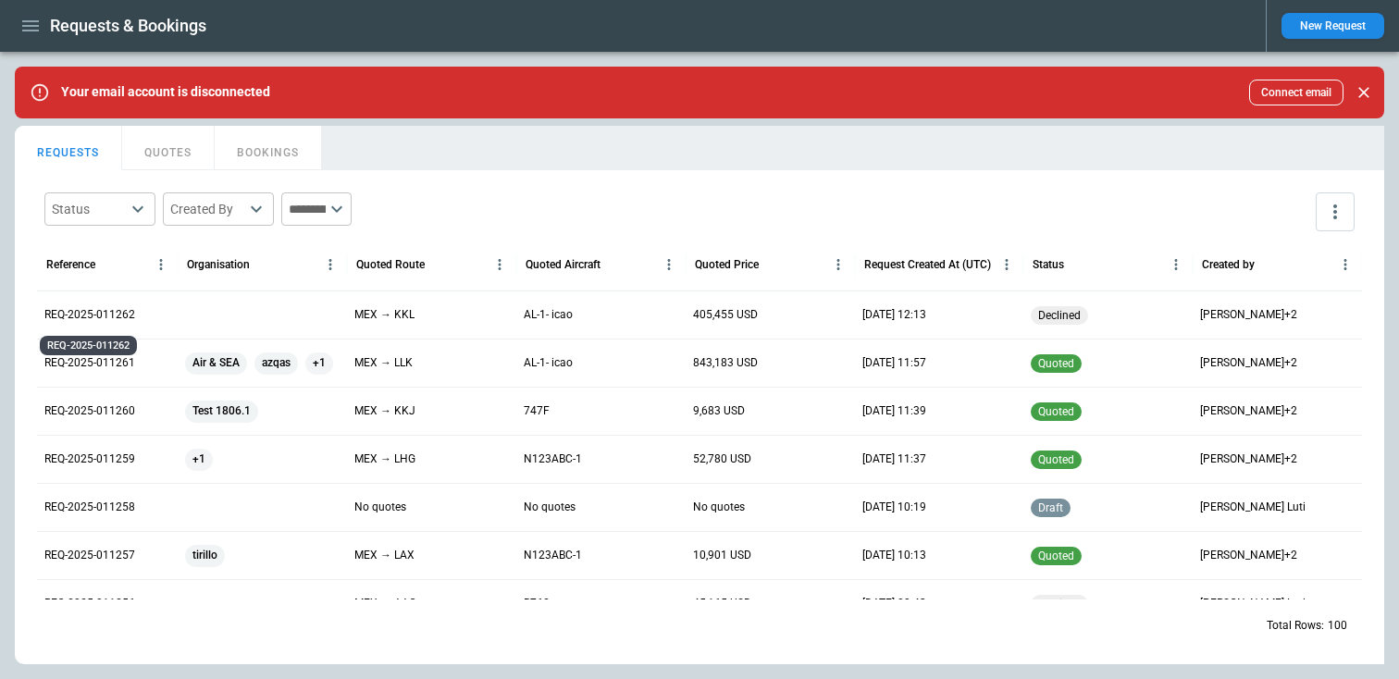
click at [107, 314] on p "REQ-2025-011262" at bounding box center [89, 315] width 91 height 16
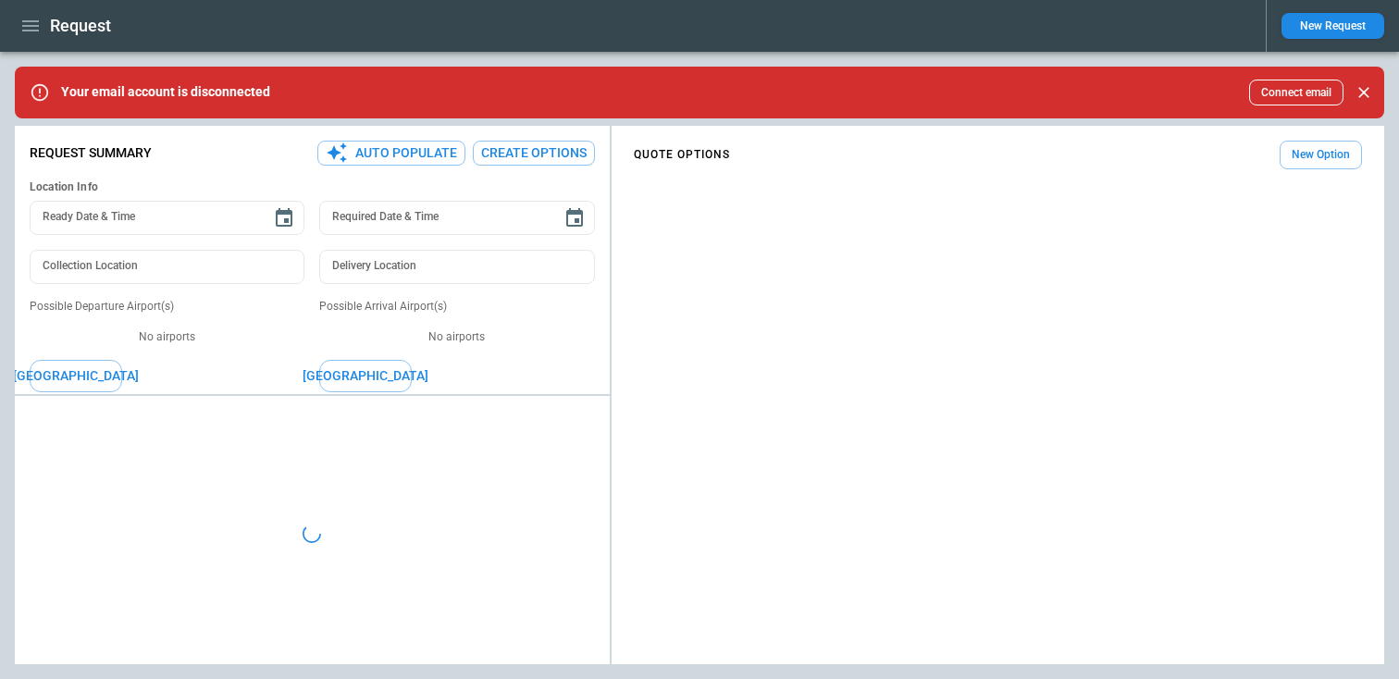
type textarea "*"
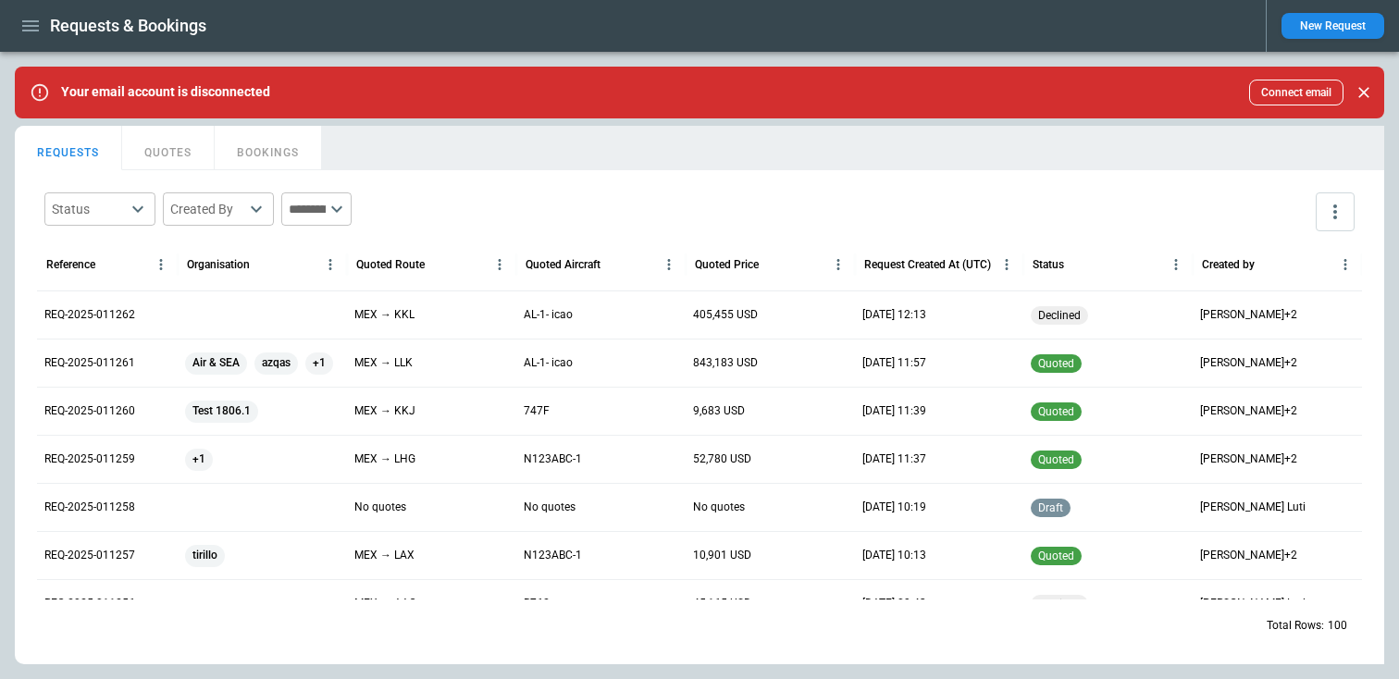
click at [167, 165] on button "QUOTES" at bounding box center [168, 148] width 93 height 44
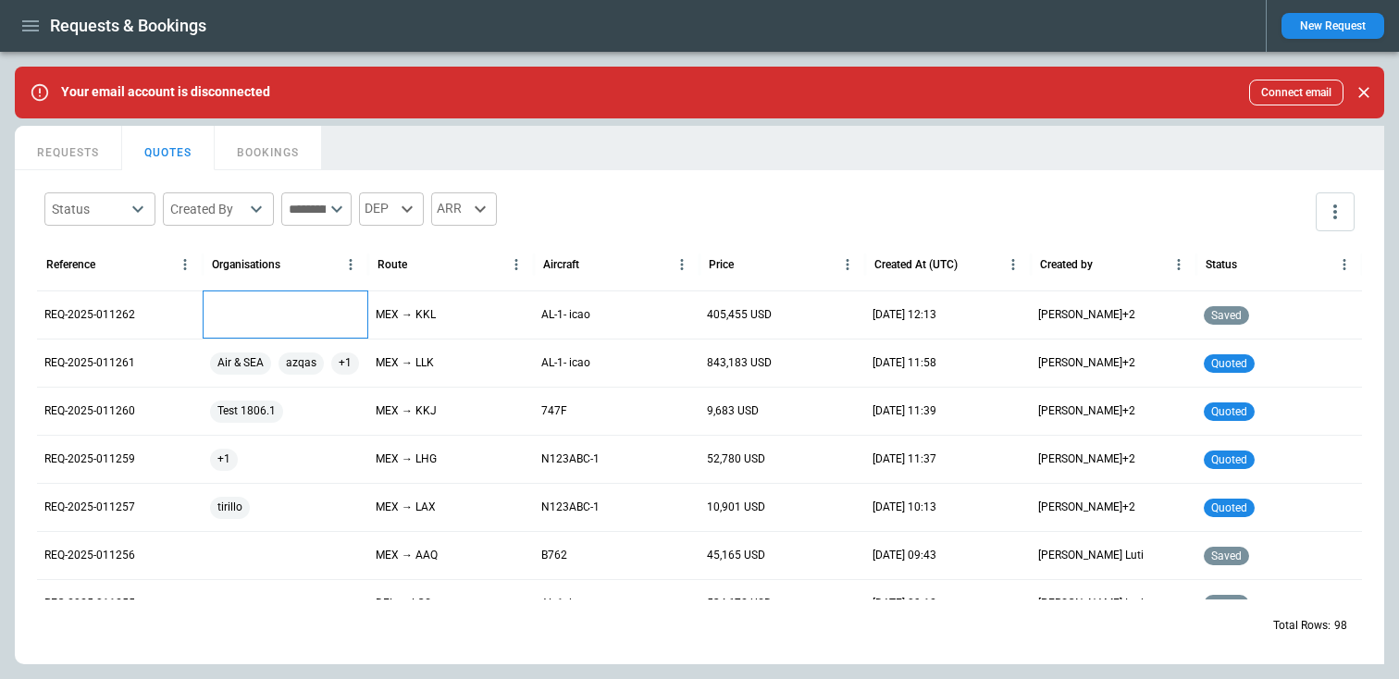
click at [249, 316] on div at bounding box center [286, 315] width 166 height 48
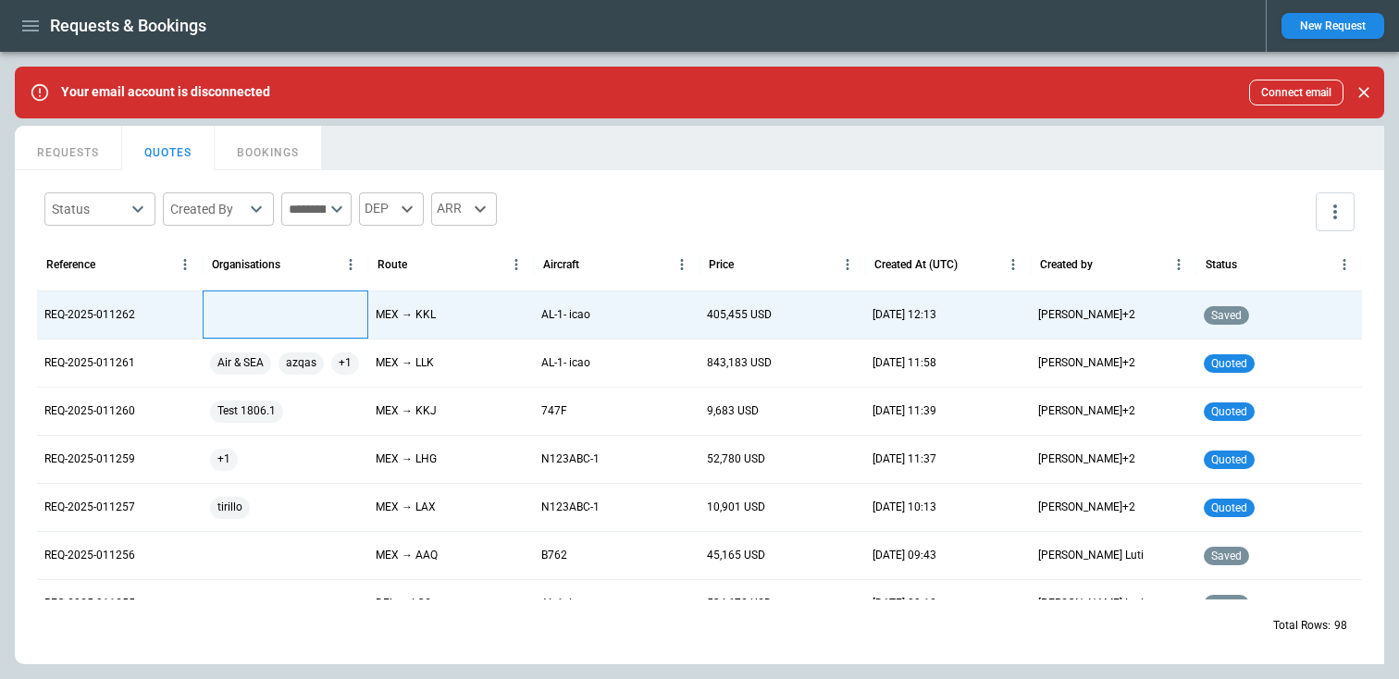
click at [243, 314] on div at bounding box center [286, 315] width 166 height 48
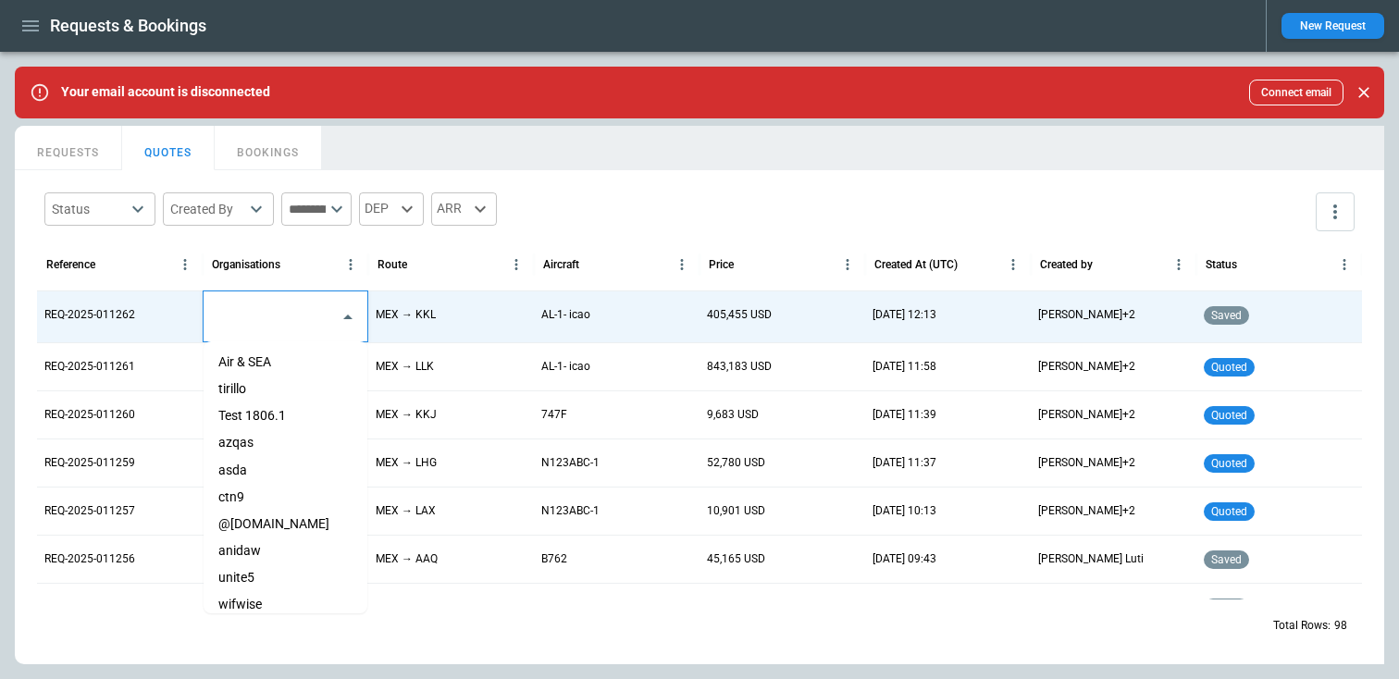
click at [243, 314] on input "text" at bounding box center [271, 317] width 119 height 32
click at [245, 422] on li "Test 1806.1" at bounding box center [286, 415] width 164 height 27
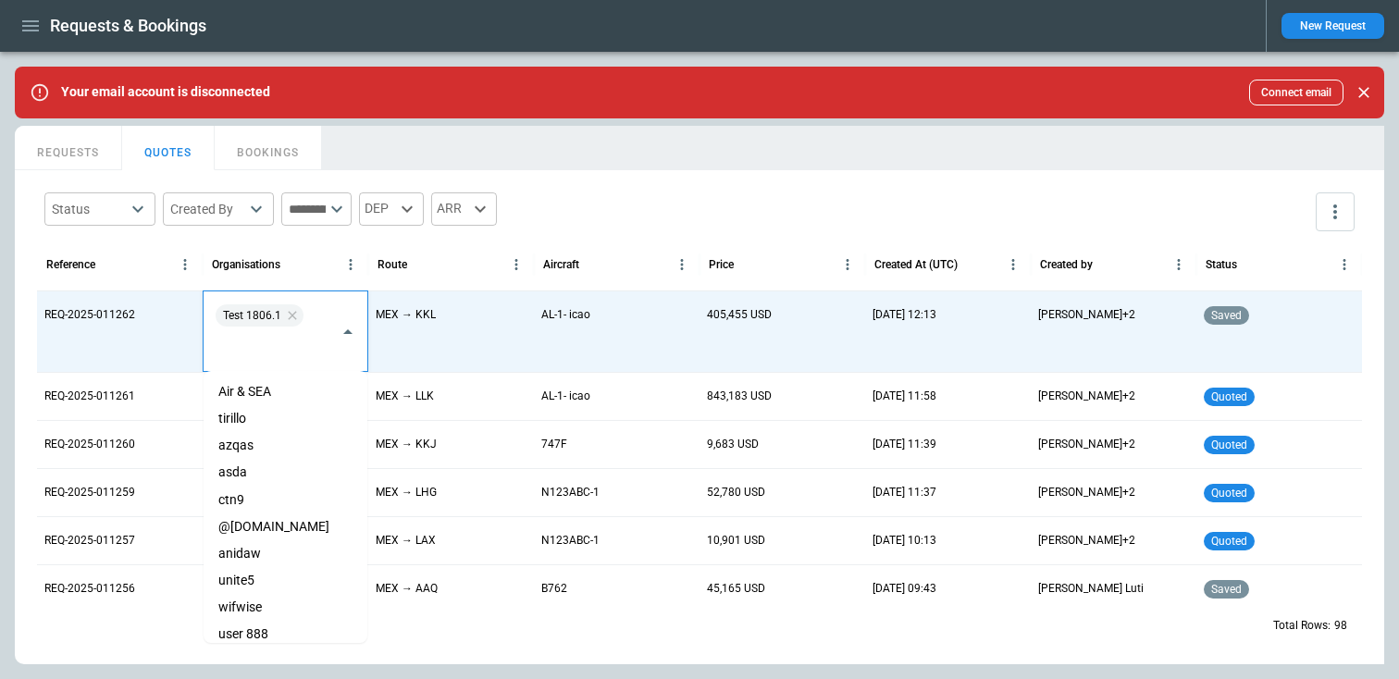
click at [246, 421] on li "tirillo" at bounding box center [286, 418] width 164 height 27
click at [710, 206] on div "Status ​ Created By ​ ​ DEP ARR" at bounding box center [699, 212] width 1325 height 54
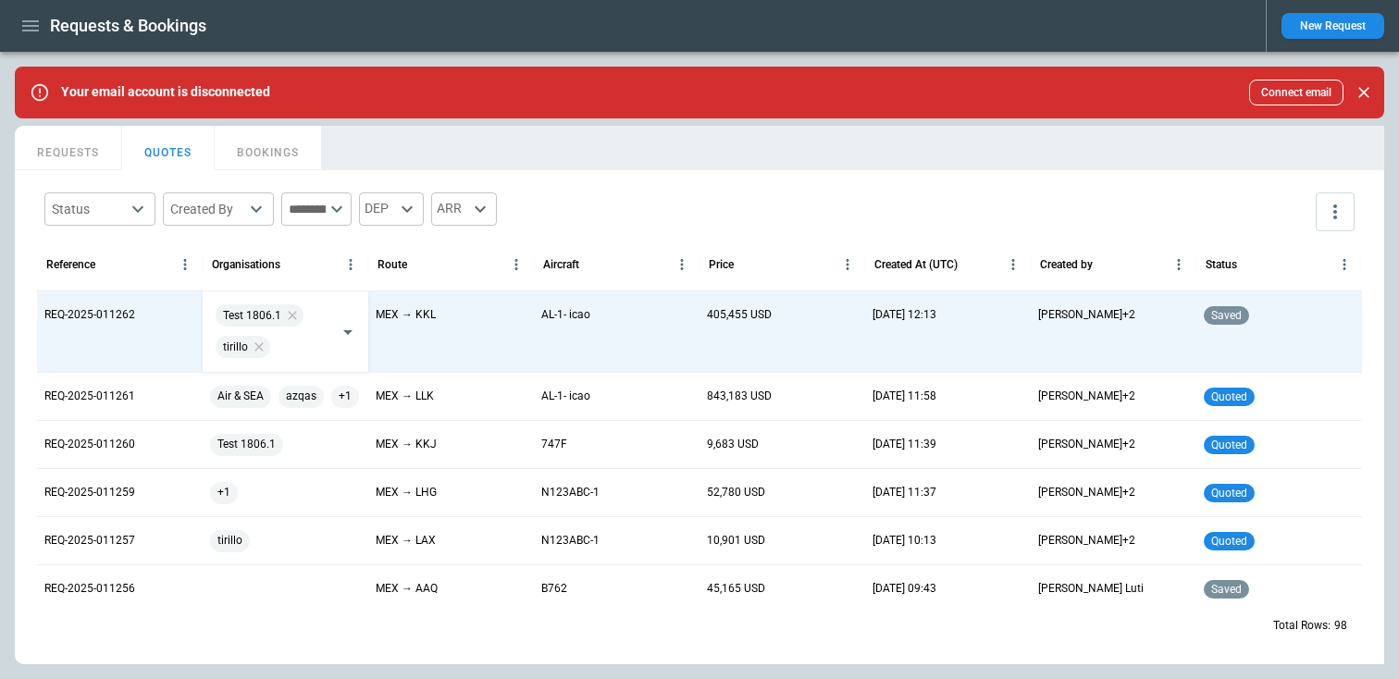
click at [697, 186] on div "Status ​ Created By ​ ​ DEP ARR" at bounding box center [699, 212] width 1325 height 54
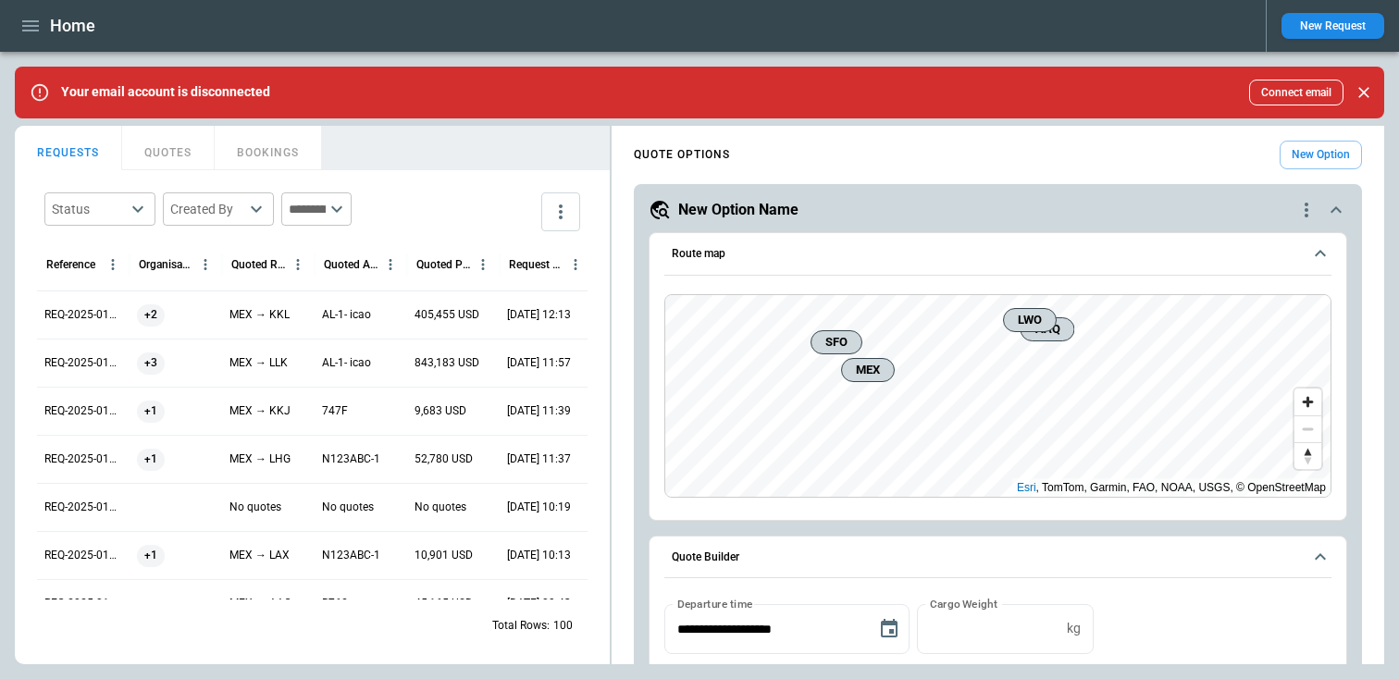
click at [103, 150] on button "REQUESTS" at bounding box center [68, 148] width 107 height 44
click at [80, 318] on p "REQ-2025-011262" at bounding box center [83, 315] width 78 height 16
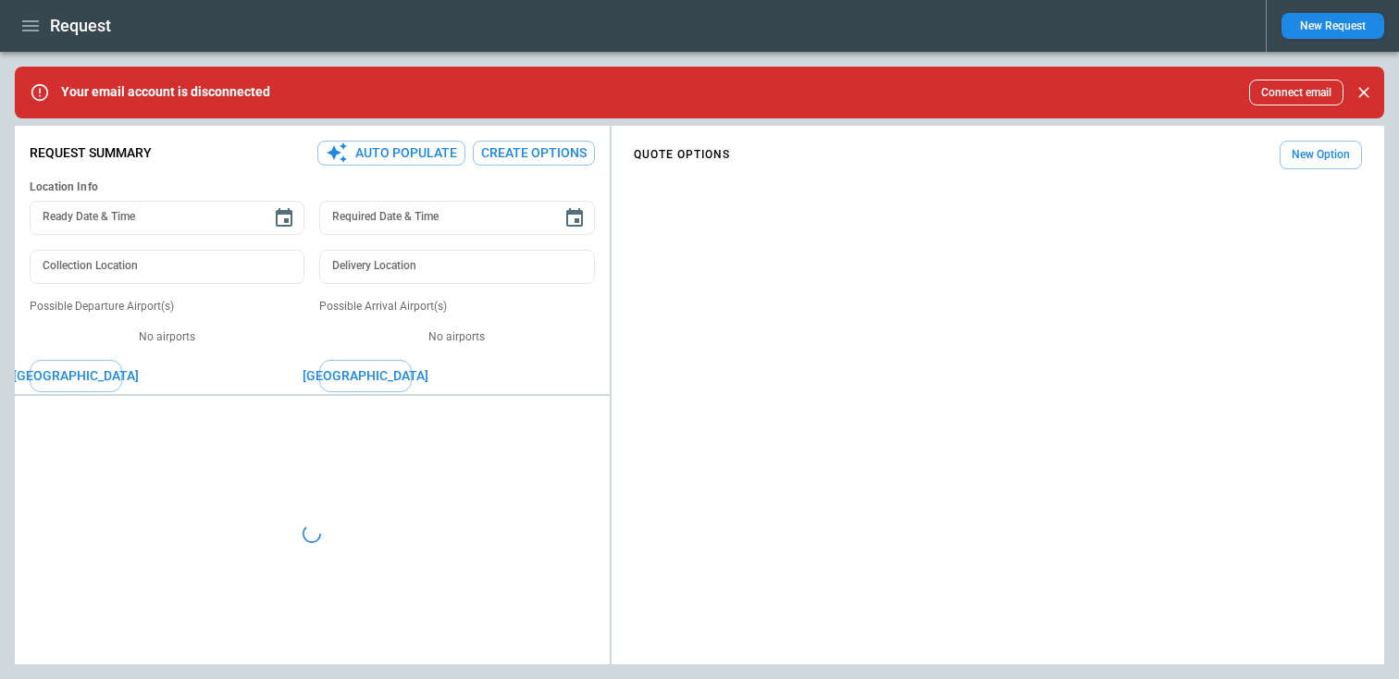
click at [408, 156] on button "Auto Populate" at bounding box center [391, 153] width 148 height 25
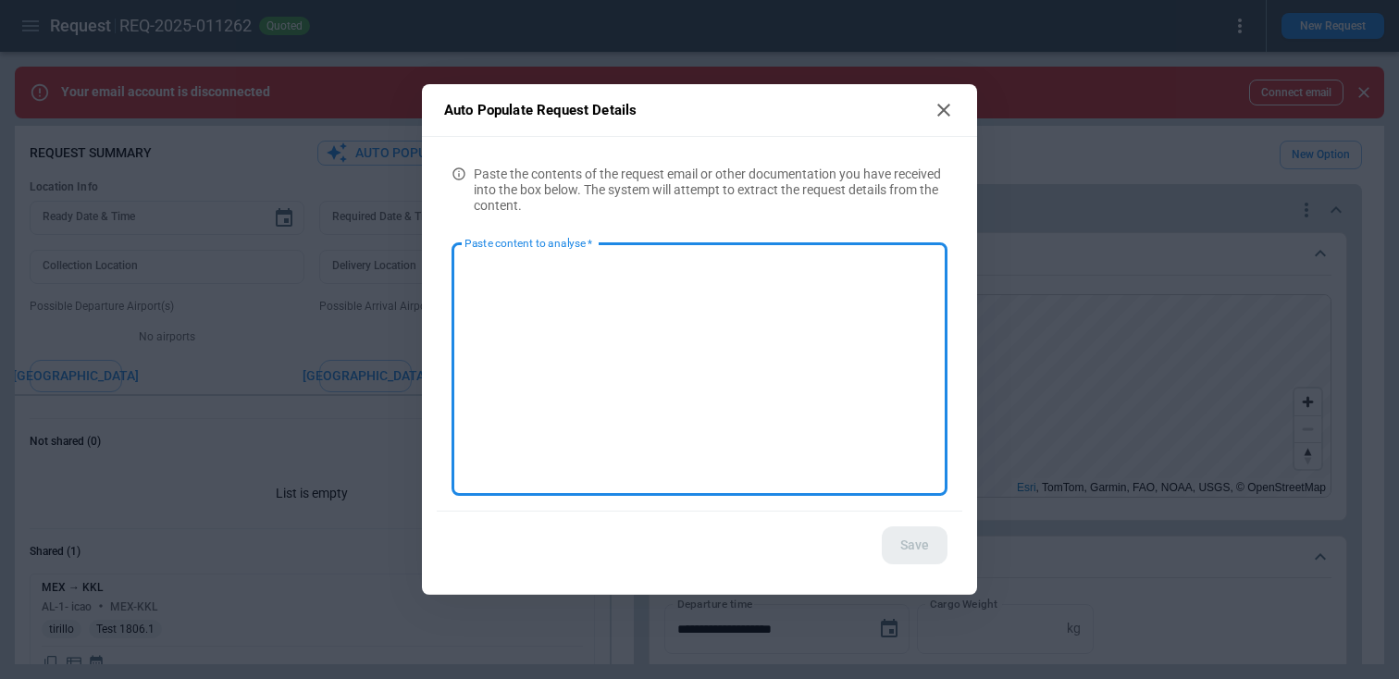
click at [945, 114] on icon at bounding box center [944, 110] width 22 height 22
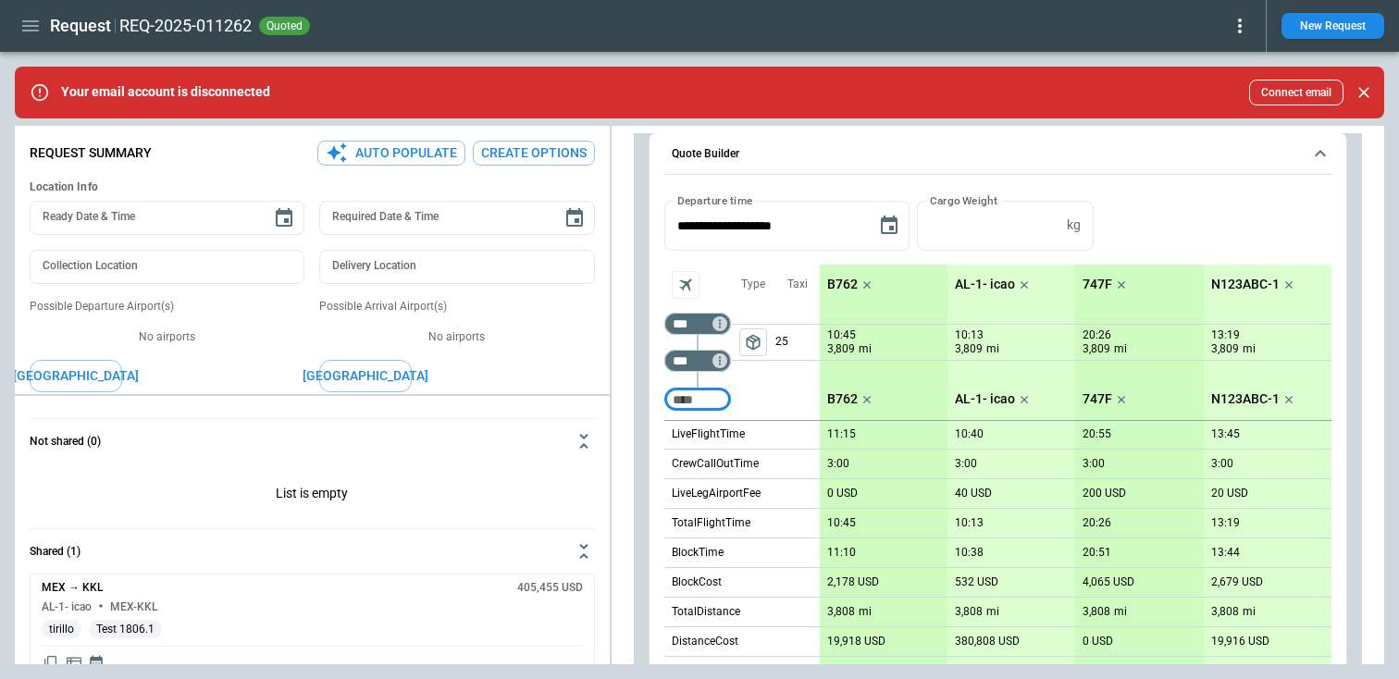
click at [387, 158] on button "Auto Populate" at bounding box center [391, 153] width 148 height 25
type textarea "*"
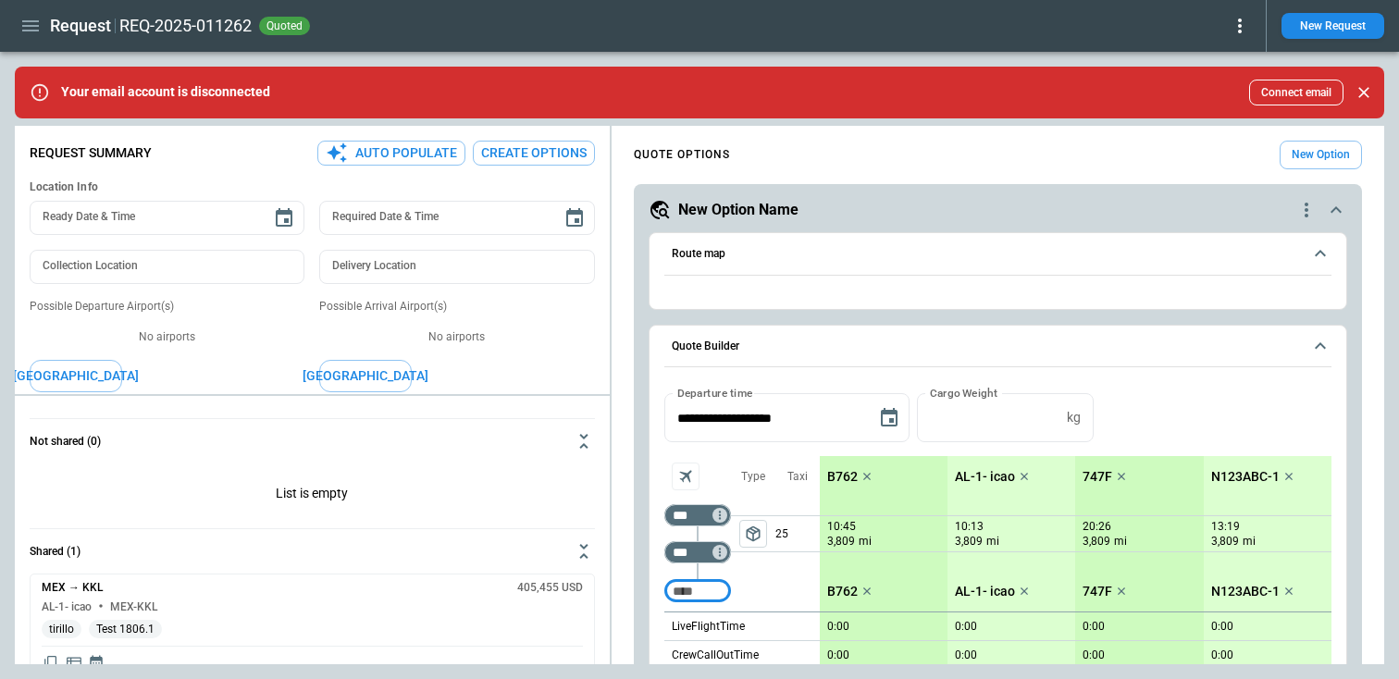
type textarea "*"
type input "**********"
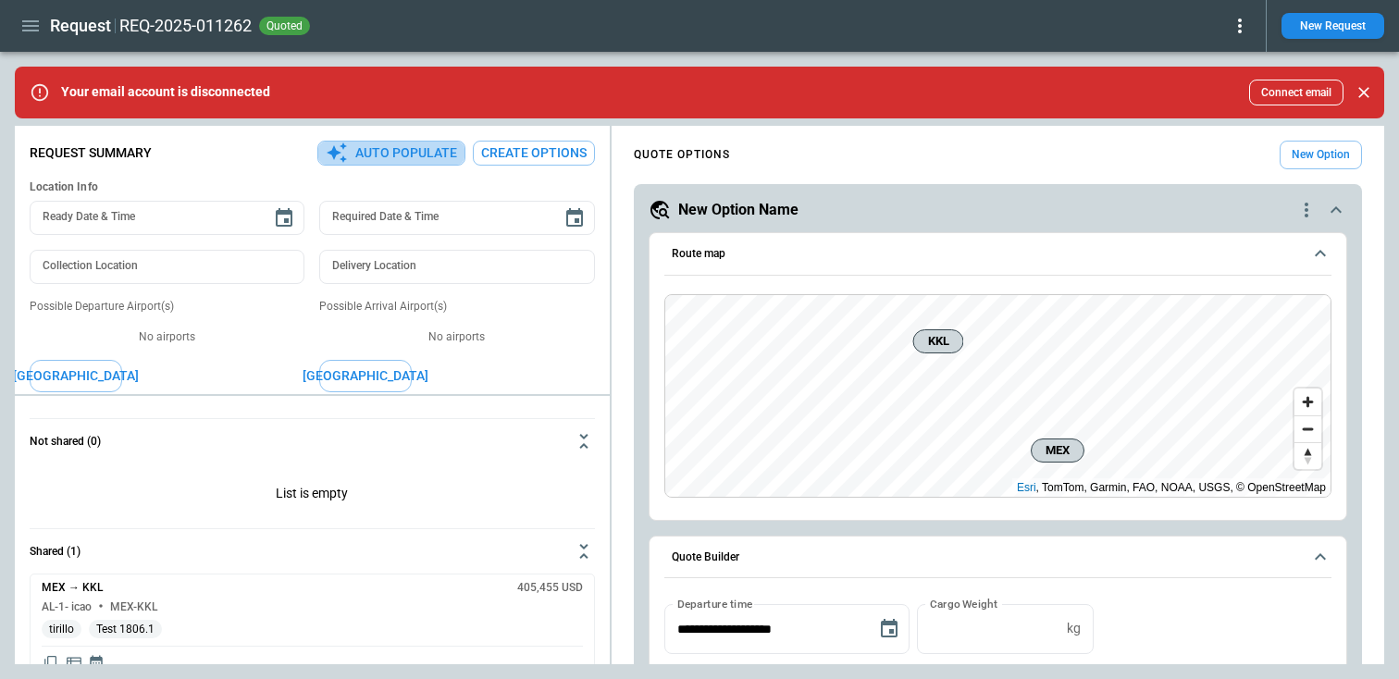
click at [374, 148] on button "Auto Populate" at bounding box center [391, 153] width 148 height 25
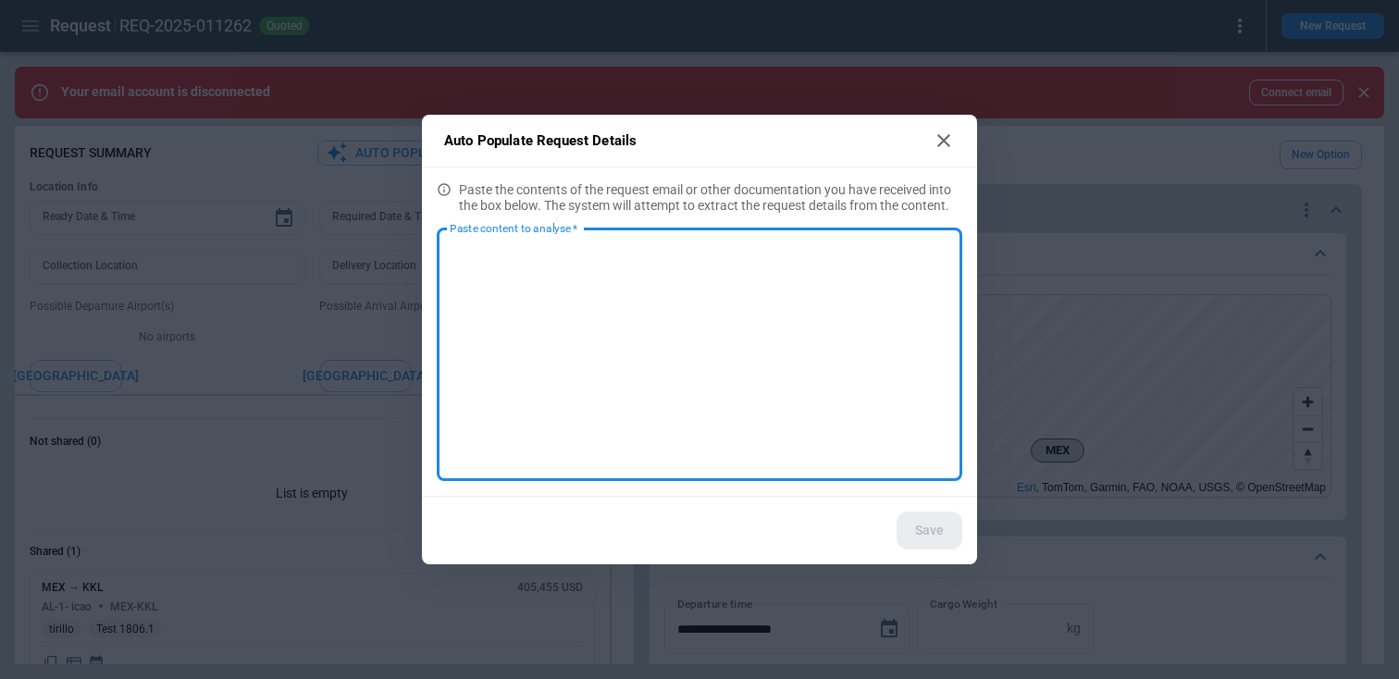
click at [447, 84] on div "Auto Populate Request Details Paste the contents of the request email or other …" at bounding box center [699, 339] width 1399 height 679
type textarea "*"
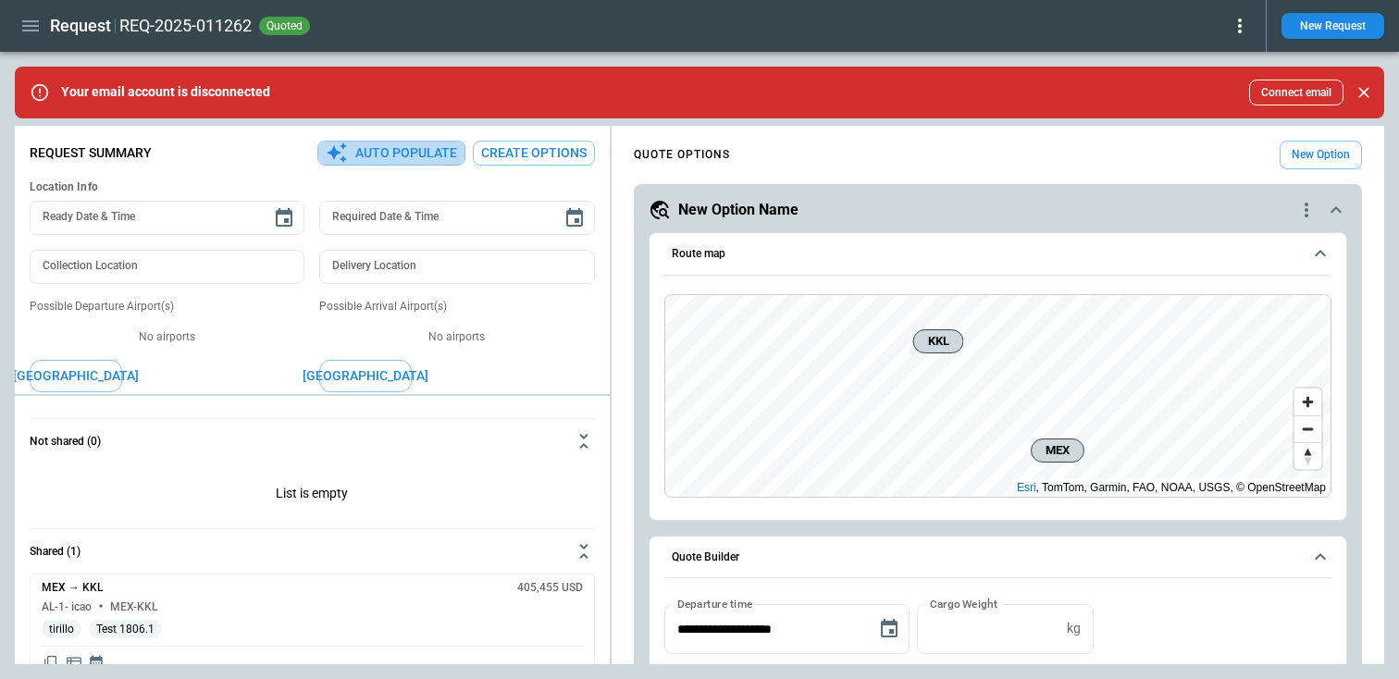
click at [376, 159] on button "Auto Populate" at bounding box center [391, 153] width 148 height 25
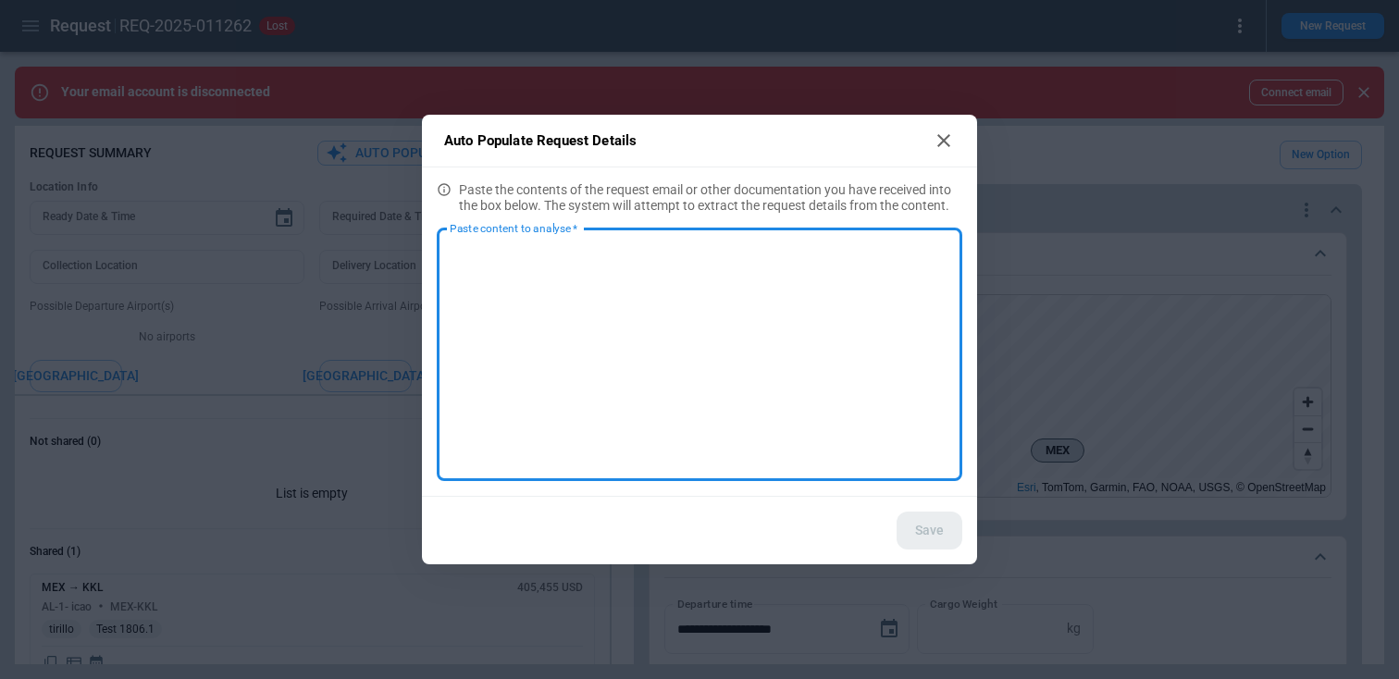
click at [468, 27] on div "Auto Populate Request Details Paste the contents of the request email or other …" at bounding box center [699, 339] width 1399 height 679
type textarea "*"
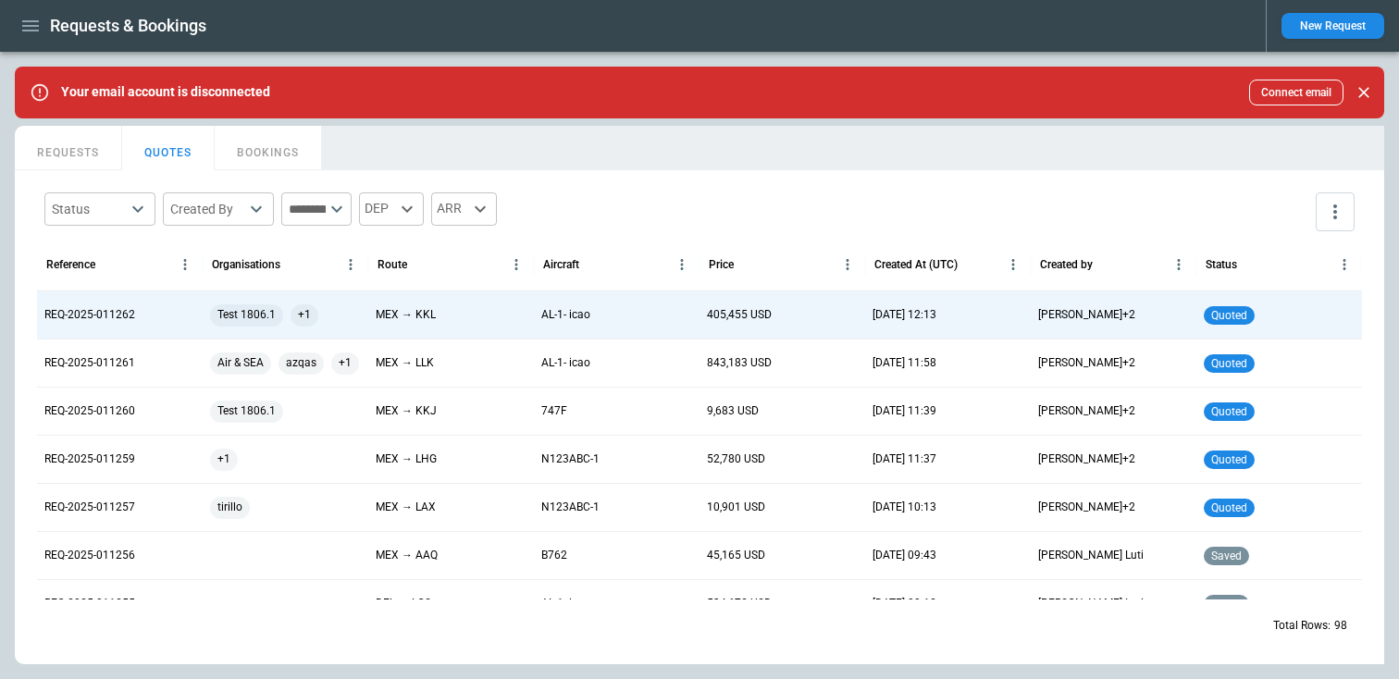
click at [68, 151] on button "REQUESTS" at bounding box center [68, 148] width 107 height 44
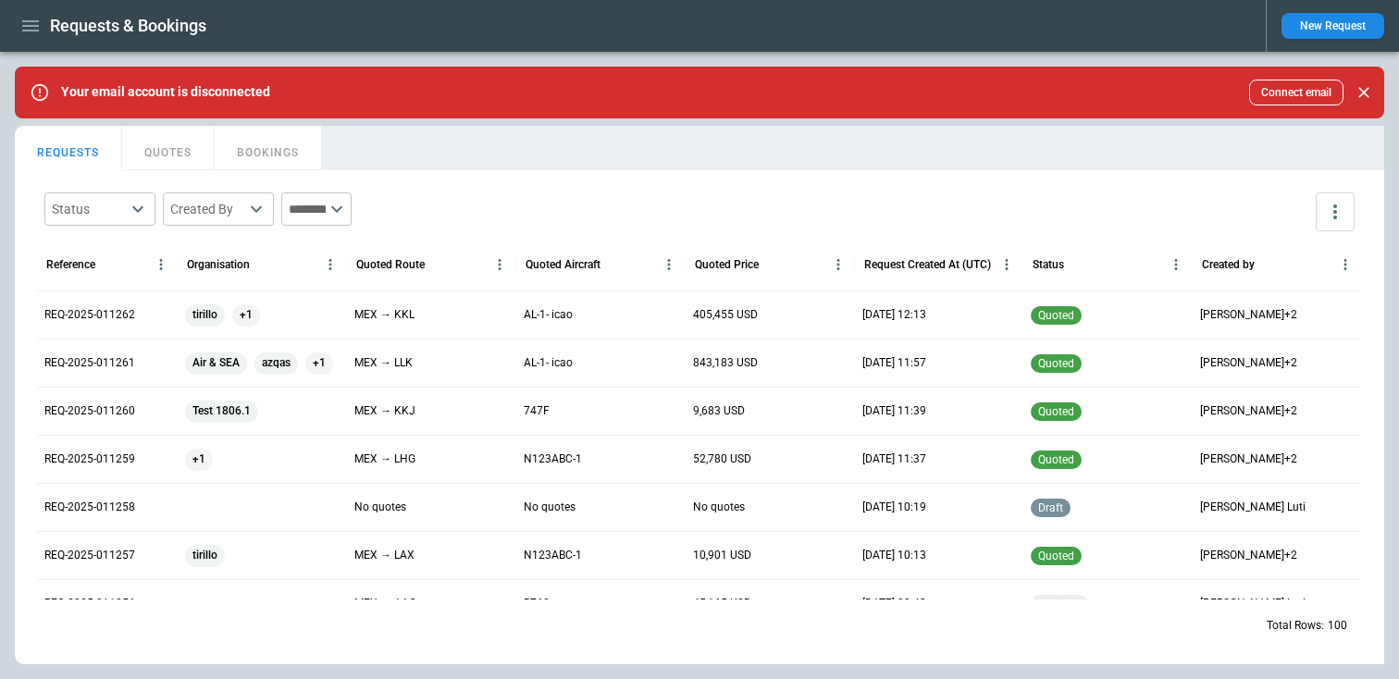
click at [115, 319] on p "REQ-2025-011262" at bounding box center [89, 315] width 91 height 16
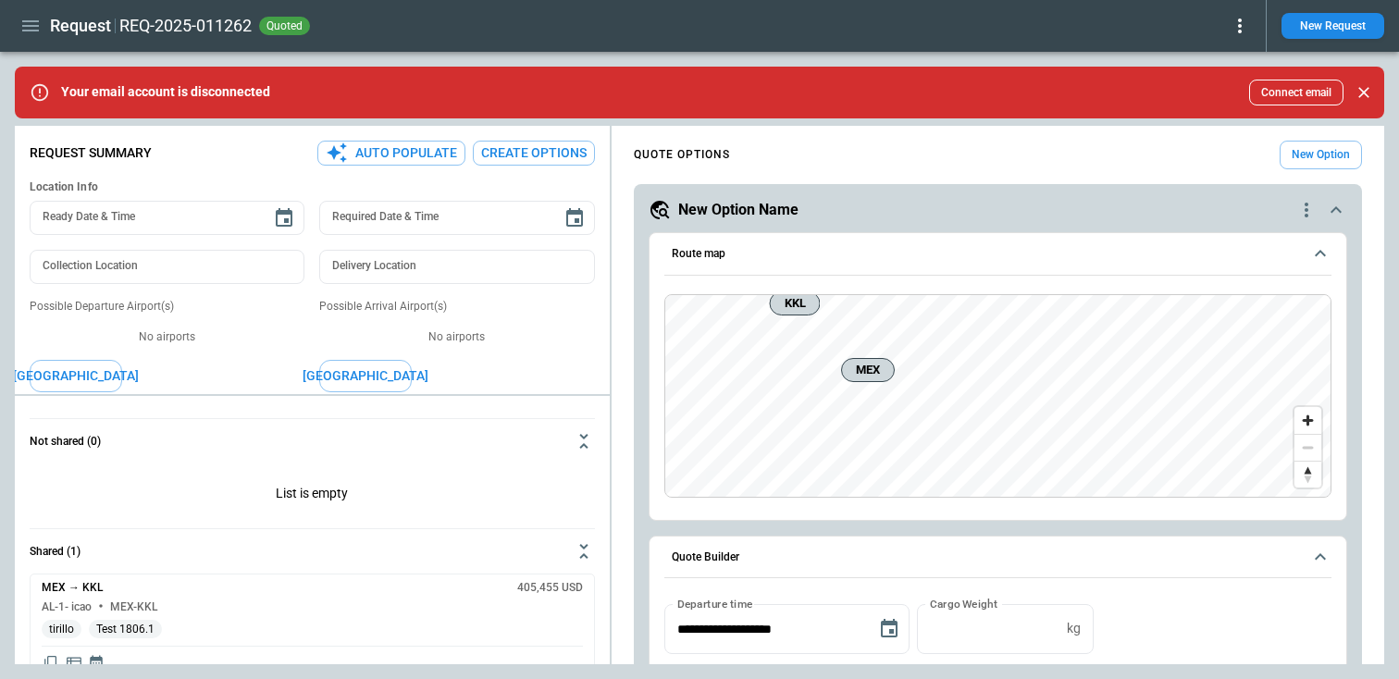
click at [1235, 31] on icon at bounding box center [1240, 26] width 22 height 22
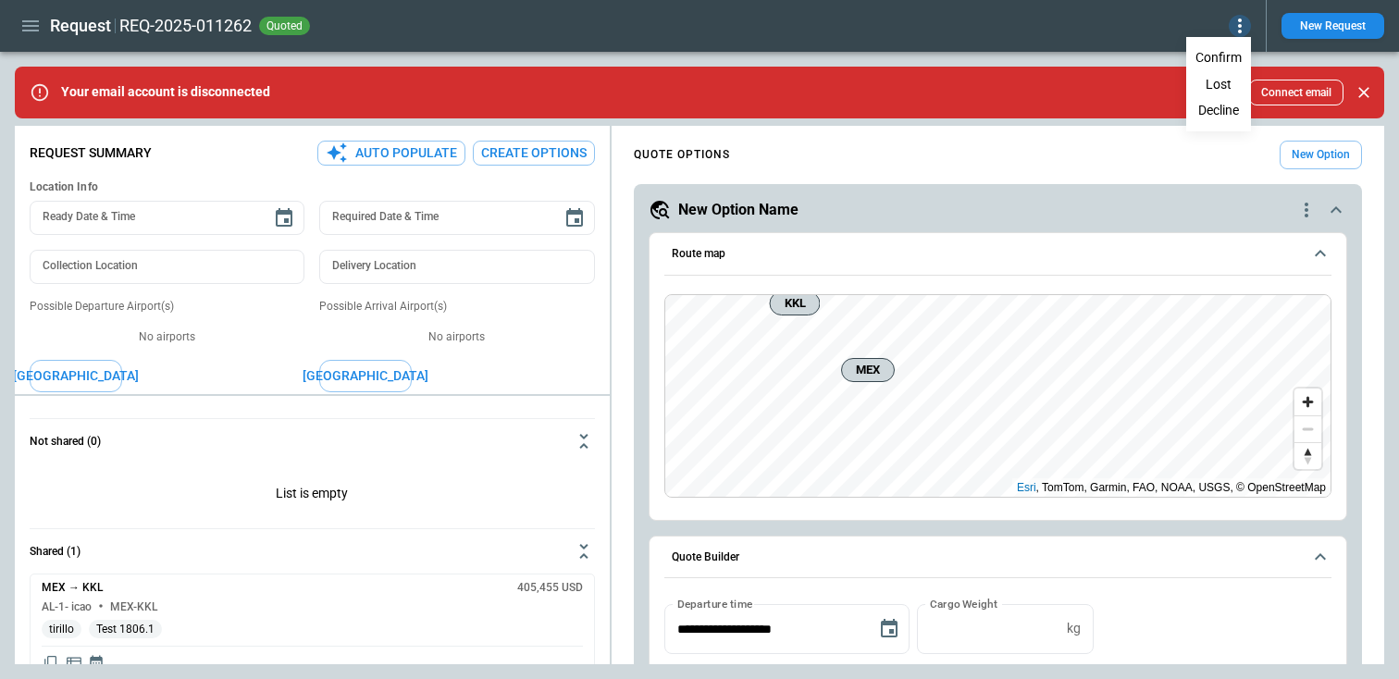
click at [1222, 88] on button "Lost" at bounding box center [1218, 84] width 61 height 27
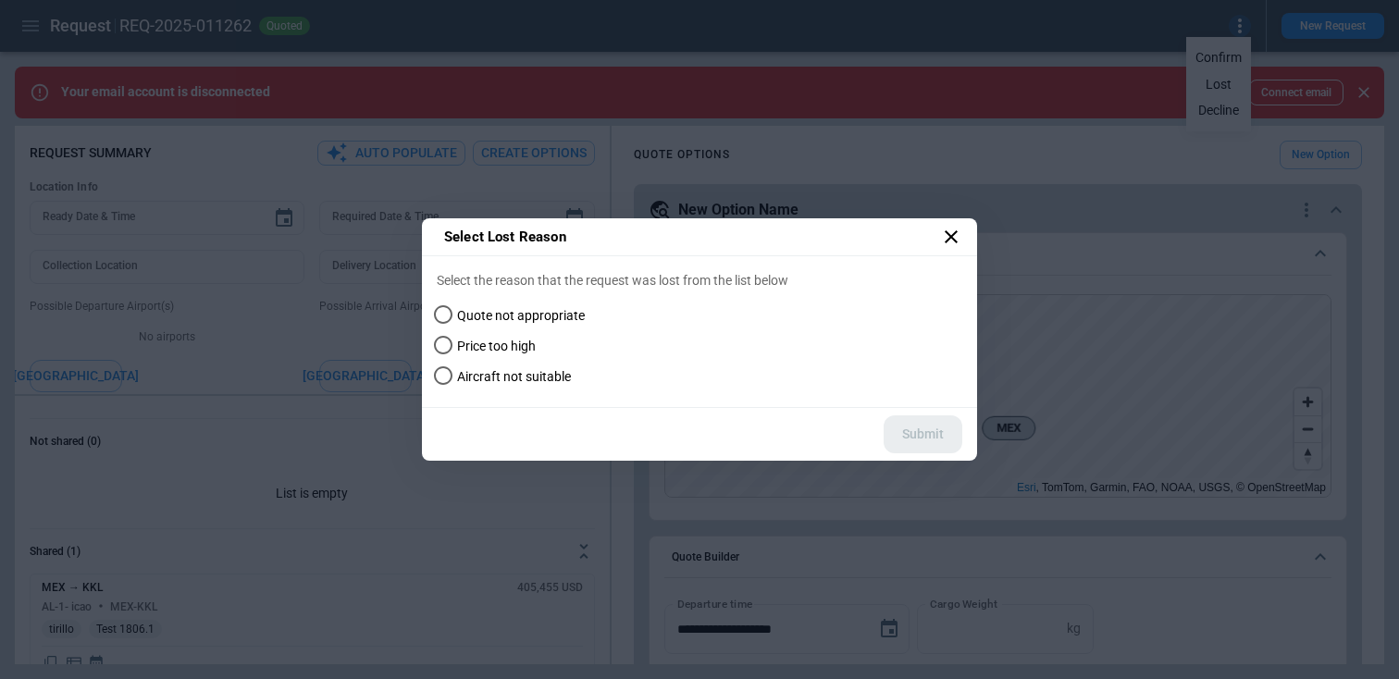
click at [501, 364] on label "Aircraft not suitable" at bounding box center [687, 377] width 521 height 31
click at [917, 423] on button "Submit" at bounding box center [923, 434] width 79 height 38
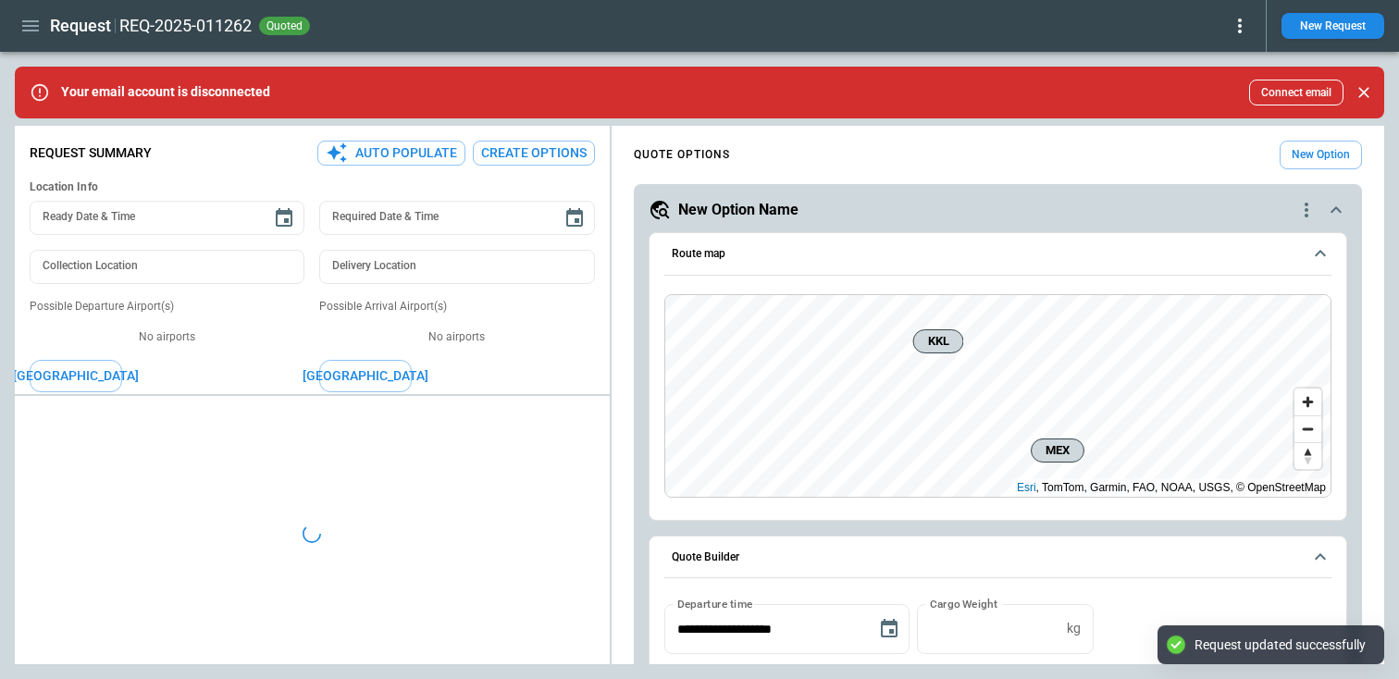
type textarea "*"
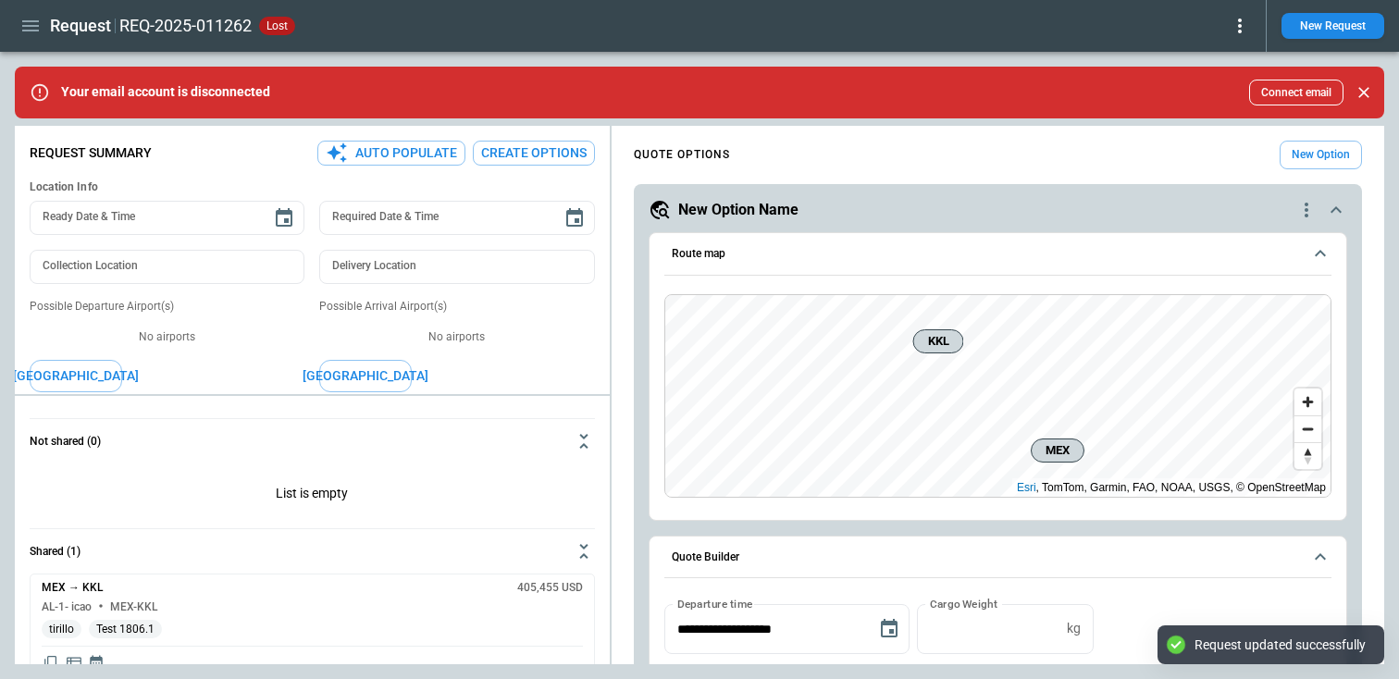
click at [23, 27] on icon "button" at bounding box center [30, 26] width 22 height 22
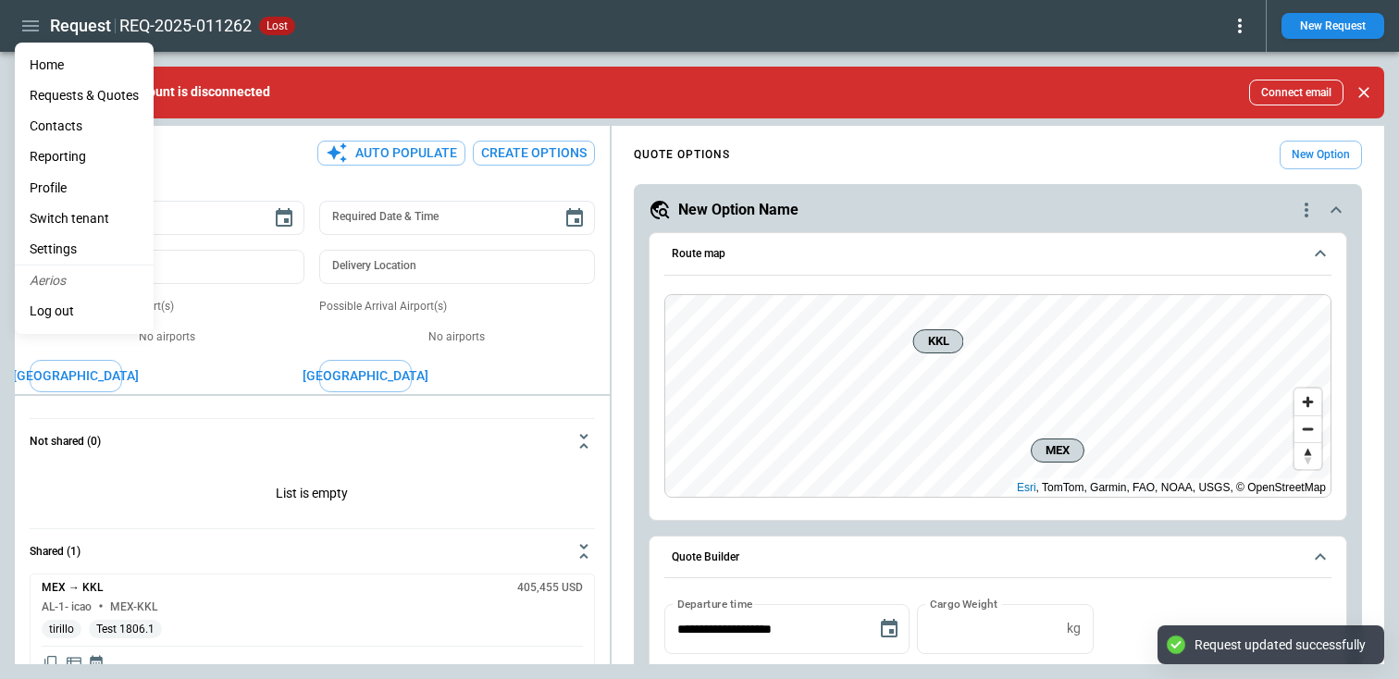
click at [57, 96] on Quotes "Requests & Quotes" at bounding box center [84, 95] width 139 height 31
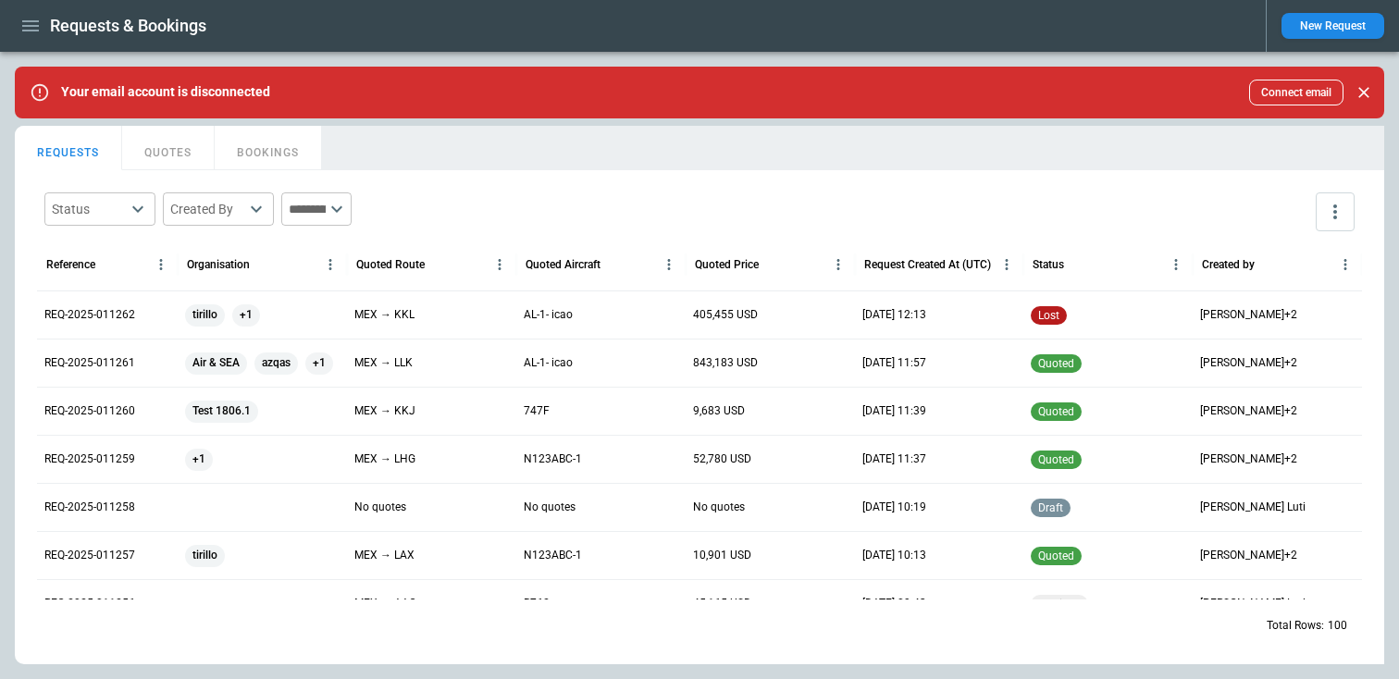
click at [261, 317] on div "tirillo +1" at bounding box center [262, 315] width 155 height 22
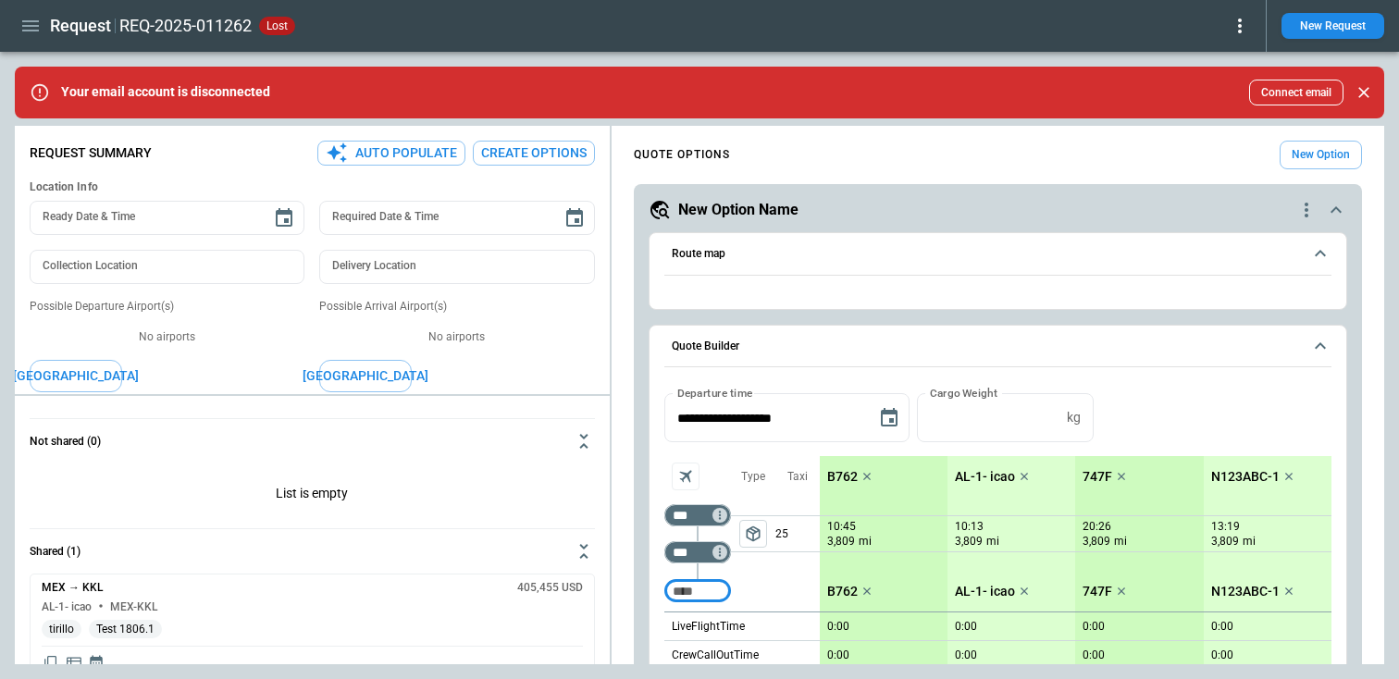
type textarea "*"
type input "**********"
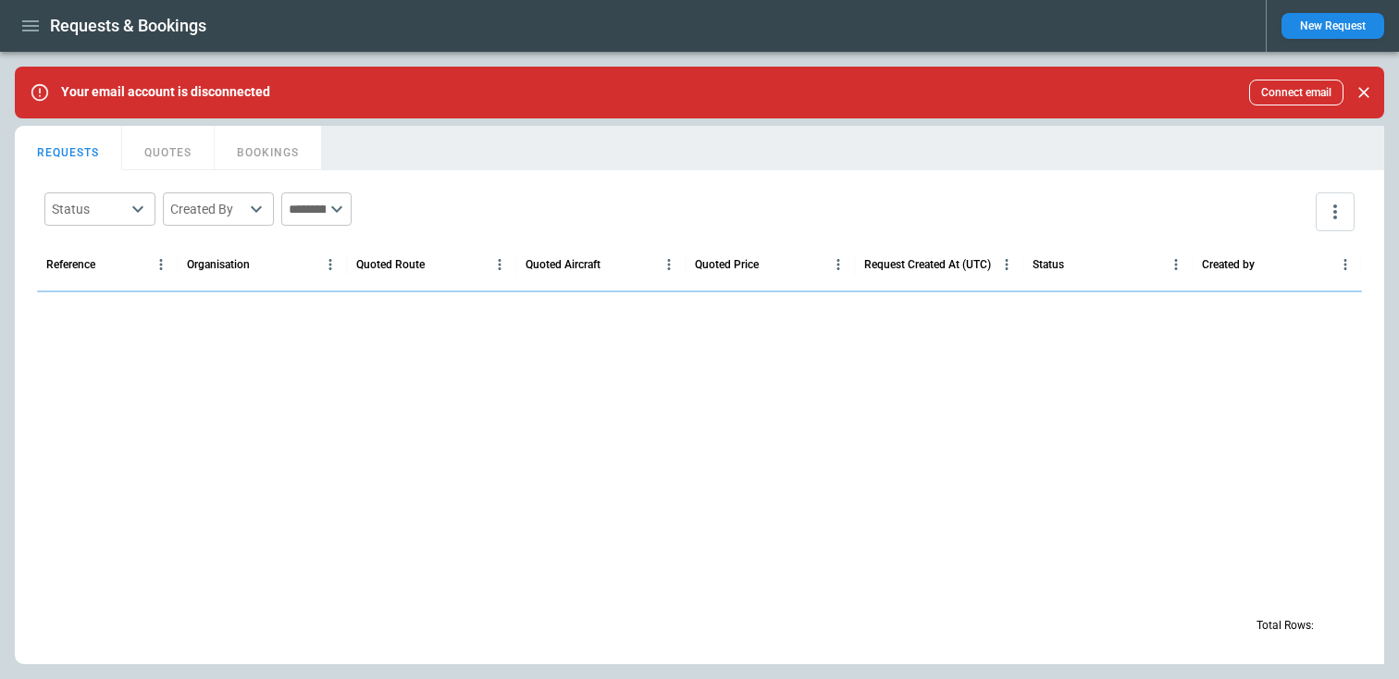
click at [183, 157] on button "QUOTES" at bounding box center [168, 148] width 93 height 44
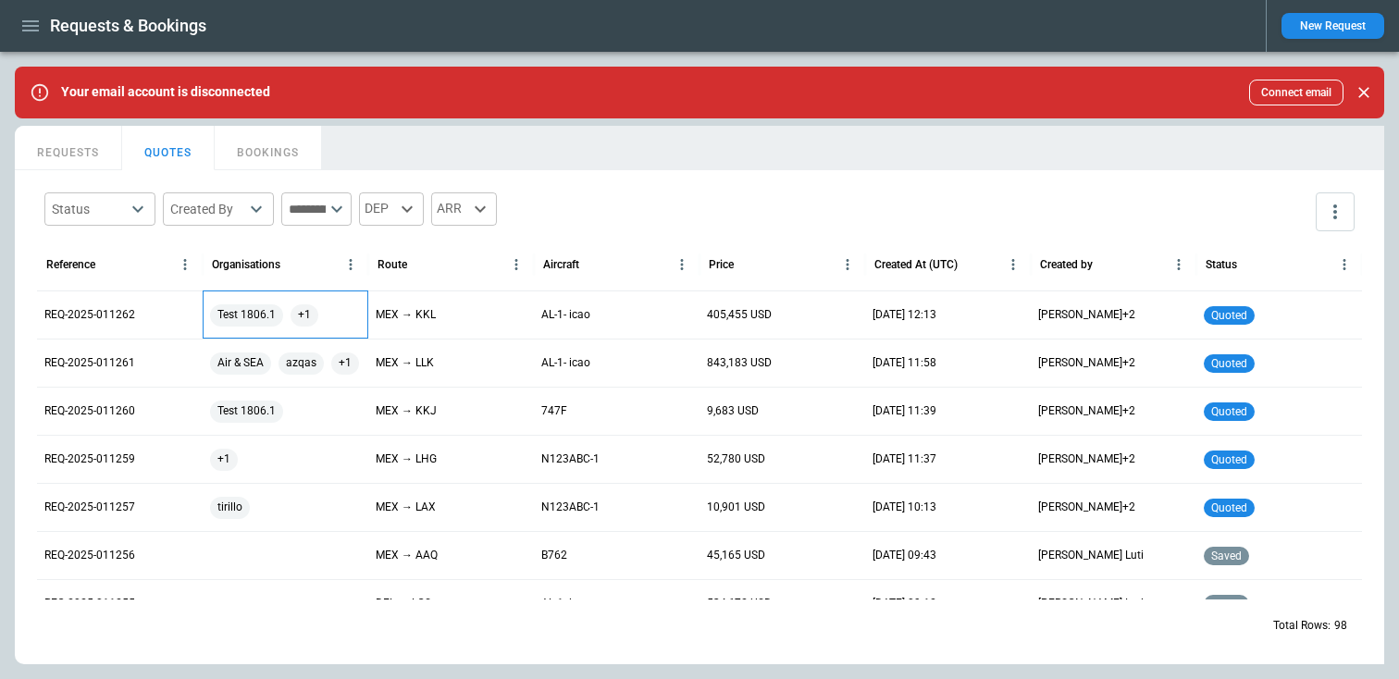
click at [327, 321] on div "Test 1806.1 +1" at bounding box center [285, 315] width 151 height 22
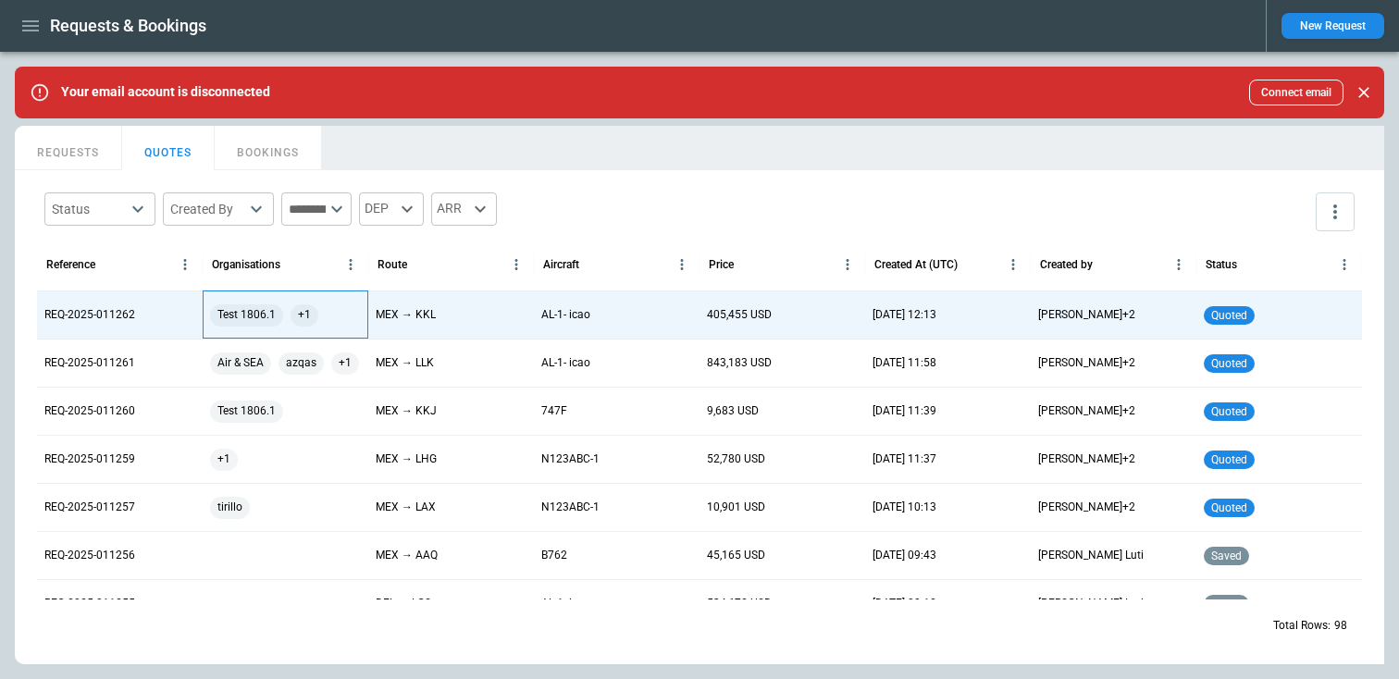
click at [325, 308] on div "Test 1806.1 +1" at bounding box center [285, 315] width 151 height 22
click at [276, 296] on div "Test 1806.1 +1" at bounding box center [286, 315] width 166 height 48
click at [339, 321] on div "Test 1806.1 +1" at bounding box center [285, 315] width 151 height 22
click at [329, 322] on div "Test 1806.1 +1" at bounding box center [285, 315] width 151 height 22
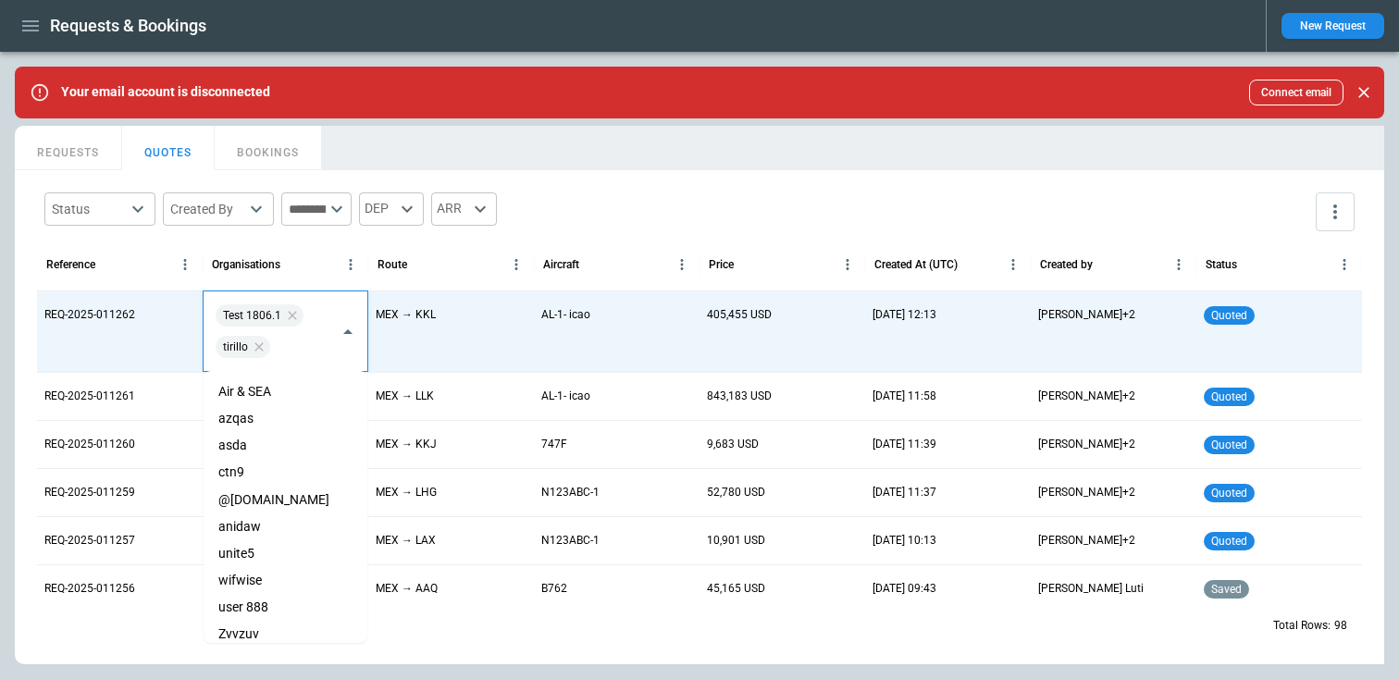
click at [295, 344] on input "text" at bounding box center [302, 346] width 57 height 32
click at [262, 402] on li "Air & SEA" at bounding box center [286, 391] width 164 height 27
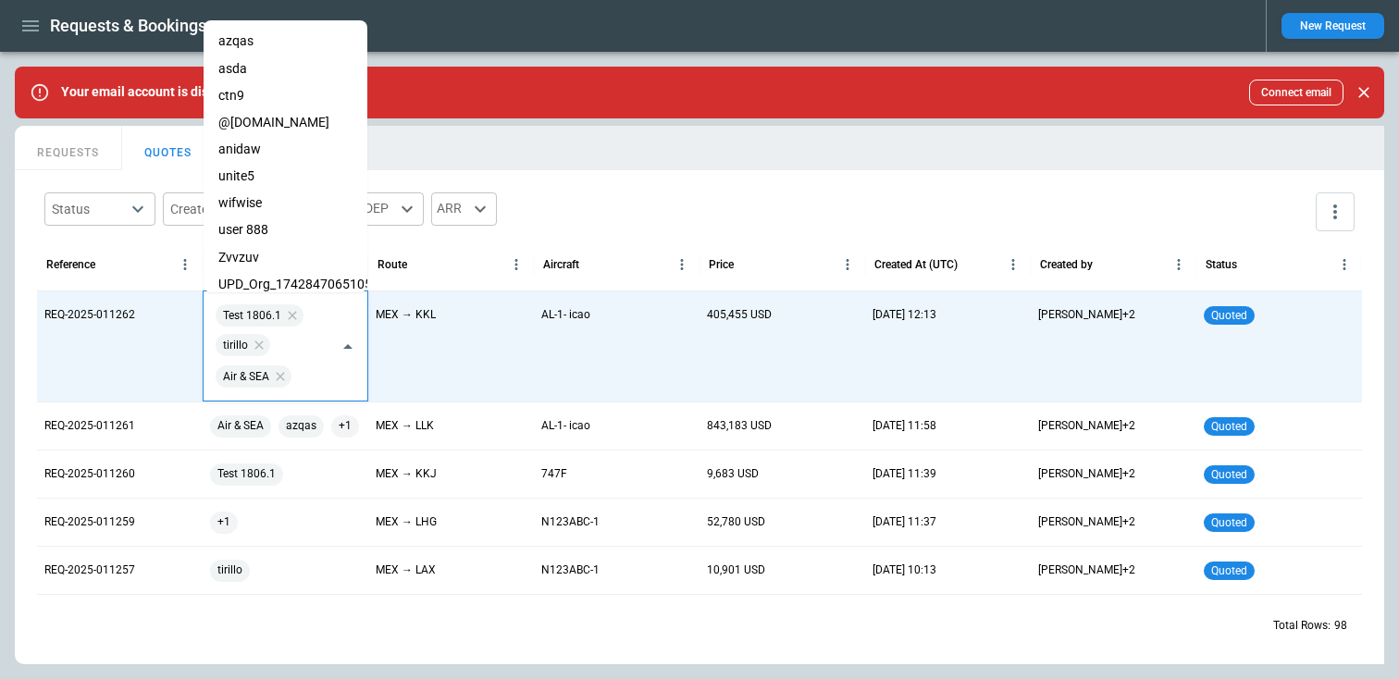
click at [286, 226] on li "user 888" at bounding box center [286, 230] width 164 height 27
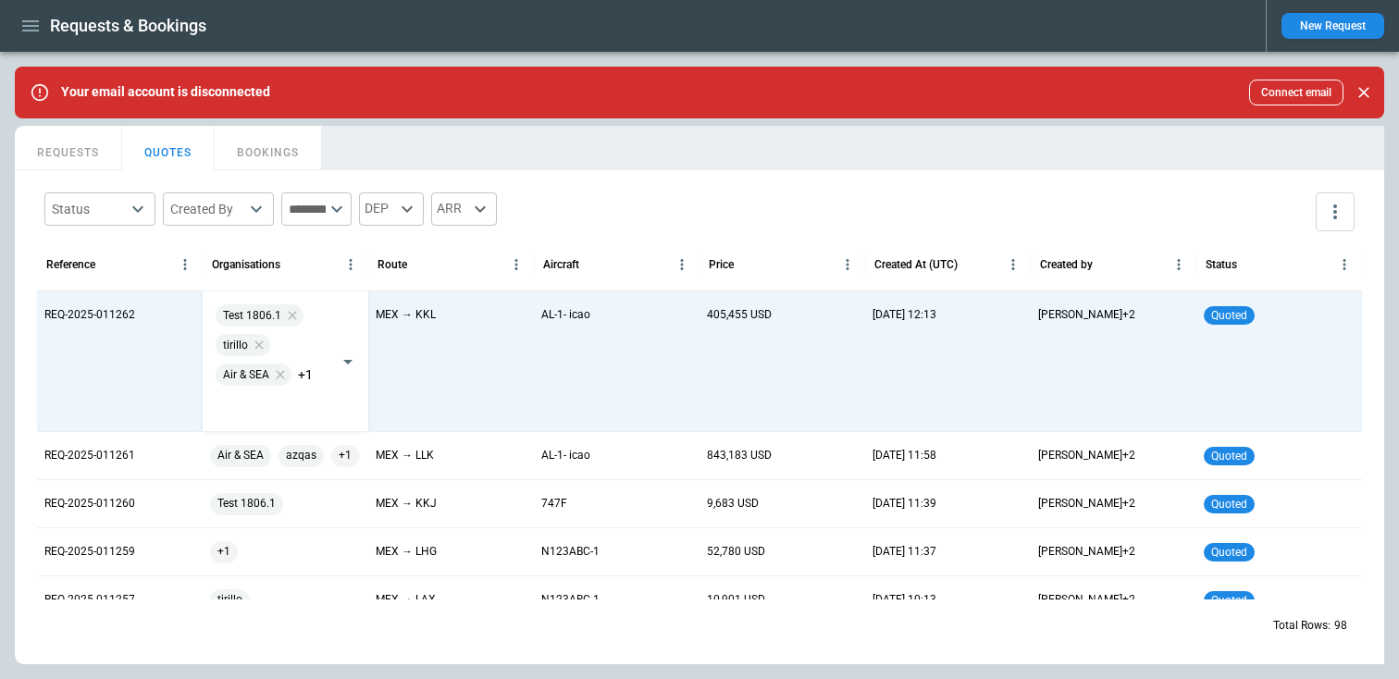
click at [568, 219] on div "Status ​ Created By ​ ​ DEP ARR" at bounding box center [699, 212] width 1325 height 54
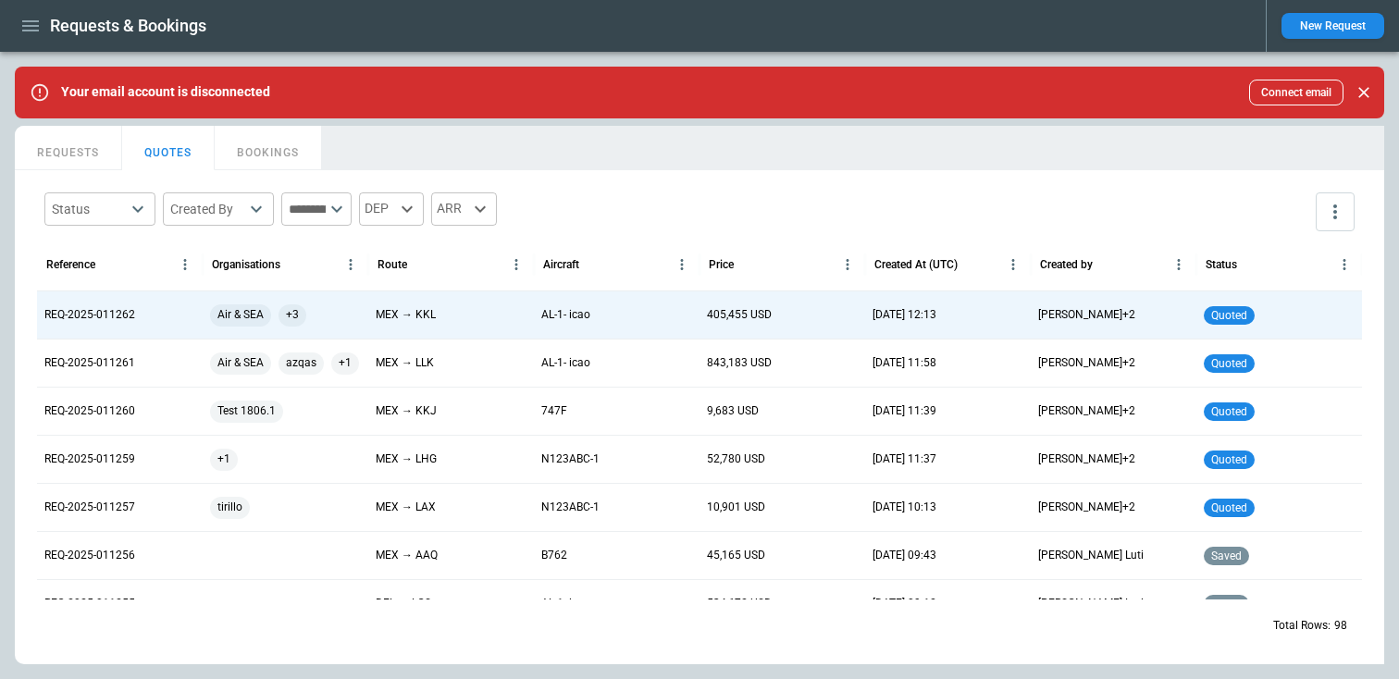
click at [105, 153] on button "REQUESTS" at bounding box center [68, 148] width 107 height 44
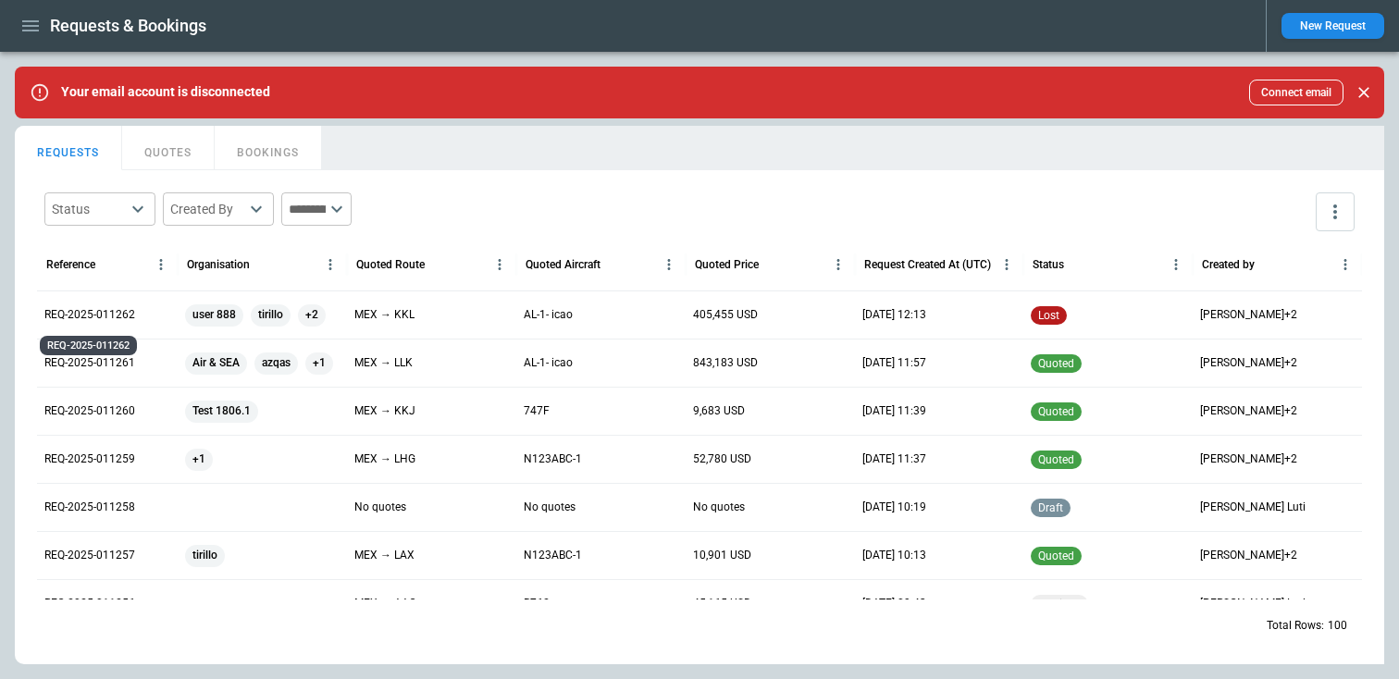
click at [109, 316] on p "REQ-2025-011262" at bounding box center [89, 315] width 91 height 16
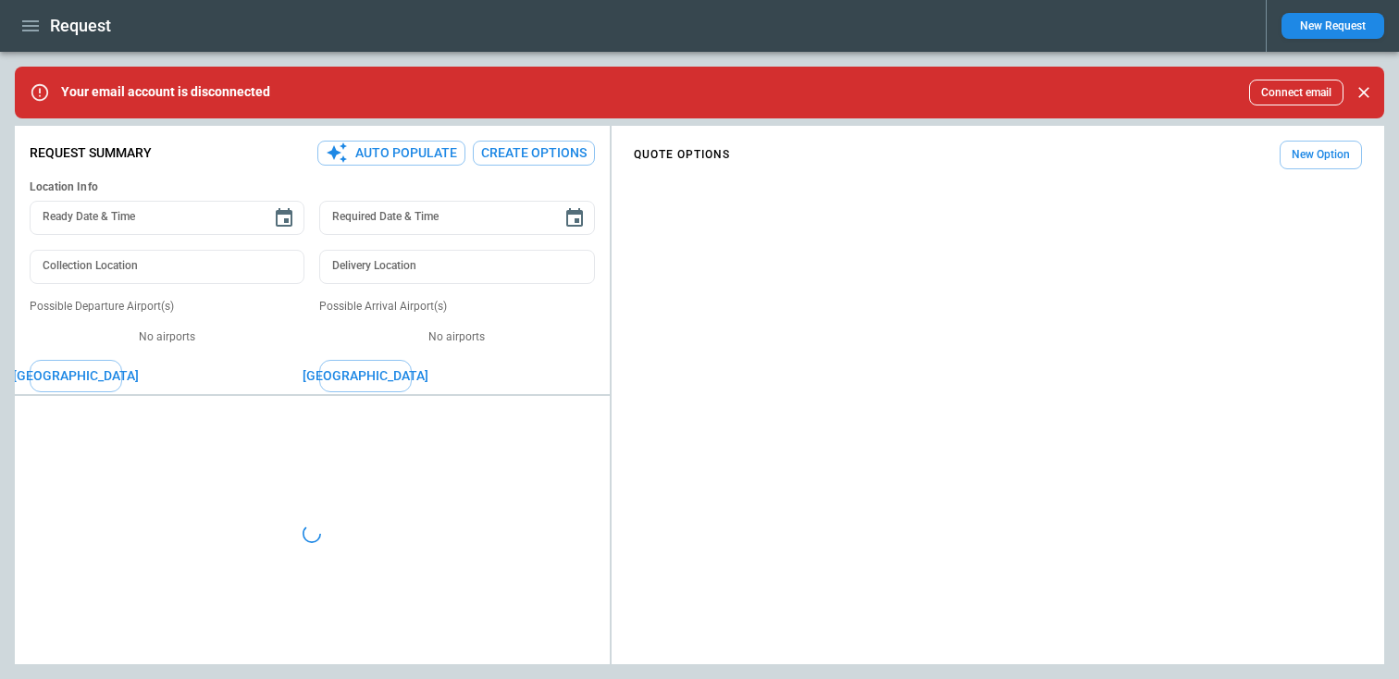
type textarea "*"
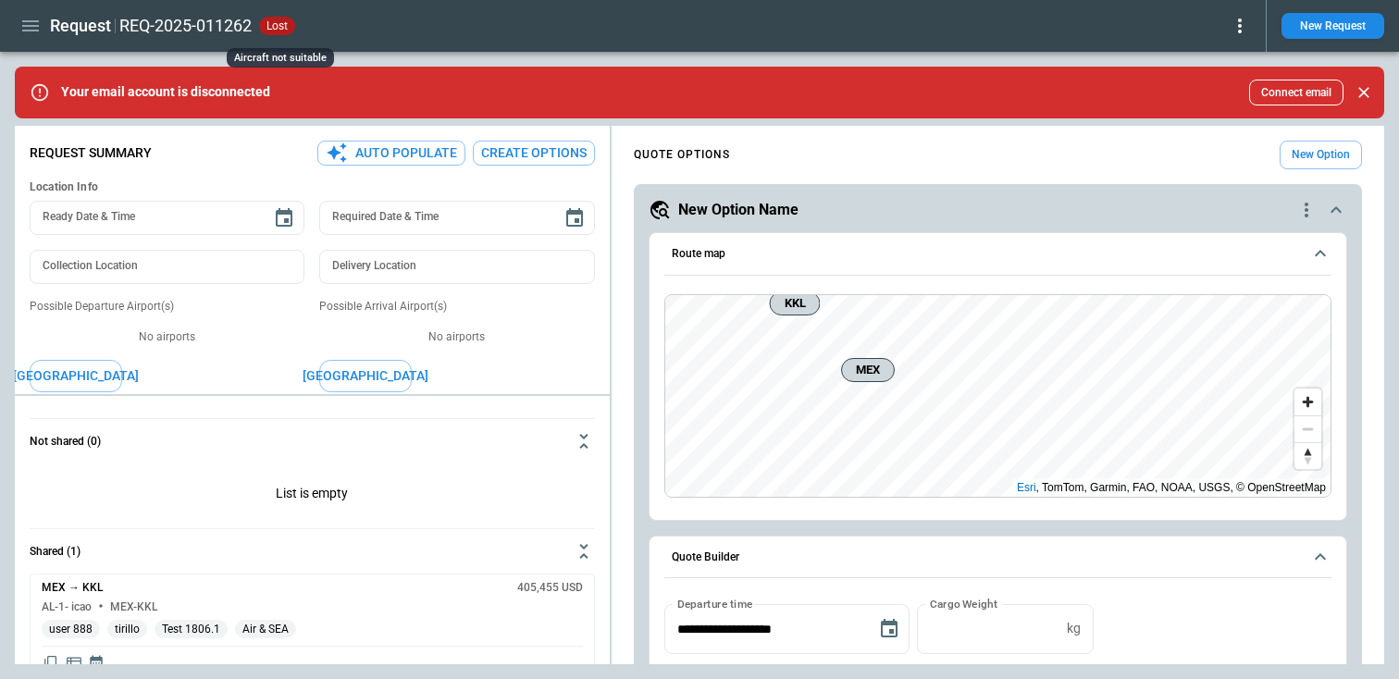
click at [276, 27] on span "lost" at bounding box center [277, 25] width 29 height 13
click at [15, 28] on button "button" at bounding box center [30, 26] width 31 height 32
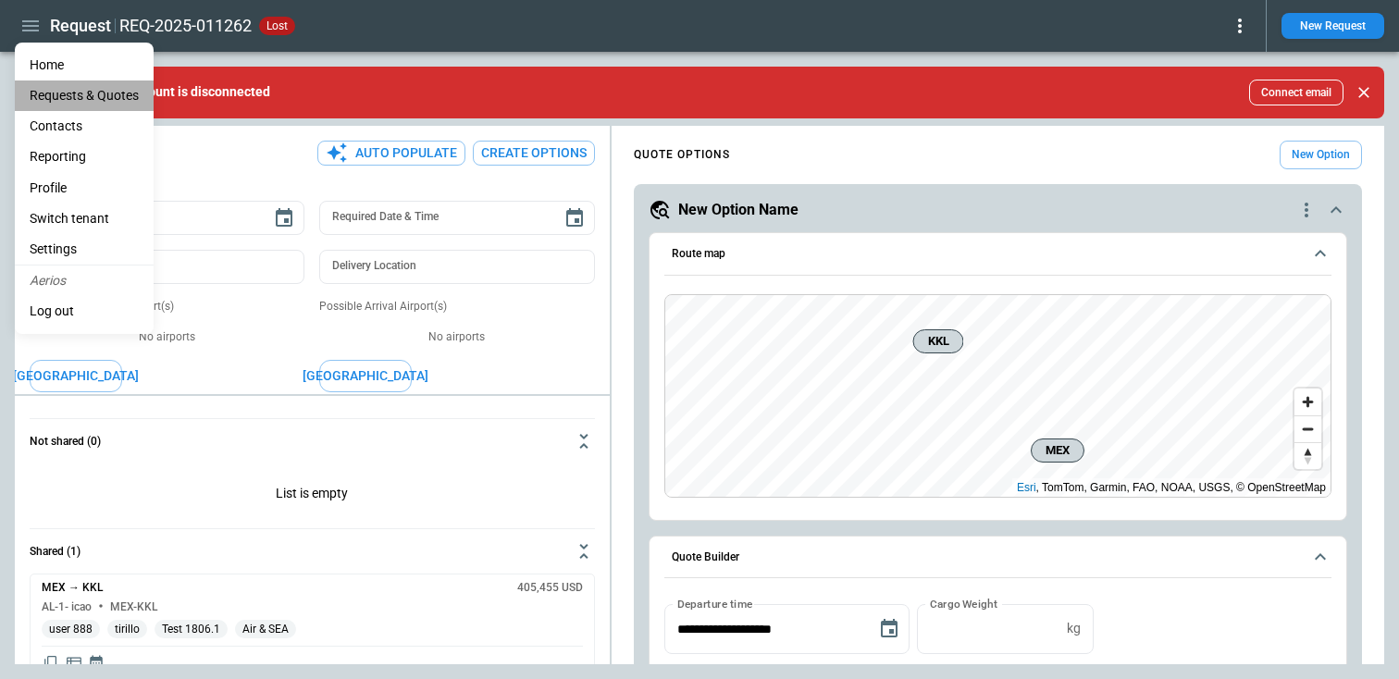
click at [87, 93] on Quotes "Requests & Quotes" at bounding box center [84, 95] width 139 height 31
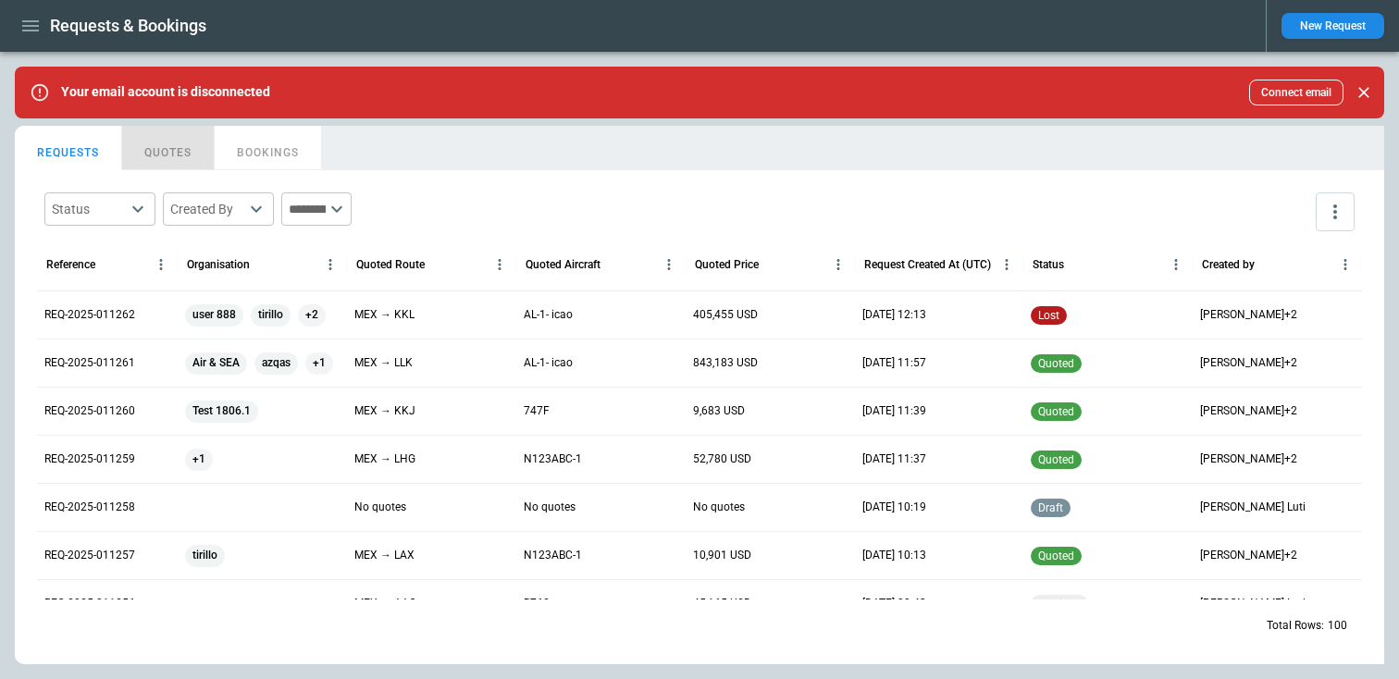
click at [180, 157] on button "QUOTES" at bounding box center [168, 148] width 93 height 44
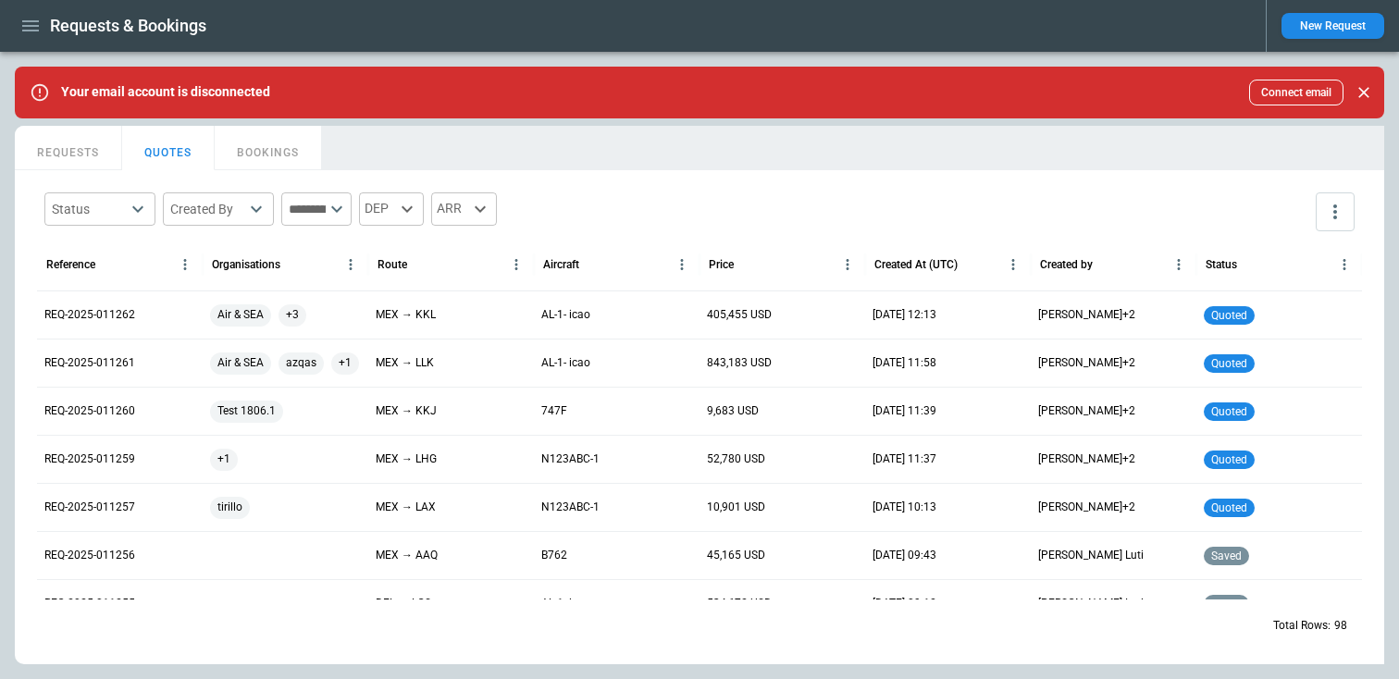
click at [80, 147] on button "REQUESTS" at bounding box center [68, 148] width 107 height 44
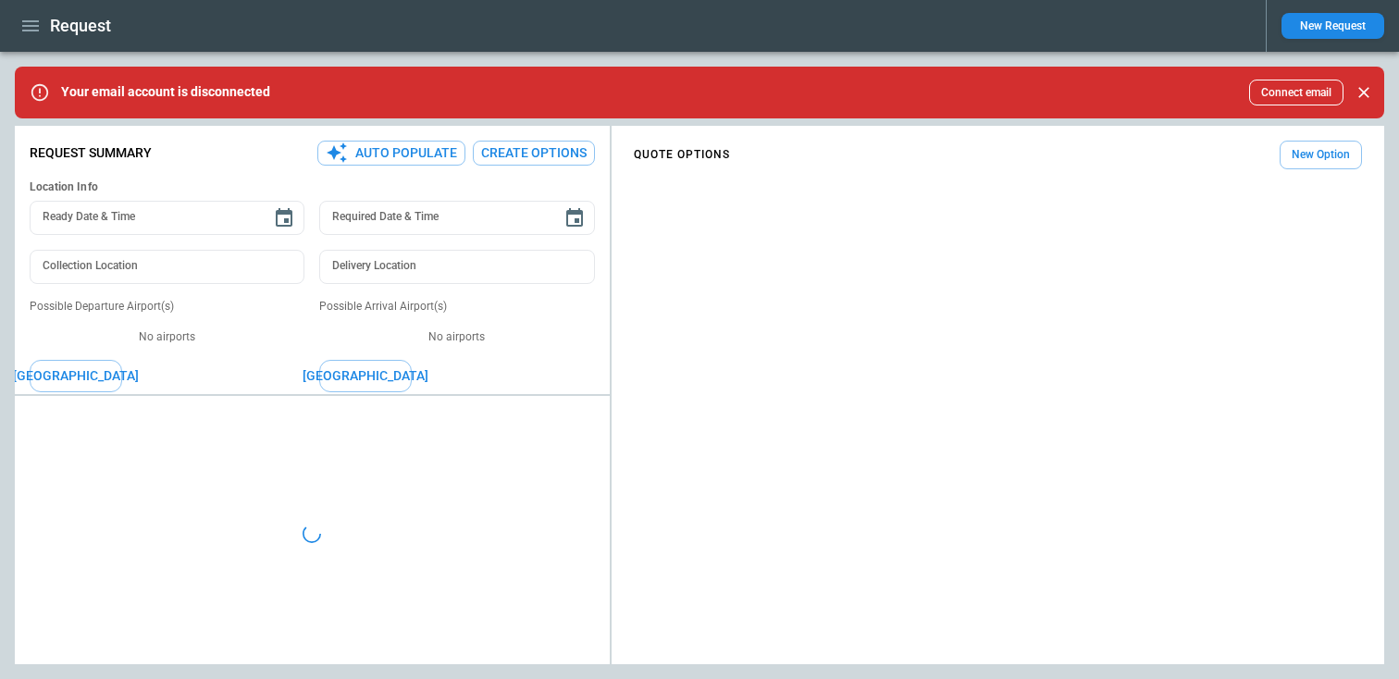
type textarea "*"
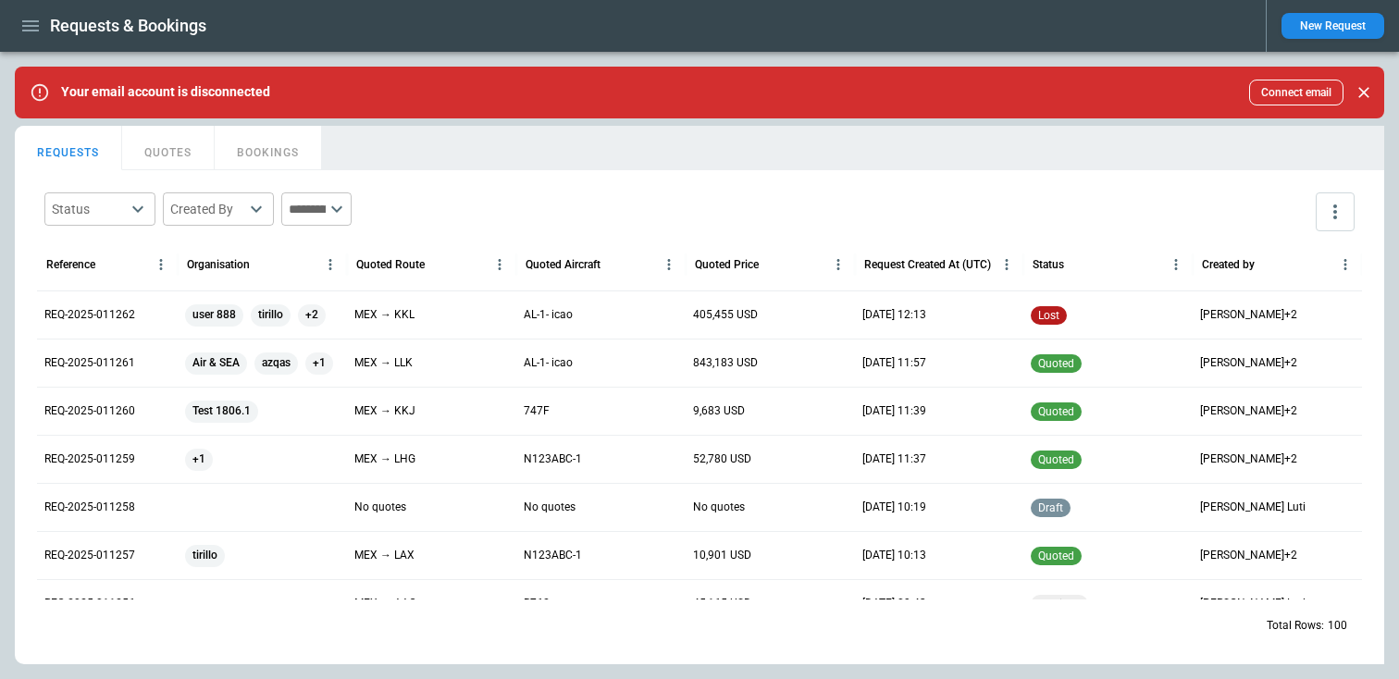
click at [21, 22] on icon "button" at bounding box center [30, 26] width 22 height 22
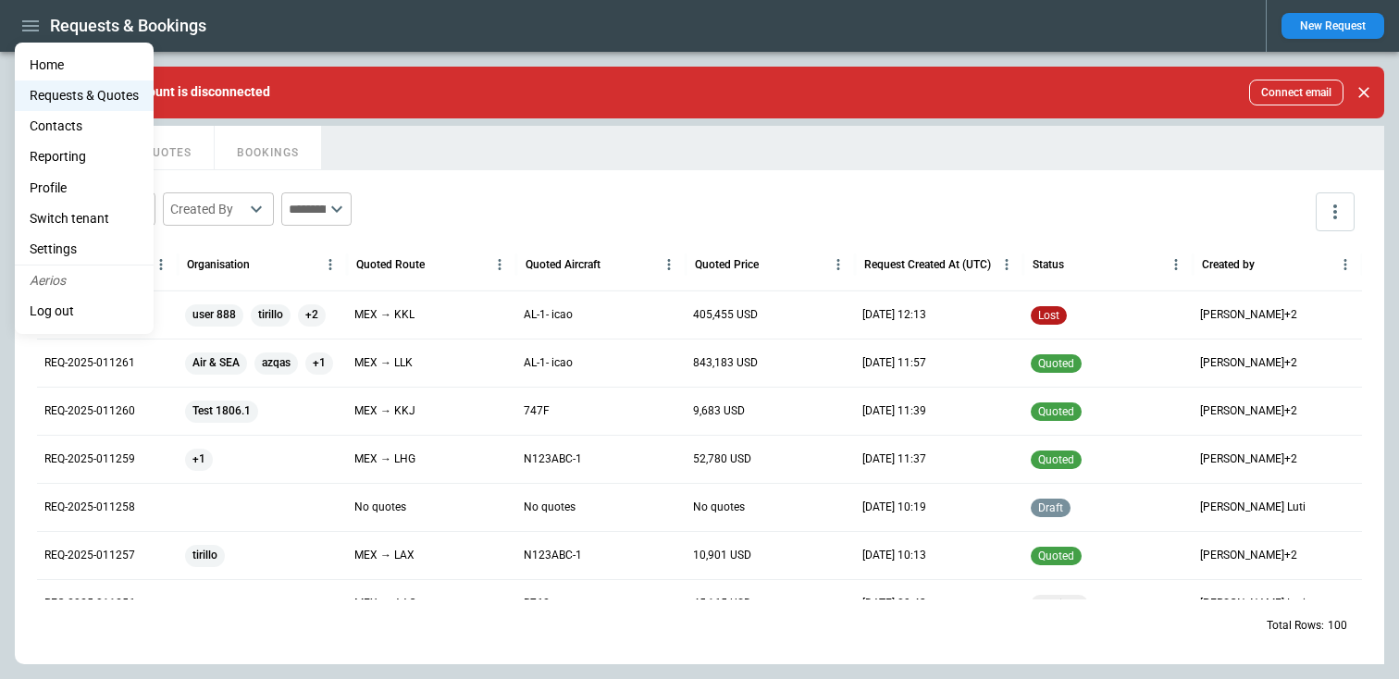
click at [57, 95] on Quotes "Requests & Quotes" at bounding box center [84, 95] width 139 height 31
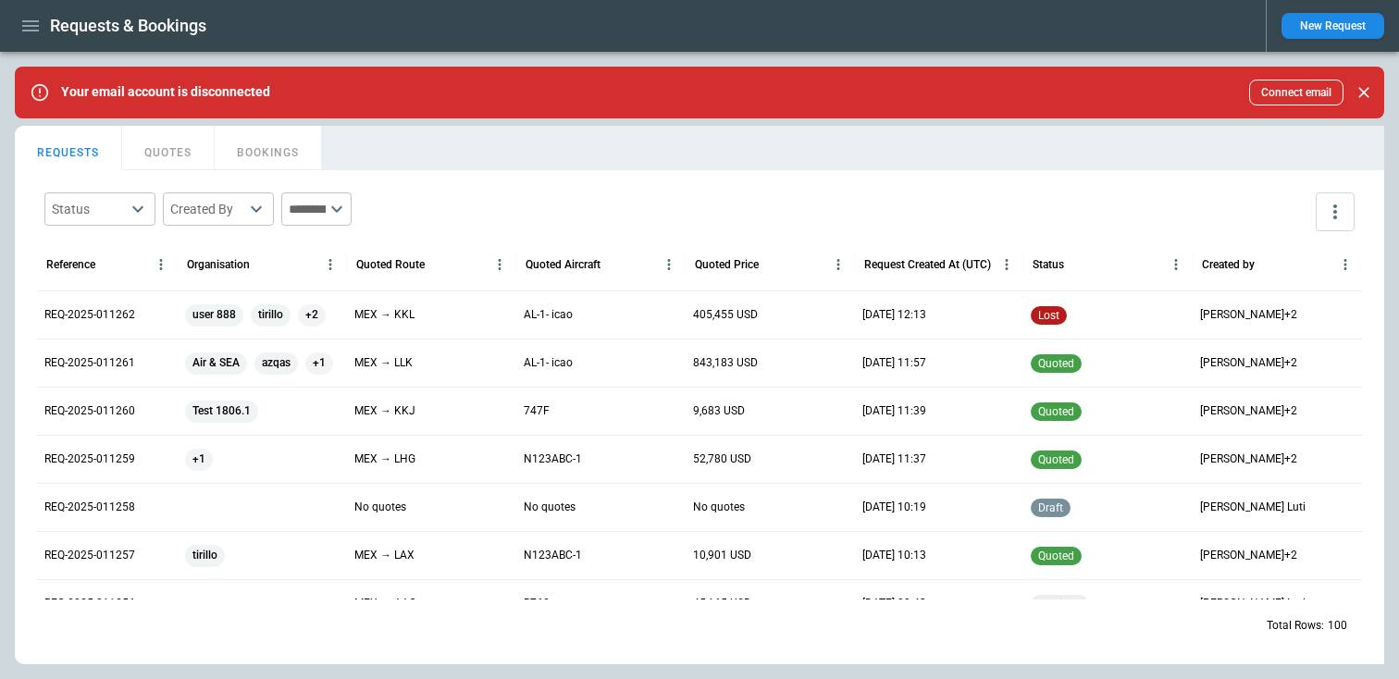
click at [31, 22] on icon "button" at bounding box center [30, 26] width 22 height 22
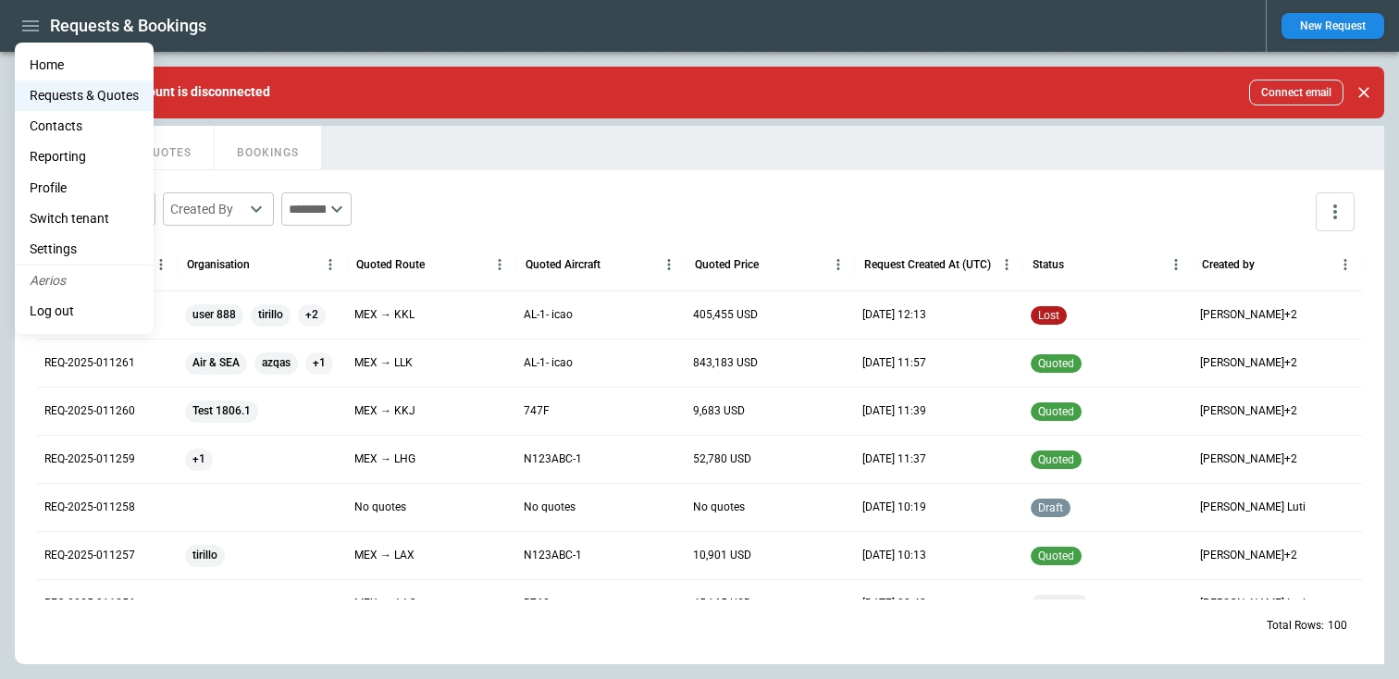
click at [58, 107] on Quotes "Requests & Quotes" at bounding box center [84, 95] width 139 height 31
click at [57, 101] on Quotes "Requests & Quotes" at bounding box center [84, 95] width 139 height 31
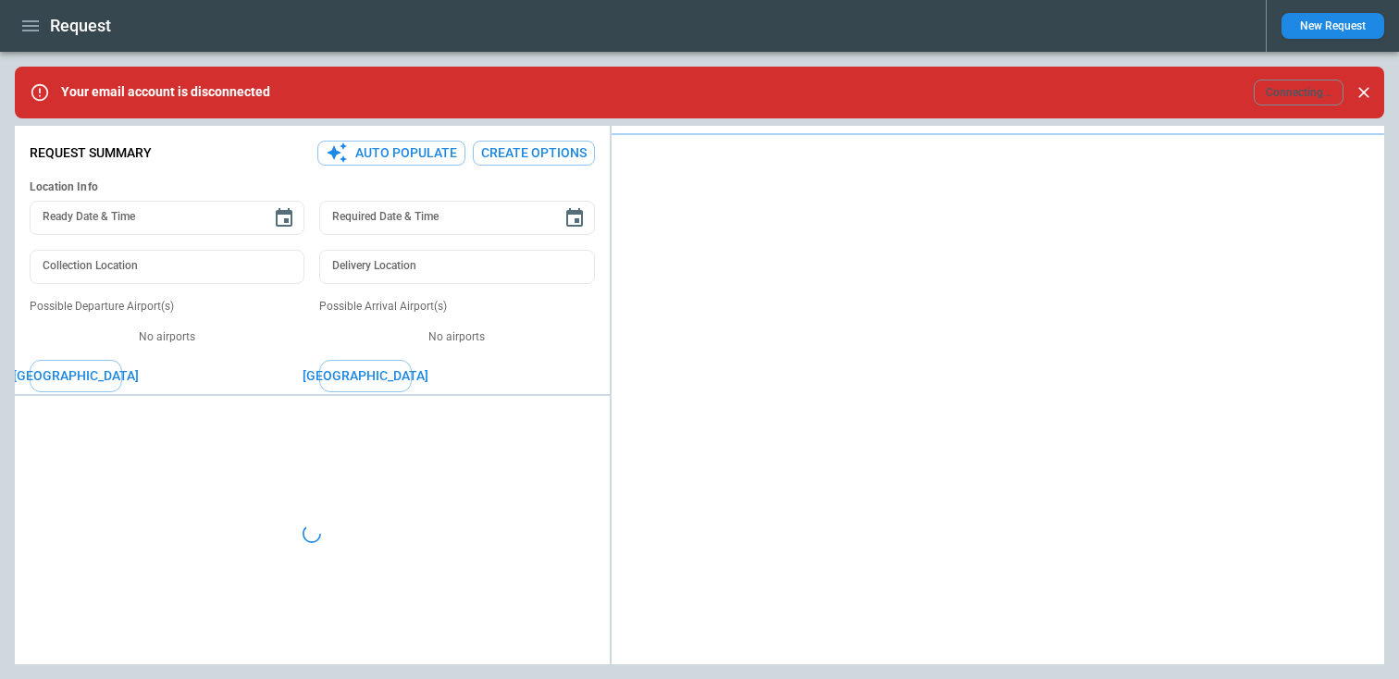
type textarea "*"
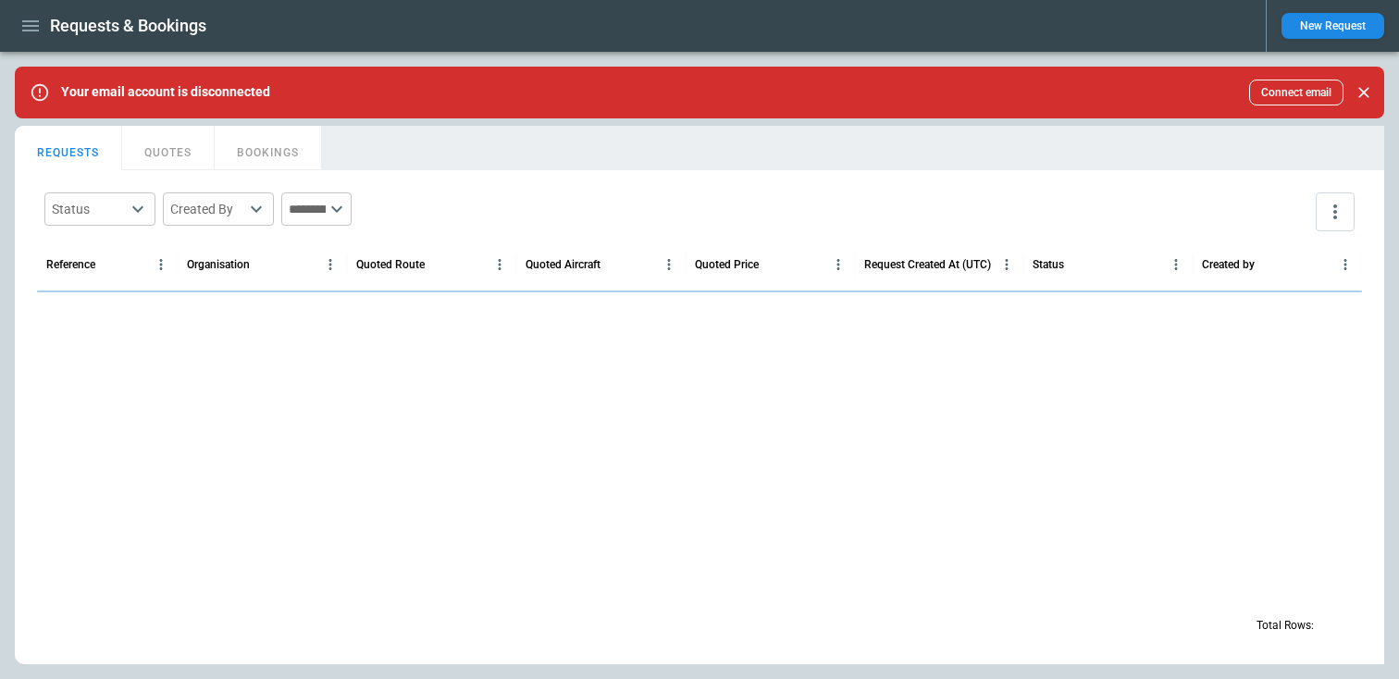
click at [1326, 25] on button "New Request" at bounding box center [1332, 26] width 103 height 26
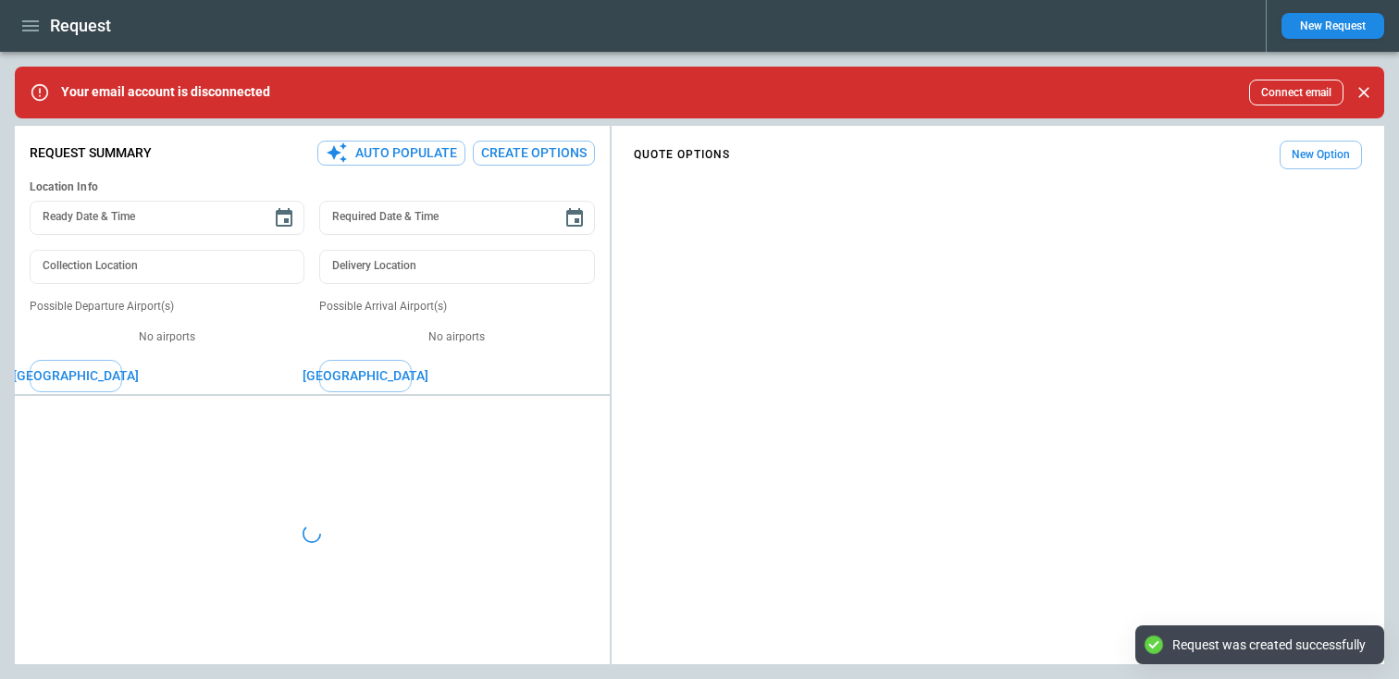
type textarea "*"
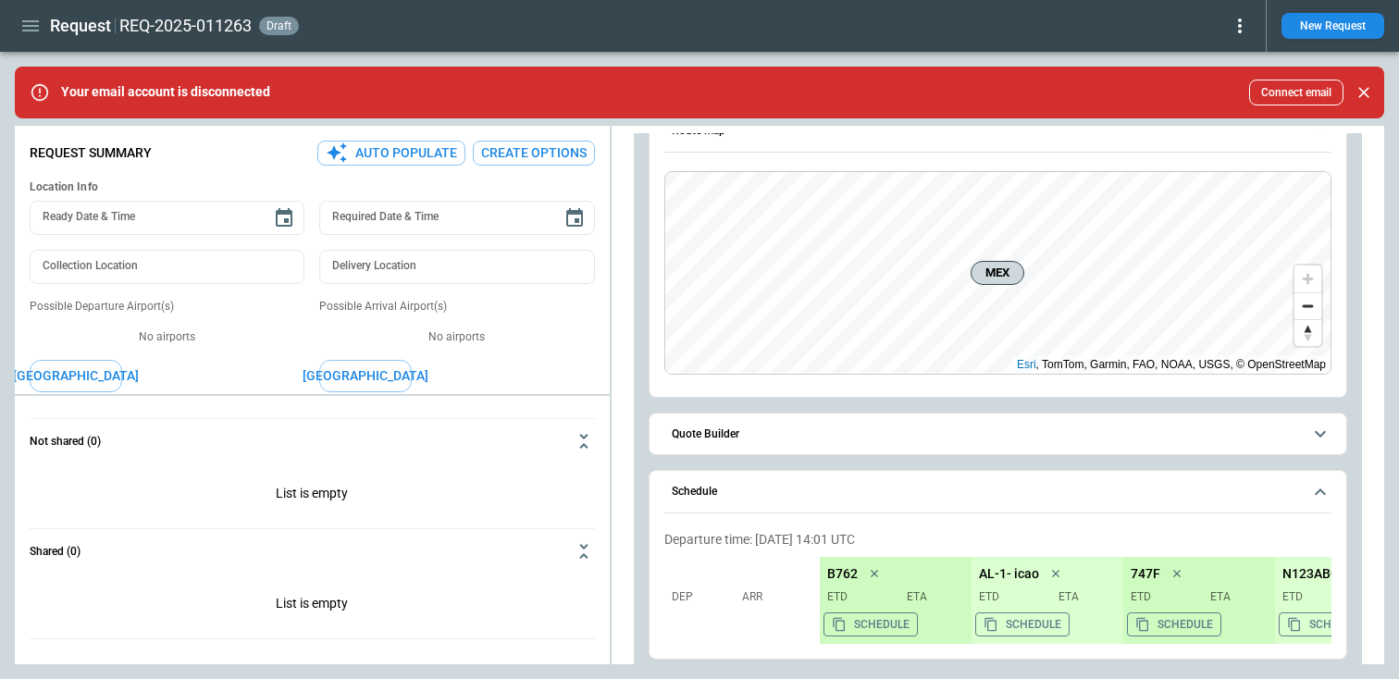
scroll to position [278, 0]
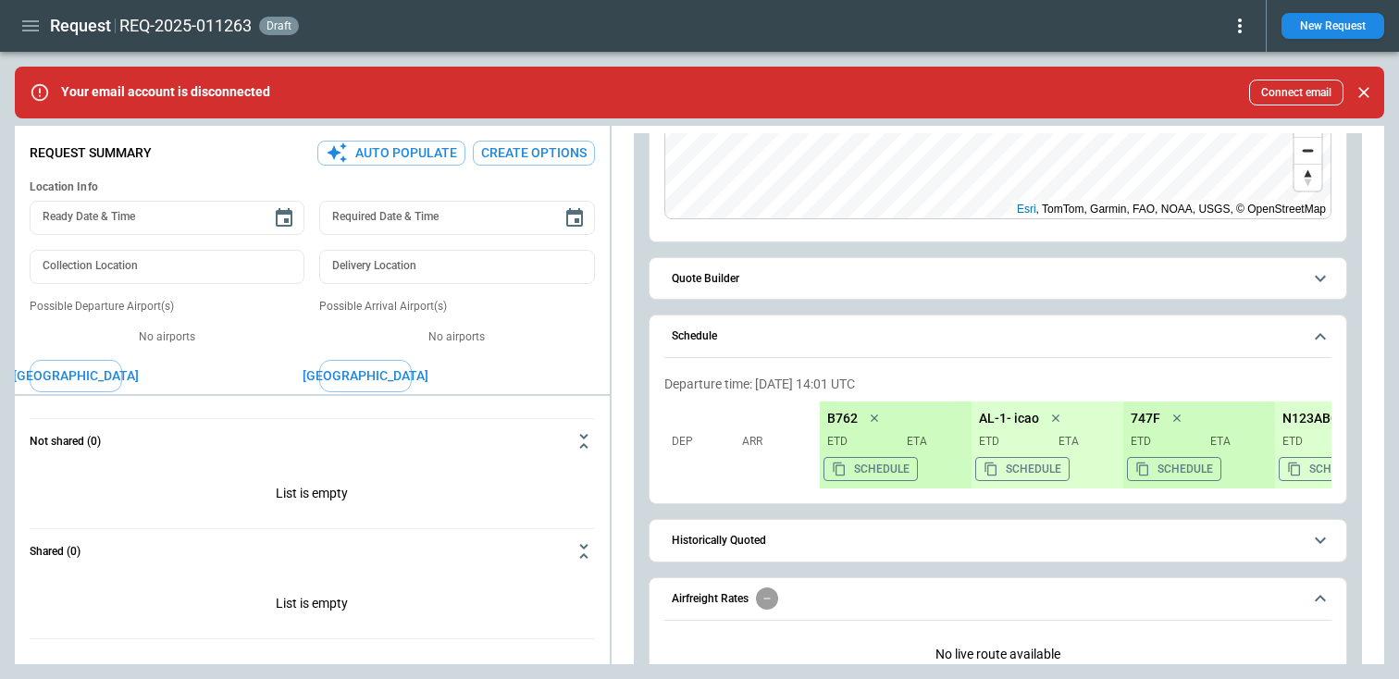
click at [755, 280] on span "Quote Builder" at bounding box center [987, 279] width 630 height 12
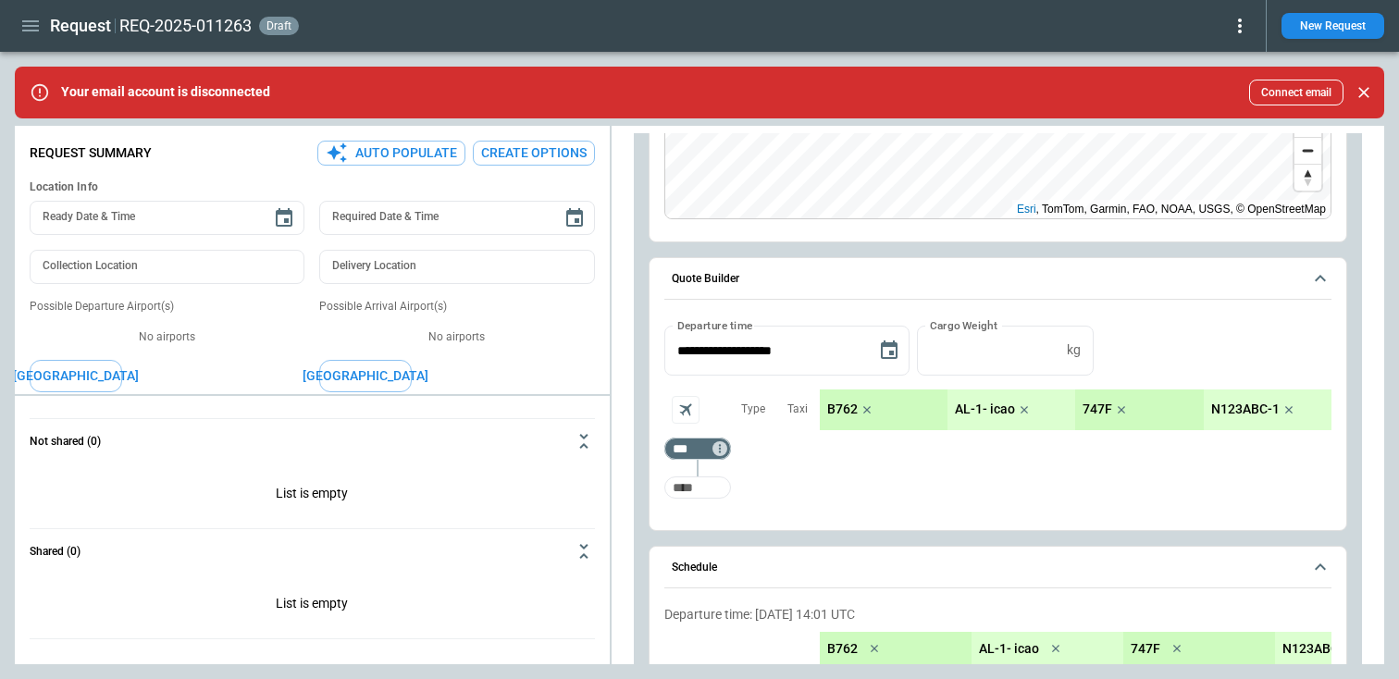
click at [696, 482] on input "Too short" at bounding box center [697, 486] width 59 height 33
type input "***"
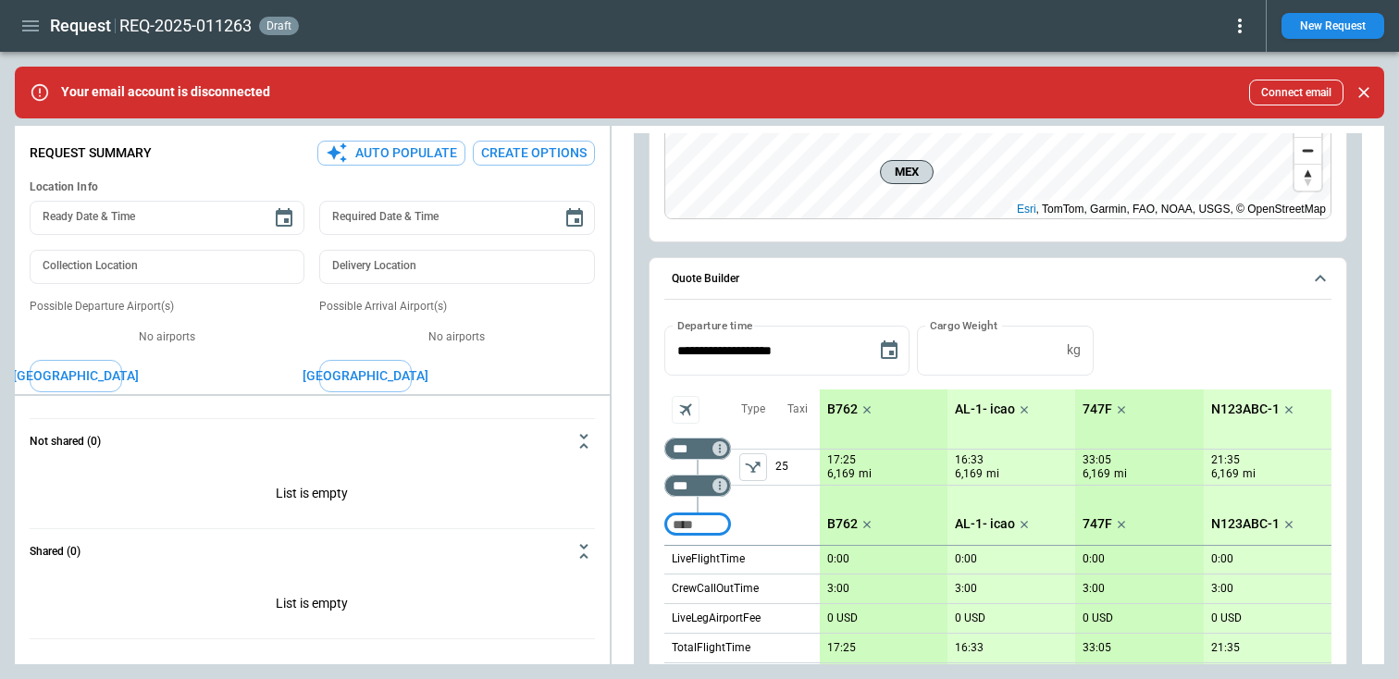
click at [750, 464] on icon "left aligned" at bounding box center [753, 467] width 19 height 19
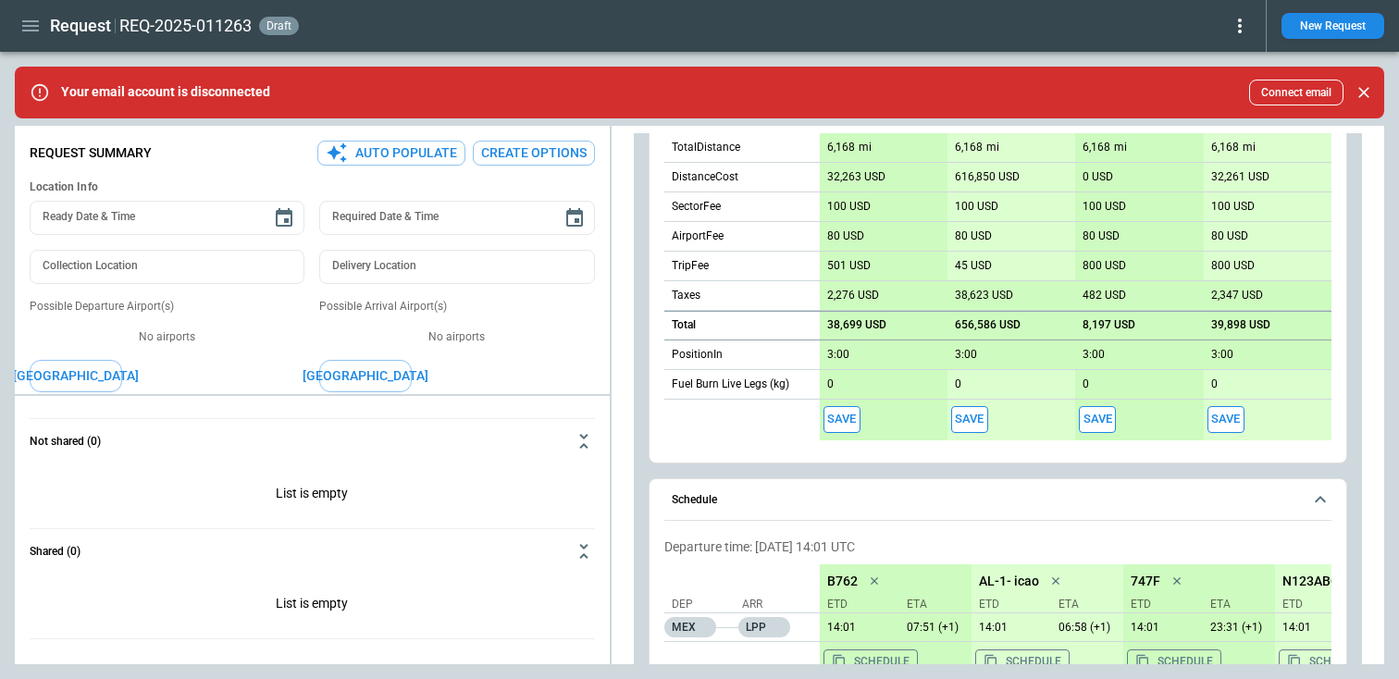
scroll to position [882, 0]
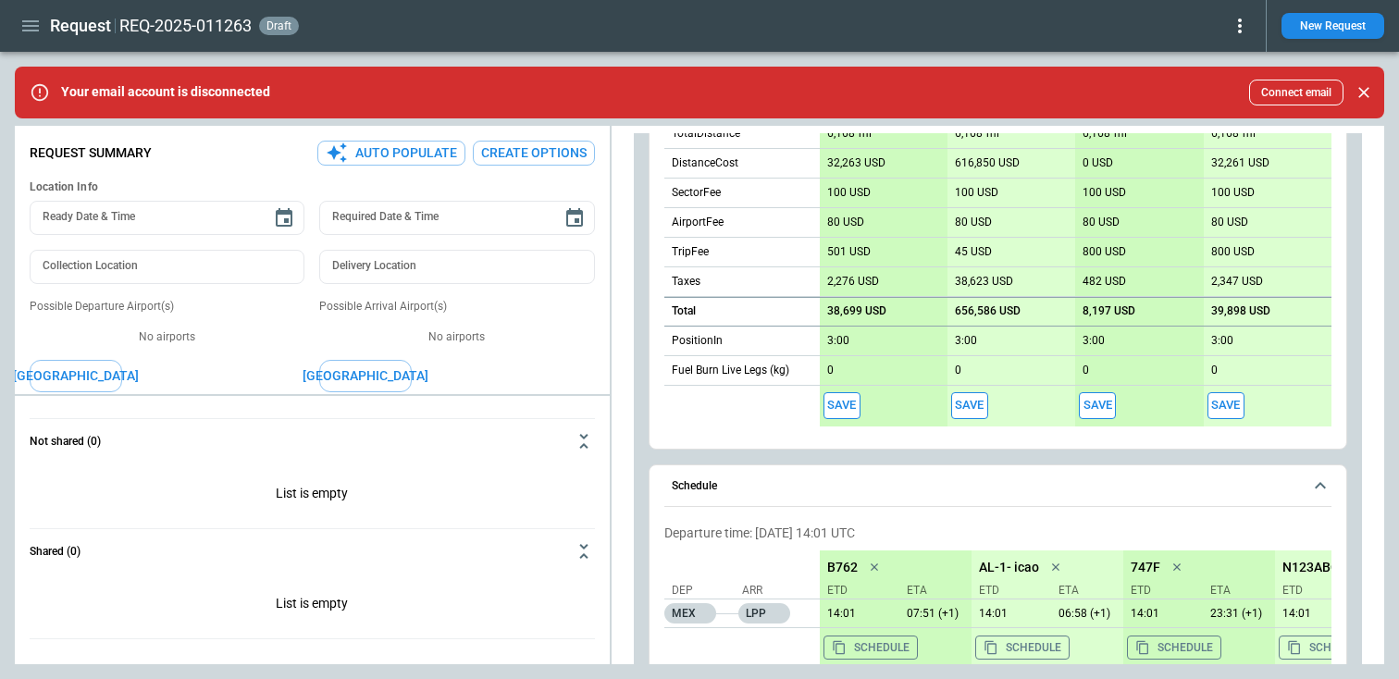
click at [974, 407] on button "Save" at bounding box center [969, 405] width 37 height 27
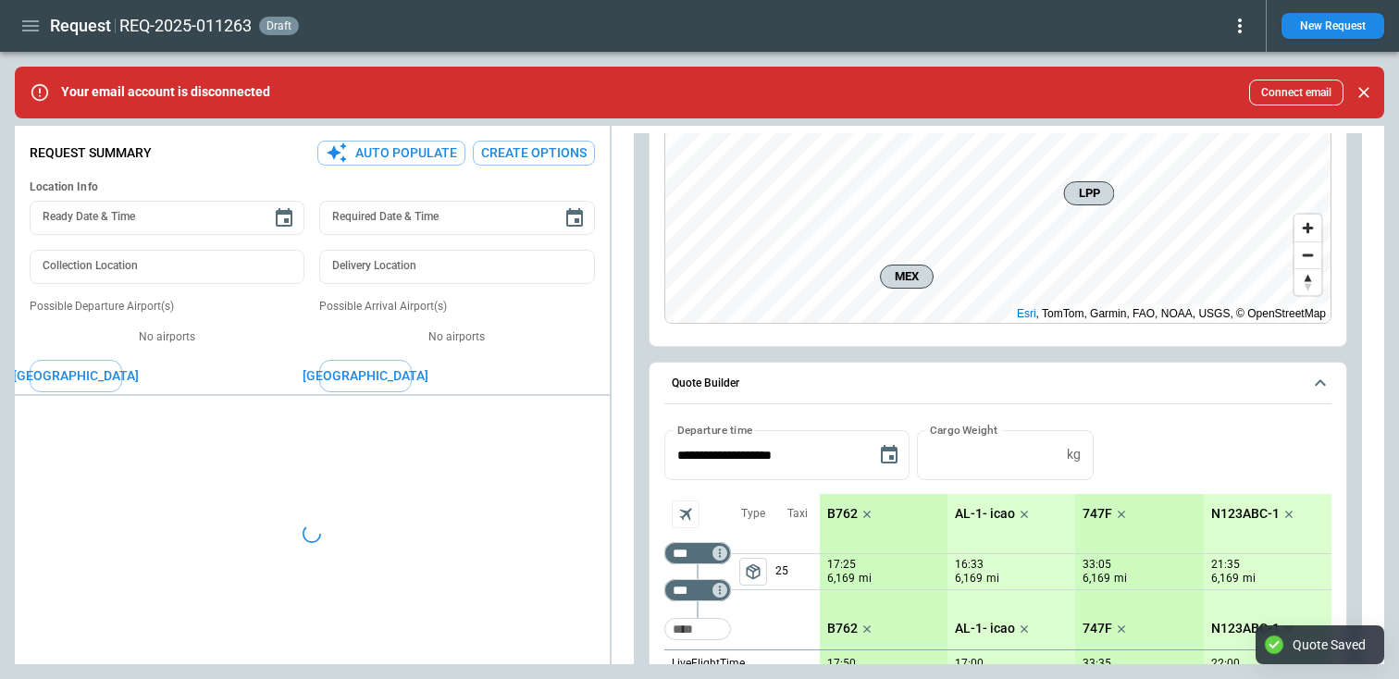
scroll to position [0, 0]
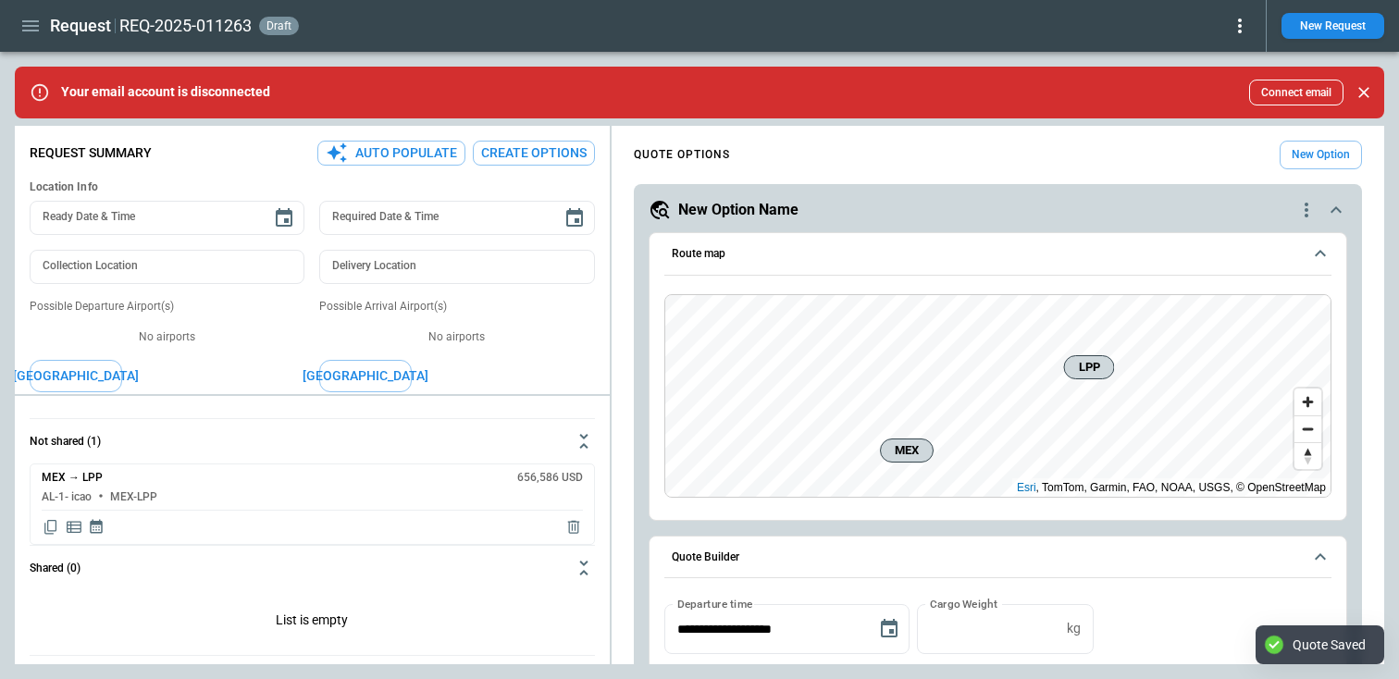
click at [1244, 28] on icon at bounding box center [1240, 26] width 22 height 22
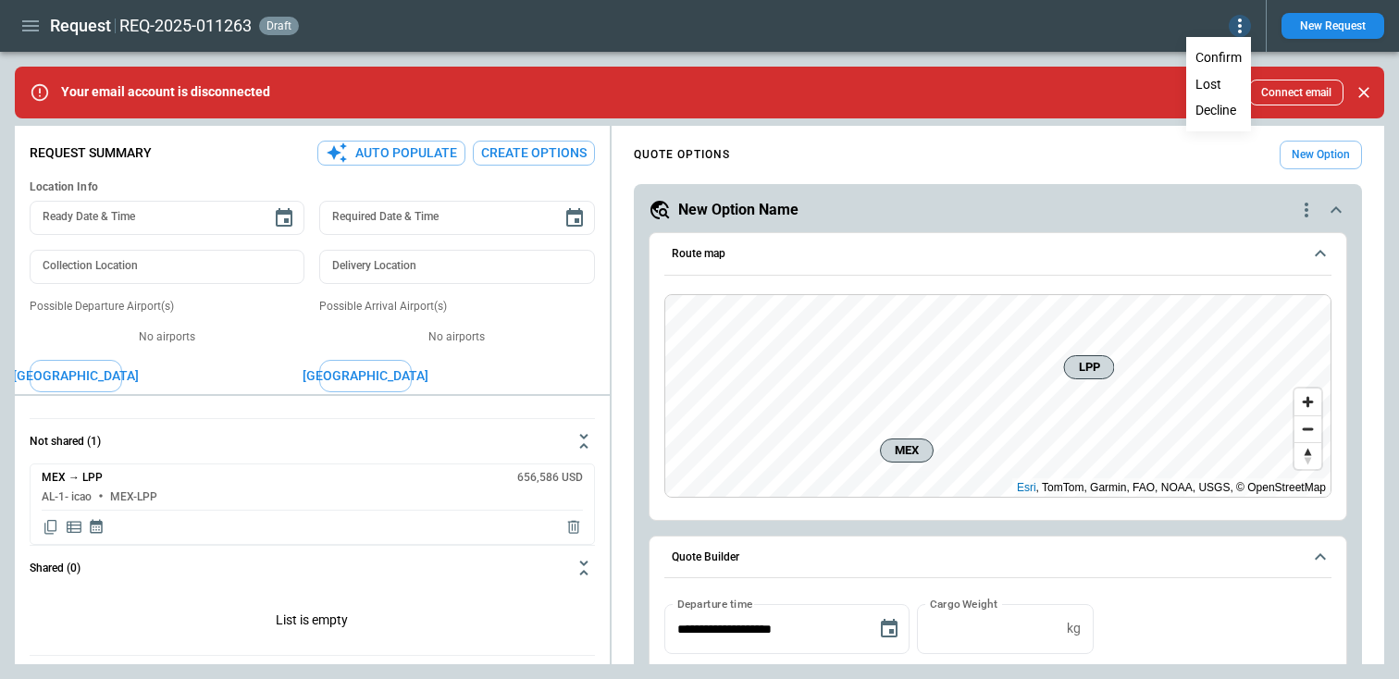
click at [1209, 109] on button "Decline" at bounding box center [1218, 110] width 61 height 27
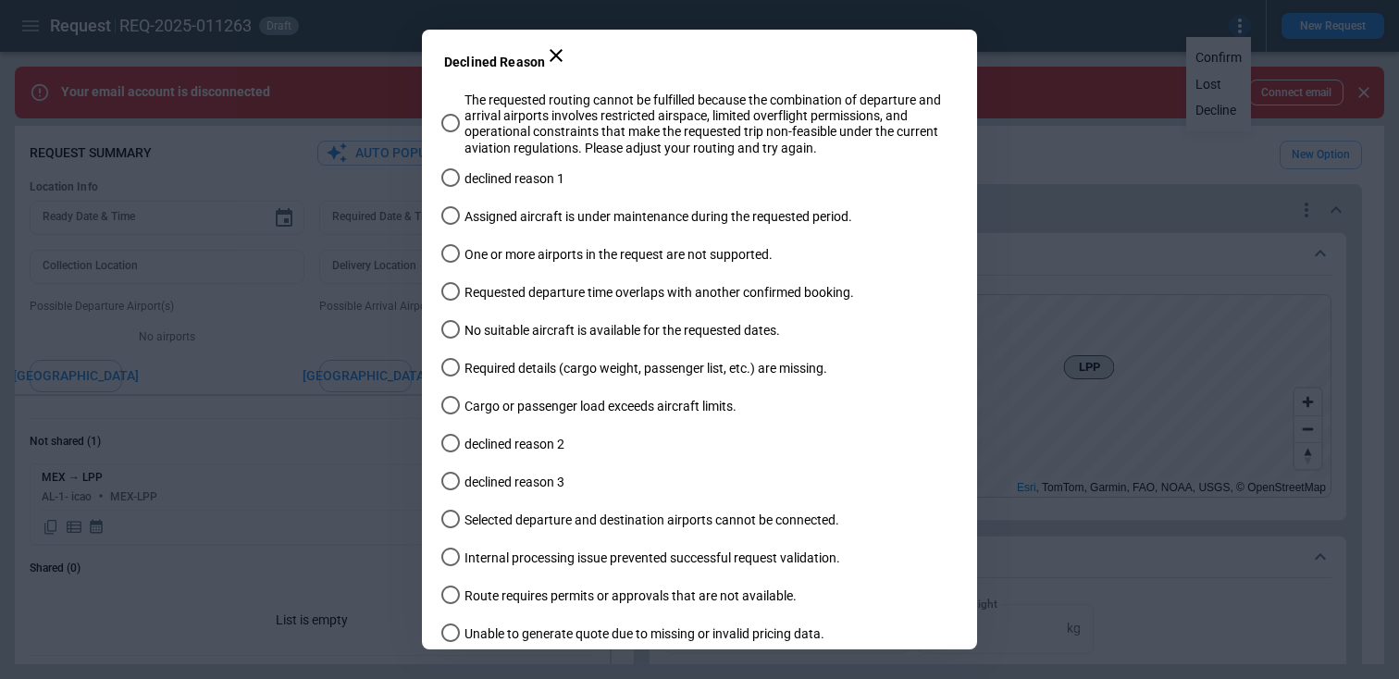
click at [504, 272] on div "The requested routing cannot be fulfilled because the combination of departure …" at bounding box center [703, 390] width 518 height 595
click at [495, 260] on span "One or more airports in the request are not supported." at bounding box center [618, 255] width 308 height 16
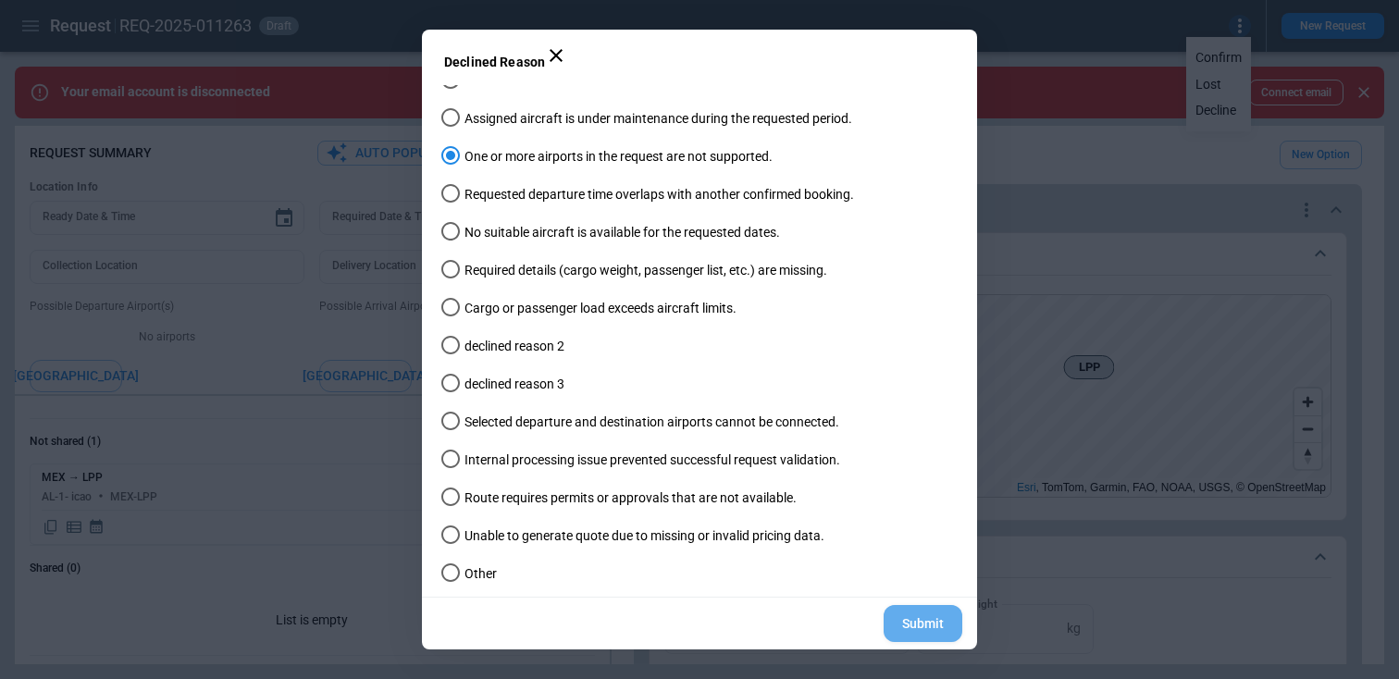
click at [904, 619] on button "Submit" at bounding box center [923, 624] width 79 height 38
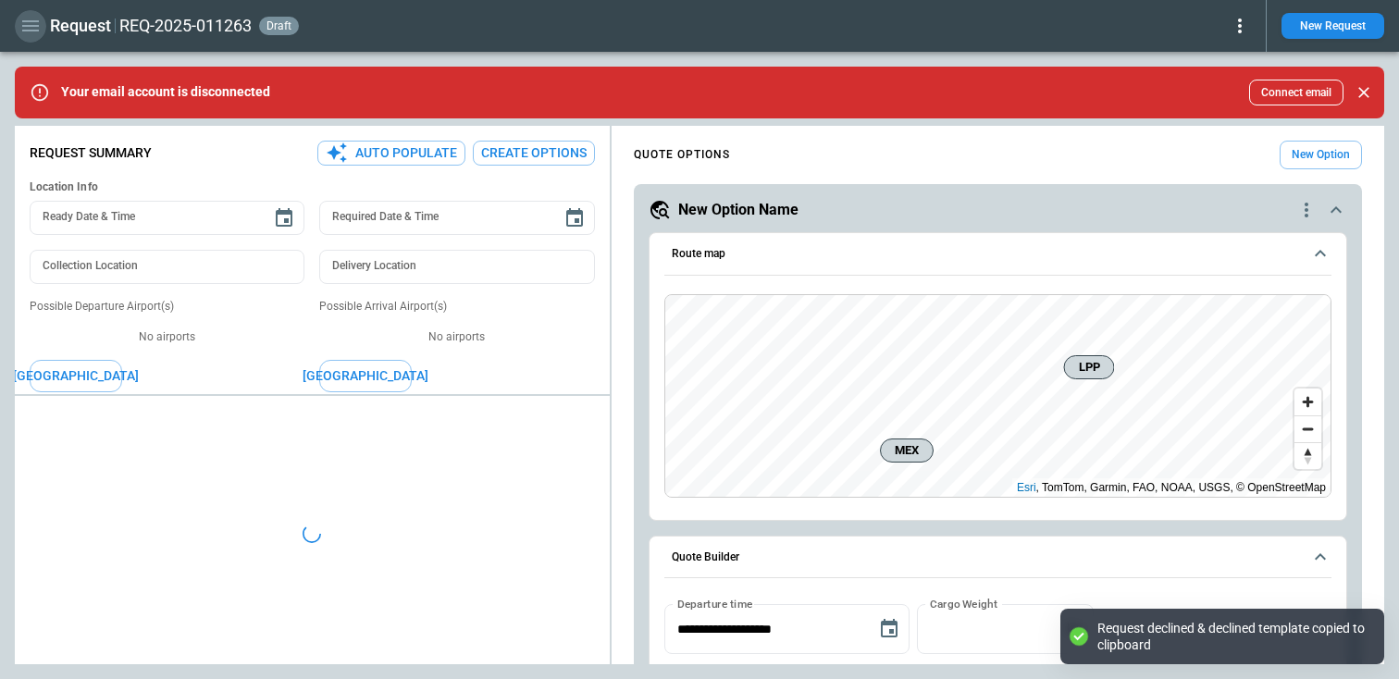
click at [29, 36] on icon "button" at bounding box center [30, 26] width 22 height 22
type textarea "*"
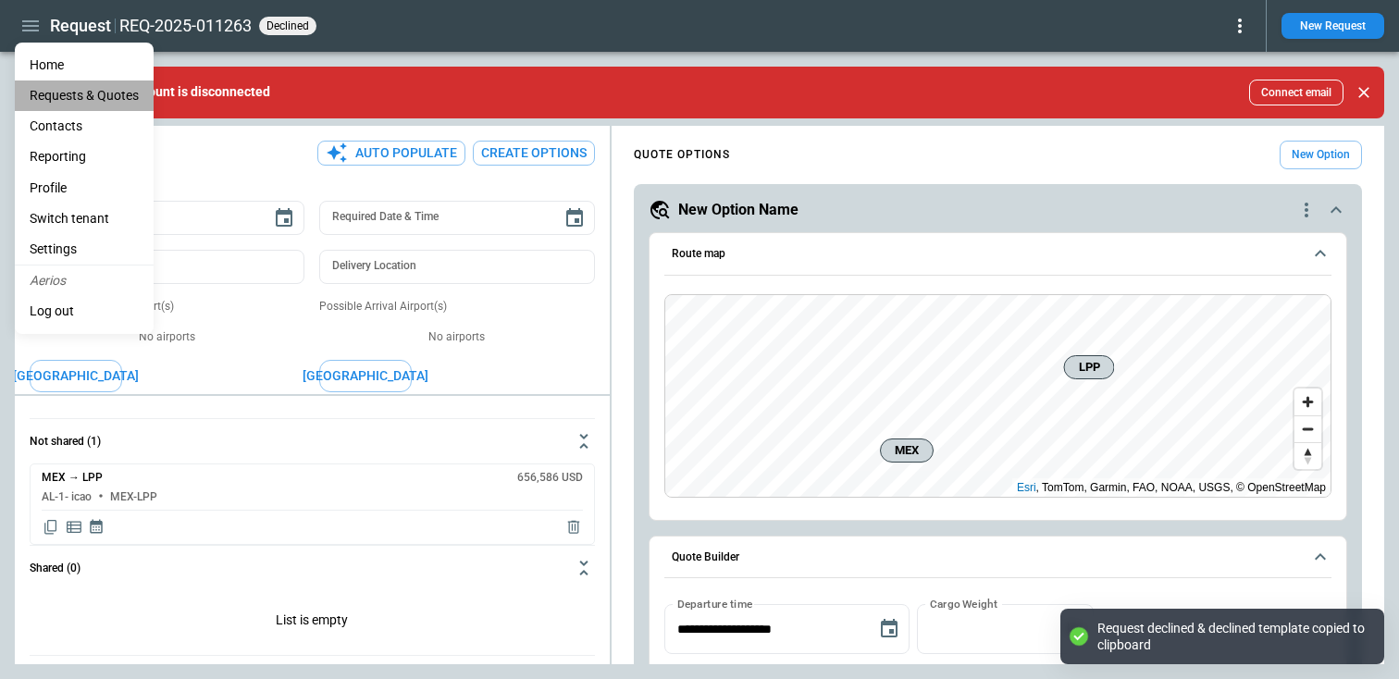
click at [71, 100] on Quotes "Requests & Quotes" at bounding box center [84, 95] width 139 height 31
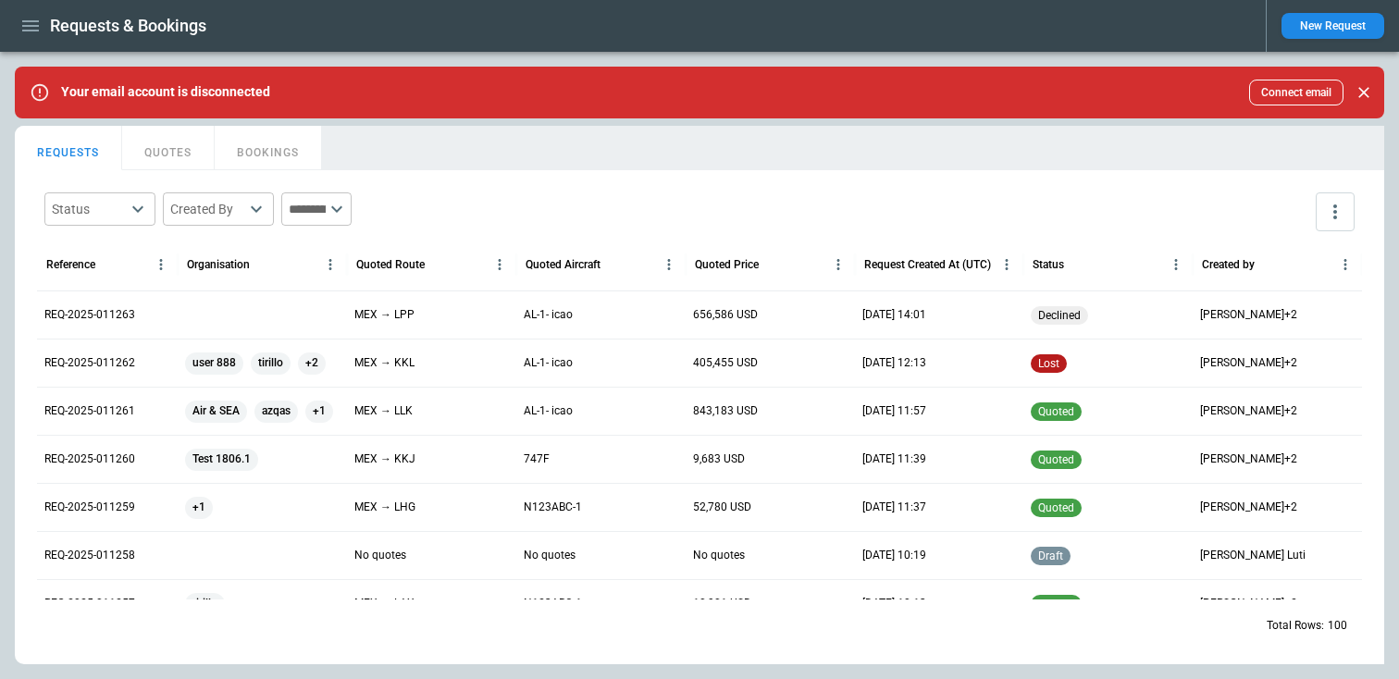
click at [176, 155] on button "QUOTES" at bounding box center [168, 148] width 93 height 44
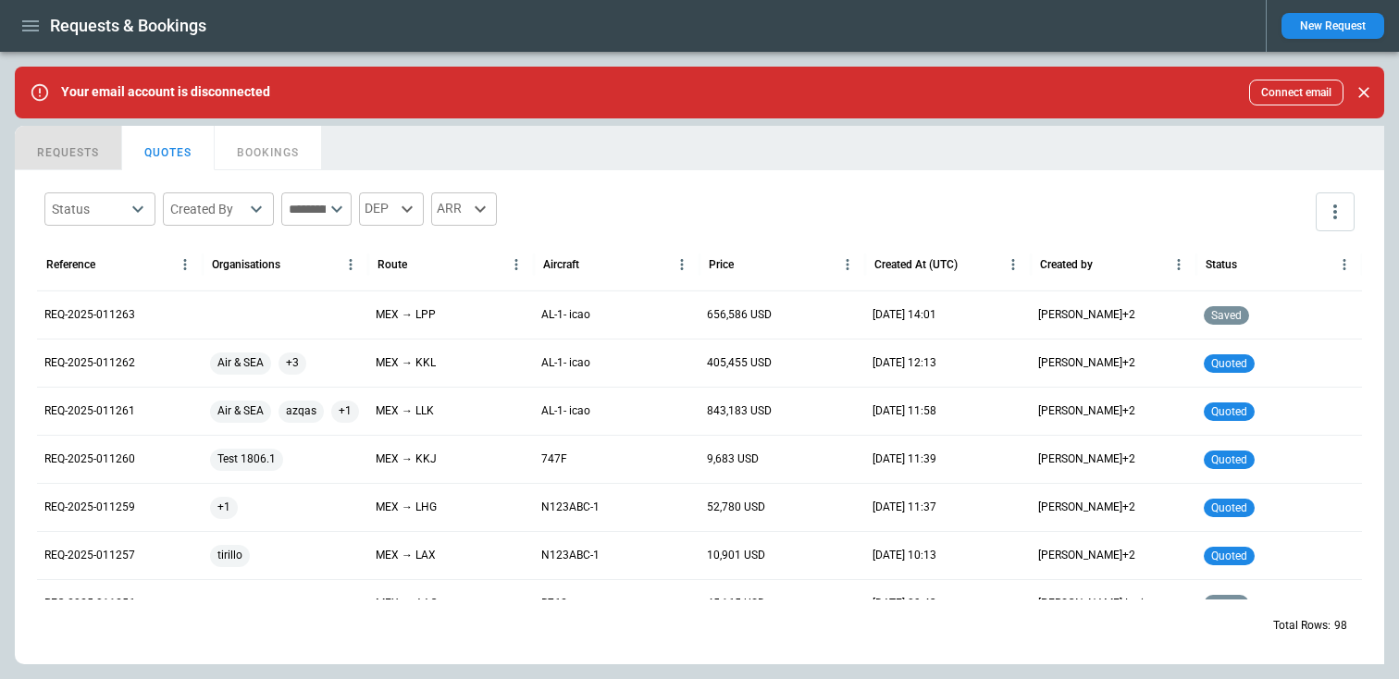
click at [65, 142] on button "REQUESTS" at bounding box center [68, 148] width 107 height 44
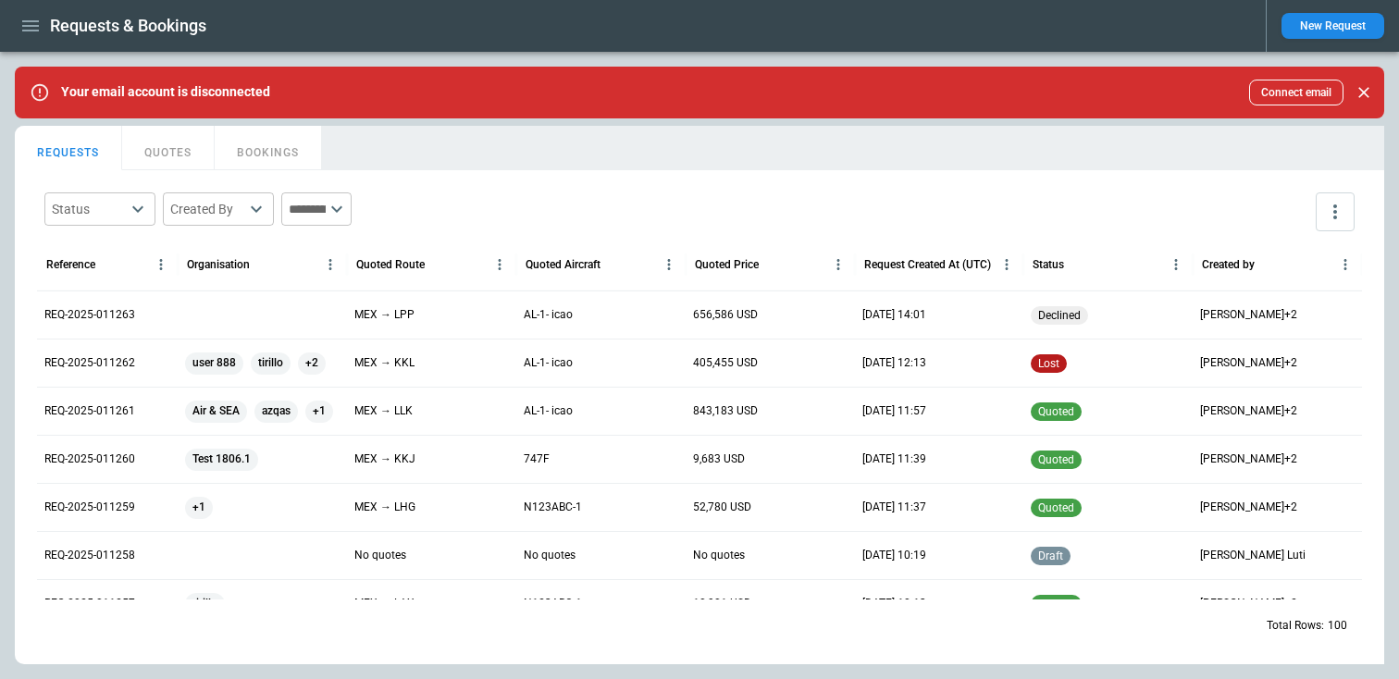
click at [157, 144] on button "QUOTES" at bounding box center [168, 148] width 93 height 44
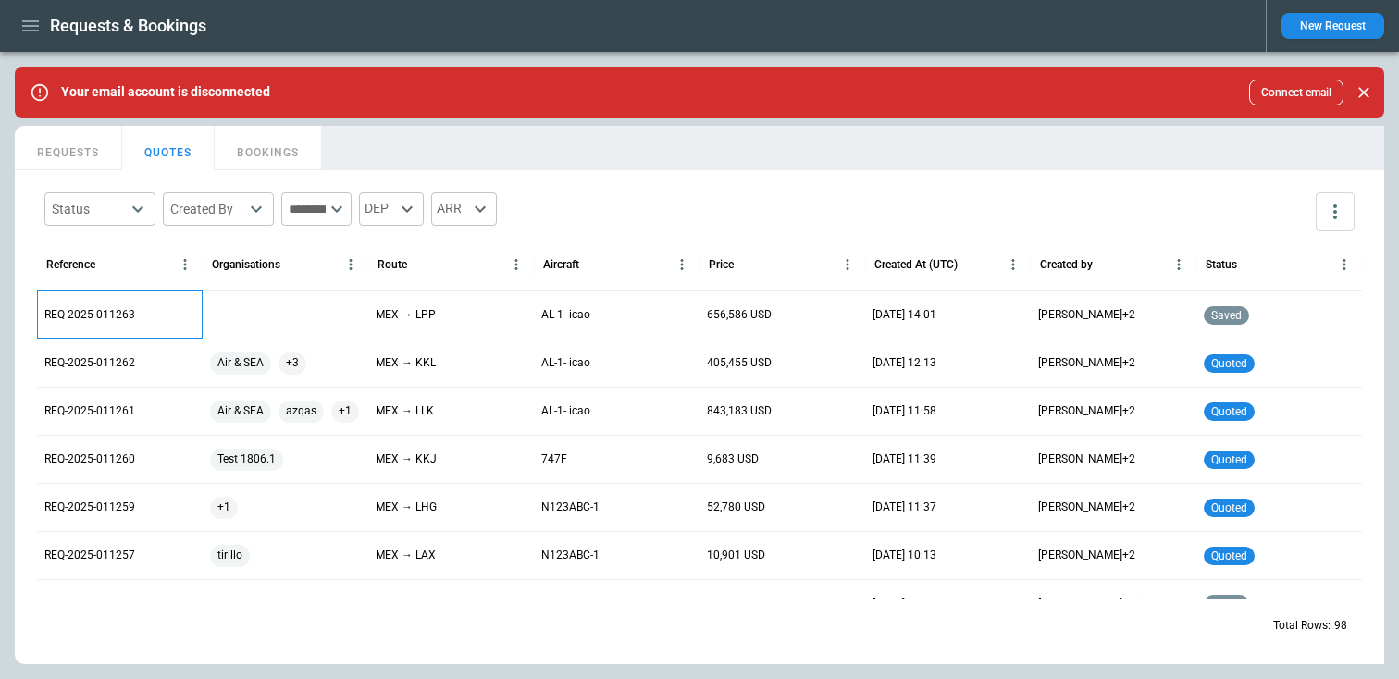
click at [91, 315] on p "REQ-2025-011263" at bounding box center [89, 315] width 91 height 16
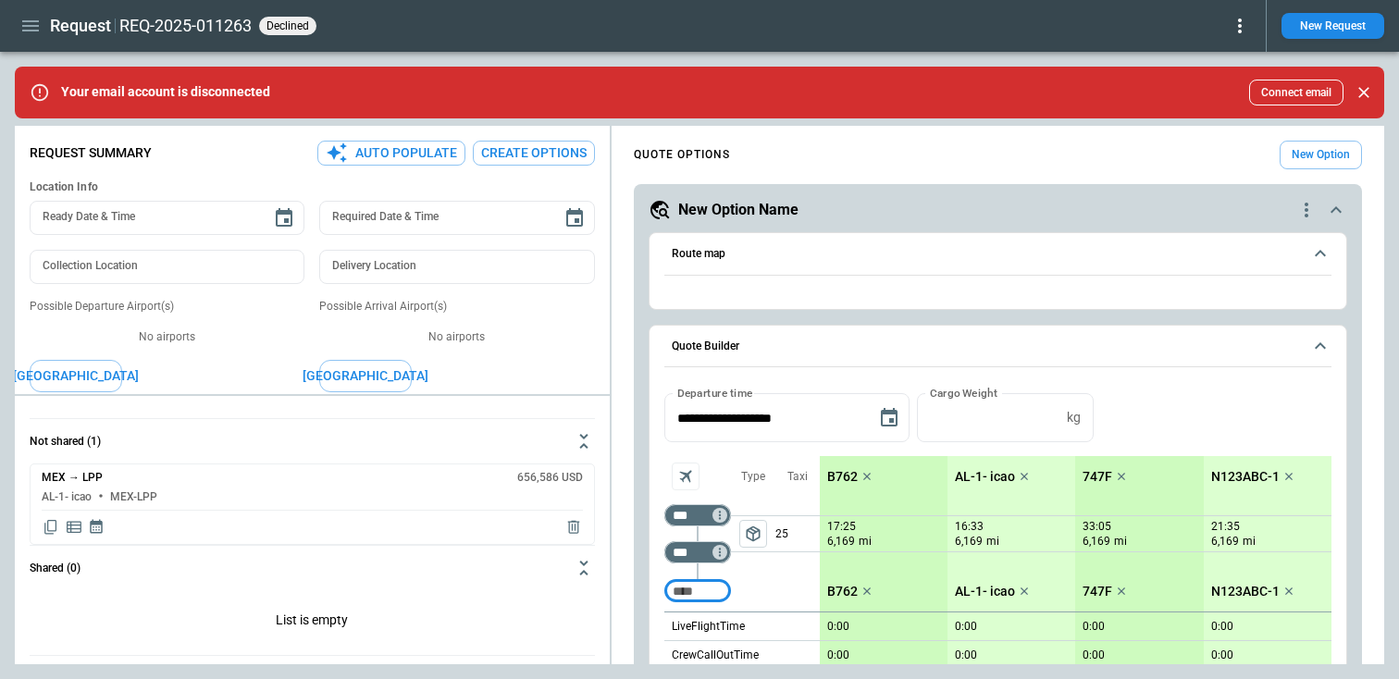
type textarea "*"
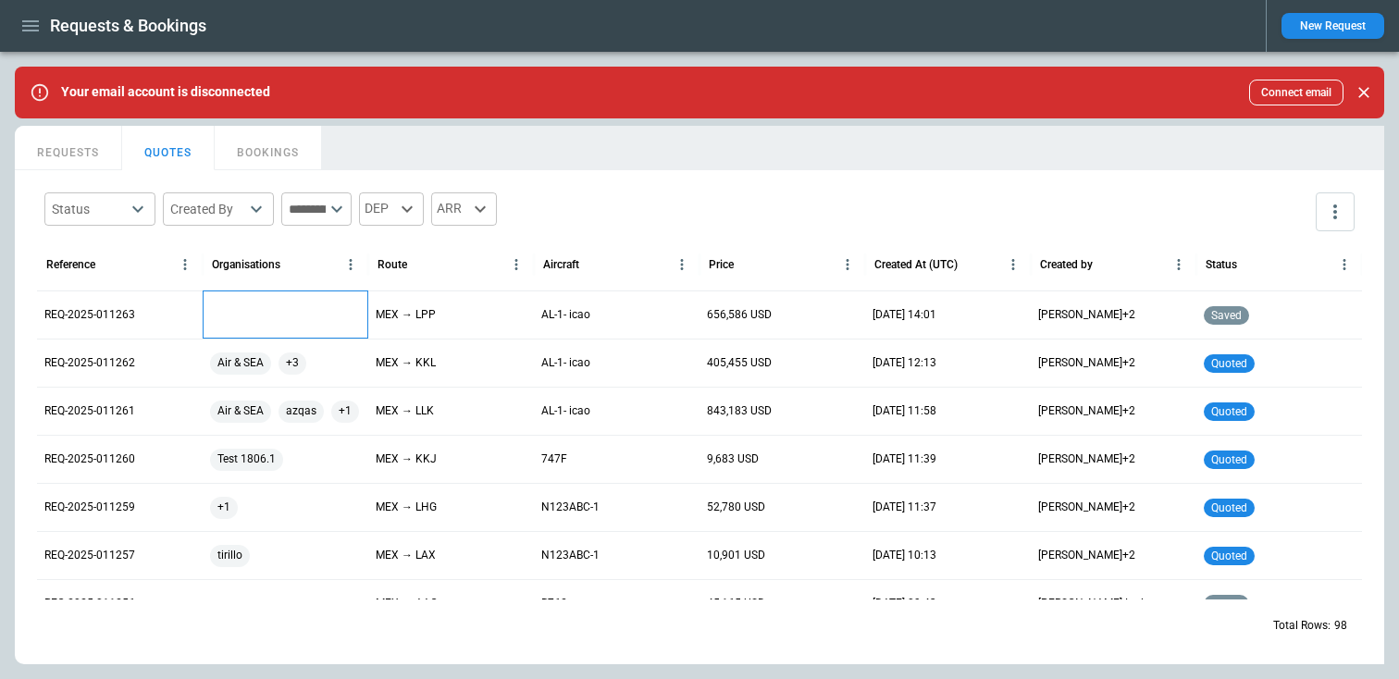
click at [267, 316] on div at bounding box center [286, 315] width 166 height 48
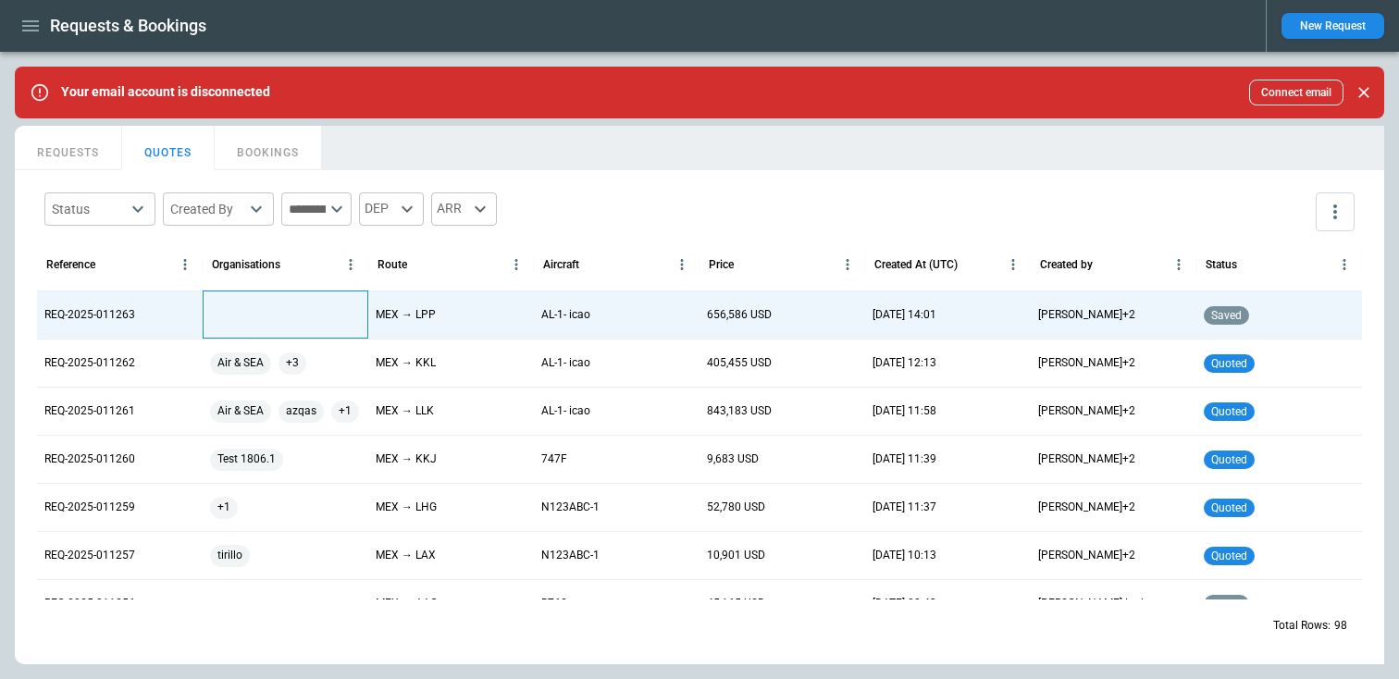
click at [249, 310] on div at bounding box center [286, 315] width 166 height 48
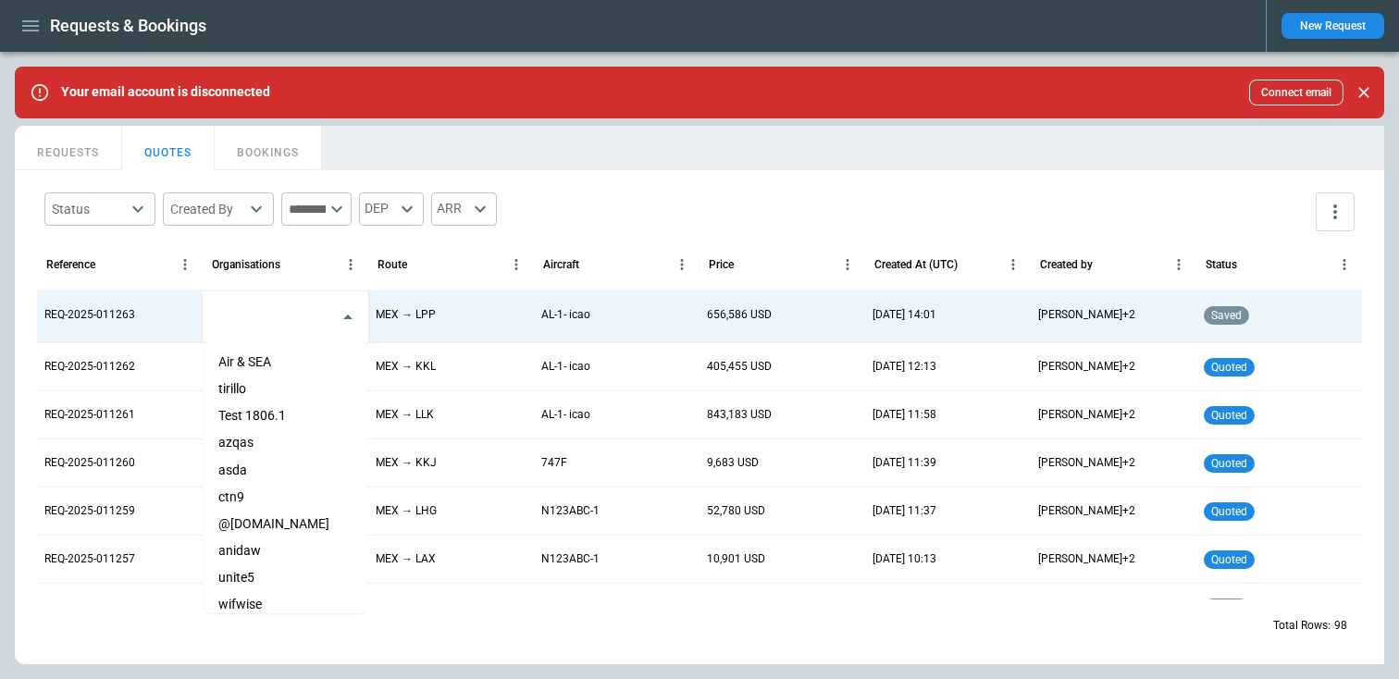
click at [249, 310] on input "text" at bounding box center [271, 317] width 119 height 32
click at [249, 318] on input "text" at bounding box center [271, 317] width 119 height 32
click at [250, 415] on li "Test 1806.1" at bounding box center [286, 415] width 164 height 27
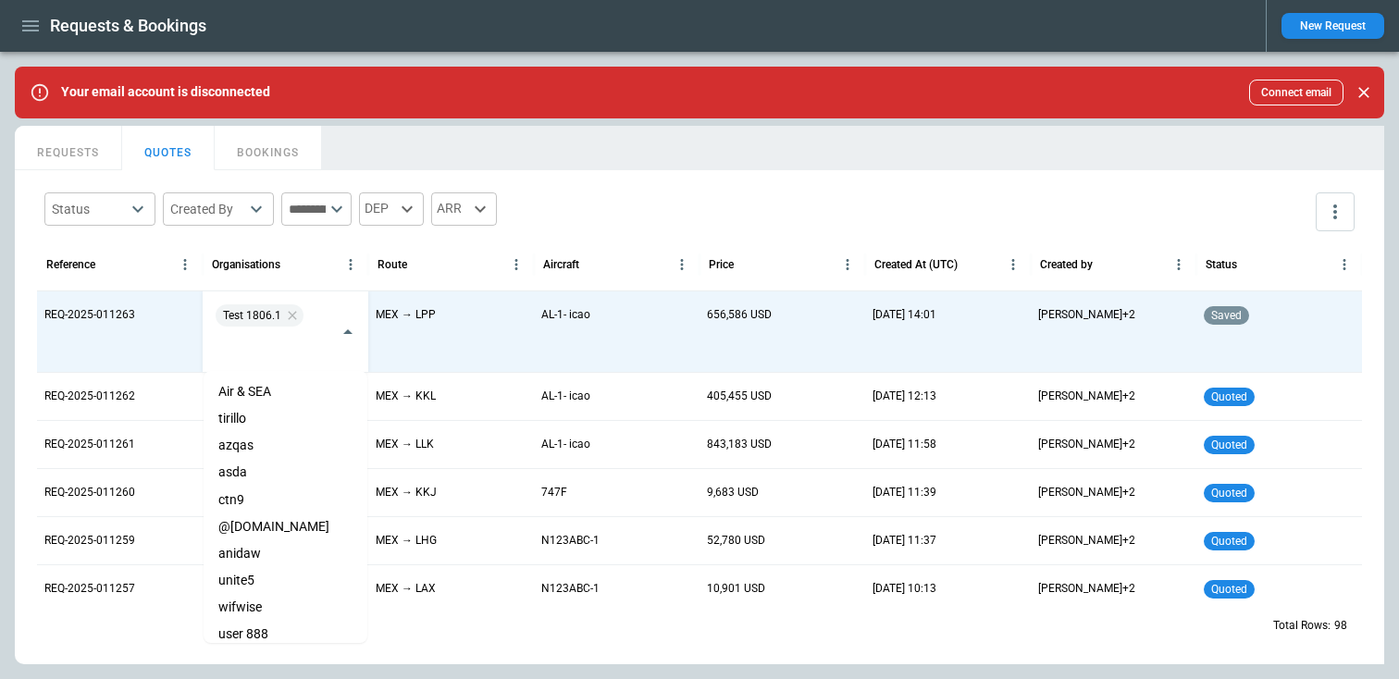
click at [754, 178] on div "Status ​ Created By ​ ​ DEP ARR Reference Organisations Route Aircraft Price Cr…" at bounding box center [699, 417] width 1369 height 494
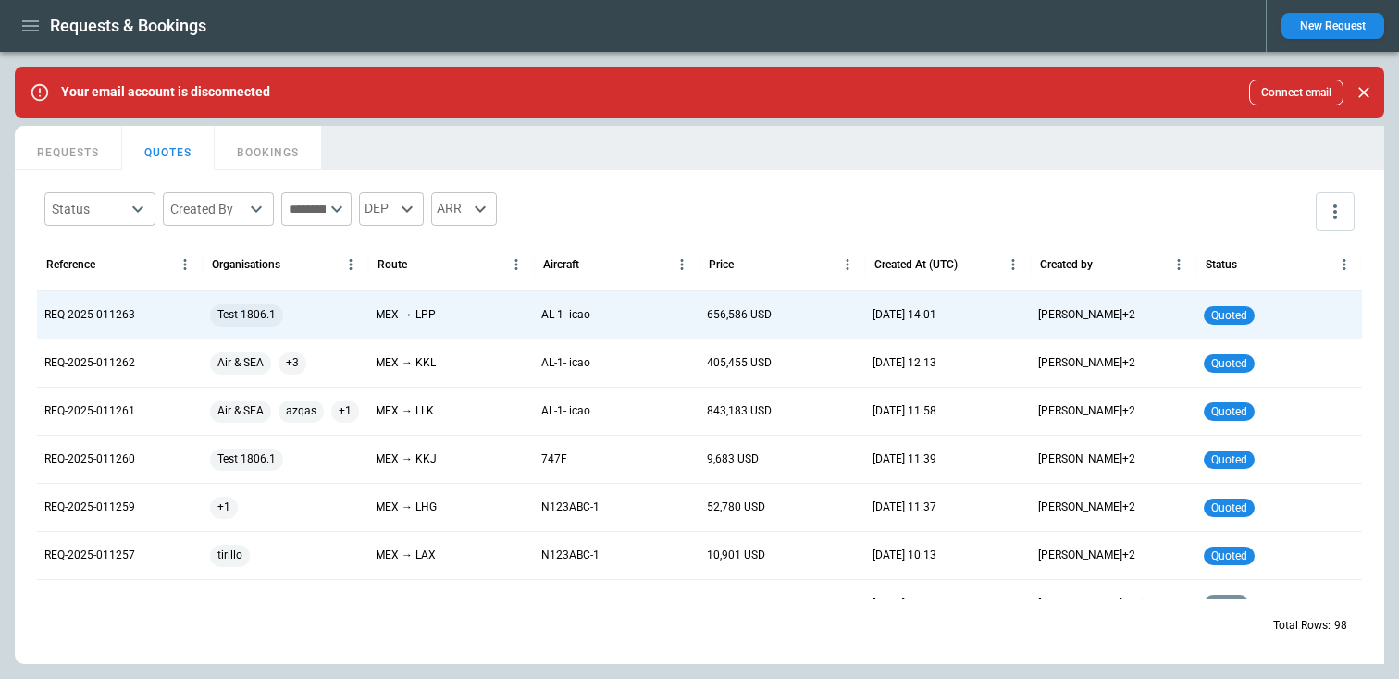
click at [81, 153] on button "REQUESTS" at bounding box center [68, 148] width 107 height 44
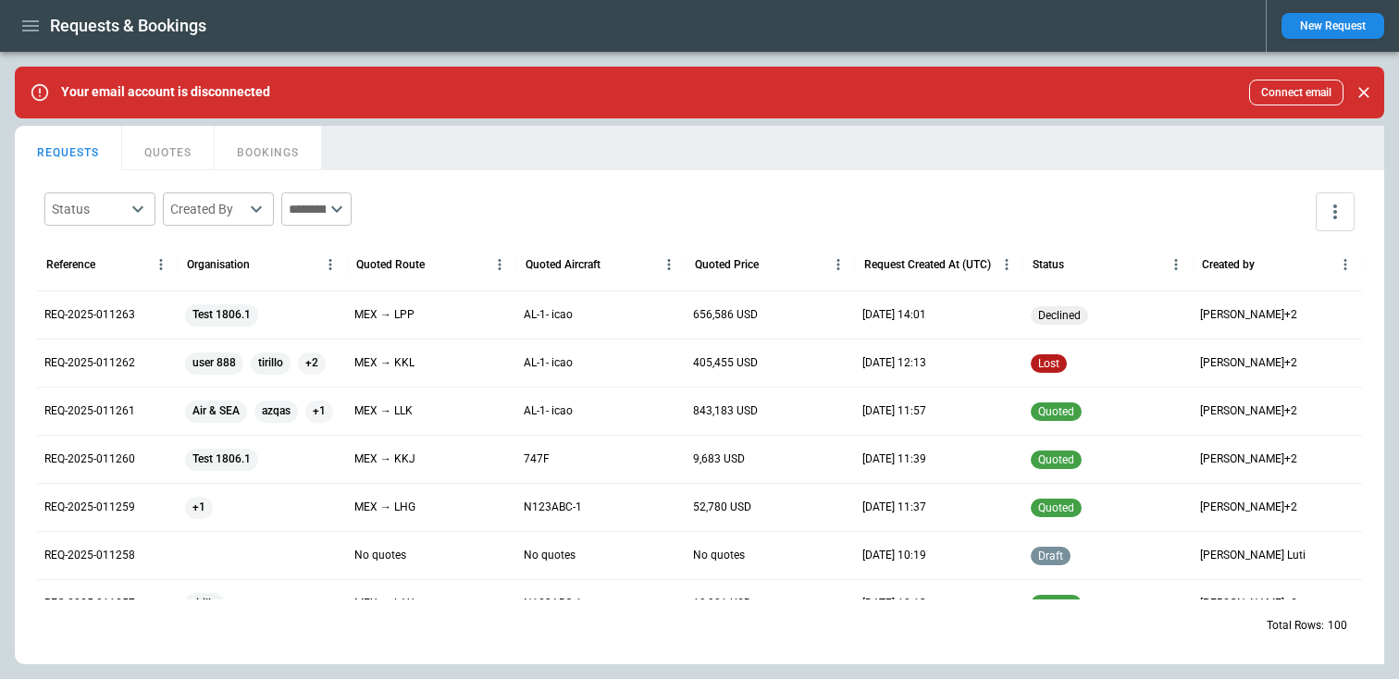
click at [43, 27] on button "button" at bounding box center [30, 26] width 31 height 32
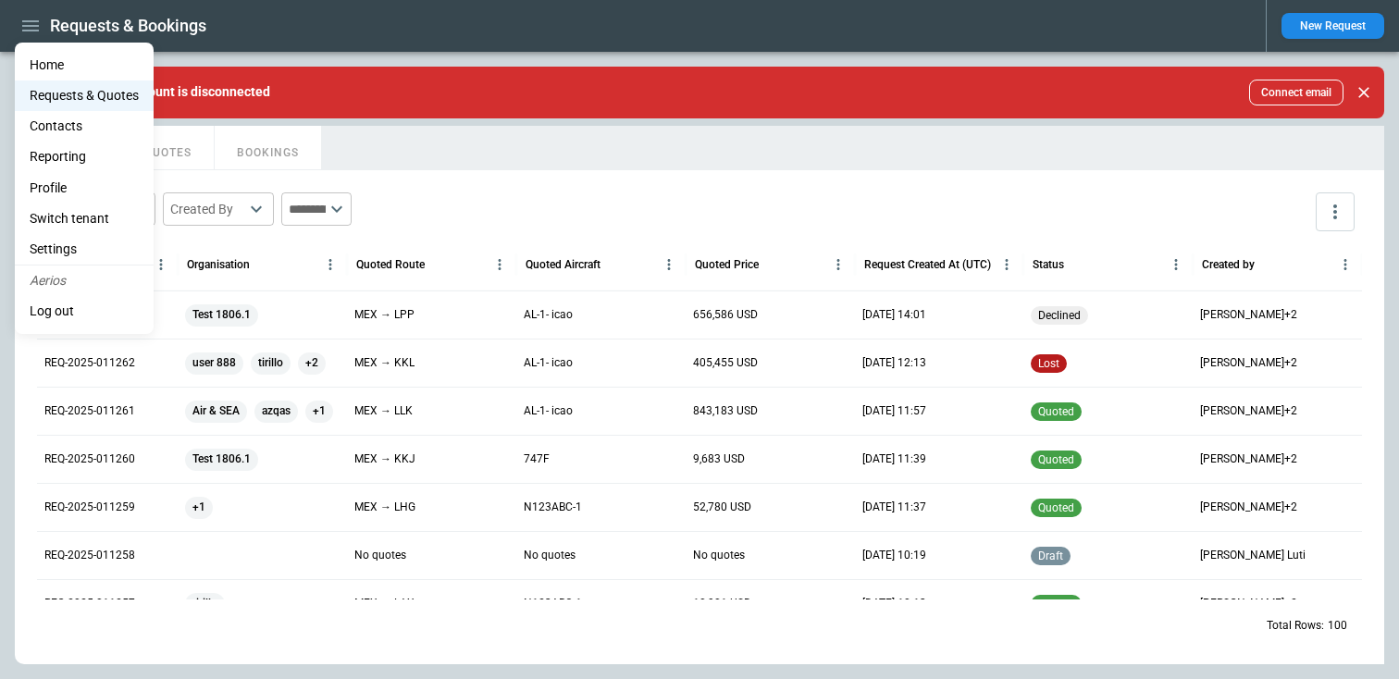
click at [66, 101] on Quotes "Requests & Quotes" at bounding box center [84, 95] width 139 height 31
click at [189, 148] on div at bounding box center [699, 339] width 1399 height 679
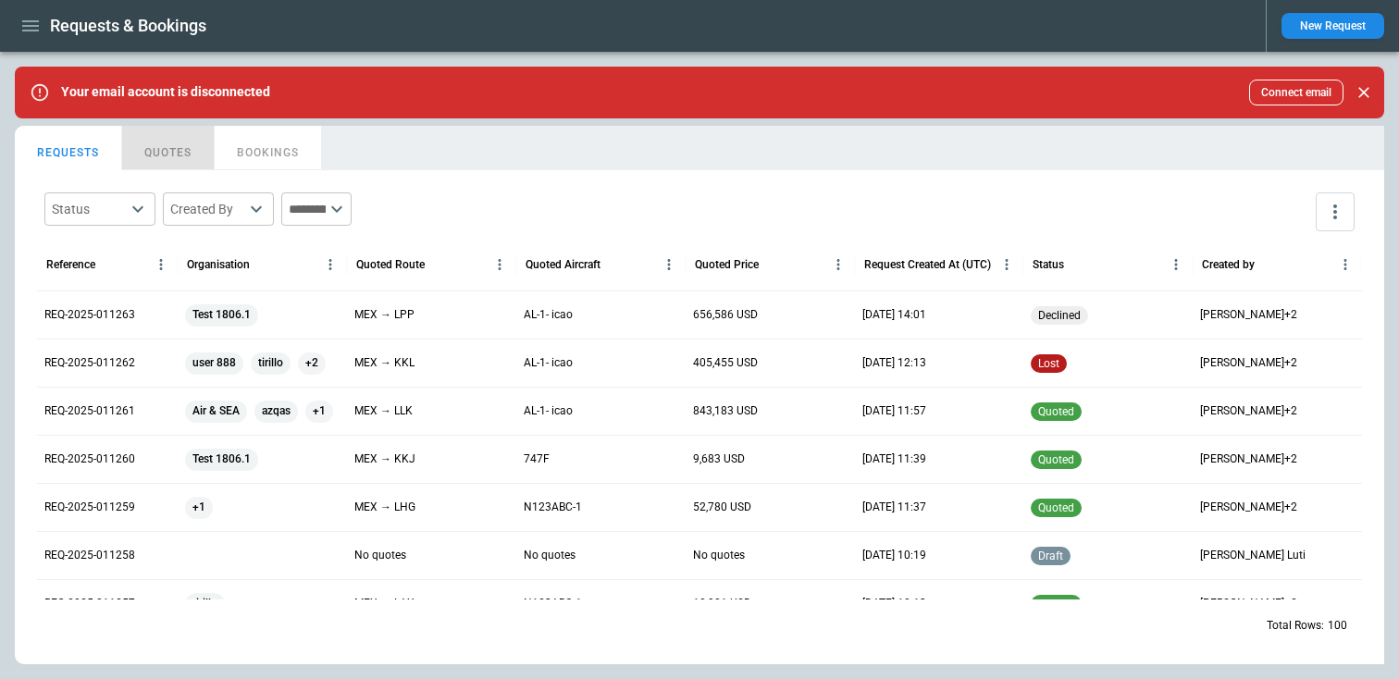
click at [169, 150] on button "QUOTES" at bounding box center [168, 148] width 93 height 44
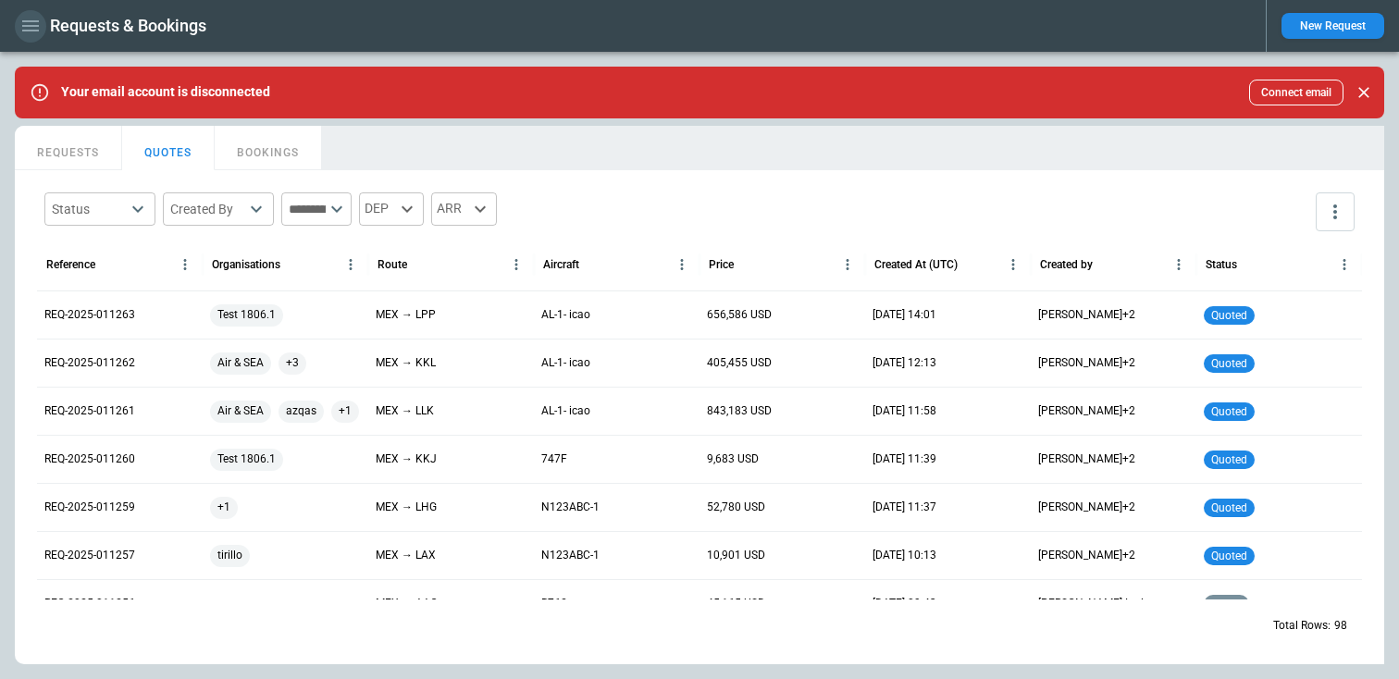
click at [27, 23] on icon "button" at bounding box center [30, 26] width 22 height 22
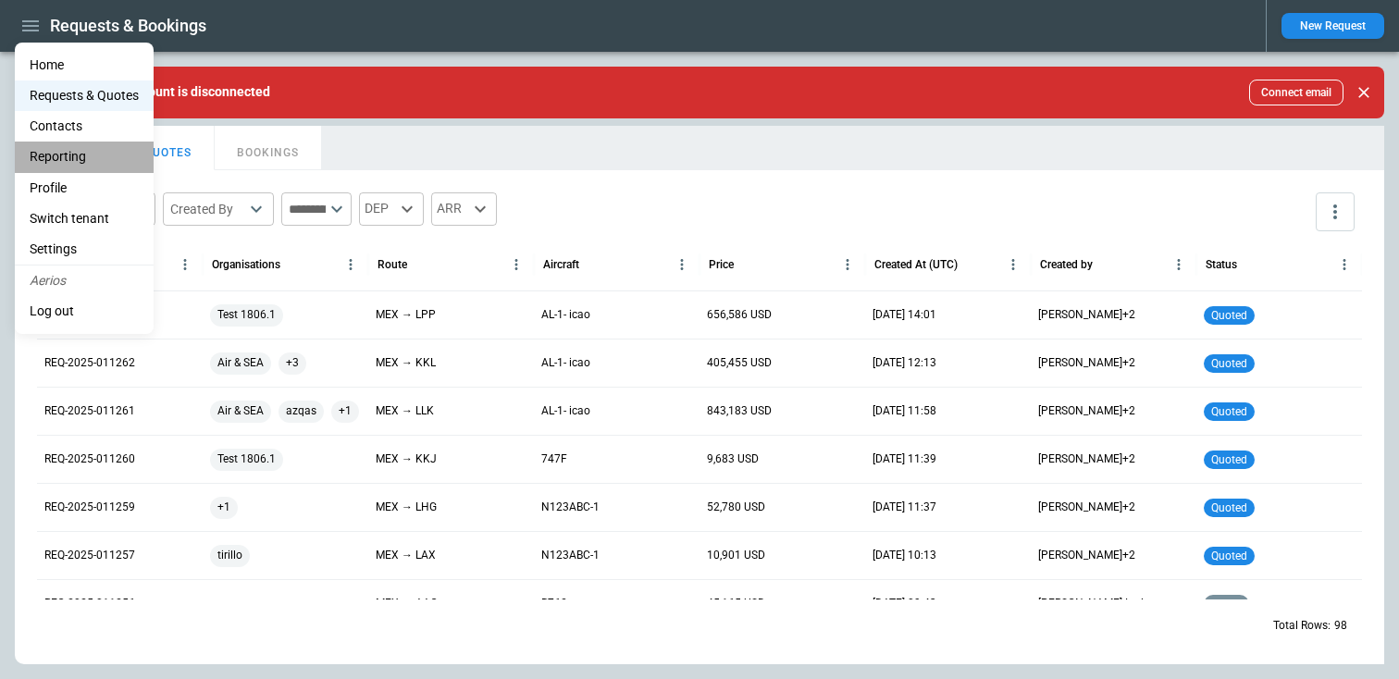
click at [70, 163] on li "Reporting" at bounding box center [84, 157] width 139 height 31
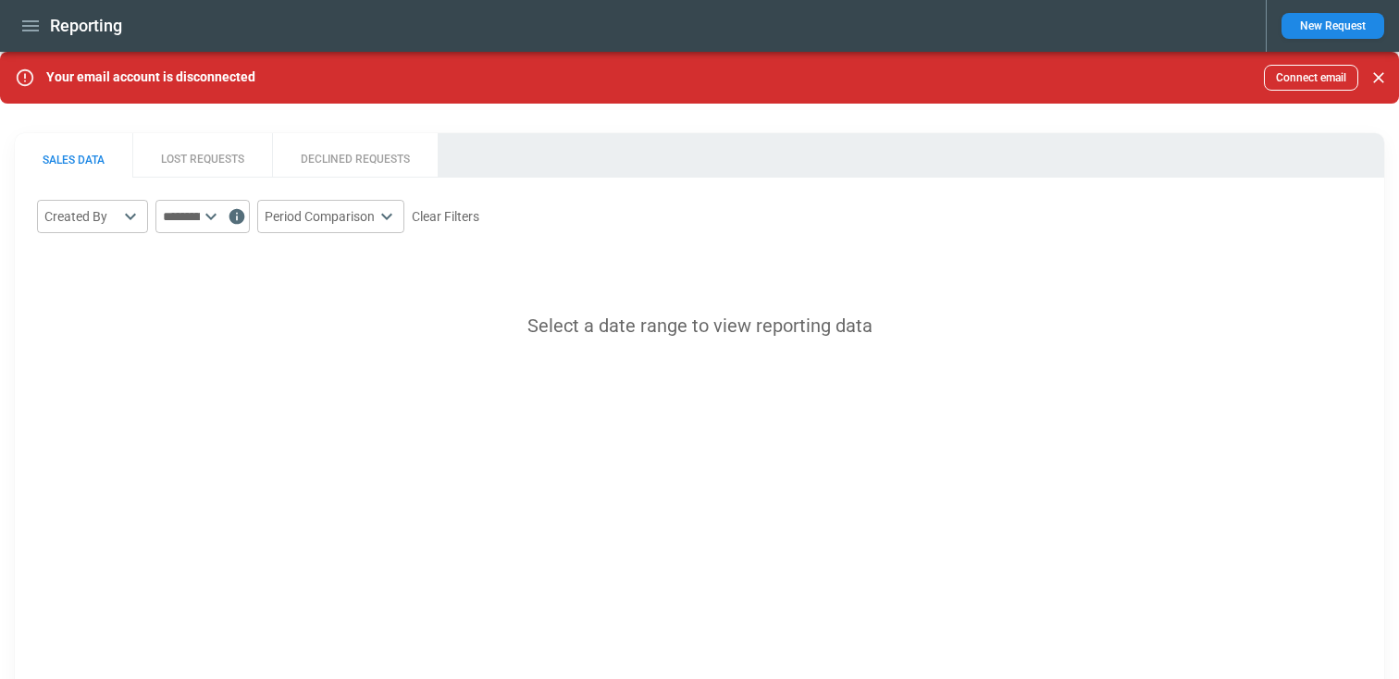
click at [211, 159] on button "LOST REQUESTS" at bounding box center [202, 155] width 140 height 44
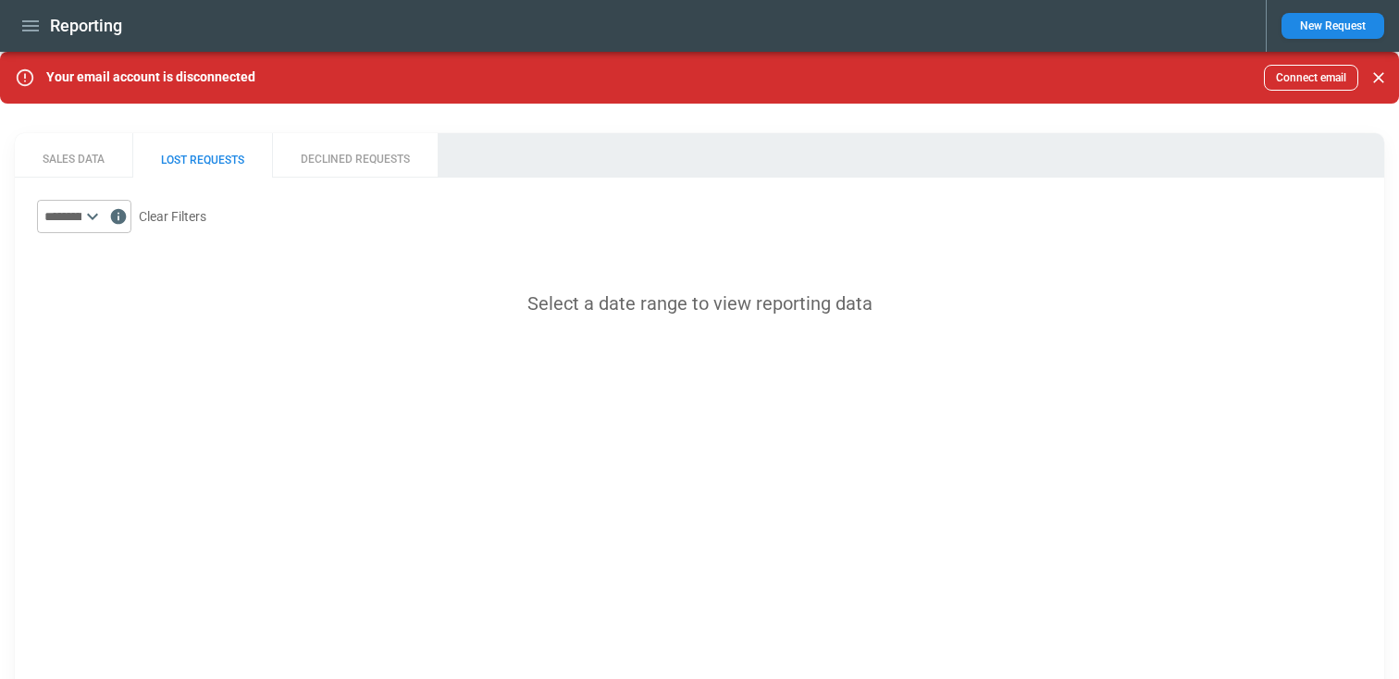
click at [390, 159] on button "DECLINED REQUESTS" at bounding box center [355, 155] width 166 height 44
click at [102, 145] on button "SALES DATA" at bounding box center [74, 155] width 118 height 44
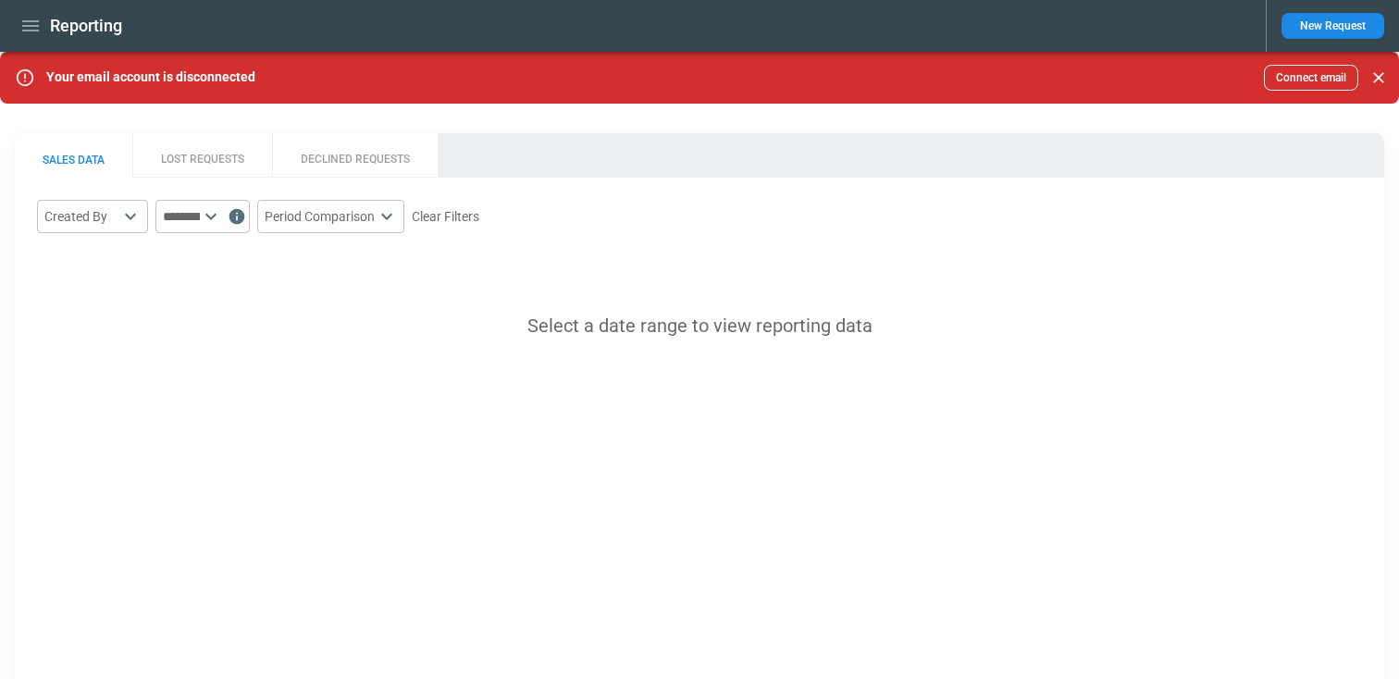
click at [180, 146] on button "LOST REQUESTS" at bounding box center [202, 155] width 140 height 44
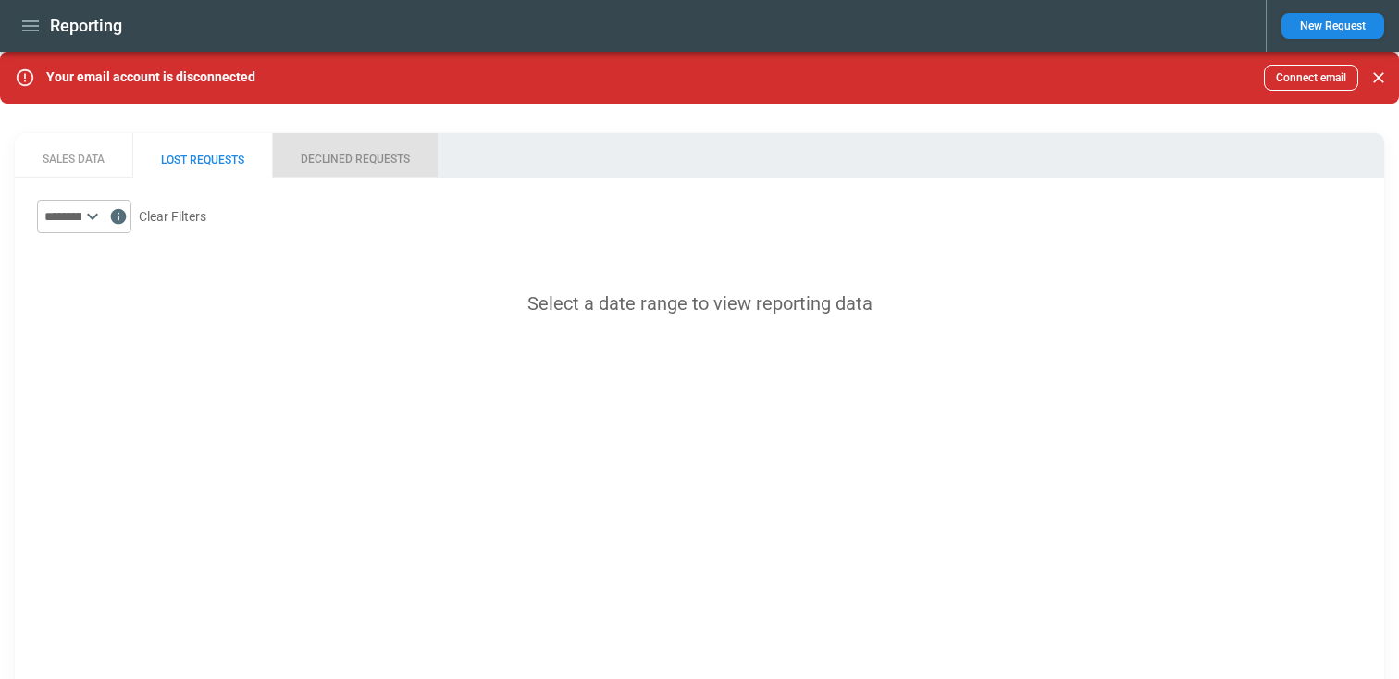
click at [337, 146] on button "DECLINED REQUESTS" at bounding box center [355, 155] width 166 height 44
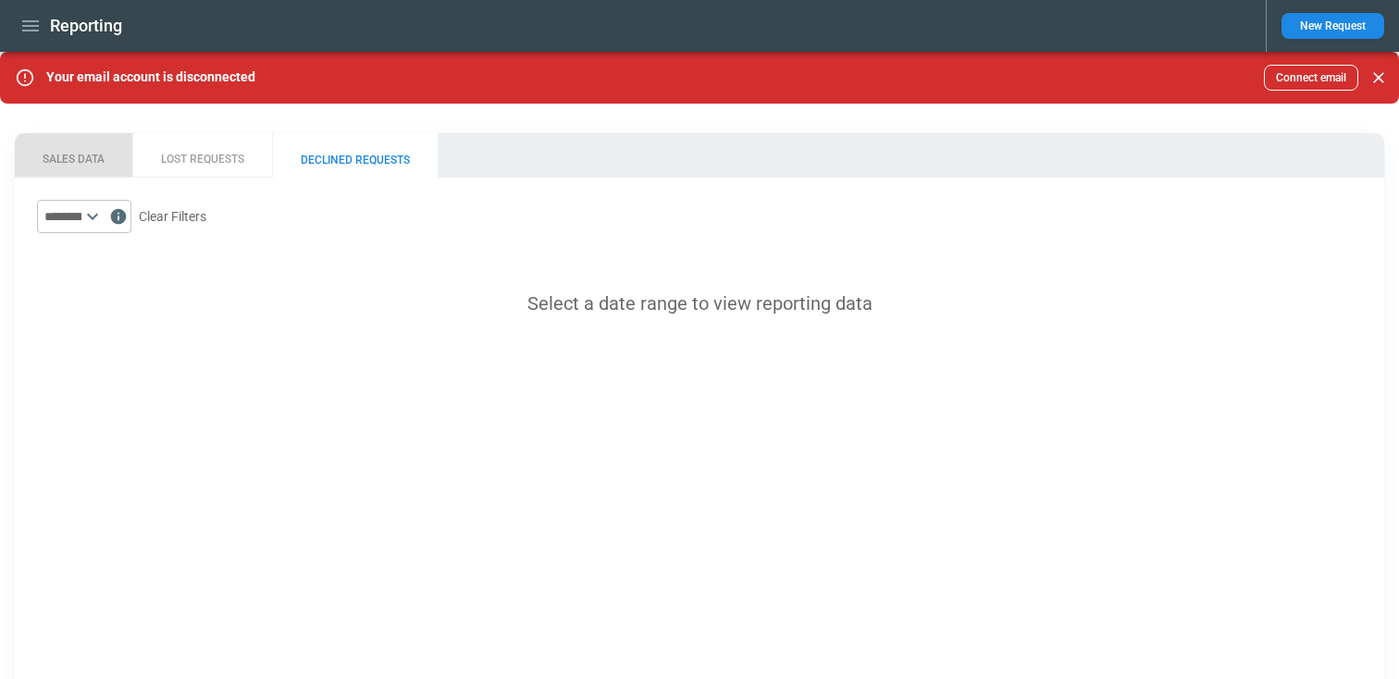
click at [103, 155] on button "SALES DATA" at bounding box center [74, 155] width 118 height 44
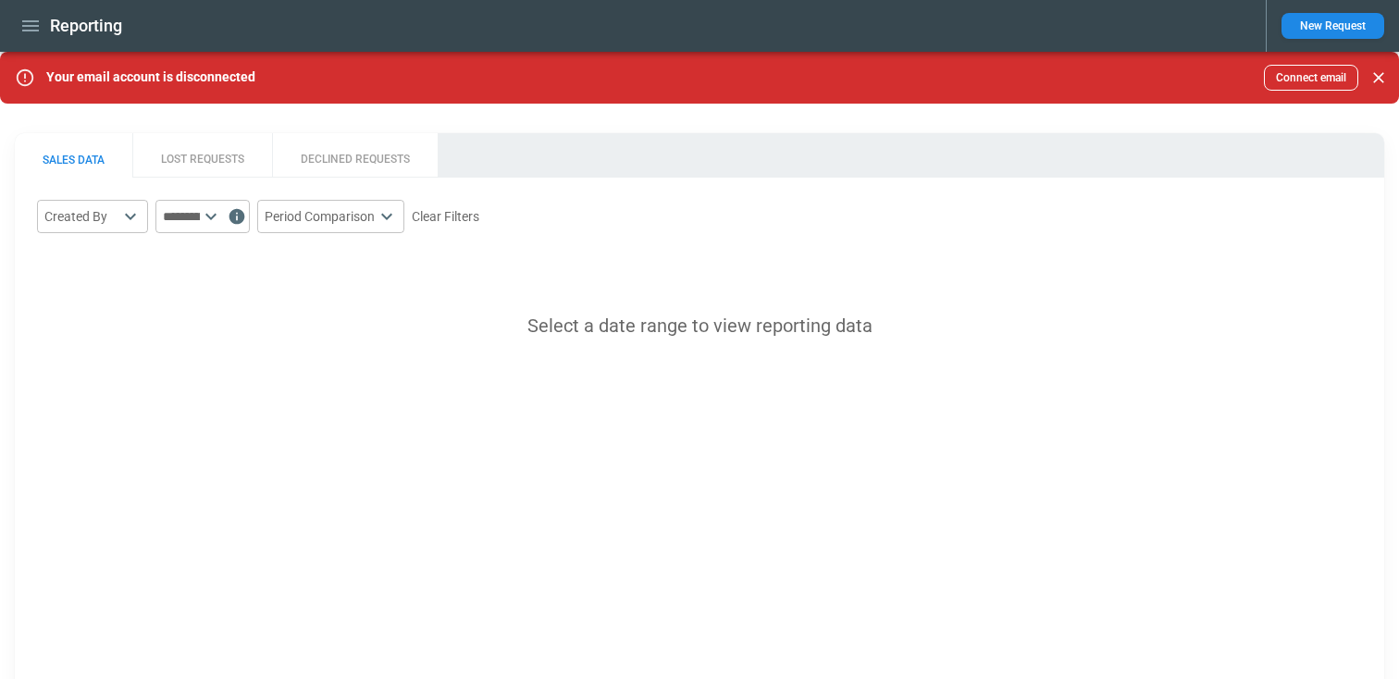
click at [130, 204] on body "Reporting New Request Your email account is disconnected Connect email SALES DA…" at bounding box center [699, 339] width 1399 height 679
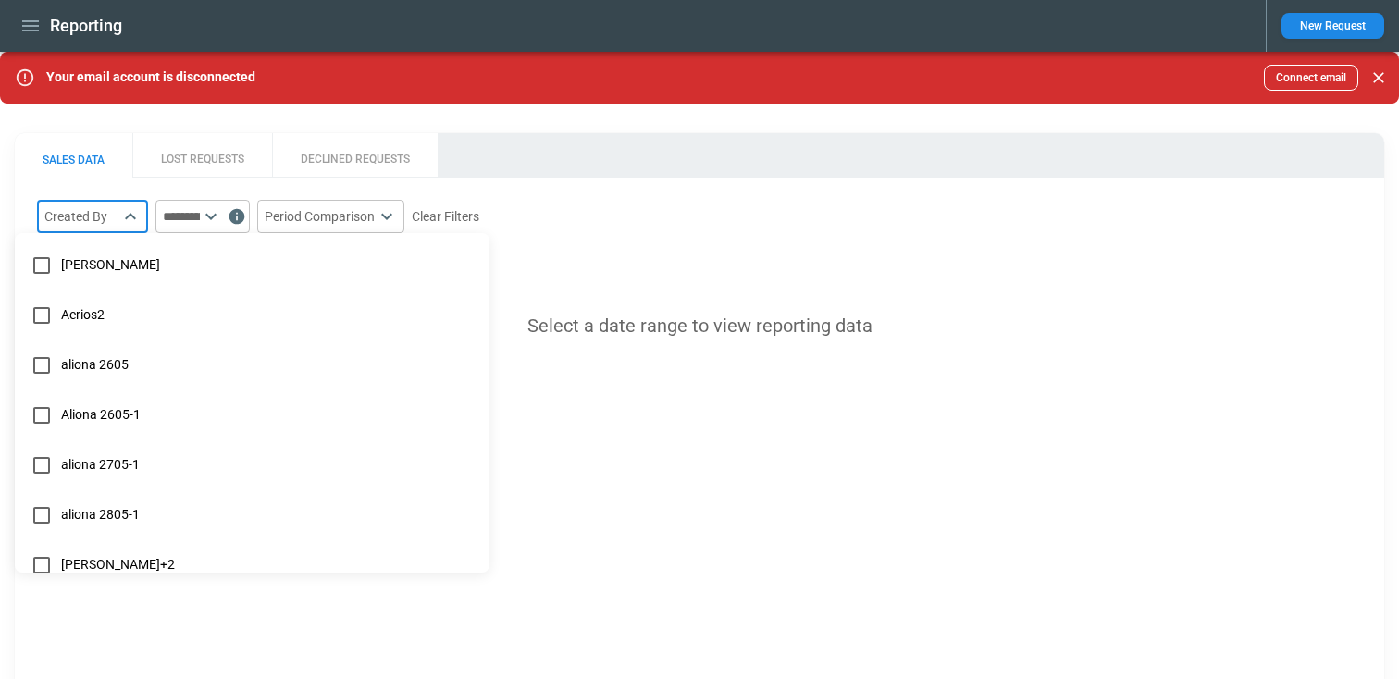
click at [204, 167] on div at bounding box center [699, 339] width 1399 height 679
click at [142, 201] on body "Reporting New Request Your email account is disconnected Connect email SALES DA…" at bounding box center [699, 339] width 1399 height 679
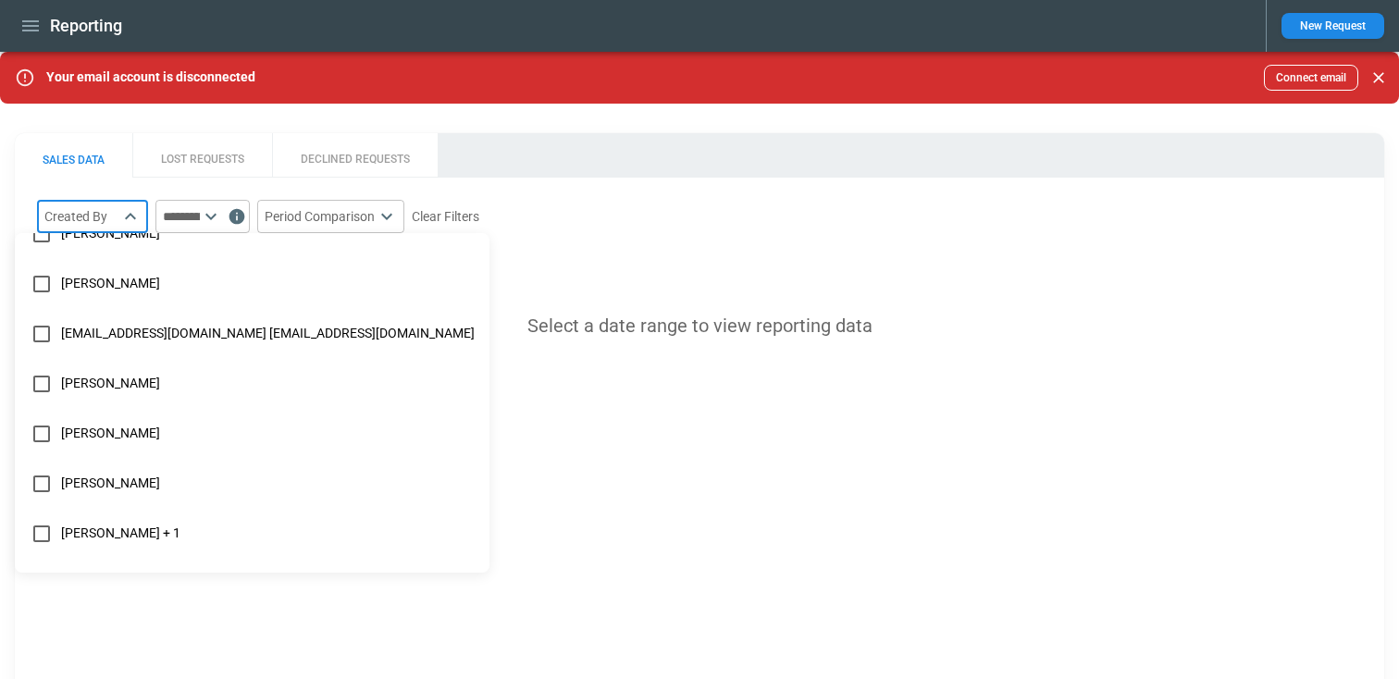
scroll to position [773, 0]
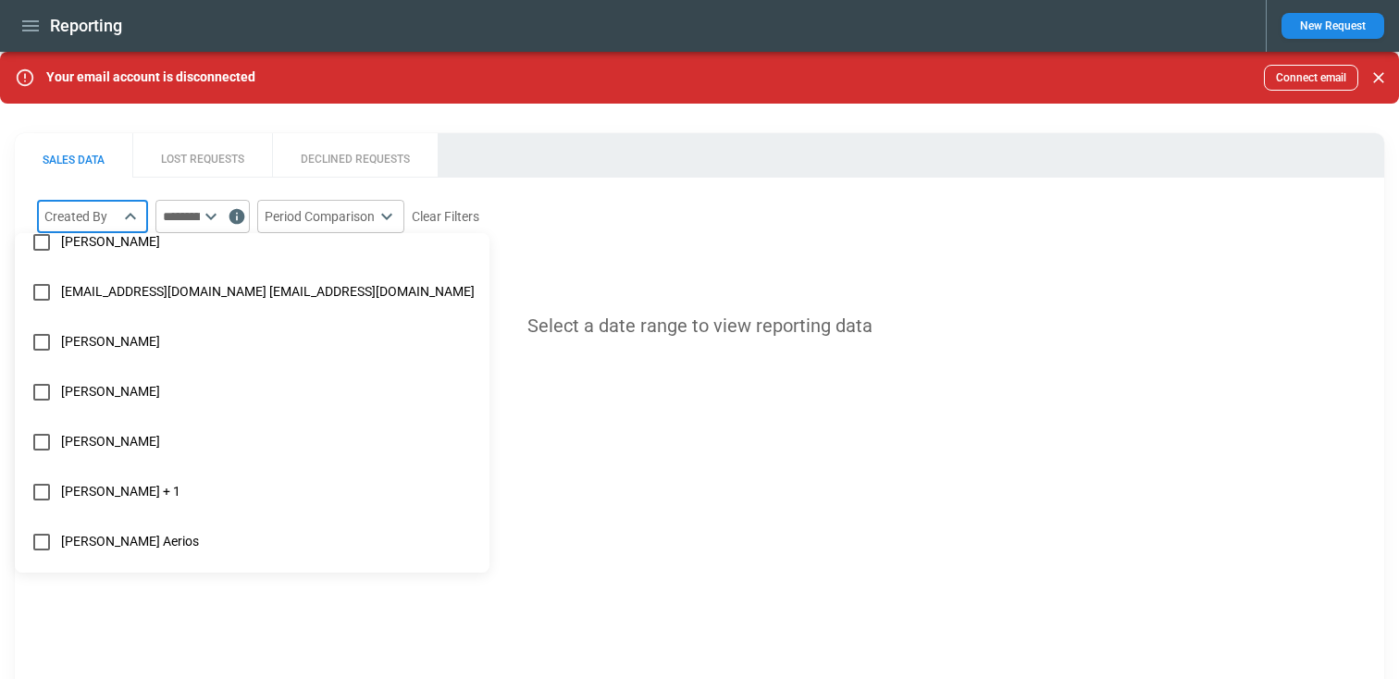
click at [80, 207] on div at bounding box center [699, 339] width 1399 height 679
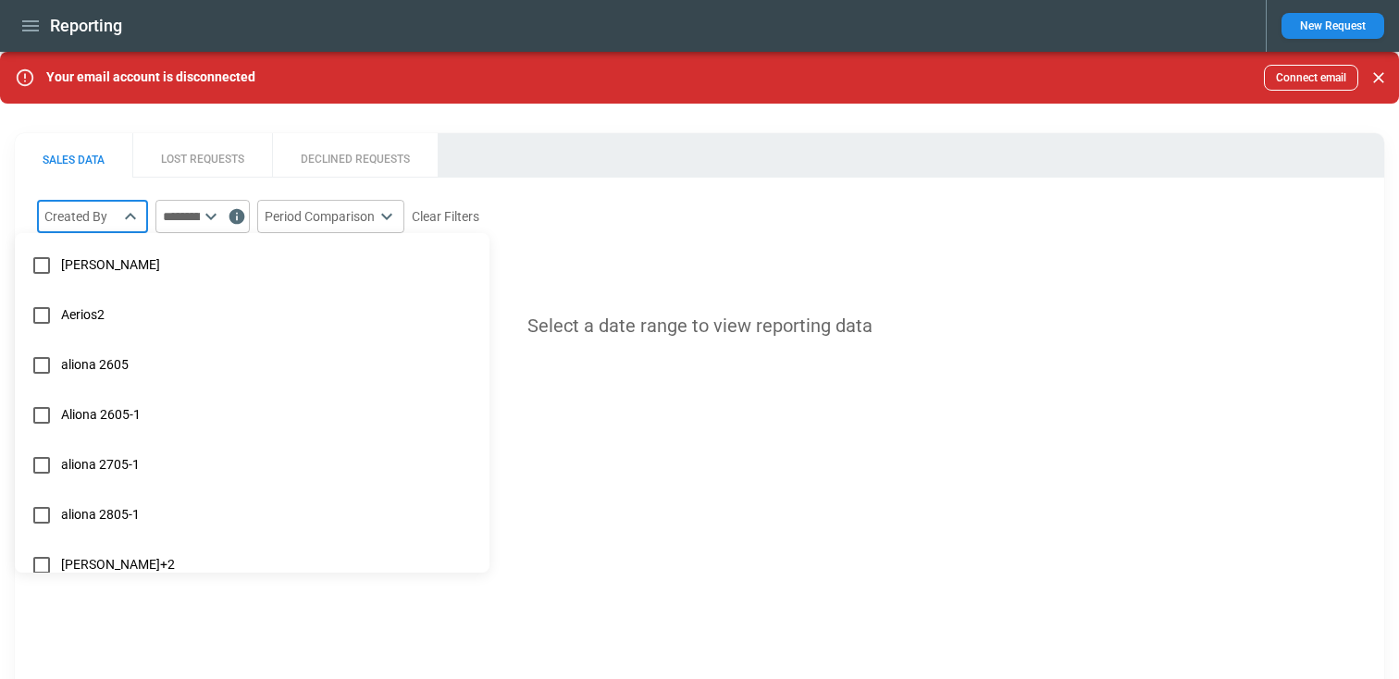
click at [80, 207] on body "Reporting New Request Your email account is disconnected Connect email SALES DA…" at bounding box center [699, 339] width 1399 height 679
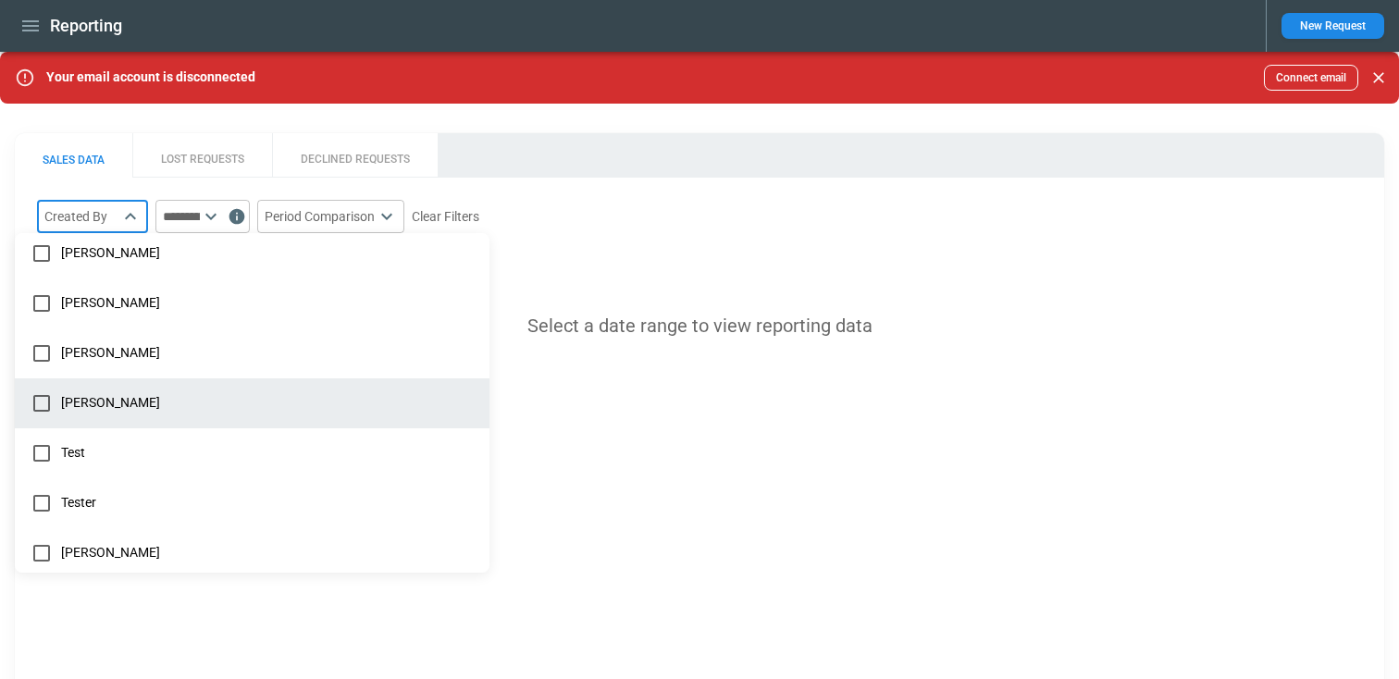
click at [82, 412] on li "[PERSON_NAME]" at bounding box center [252, 403] width 475 height 50
type input "**********"
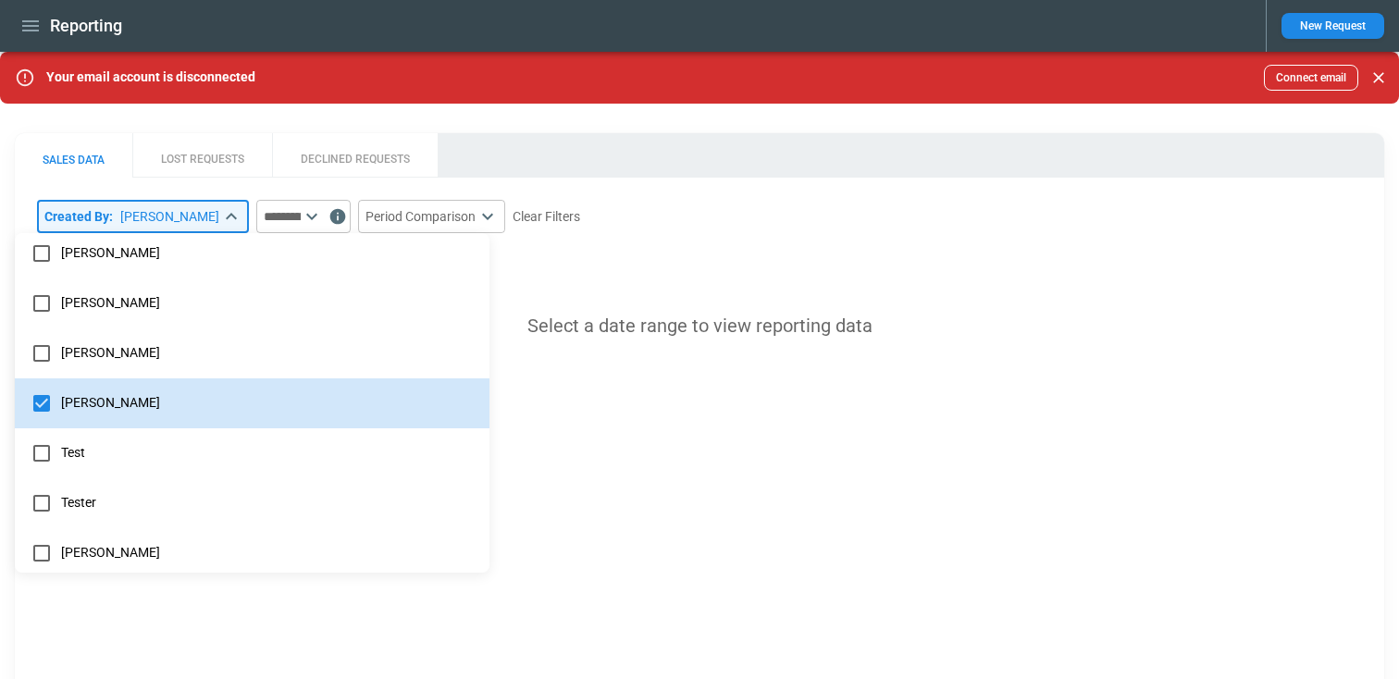
click at [266, 220] on div at bounding box center [699, 339] width 1399 height 679
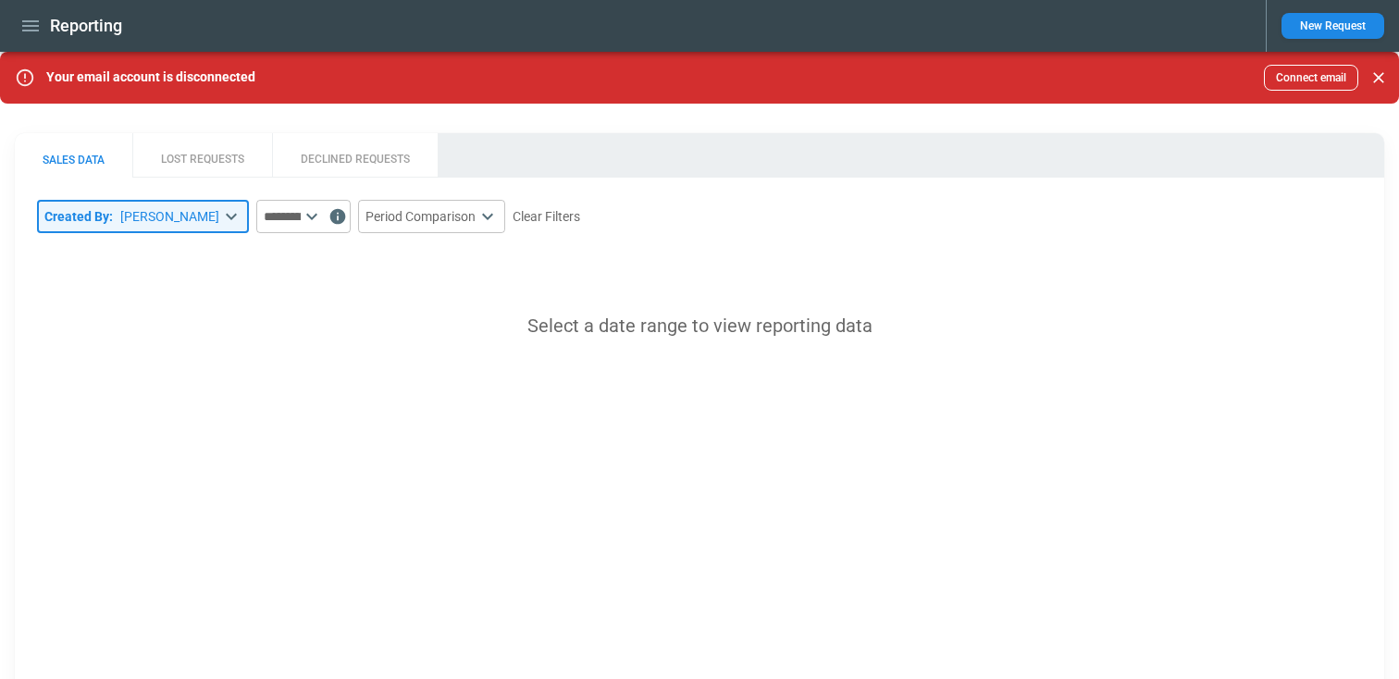
click at [604, 142] on div "SALES DATA LOST REQUESTS DECLINED REQUESTS" at bounding box center [699, 155] width 1369 height 44
click at [268, 143] on button "LOST REQUESTS" at bounding box center [202, 155] width 140 height 44
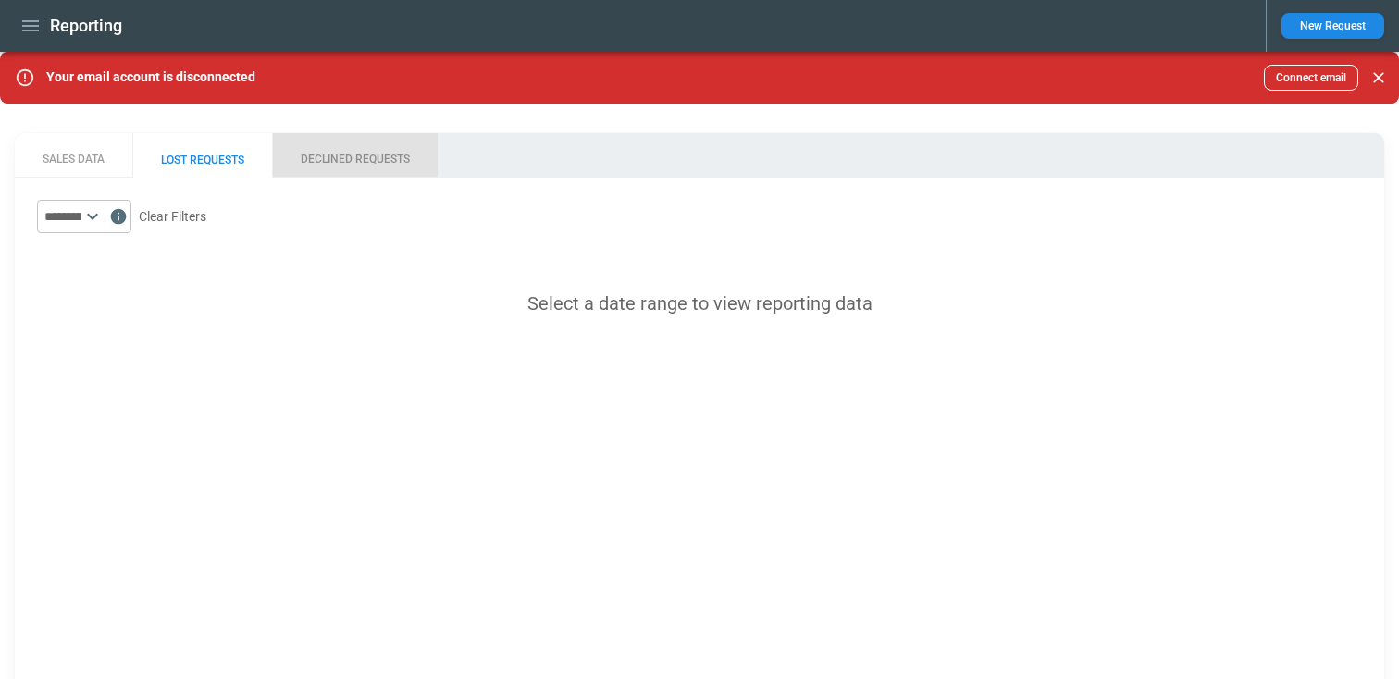
click at [359, 149] on button "DECLINED REQUESTS" at bounding box center [355, 155] width 166 height 44
